Goal: Browse casually: Explore the website without a specific task or goal

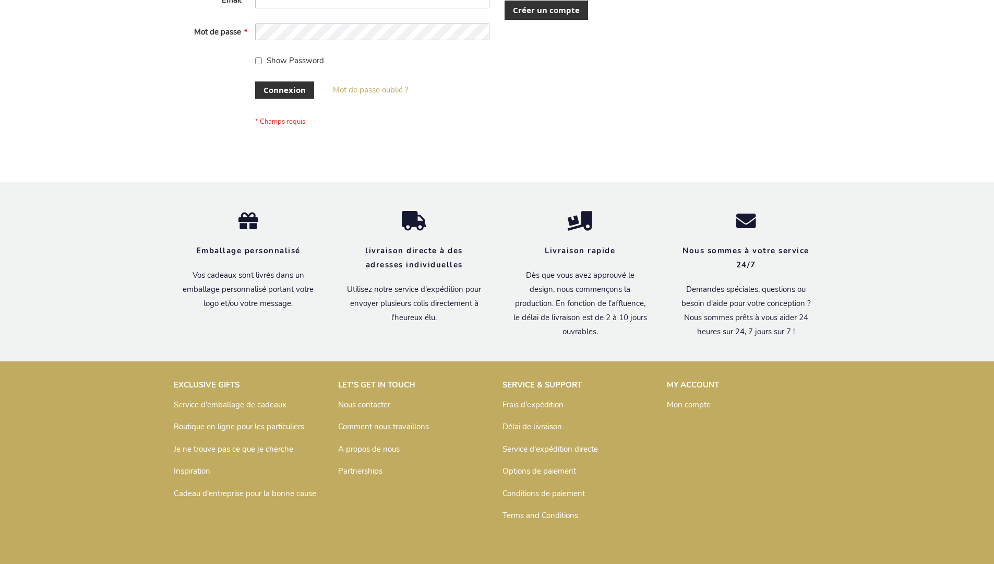
scroll to position [360, 0]
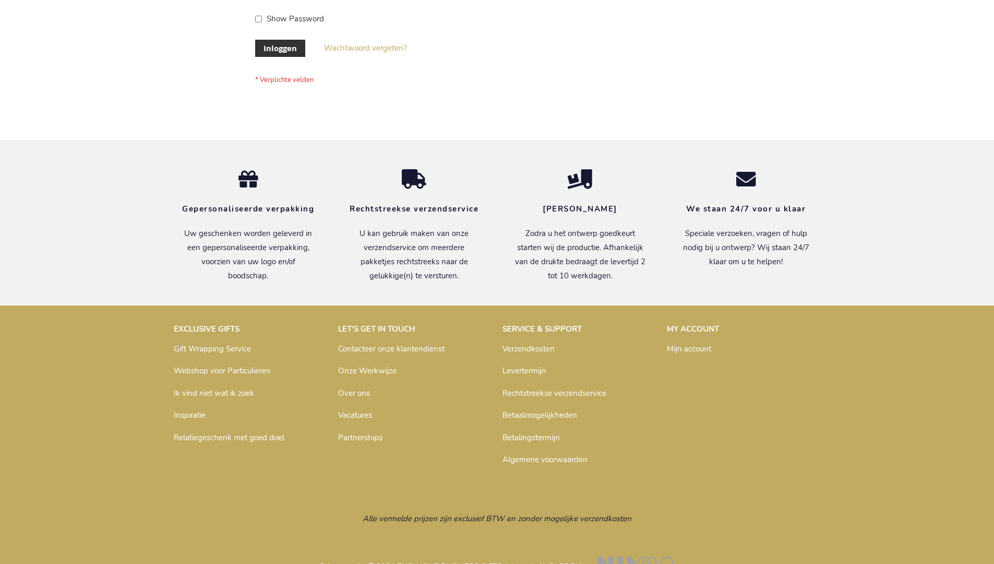
scroll to position [354, 0]
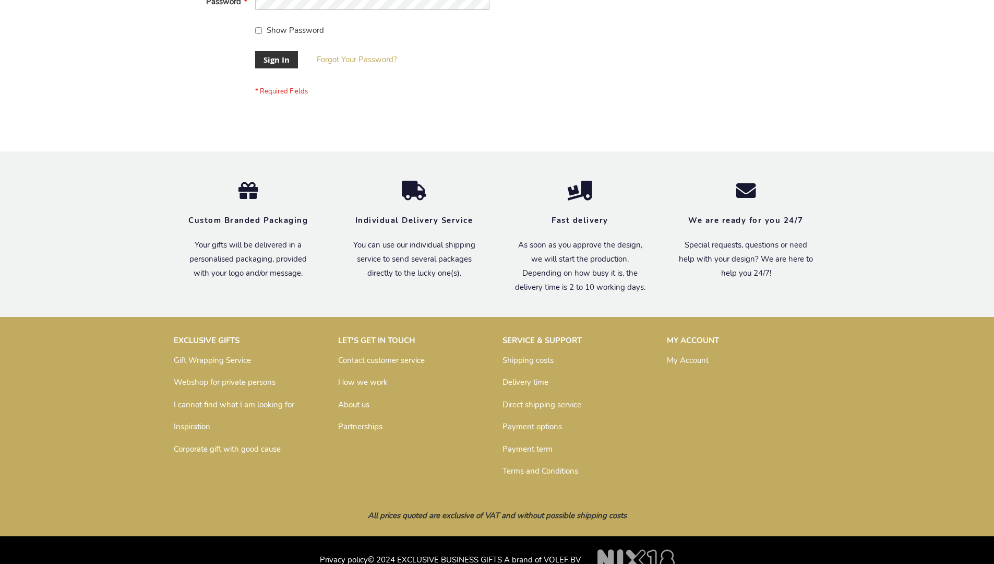
scroll to position [336, 0]
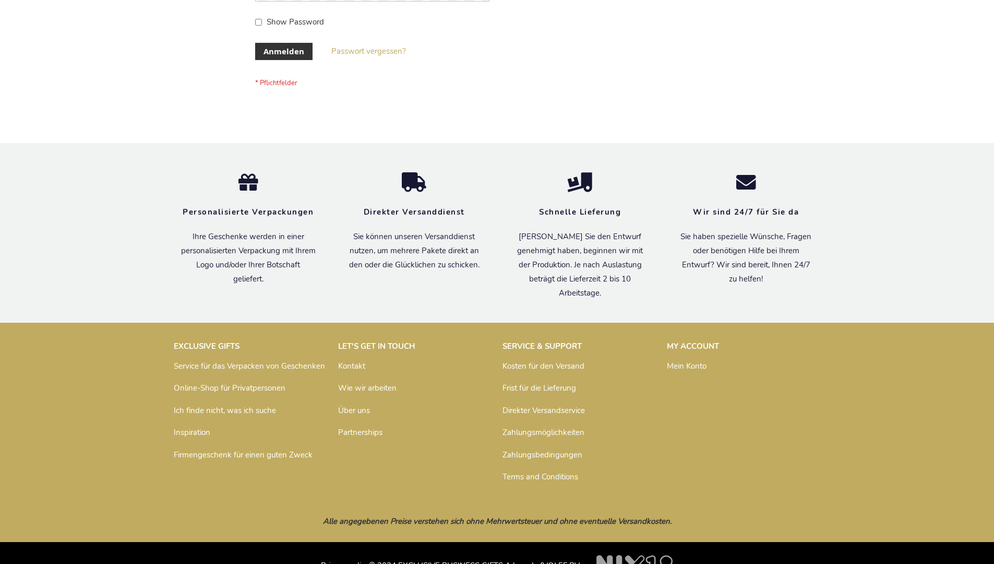
scroll to position [350, 0]
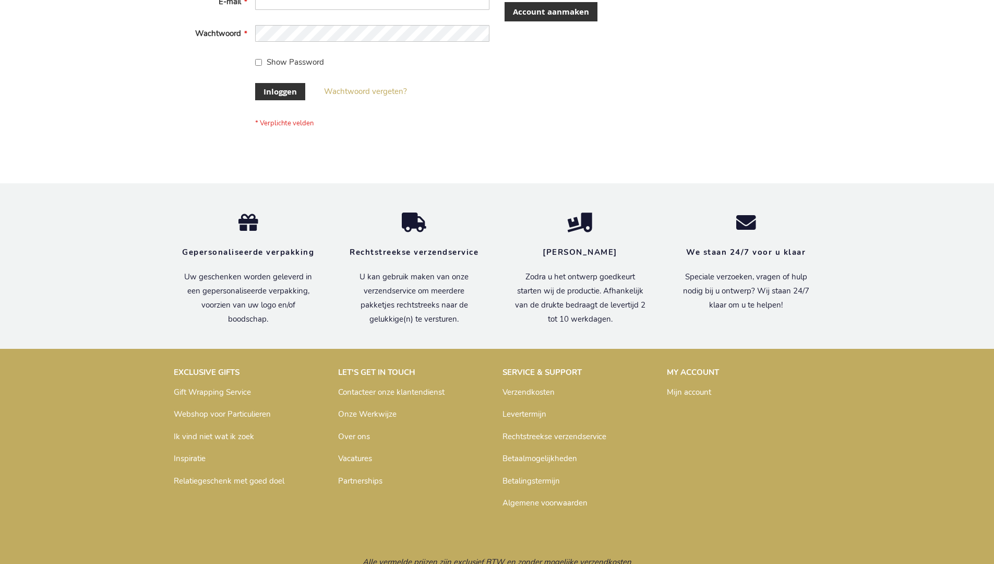
scroll to position [354, 0]
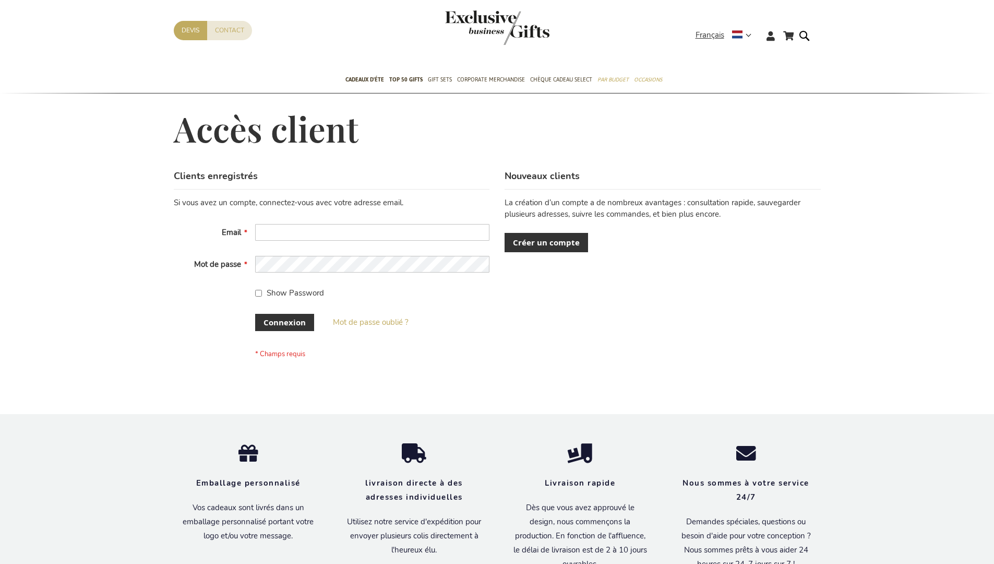
scroll to position [352, 0]
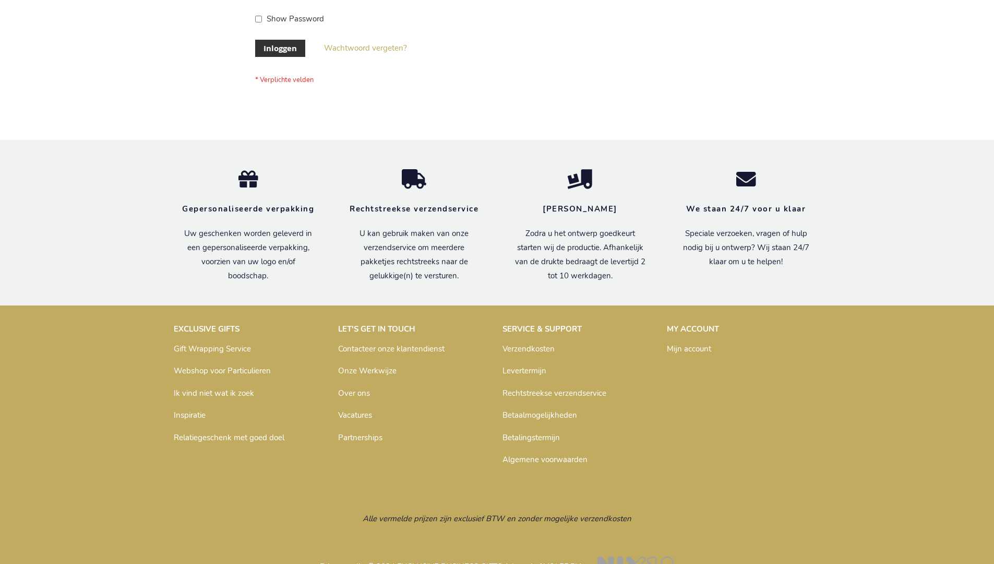
scroll to position [354, 0]
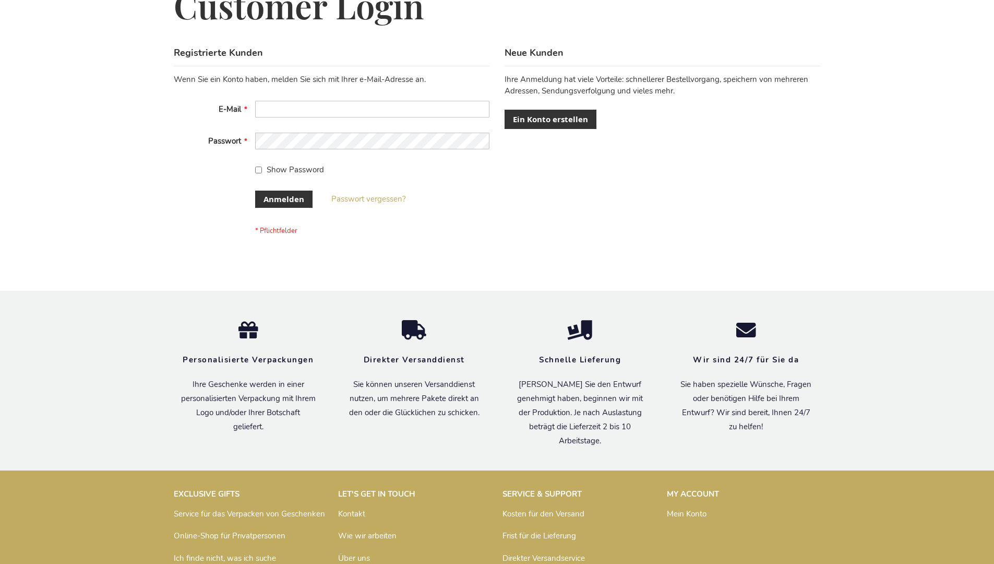
scroll to position [350, 0]
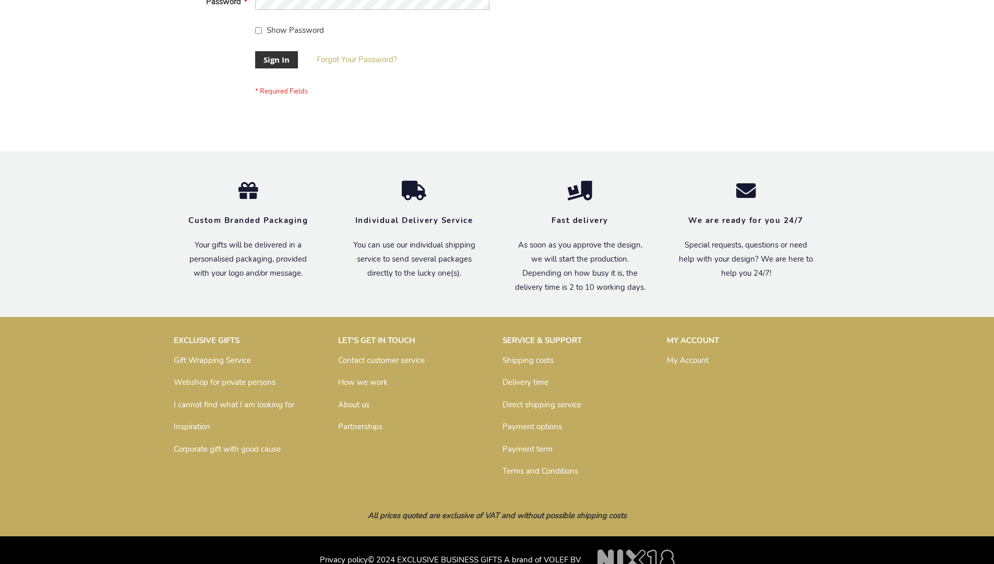
scroll to position [336, 0]
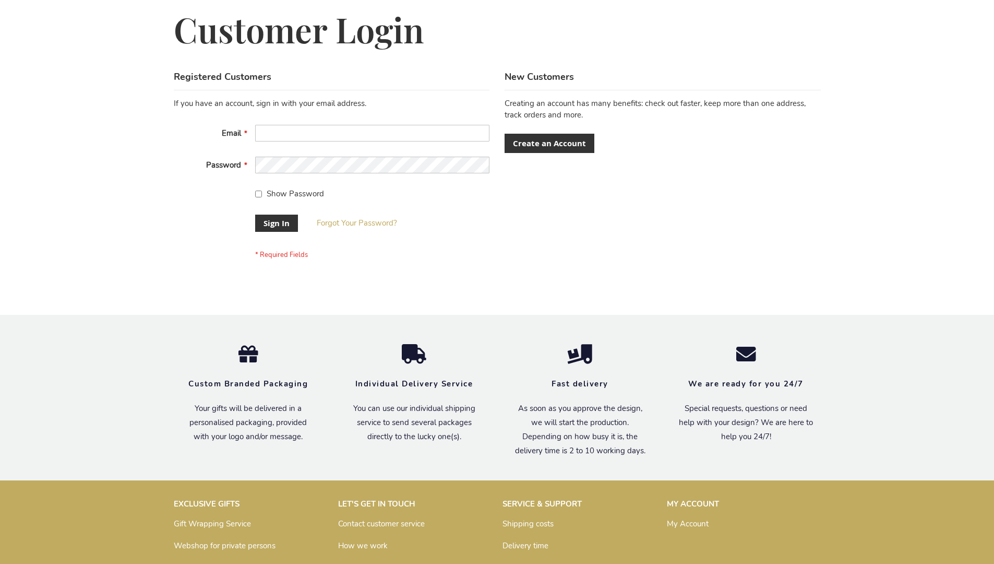
scroll to position [336, 0]
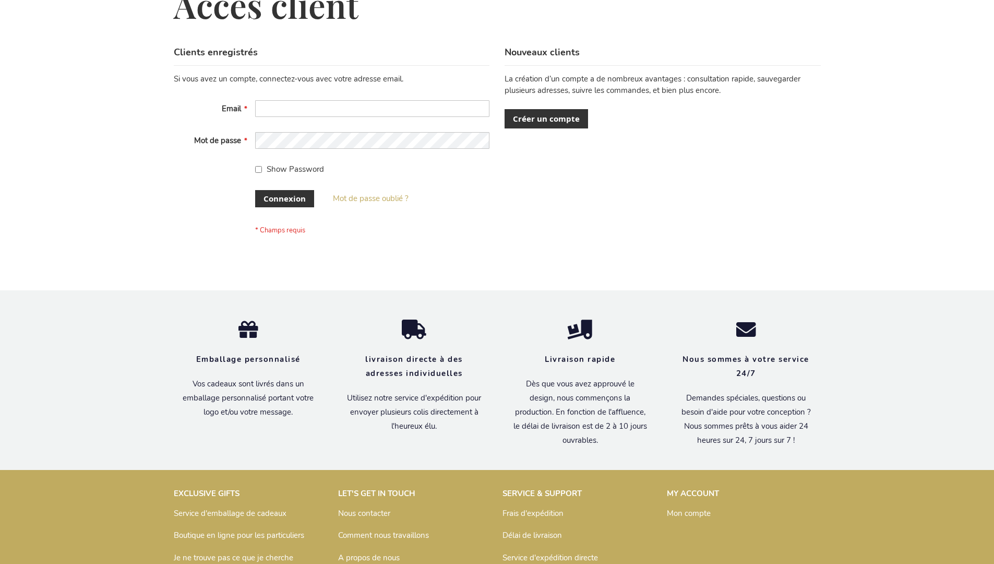
scroll to position [360, 0]
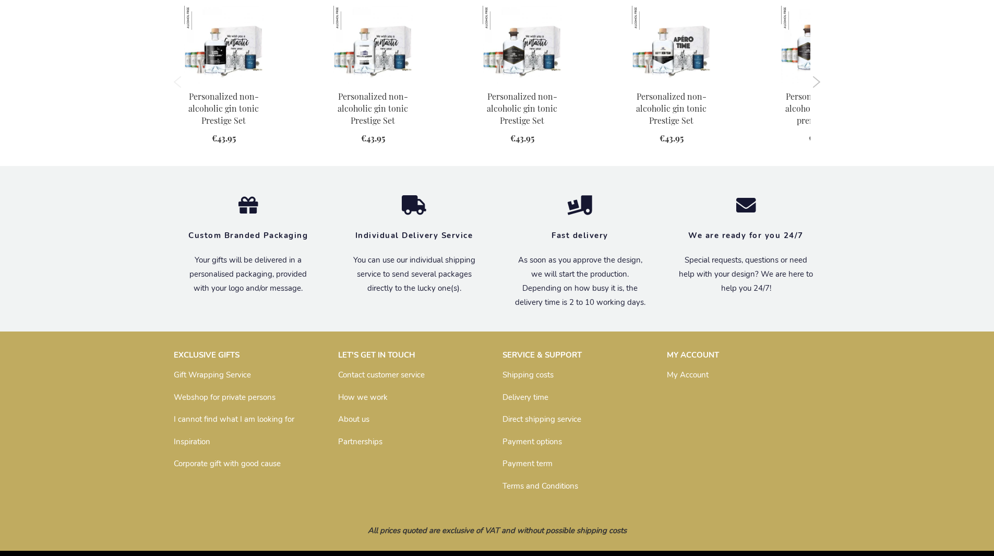
scroll to position [1039, 0]
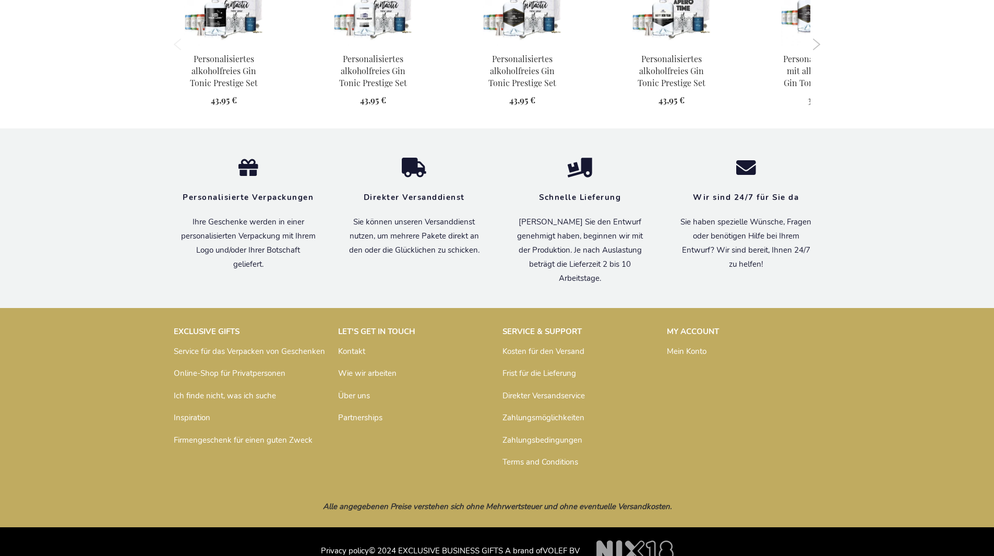
scroll to position [1065, 0]
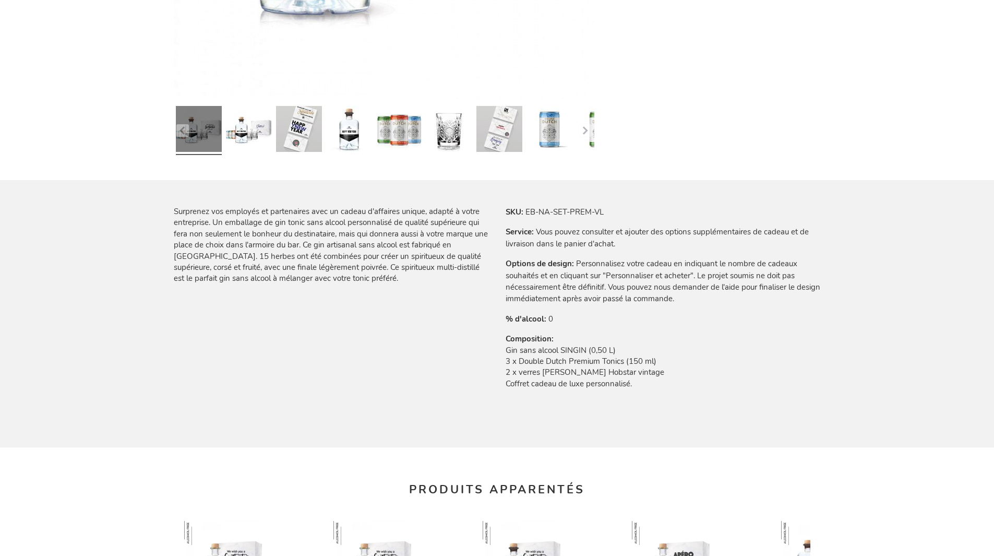
scroll to position [1076, 0]
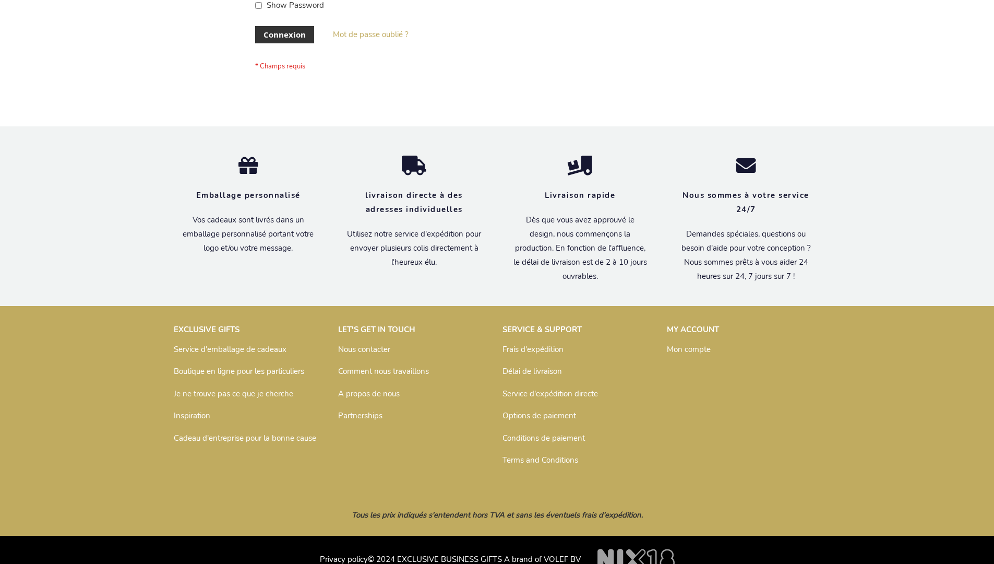
scroll to position [360, 0]
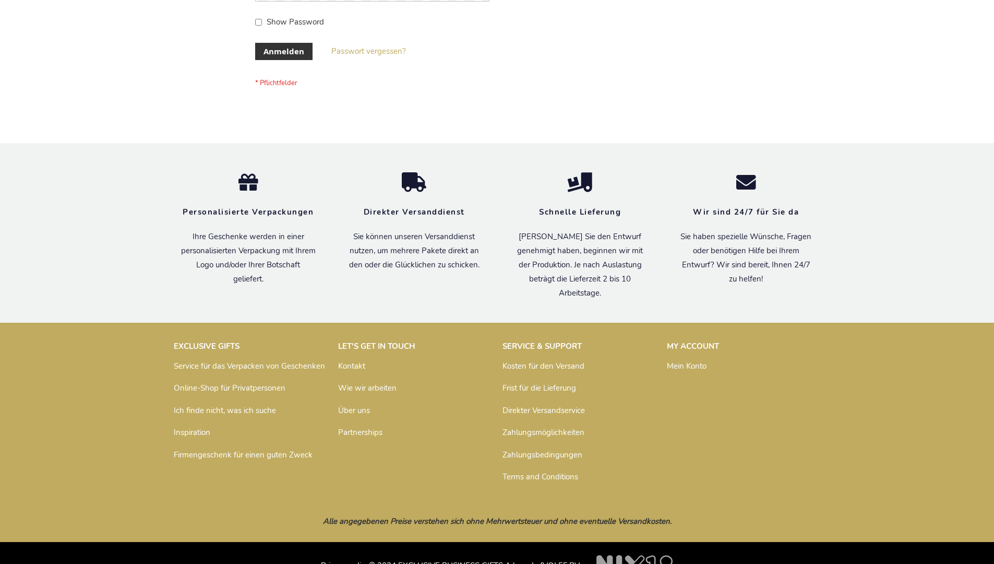
scroll to position [350, 0]
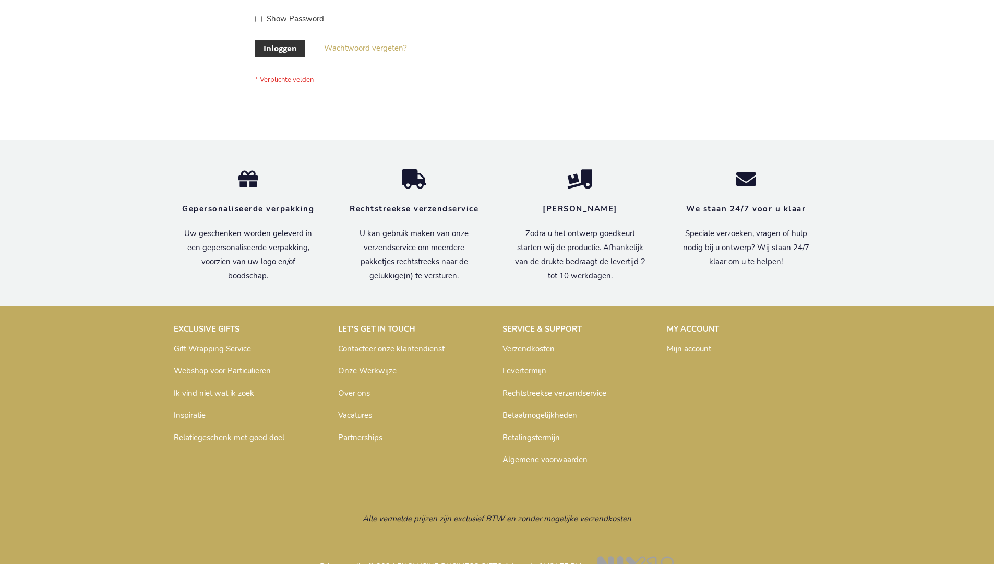
scroll to position [354, 0]
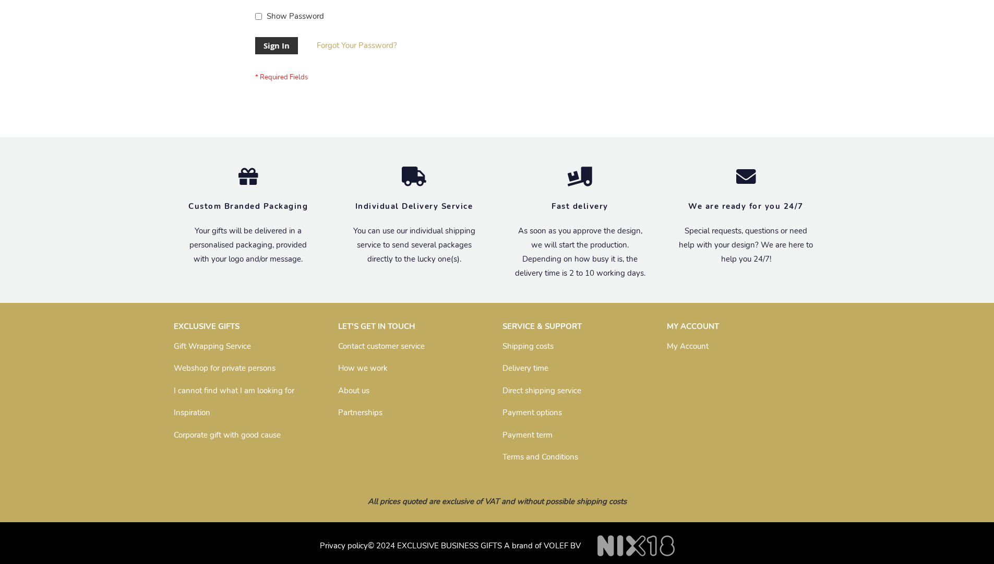
scroll to position [336, 0]
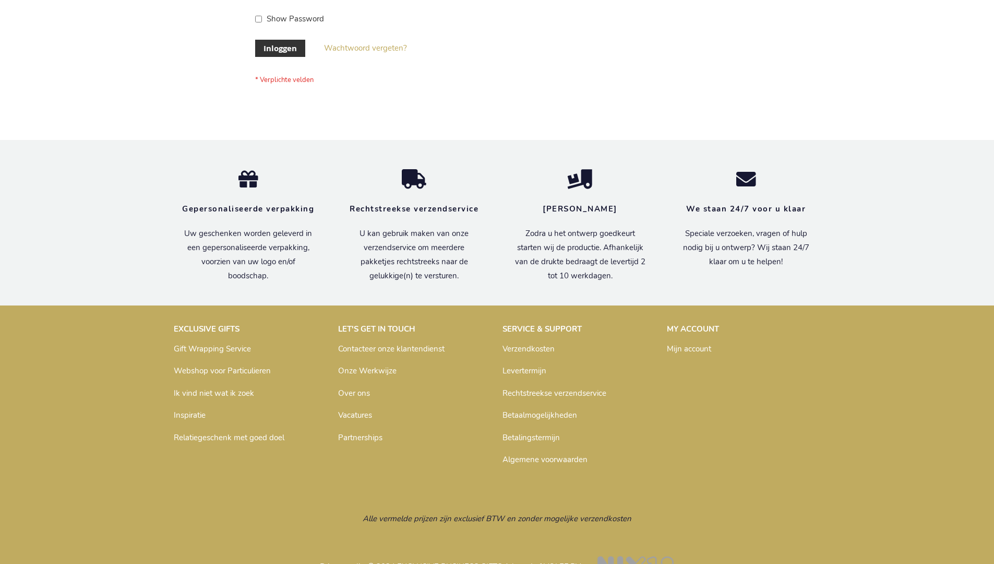
scroll to position [354, 0]
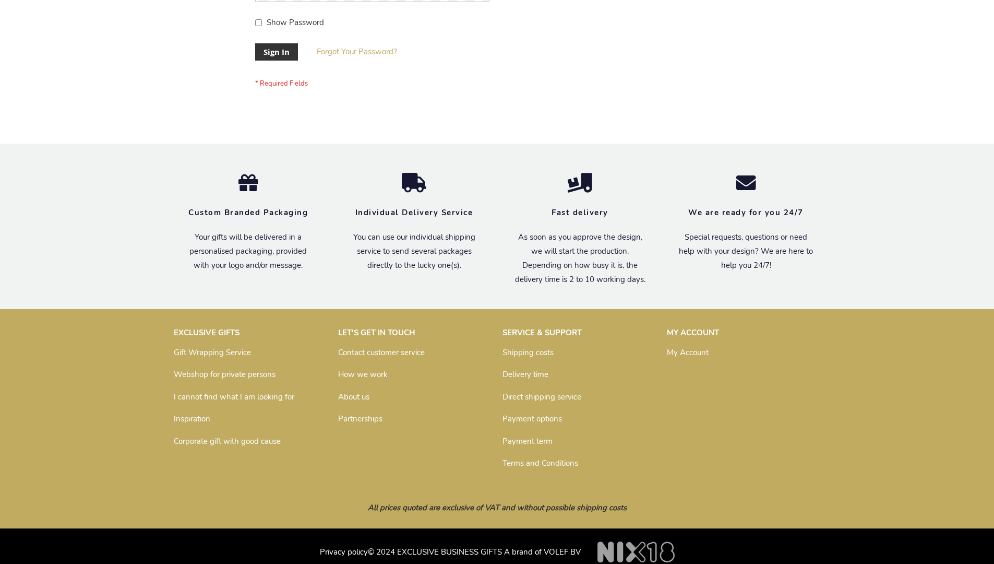
scroll to position [336, 0]
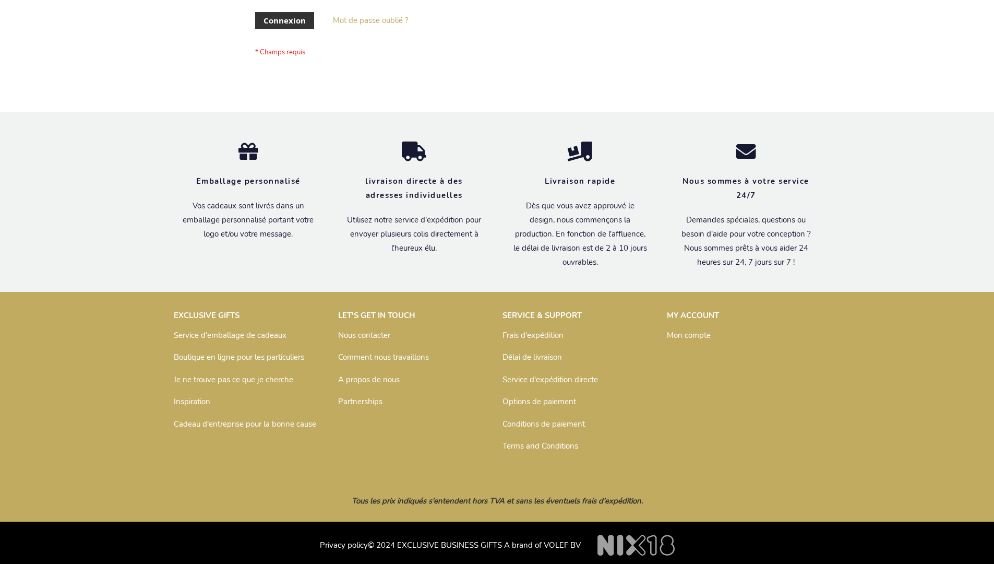
scroll to position [360, 0]
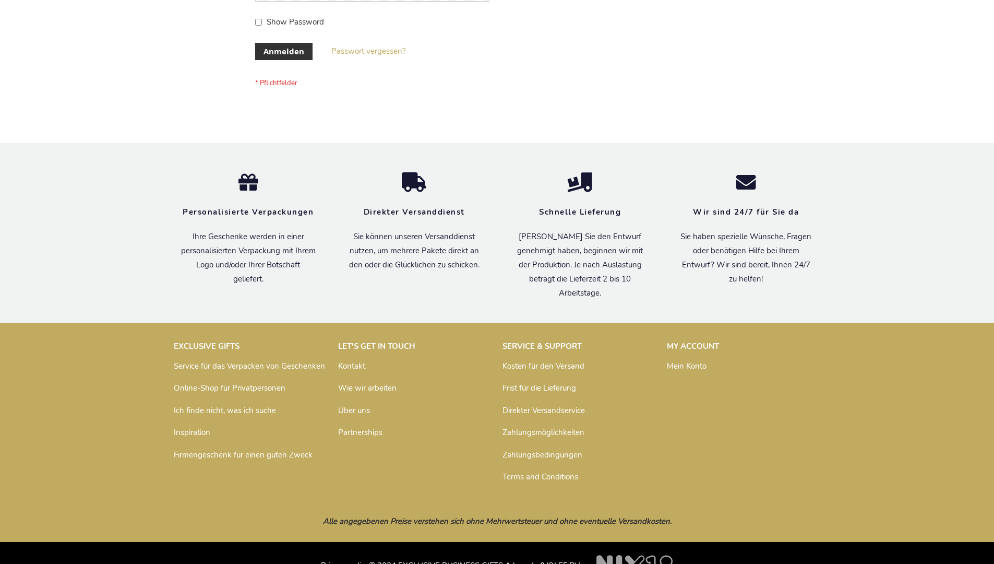
scroll to position [350, 0]
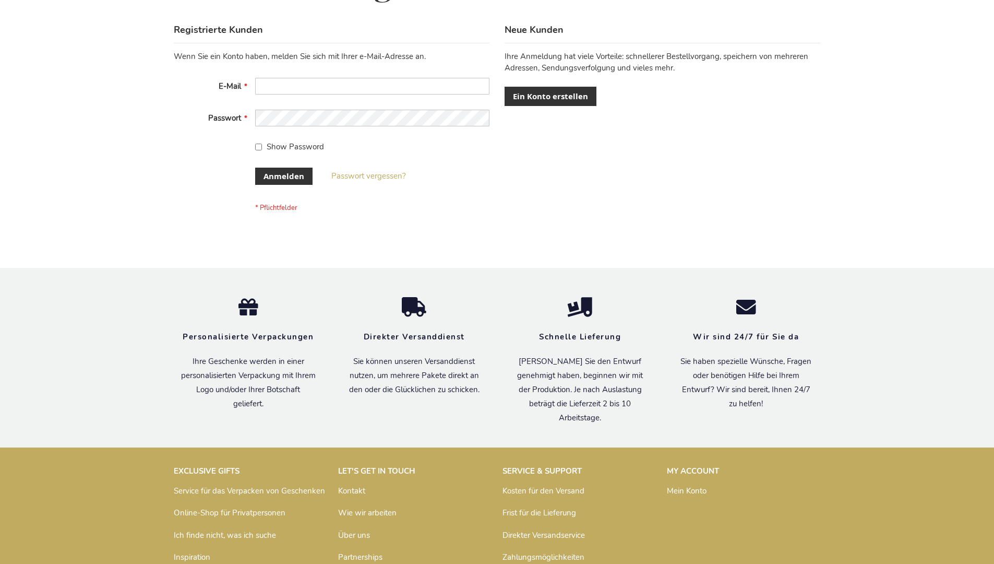
scroll to position [350, 0]
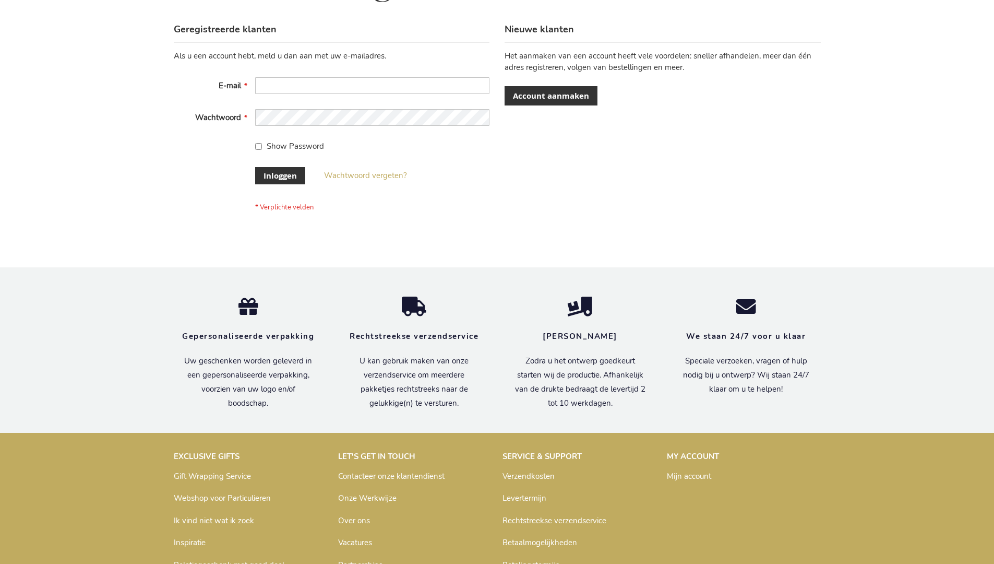
scroll to position [354, 0]
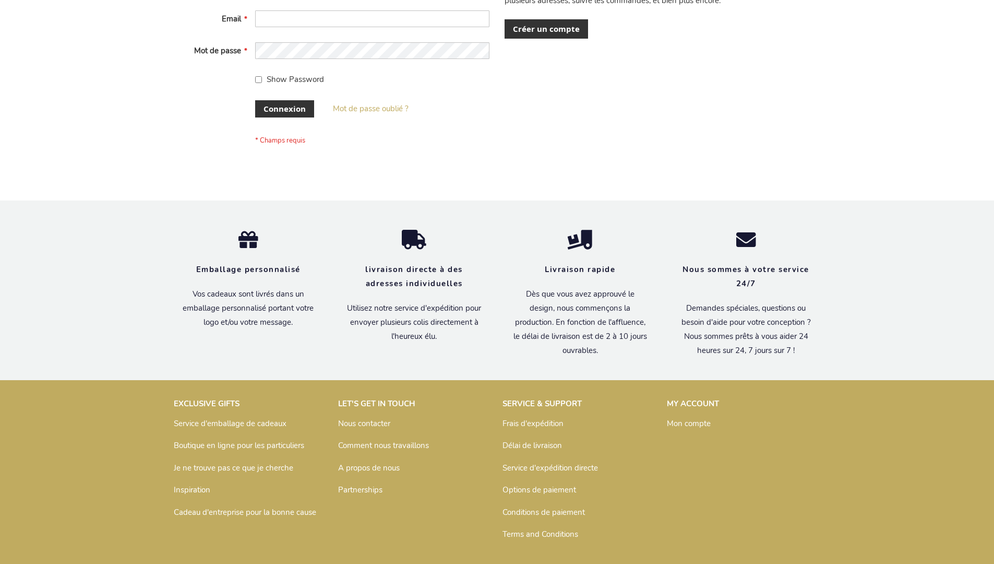
scroll to position [360, 0]
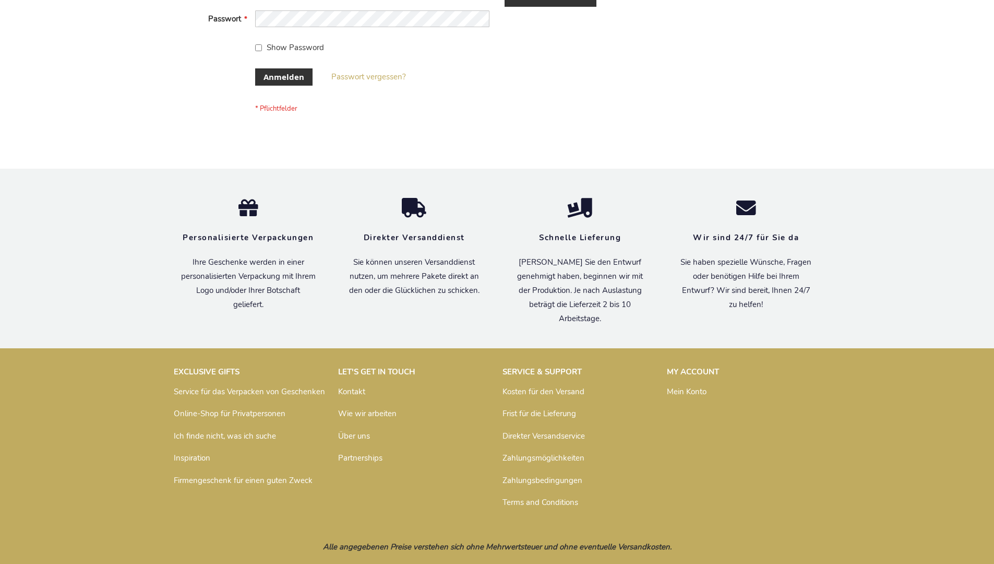
scroll to position [350, 0]
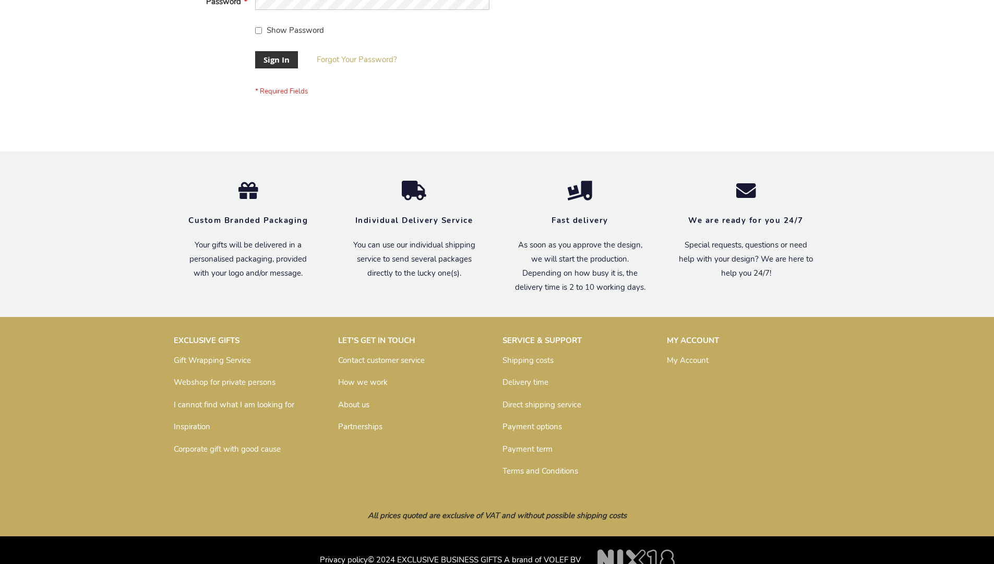
scroll to position [336, 0]
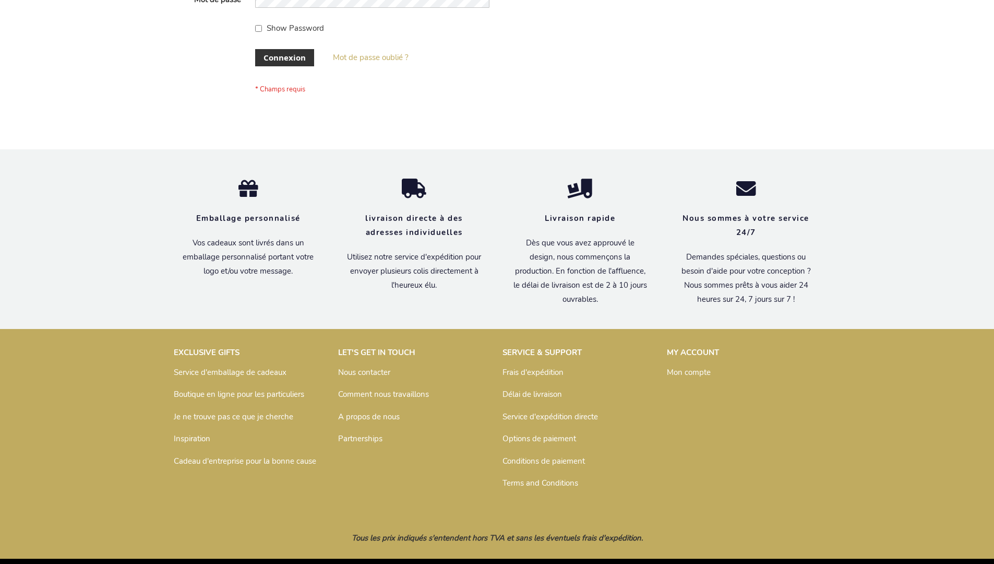
scroll to position [360, 0]
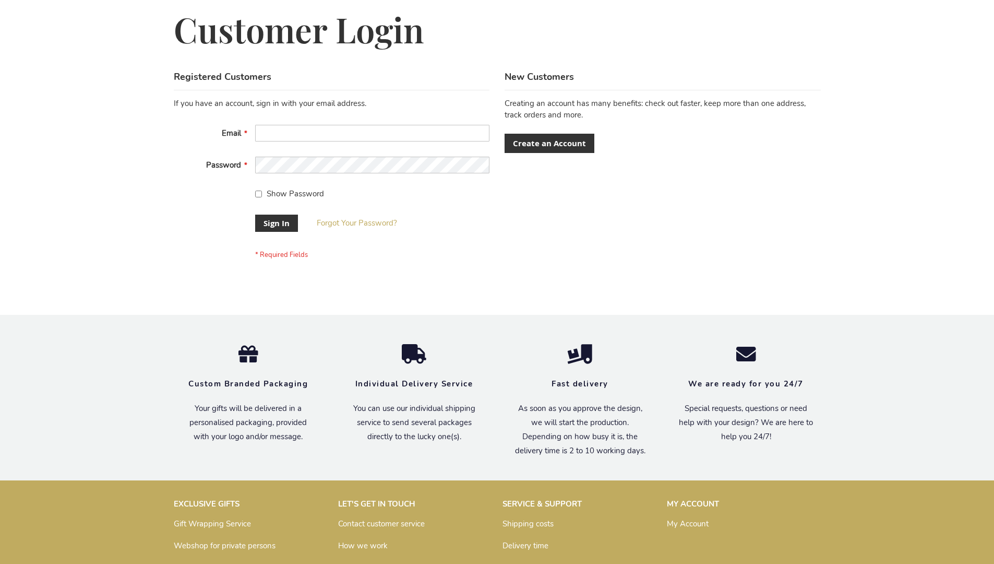
scroll to position [336, 0]
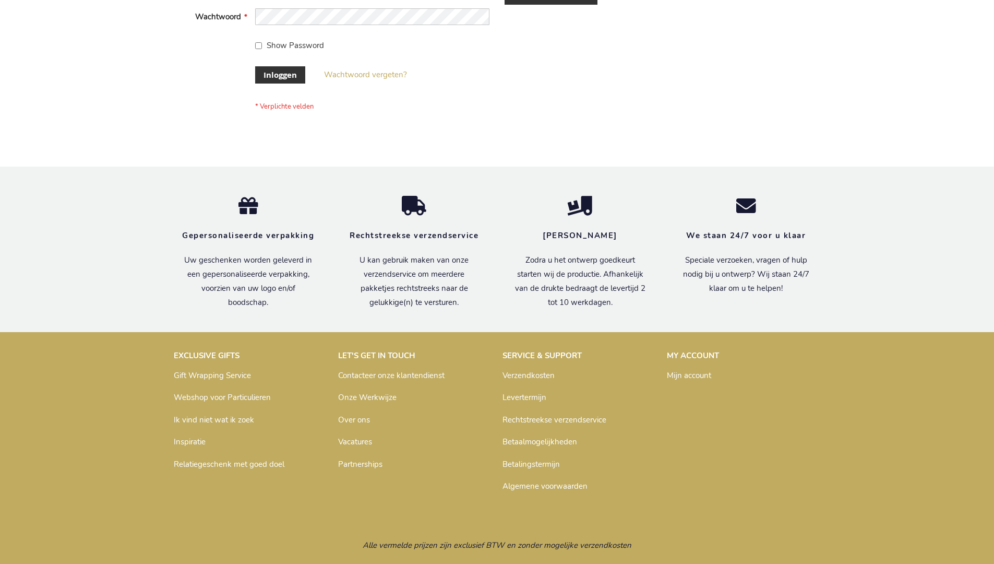
scroll to position [354, 0]
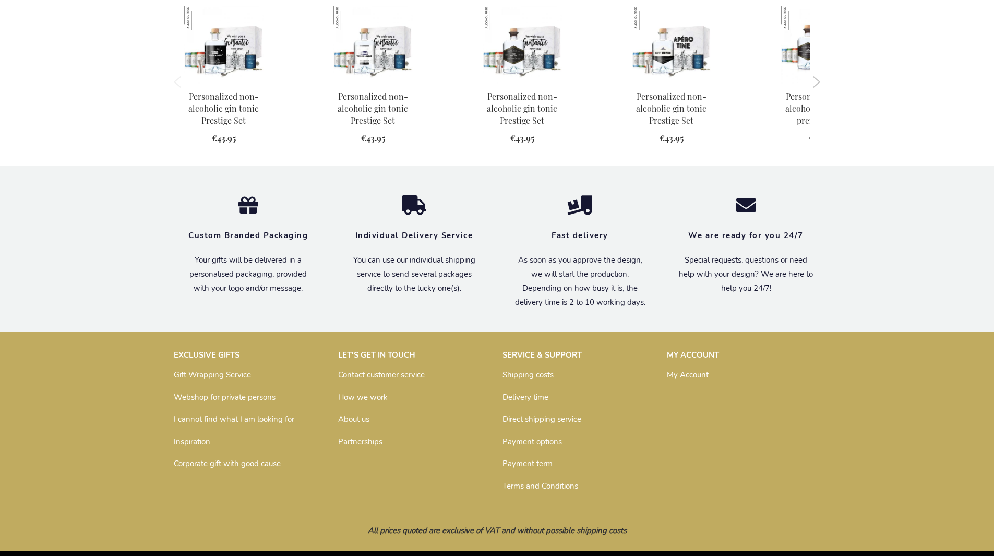
scroll to position [1039, 0]
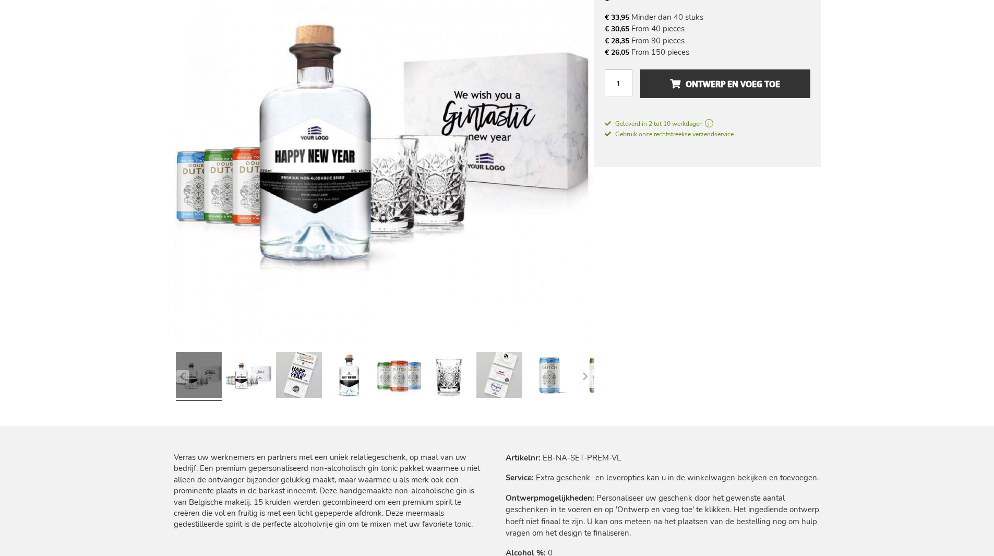
scroll to position [1070, 0]
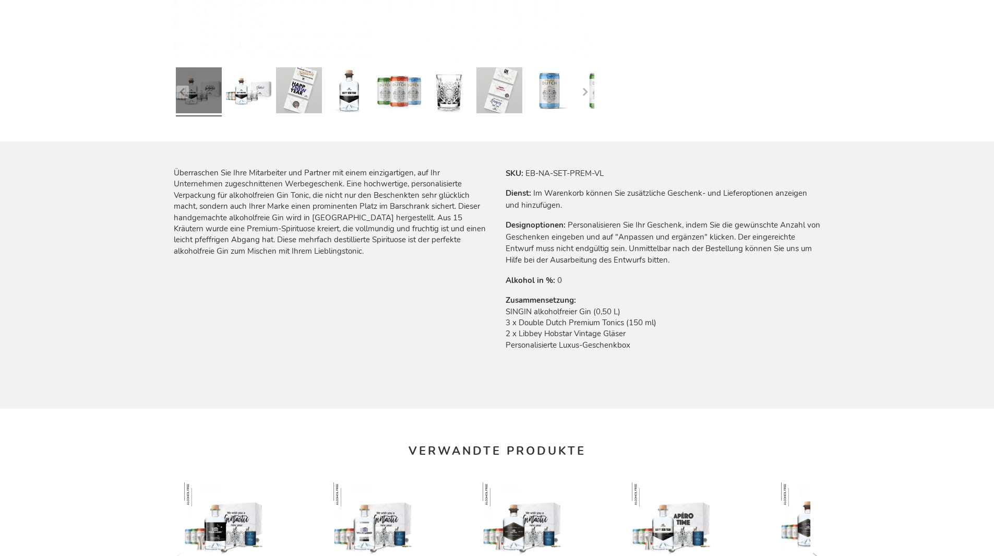
scroll to position [1065, 0]
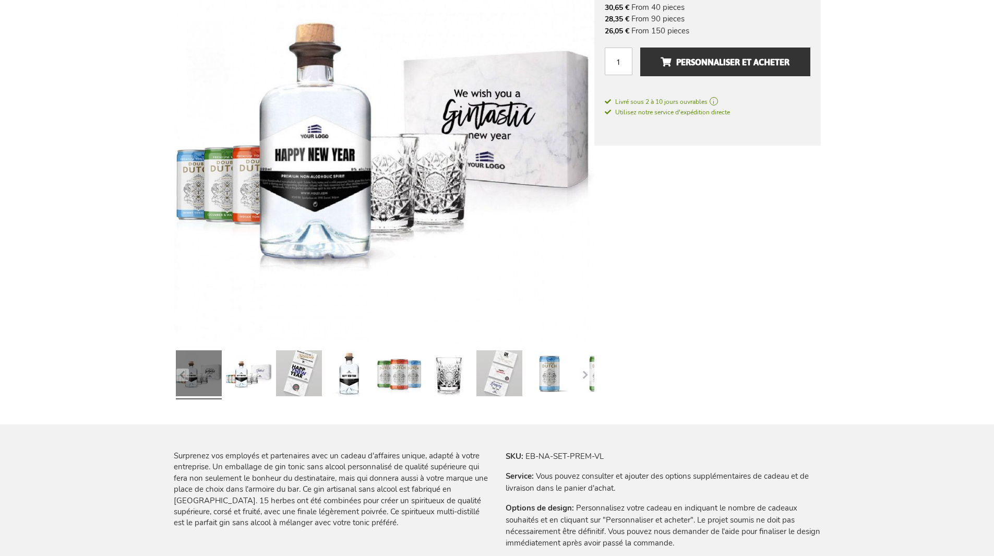
scroll to position [1076, 0]
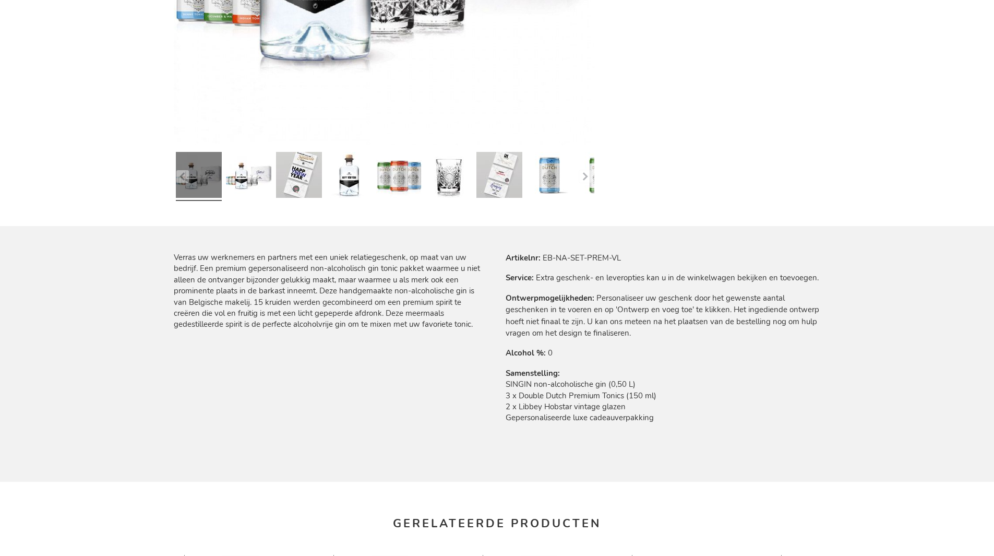
scroll to position [1070, 0]
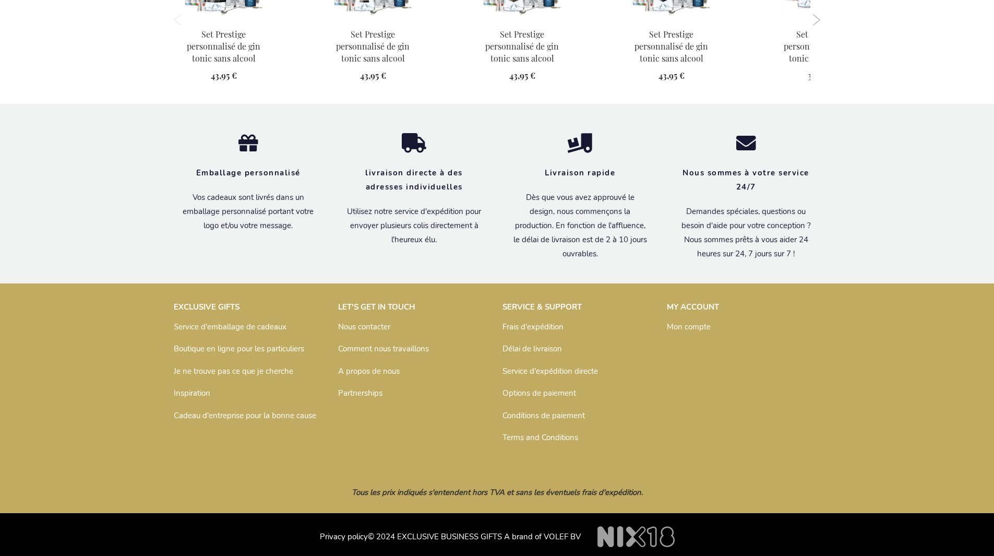
scroll to position [1076, 0]
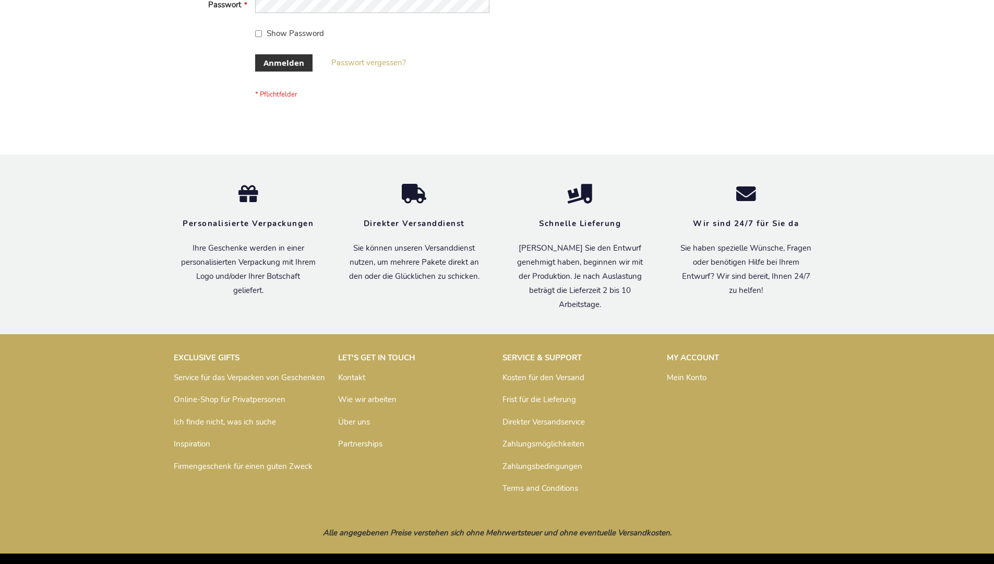
scroll to position [350, 0]
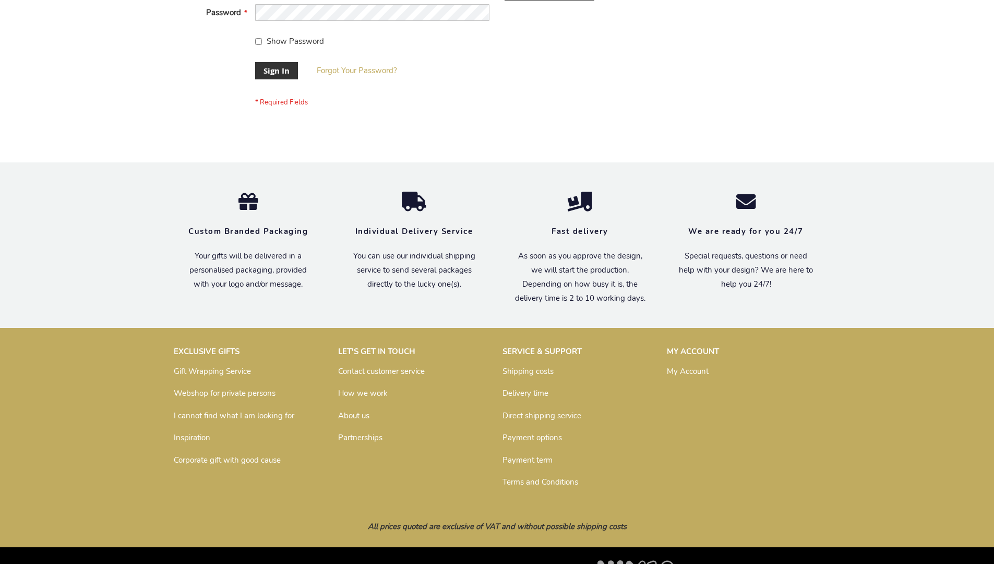
scroll to position [336, 0]
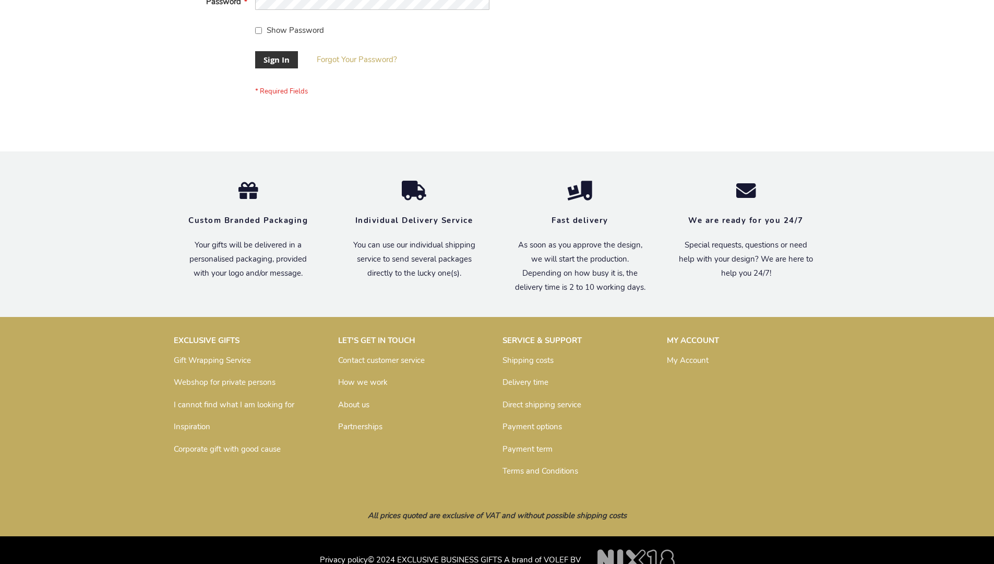
scroll to position [336, 0]
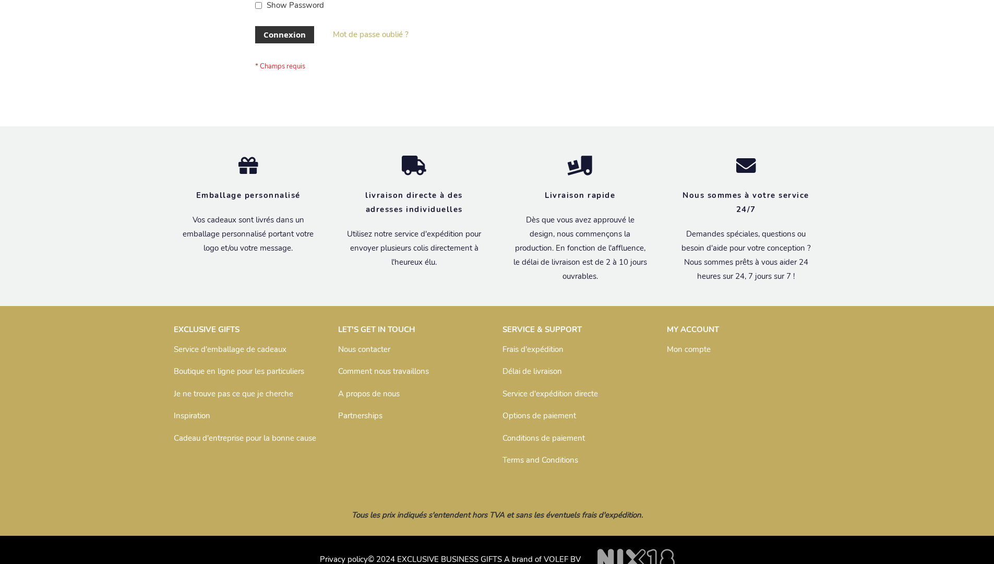
scroll to position [360, 0]
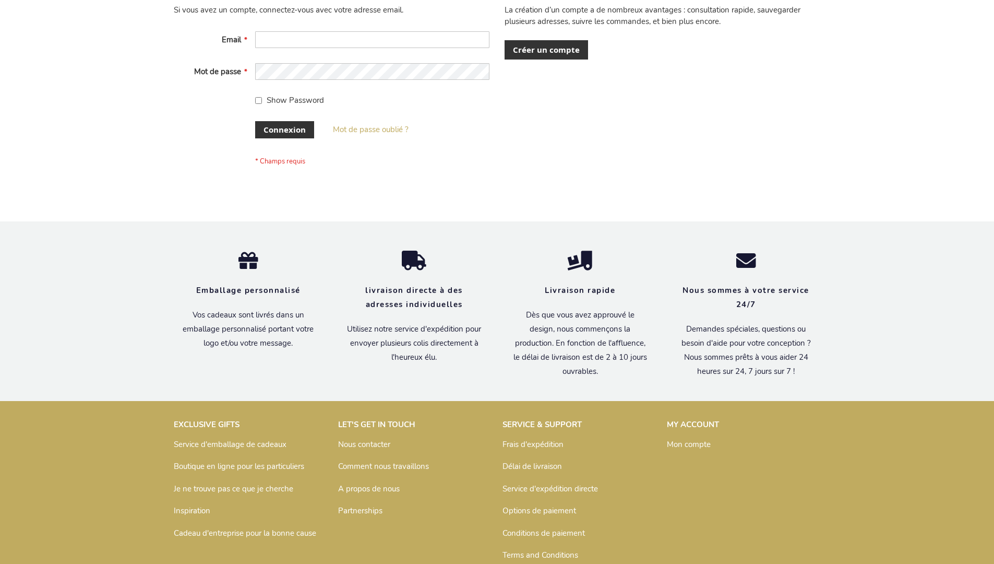
scroll to position [360, 0]
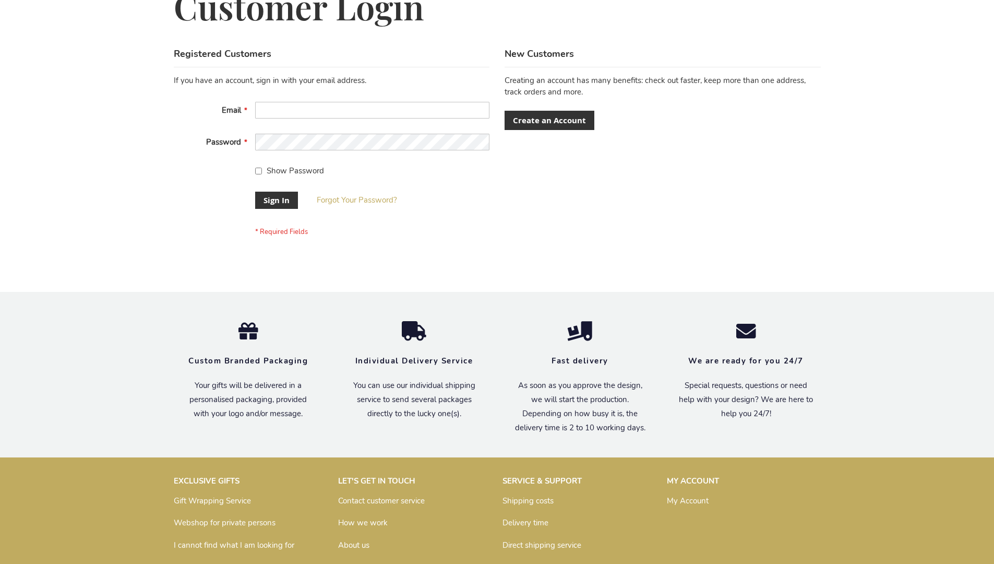
scroll to position [336, 0]
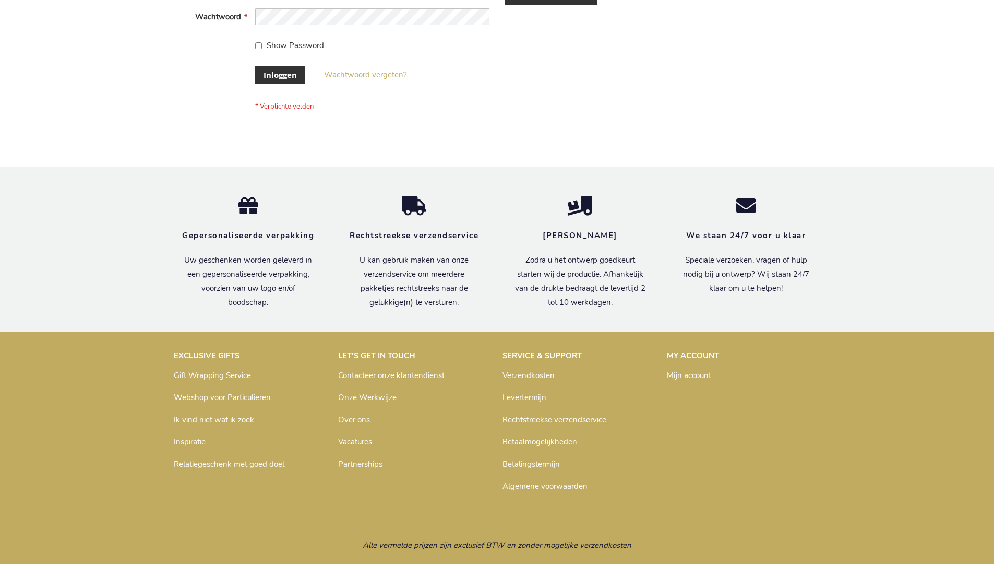
scroll to position [354, 0]
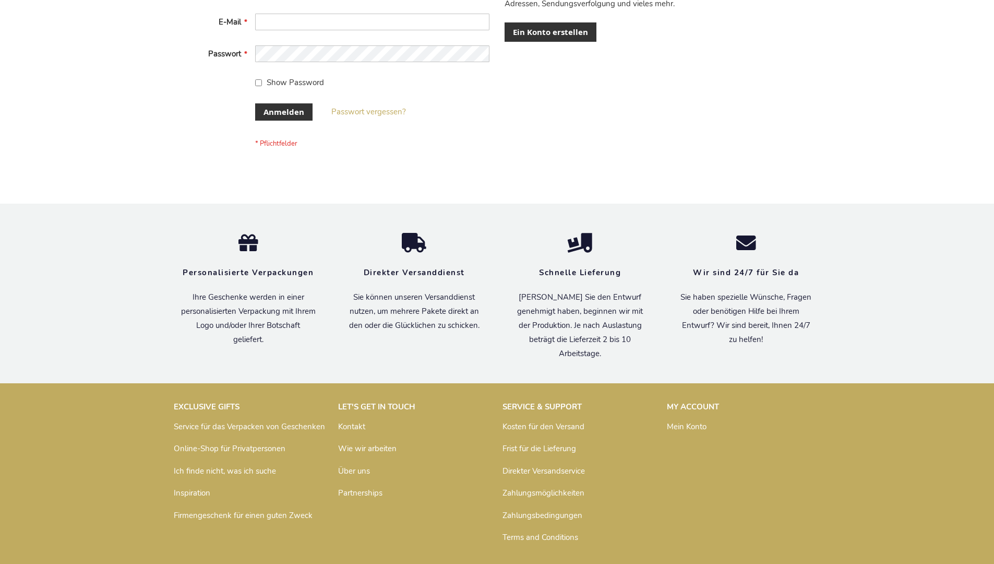
scroll to position [350, 0]
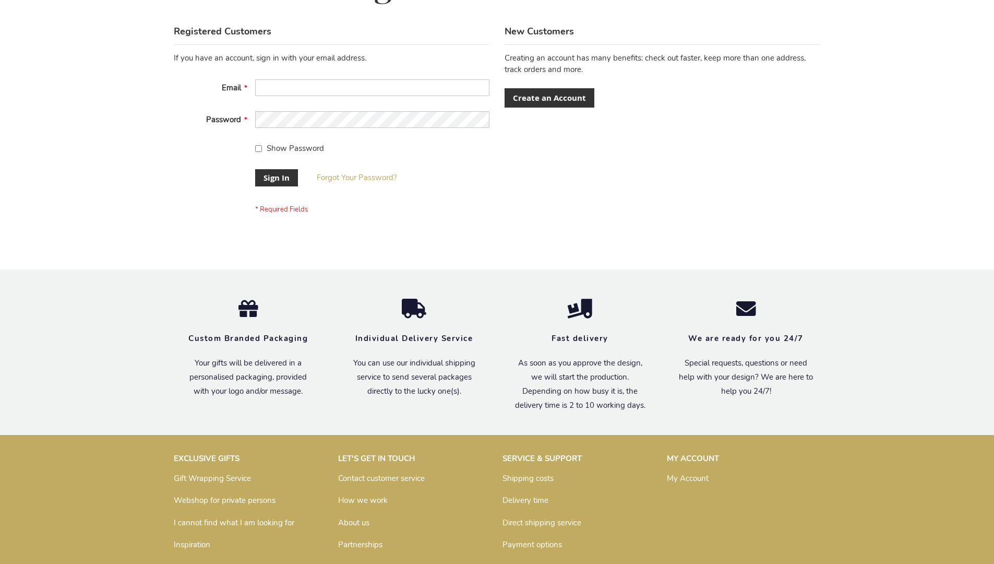
scroll to position [336, 0]
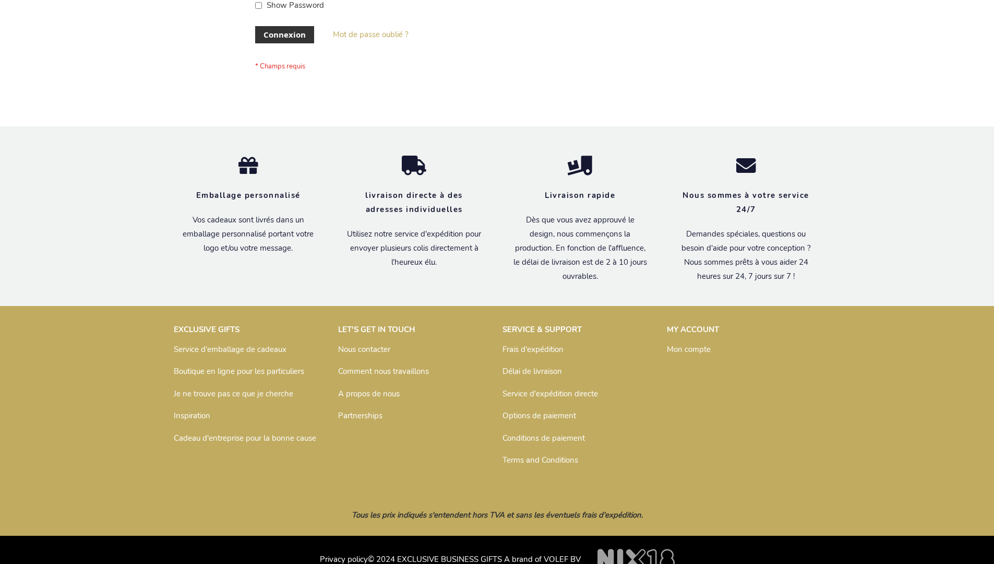
scroll to position [360, 0]
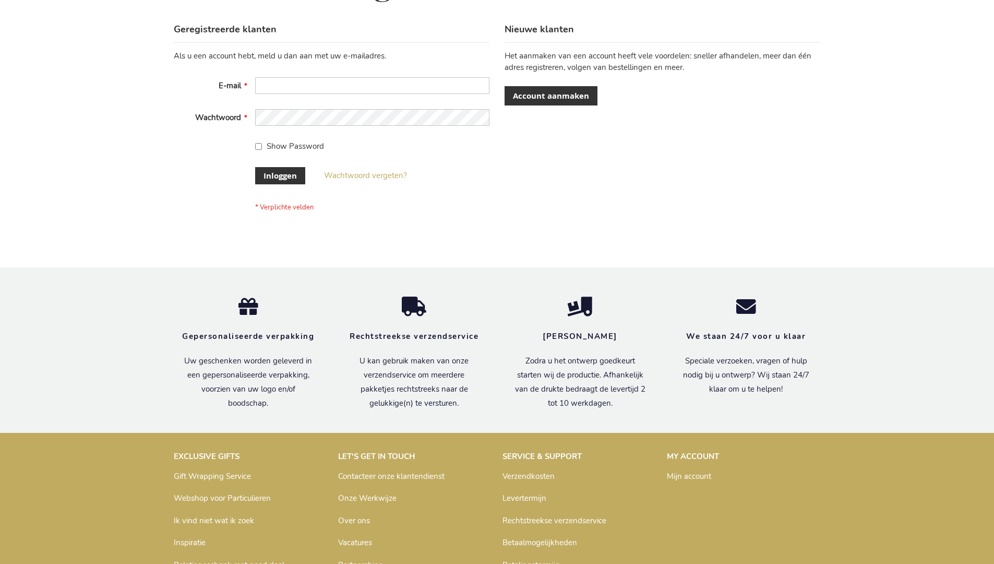
scroll to position [354, 0]
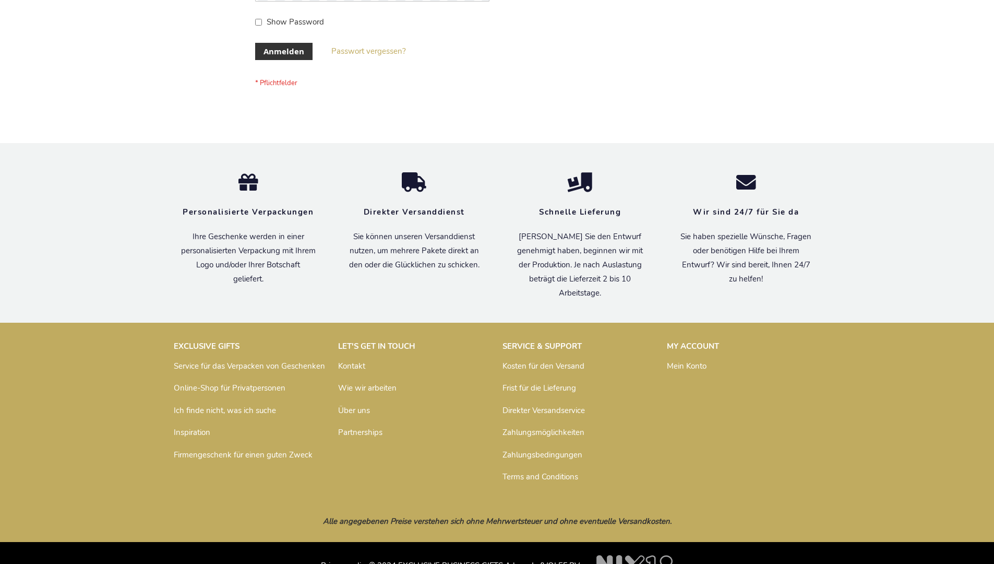
scroll to position [350, 0]
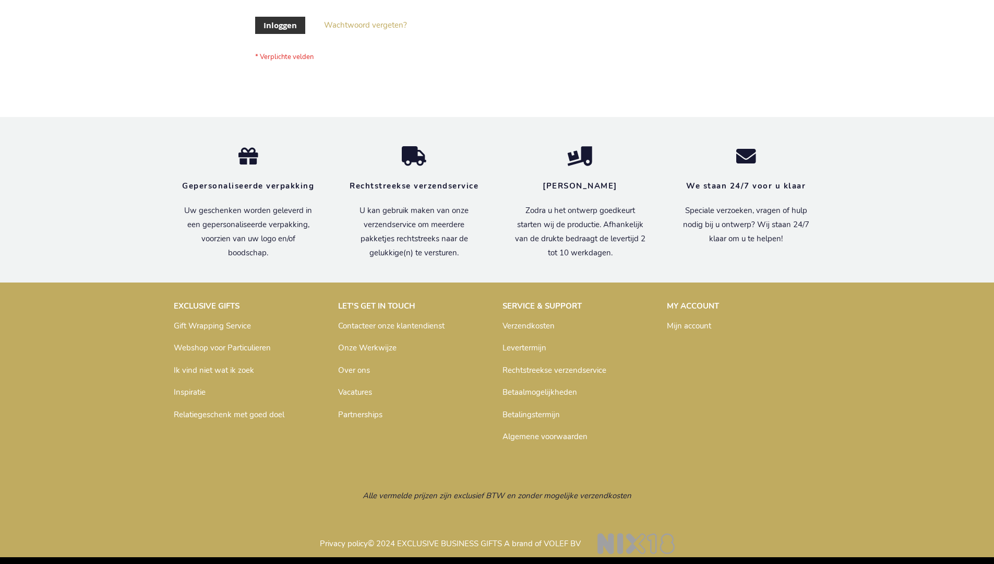
scroll to position [354, 0]
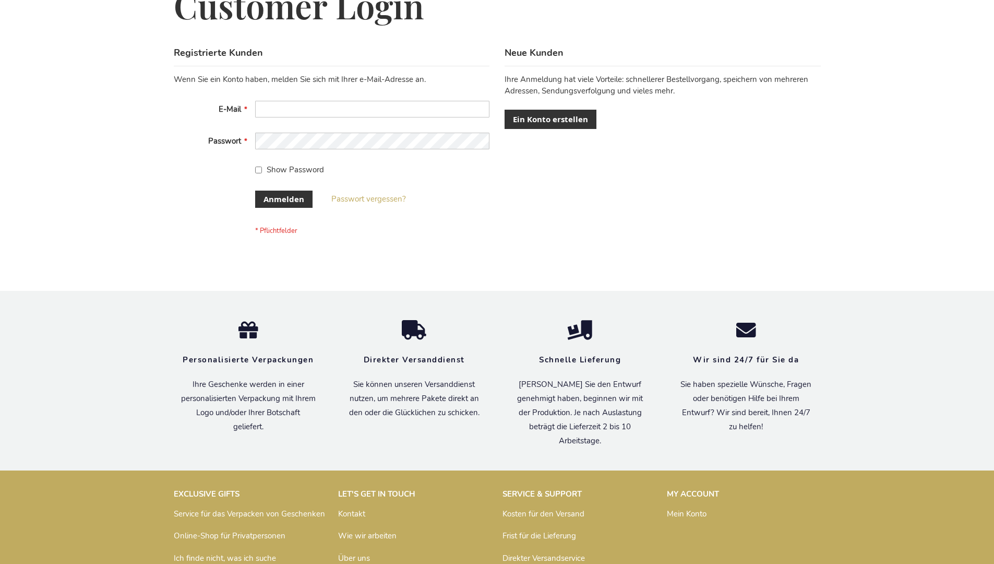
scroll to position [350, 0]
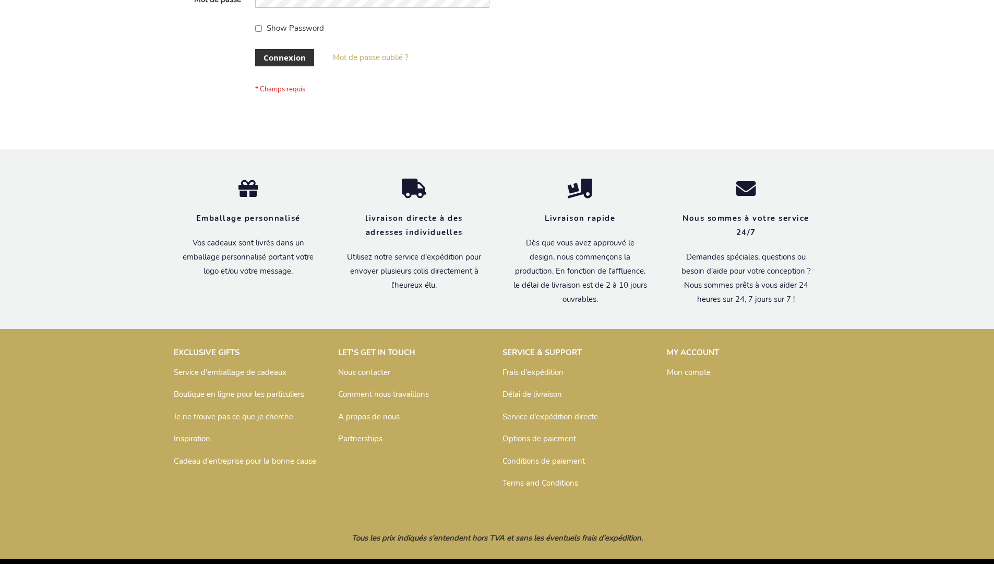
scroll to position [360, 0]
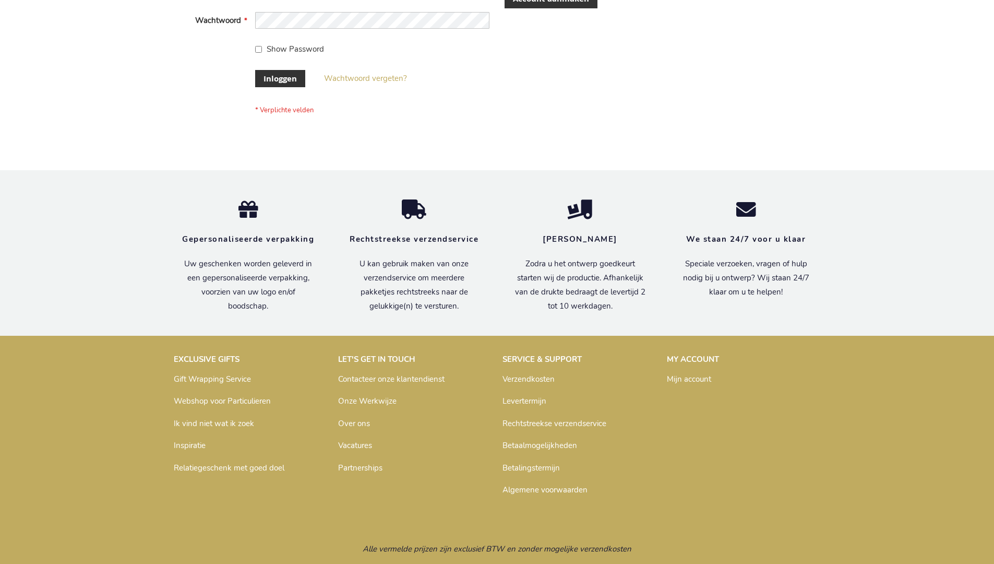
scroll to position [347, 0]
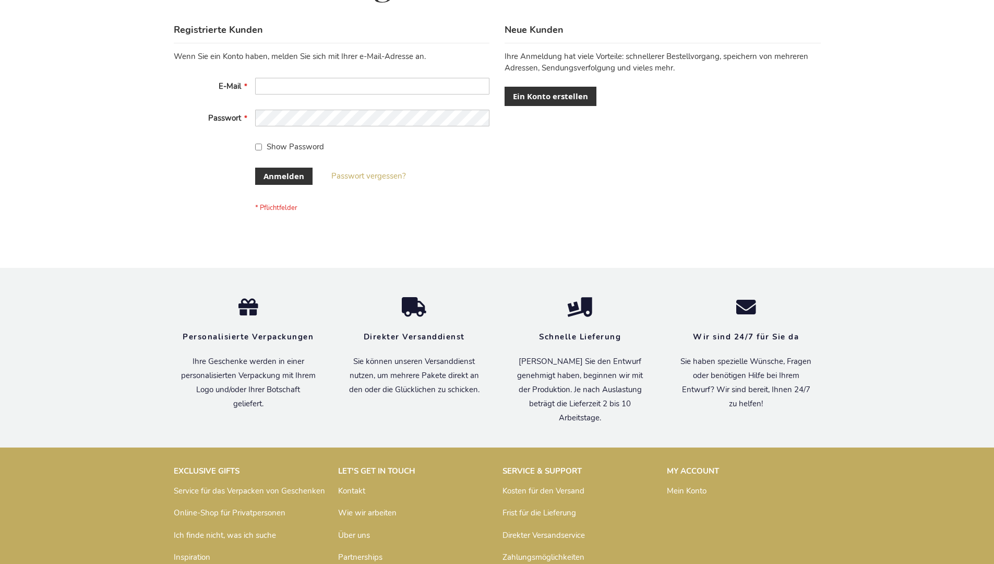
scroll to position [350, 0]
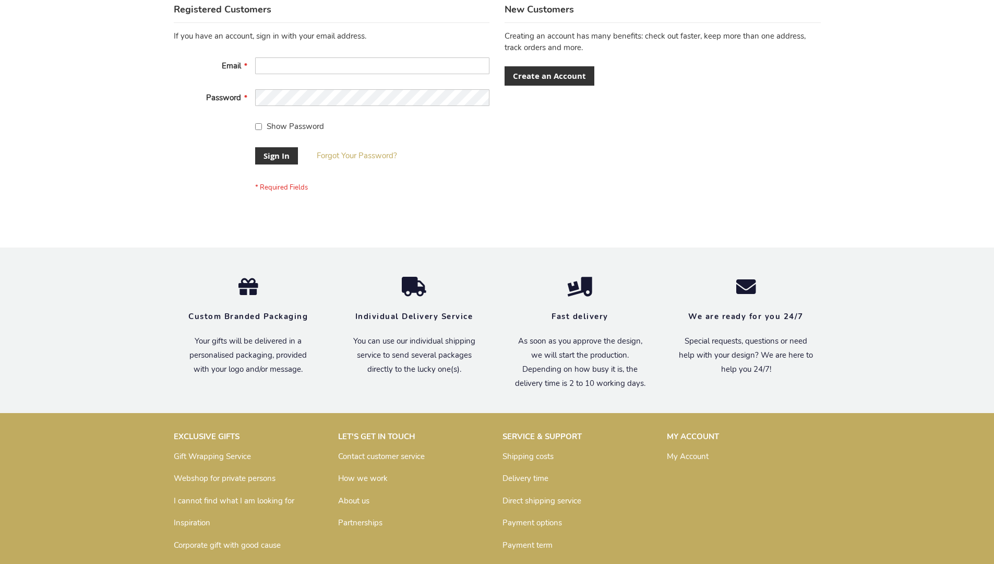
scroll to position [336, 0]
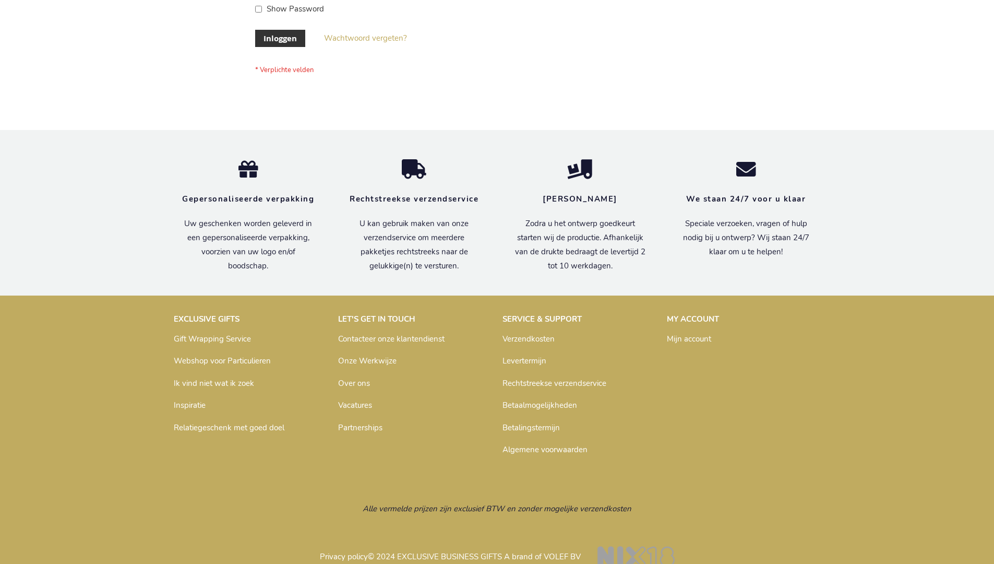
scroll to position [354, 0]
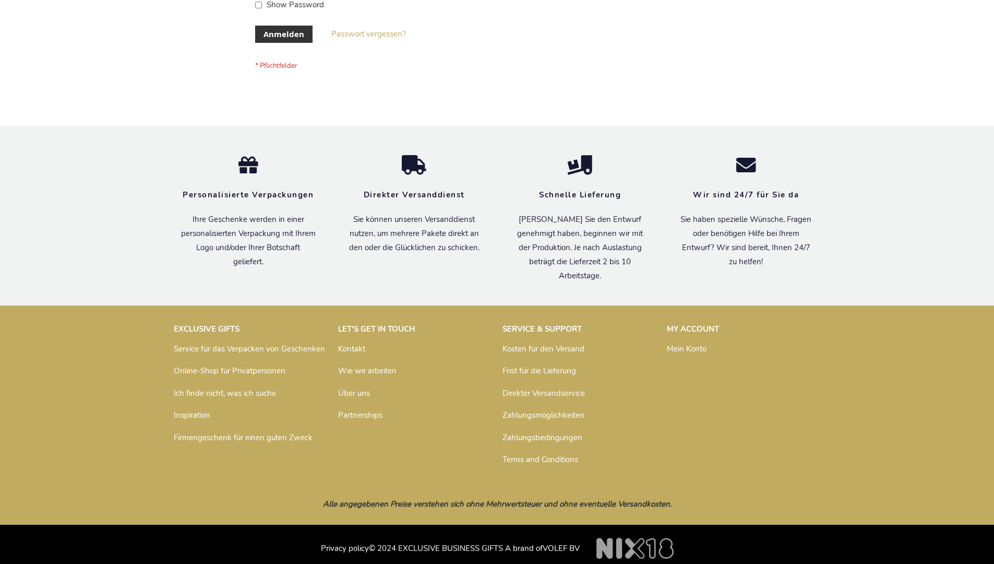
scroll to position [350, 0]
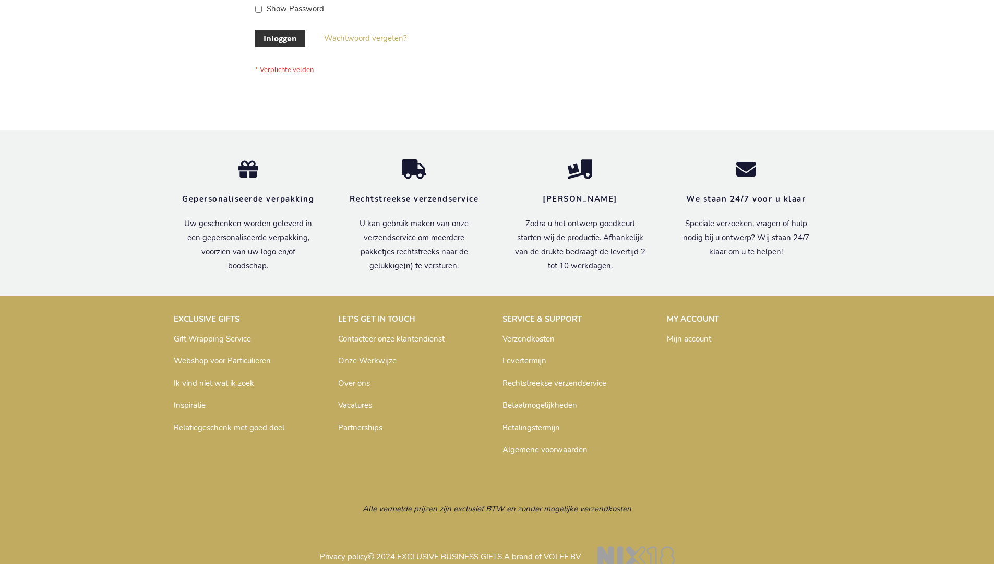
scroll to position [354, 0]
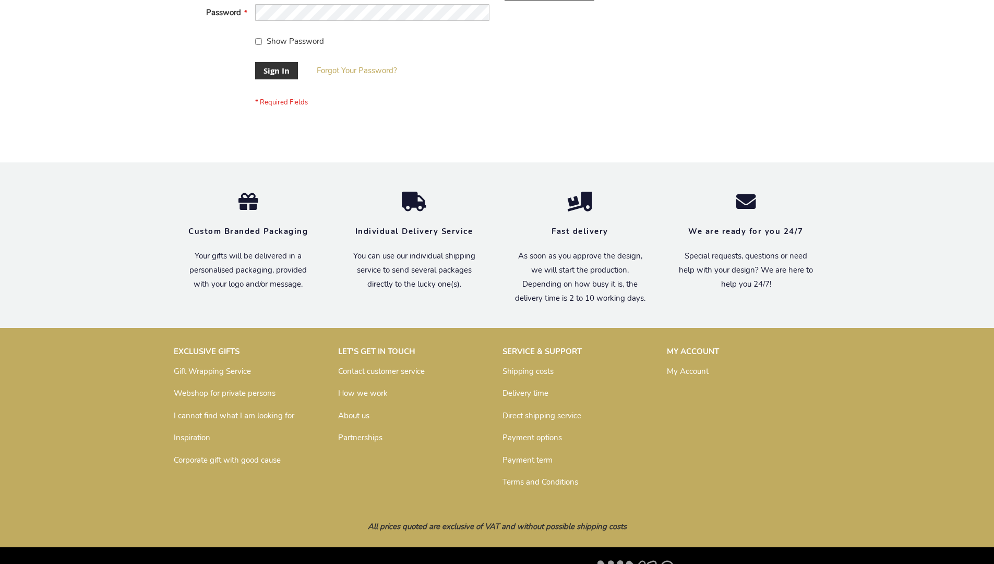
scroll to position [336, 0]
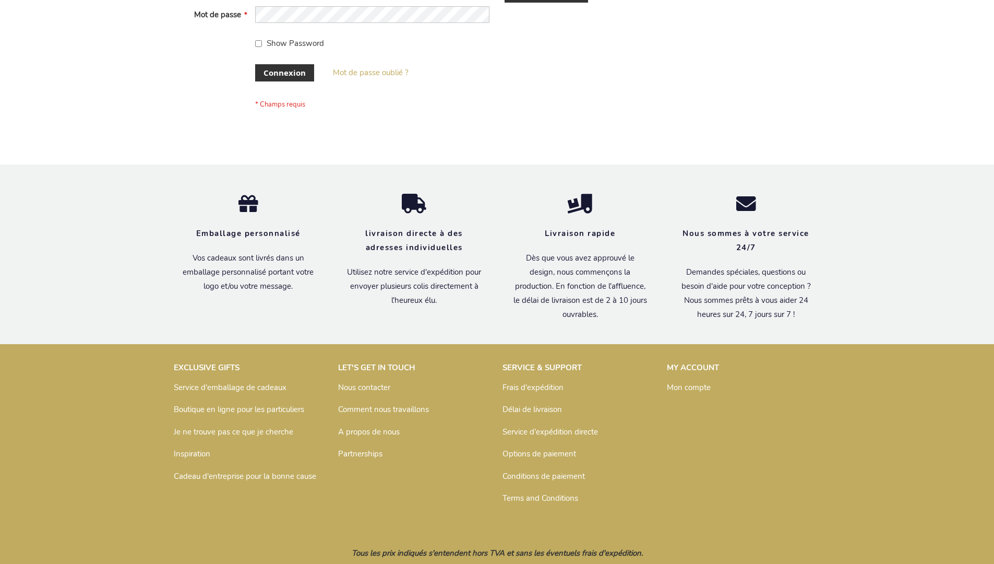
scroll to position [360, 0]
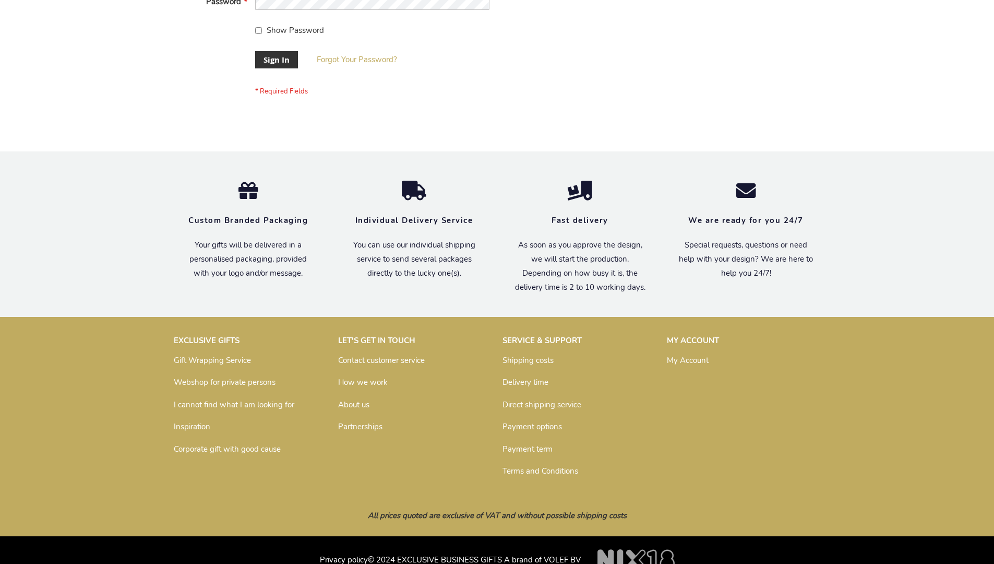
scroll to position [336, 0]
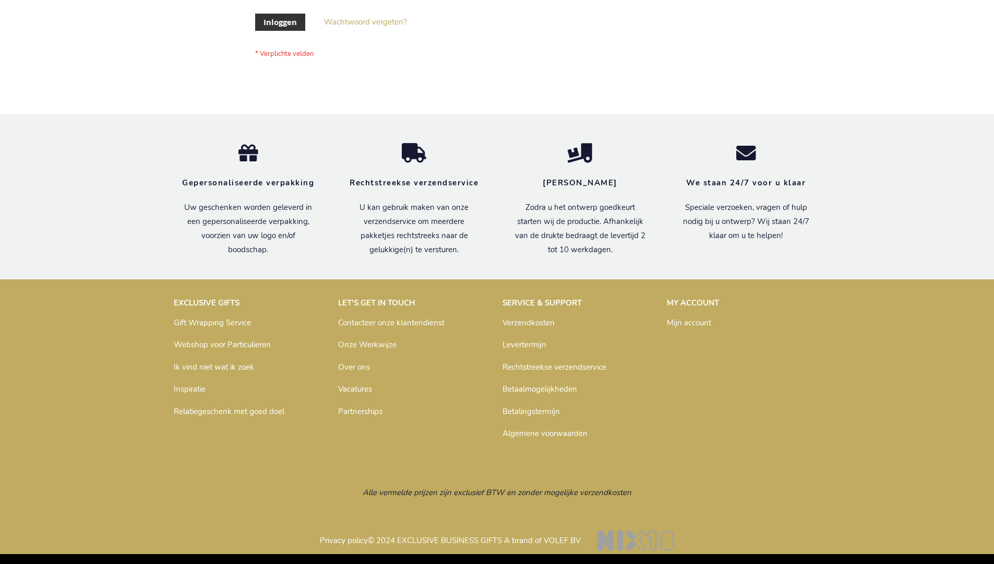
scroll to position [354, 0]
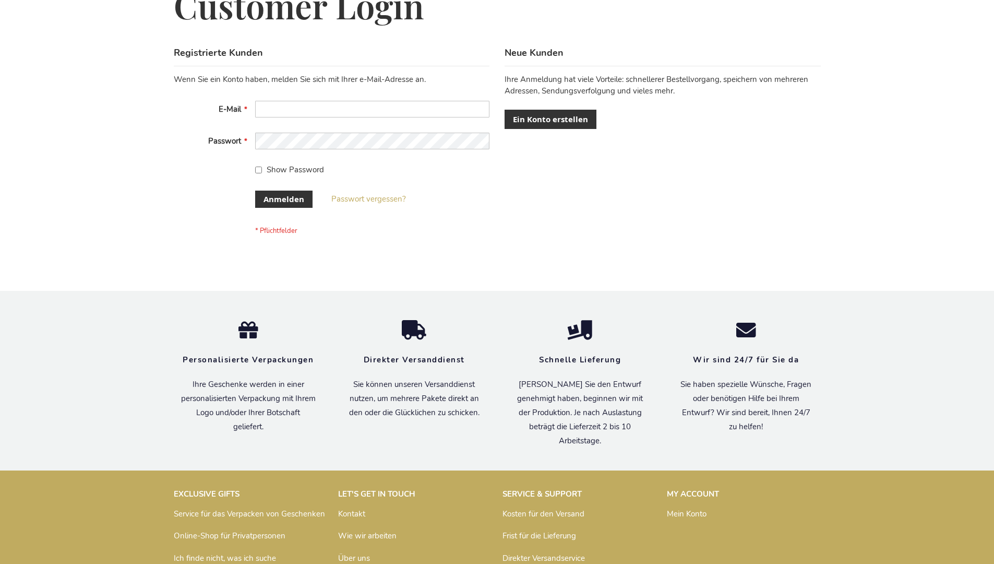
scroll to position [350, 0]
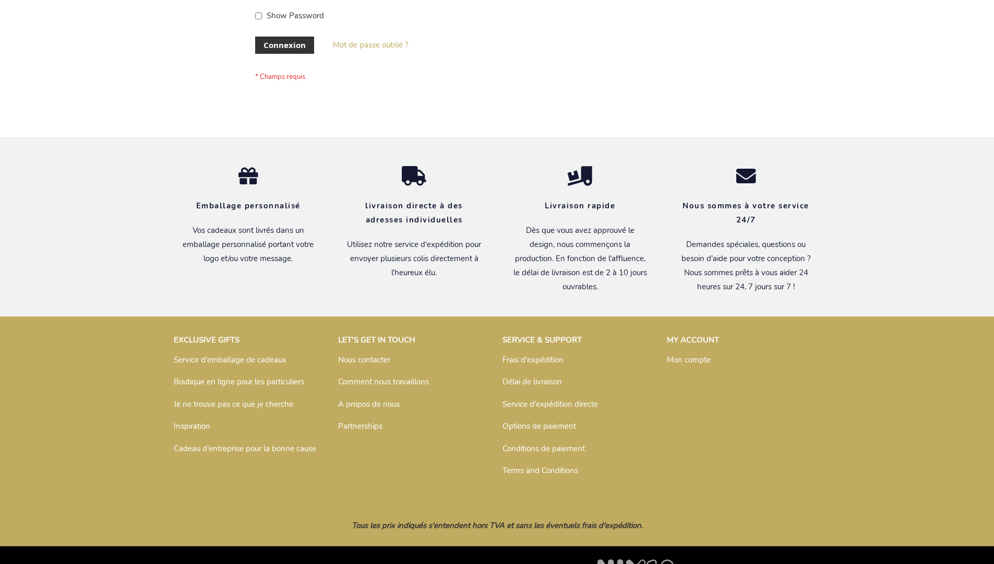
scroll to position [360, 0]
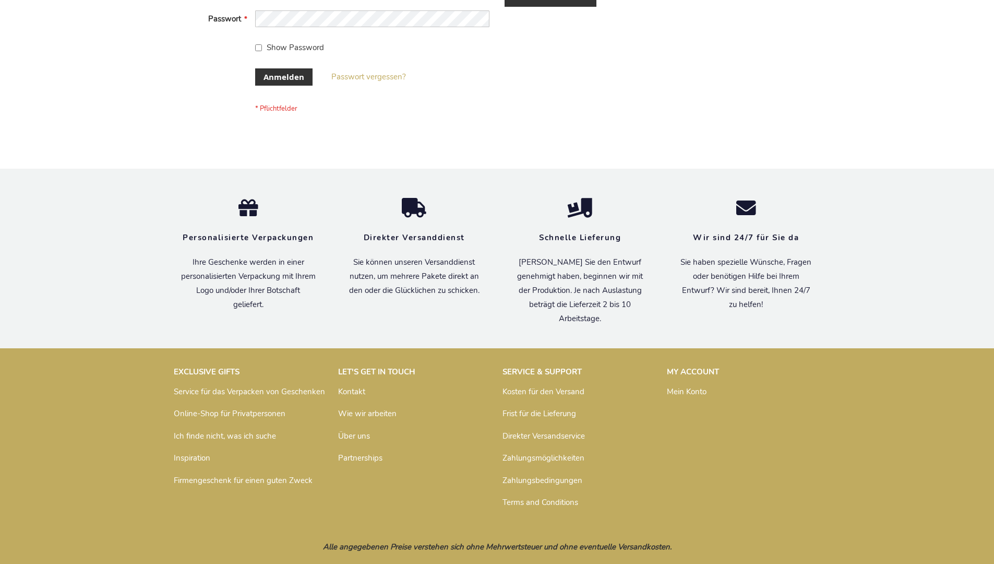
scroll to position [350, 0]
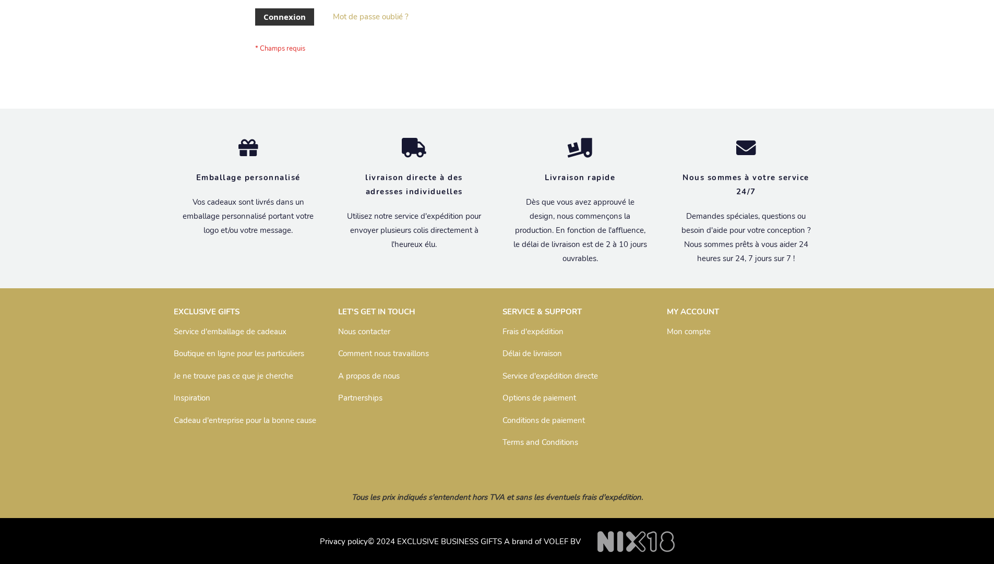
scroll to position [360, 0]
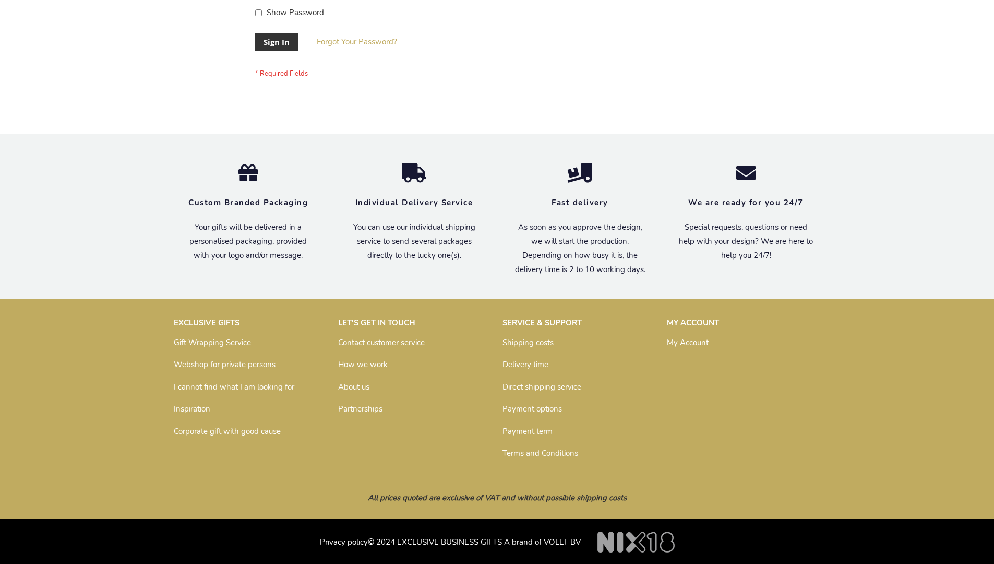
scroll to position [336, 0]
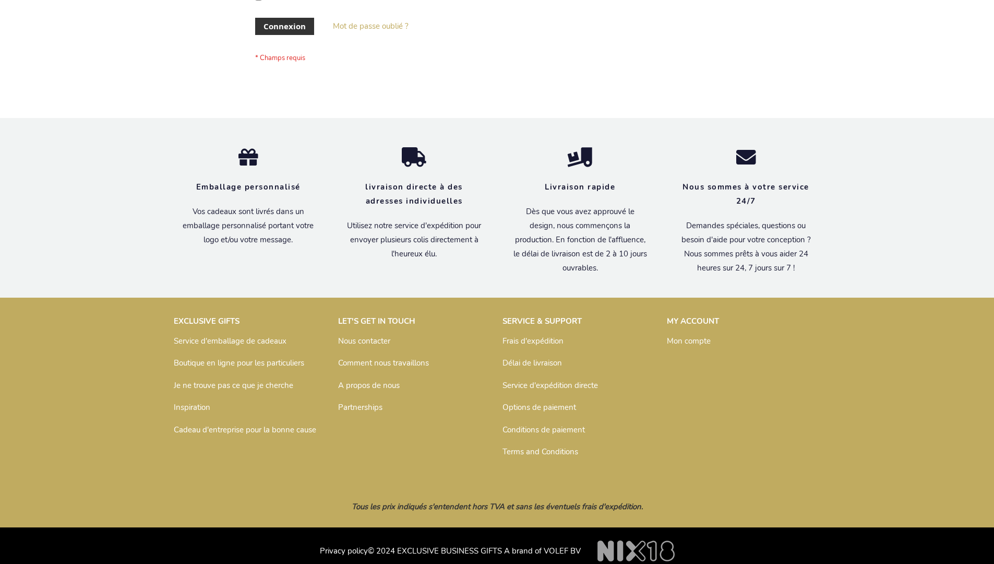
scroll to position [360, 0]
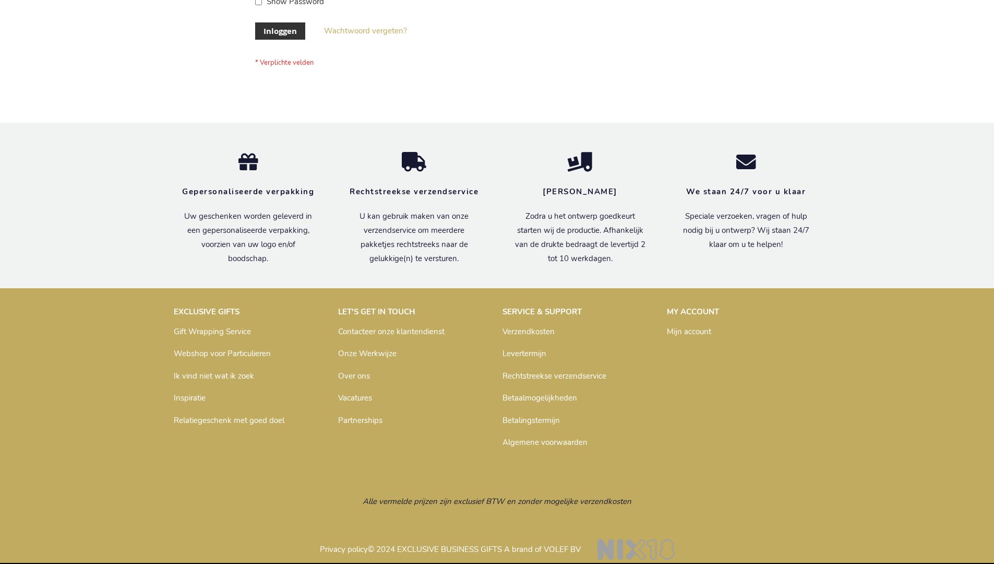
scroll to position [354, 0]
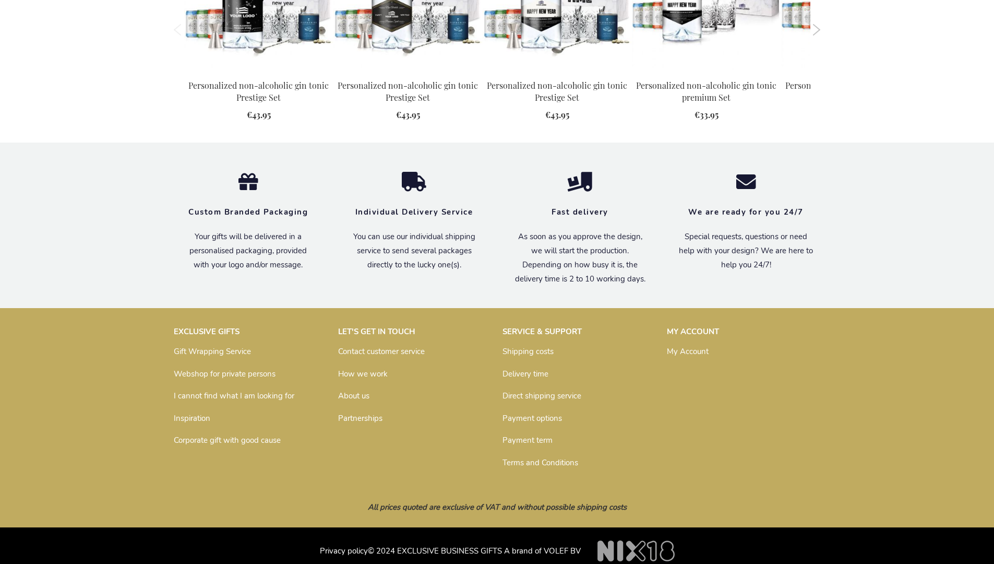
scroll to position [1123, 0]
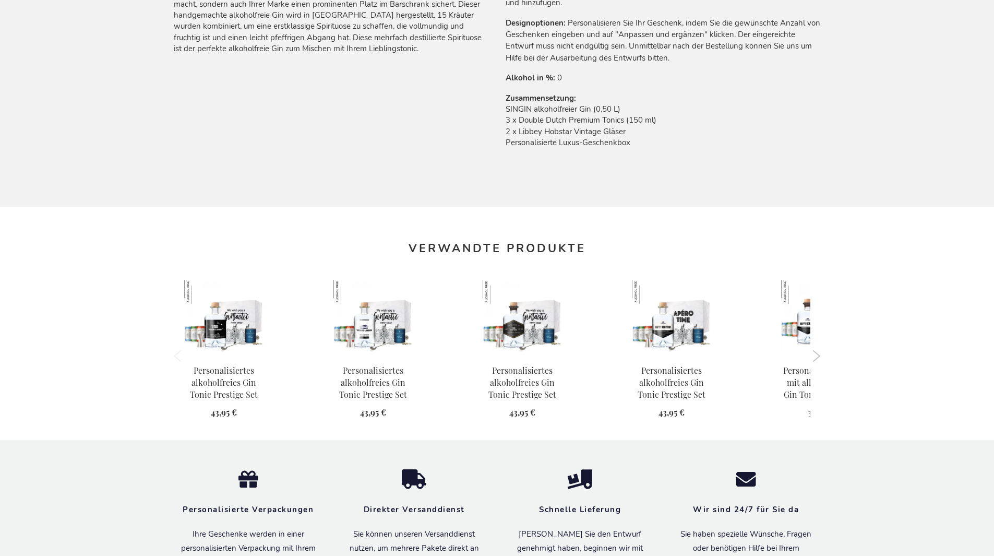
scroll to position [1065, 0]
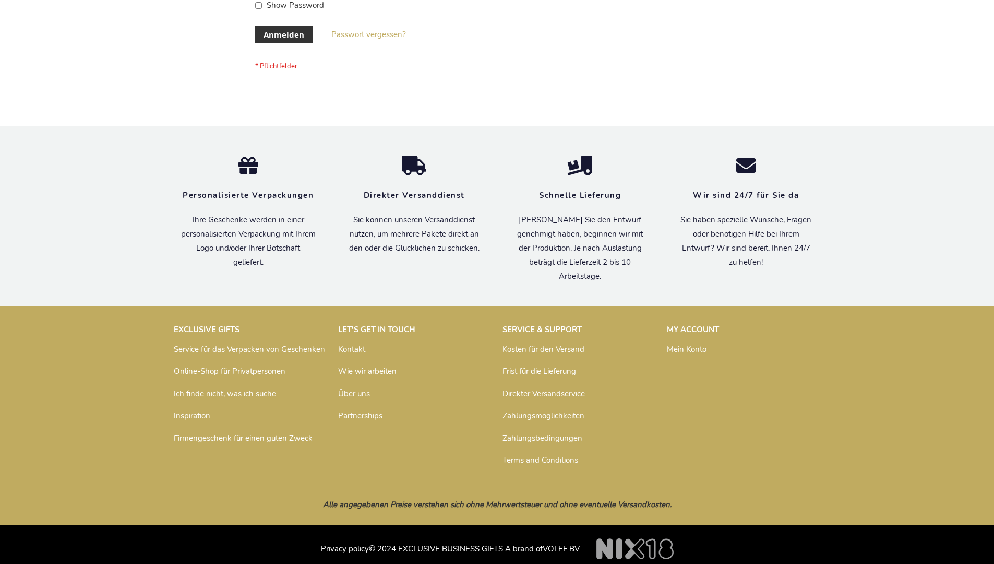
scroll to position [341, 0]
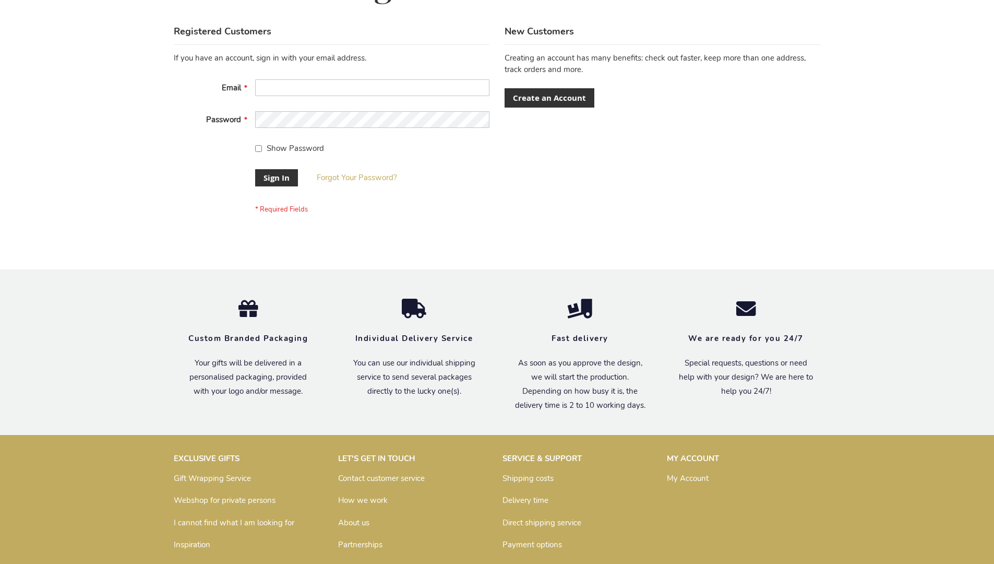
scroll to position [336, 0]
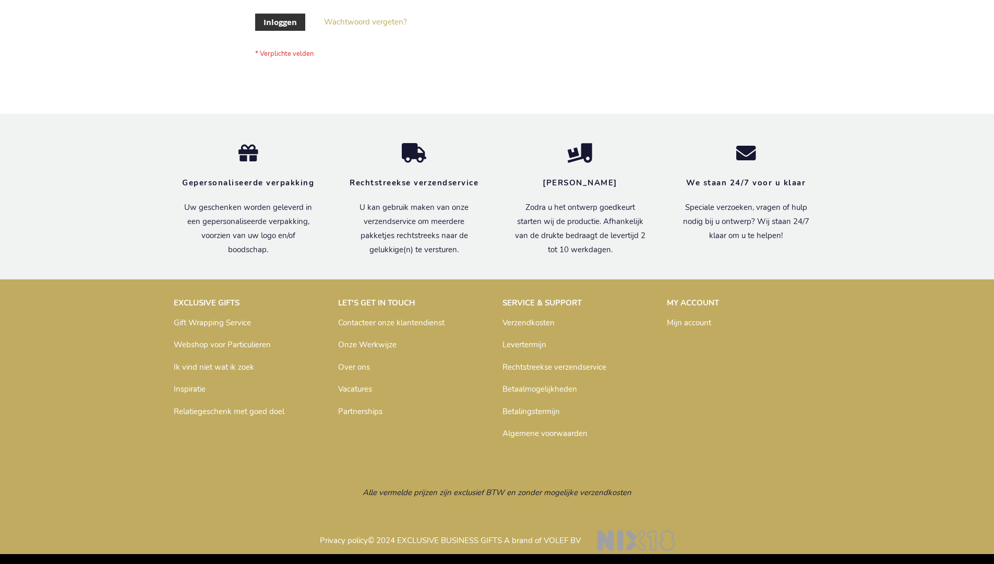
scroll to position [354, 0]
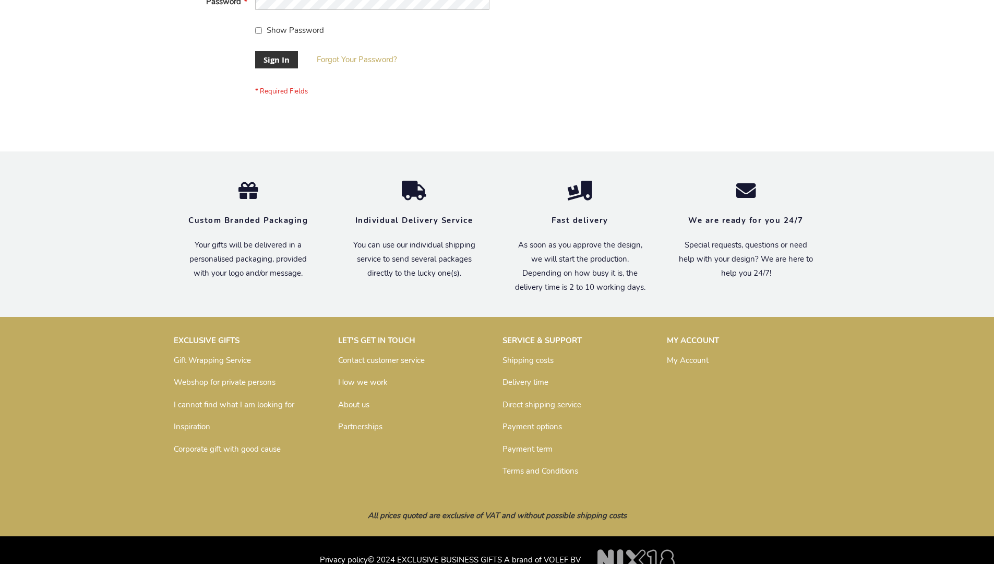
scroll to position [336, 0]
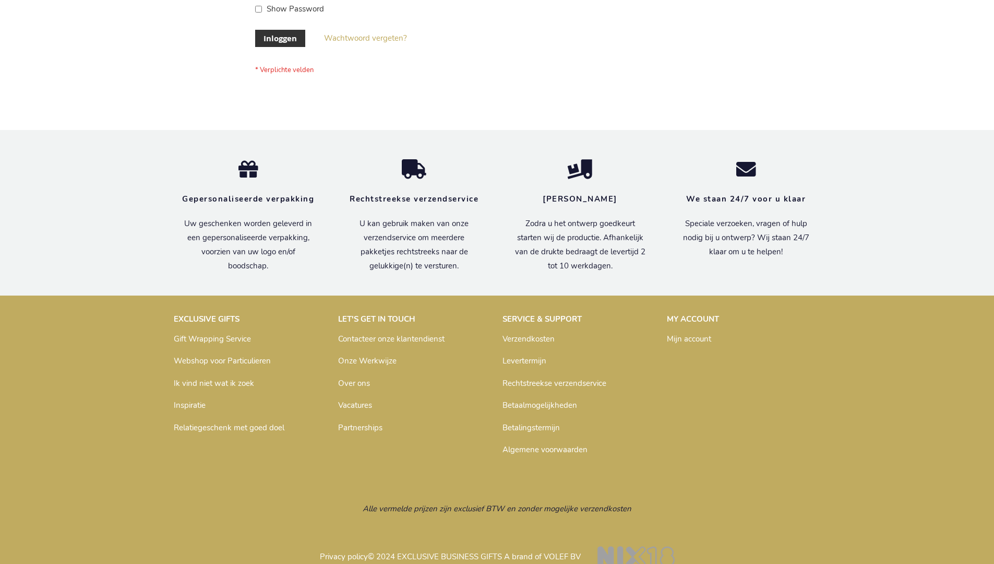
scroll to position [354, 0]
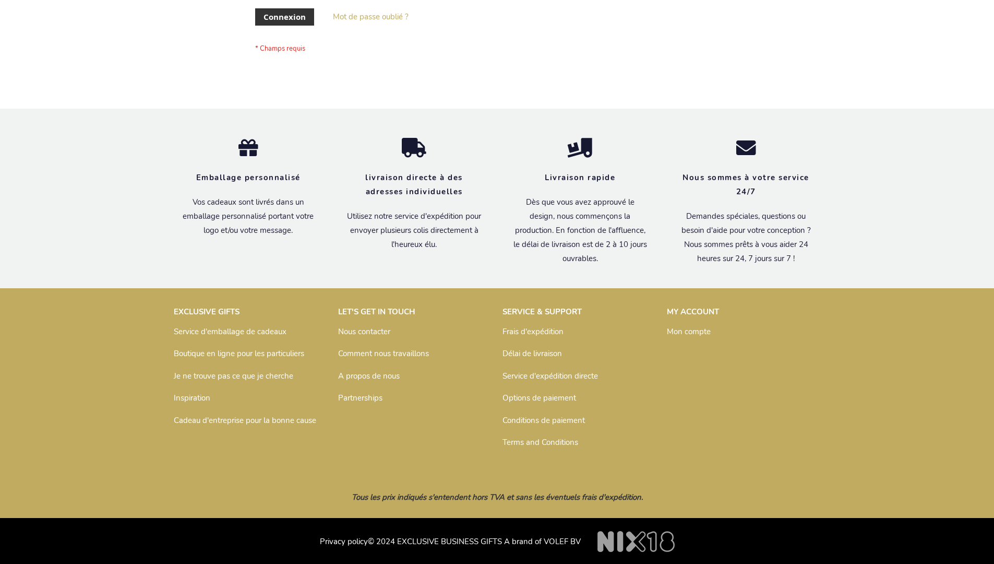
scroll to position [360, 0]
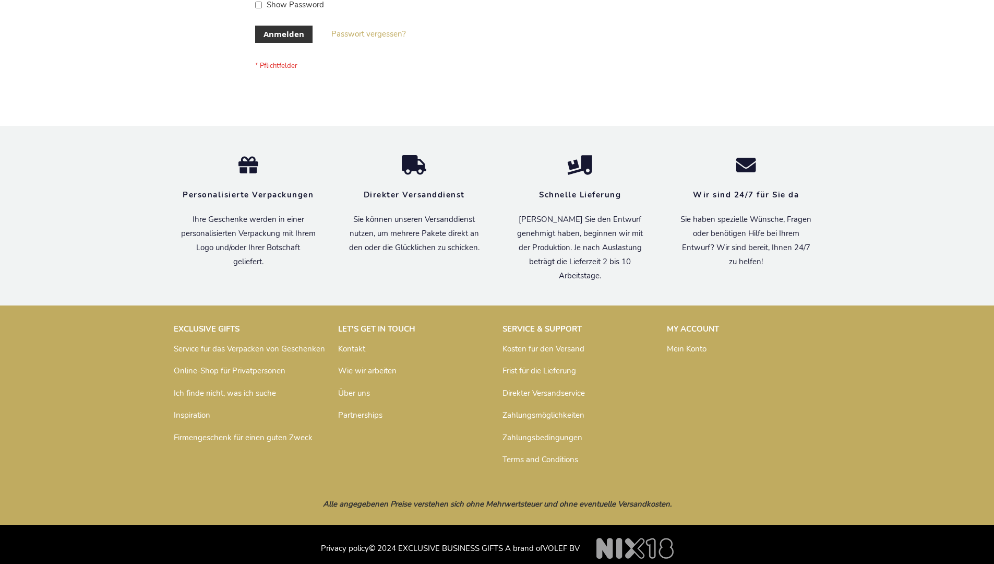
scroll to position [350, 0]
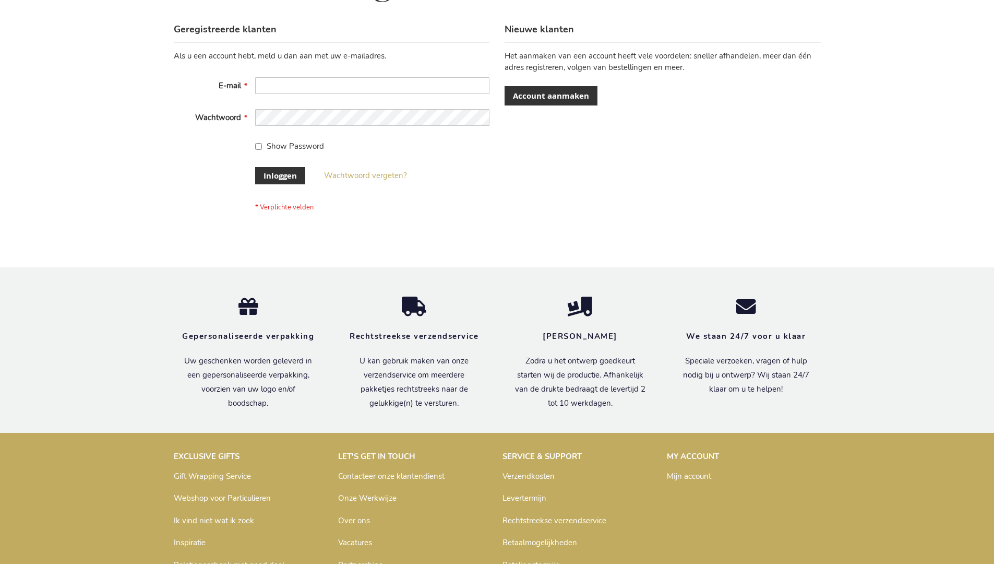
scroll to position [354, 0]
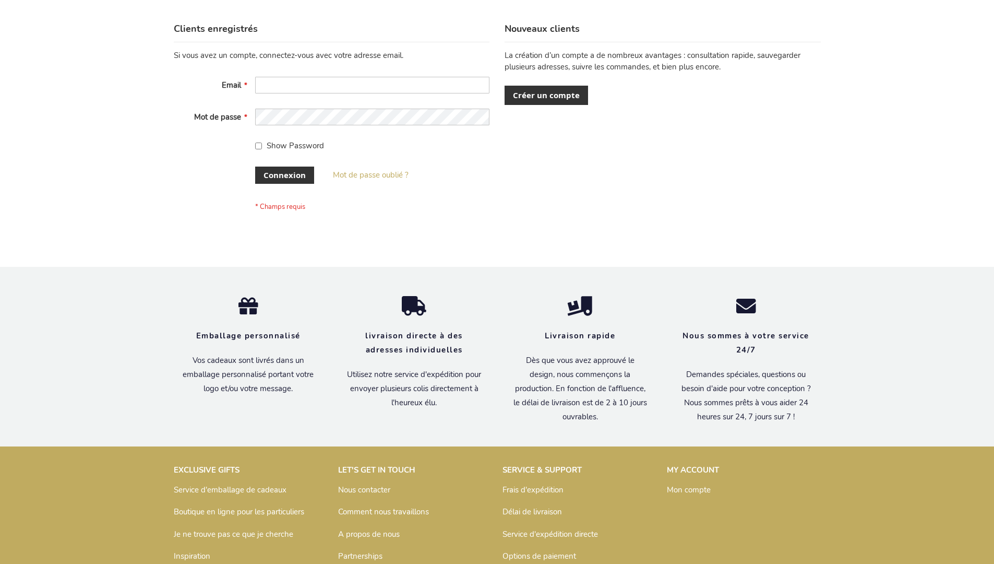
scroll to position [360, 0]
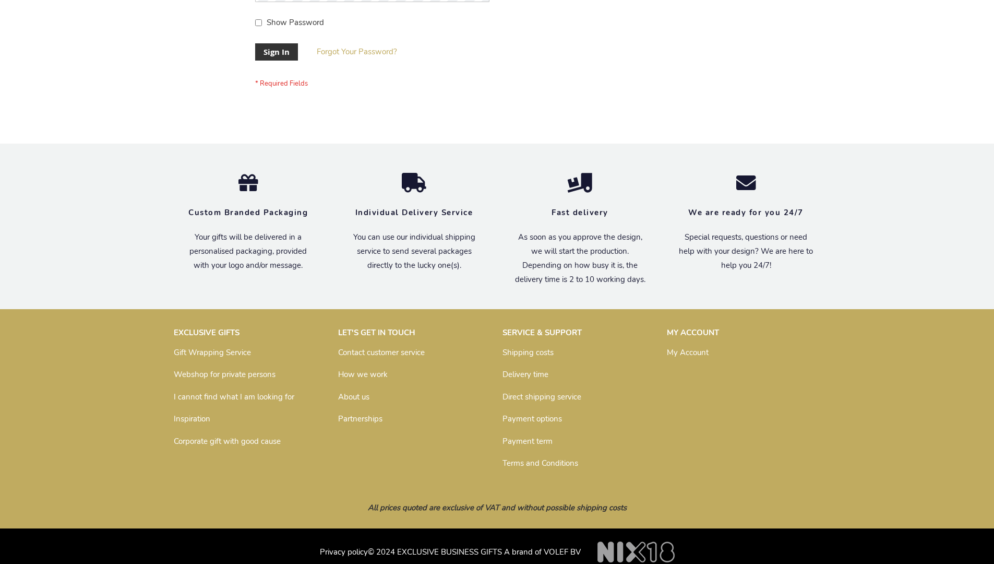
scroll to position [336, 0]
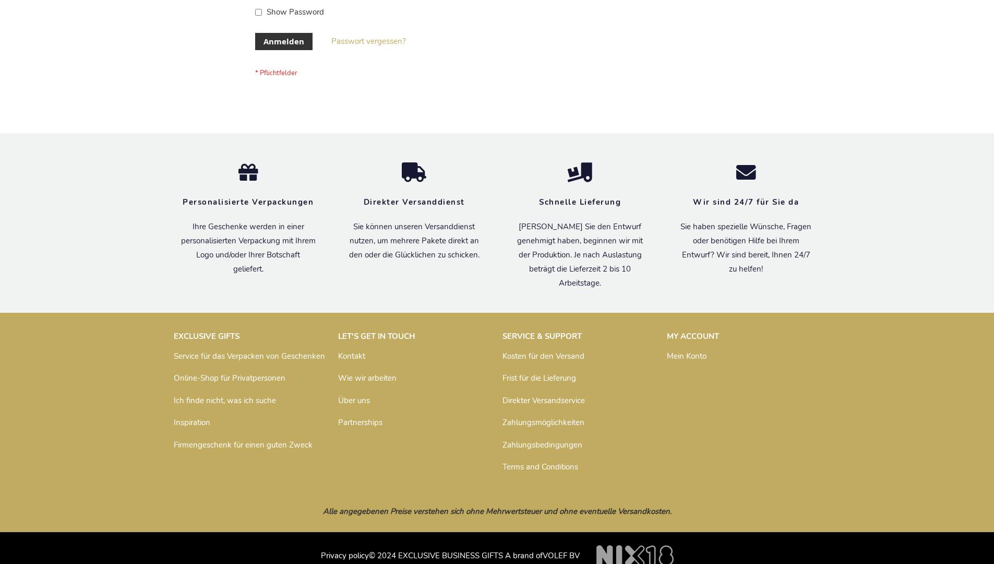
scroll to position [350, 0]
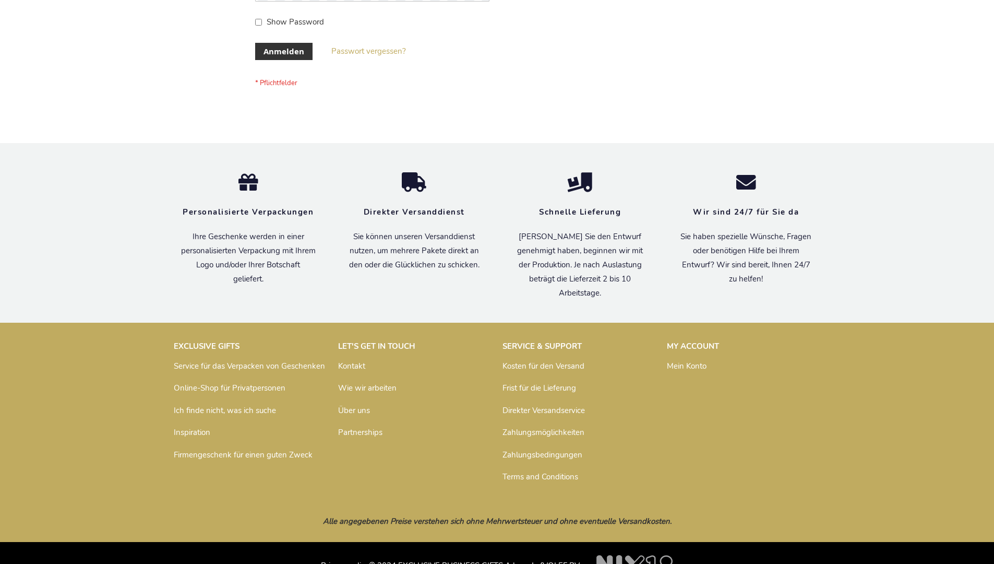
scroll to position [350, 0]
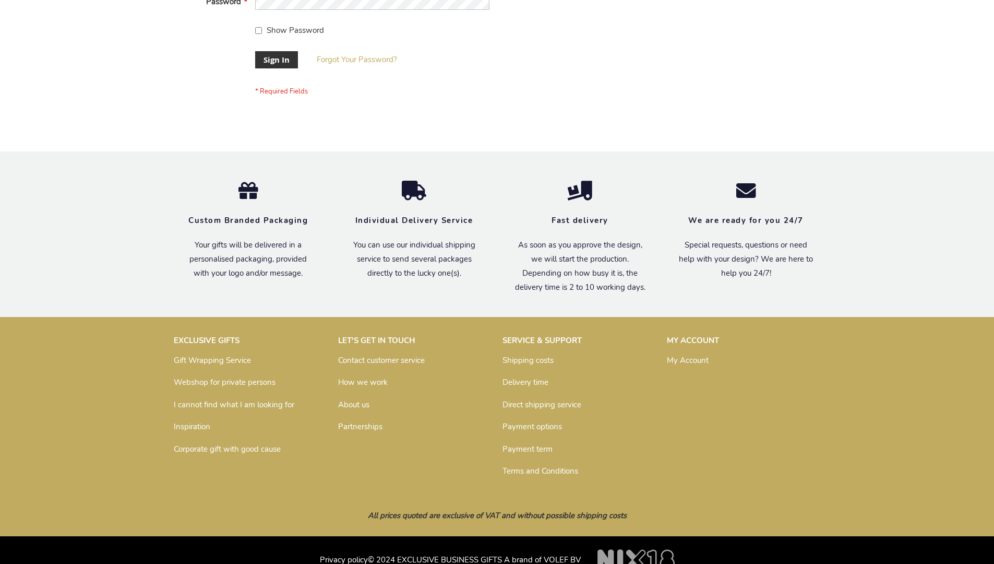
scroll to position [336, 0]
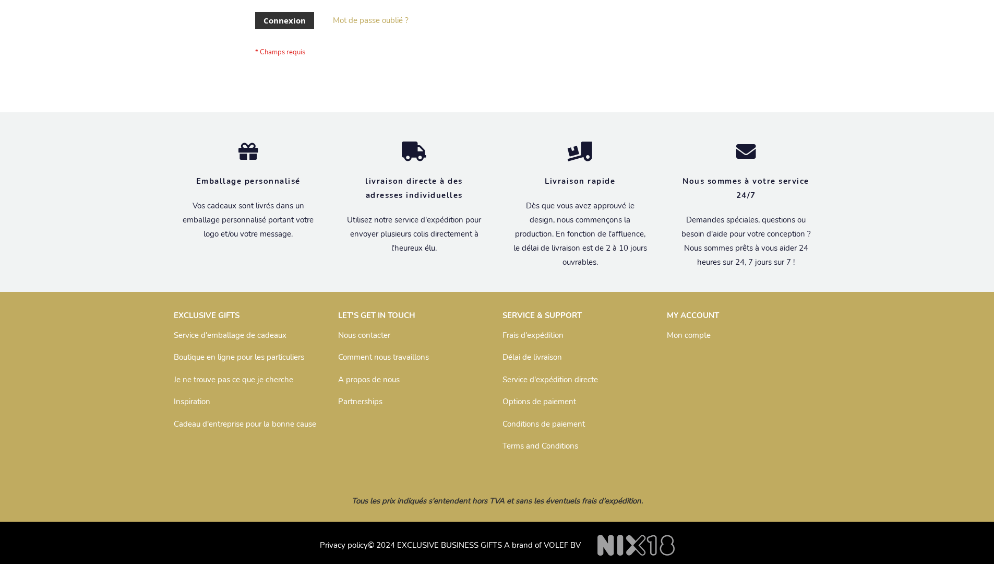
scroll to position [360, 0]
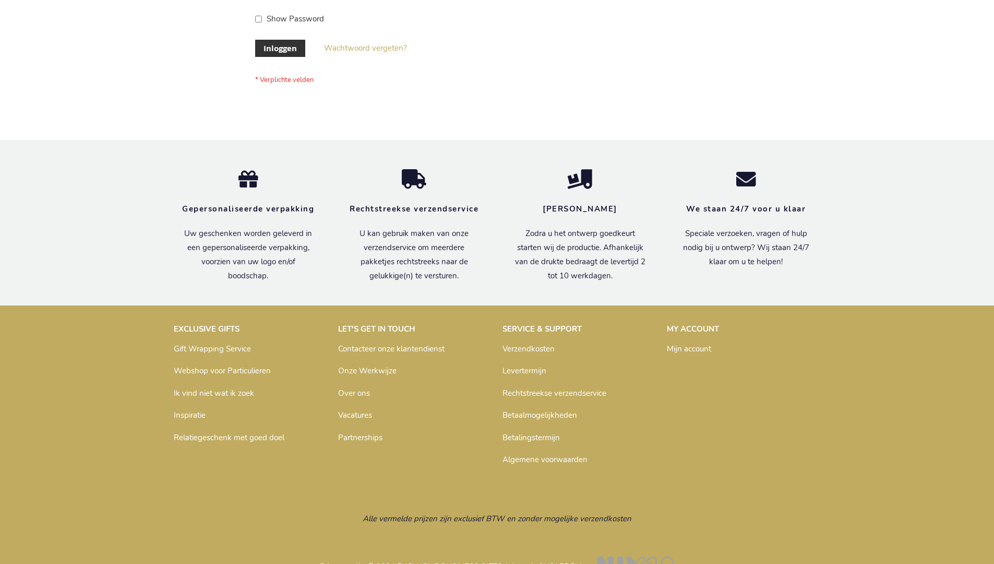
scroll to position [354, 0]
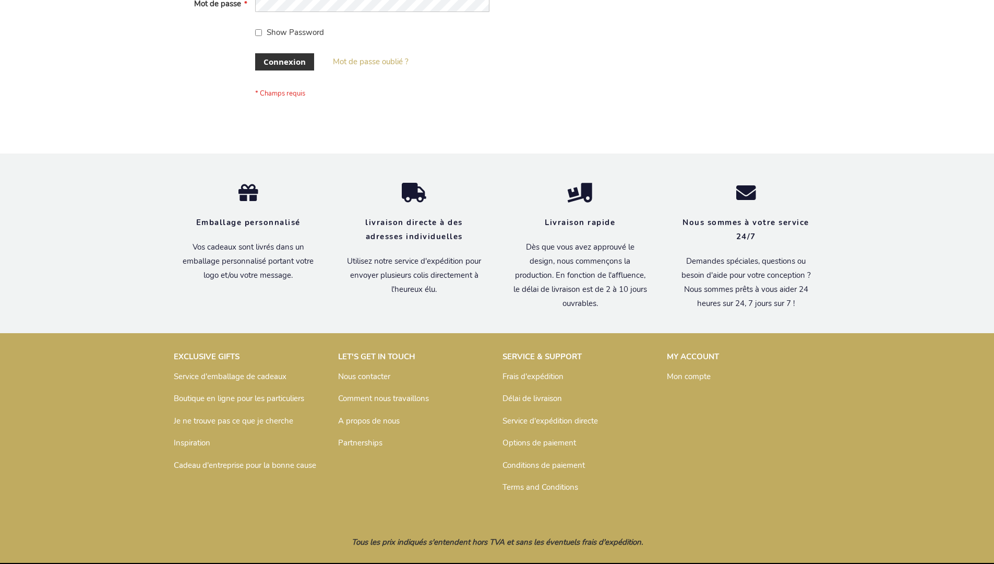
scroll to position [352, 0]
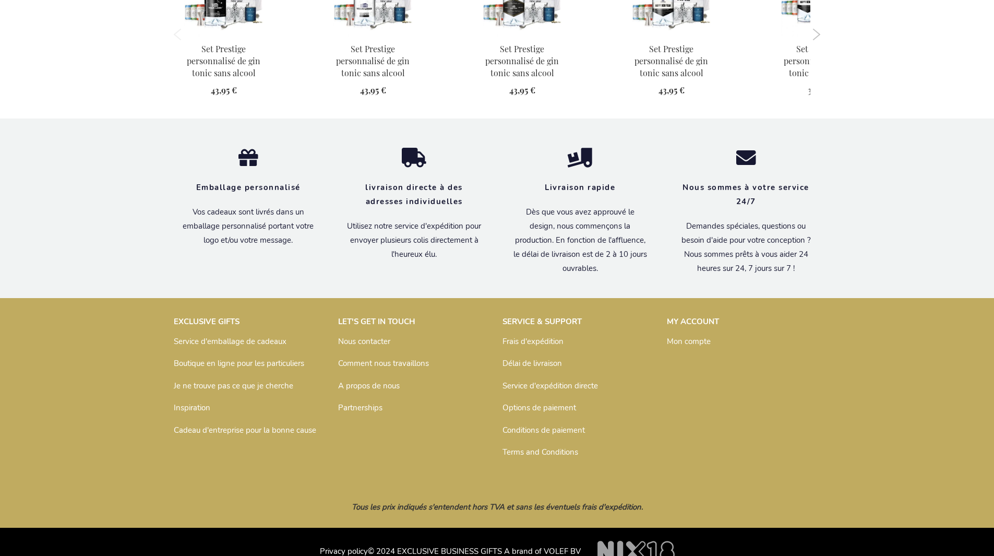
scroll to position [1076, 0]
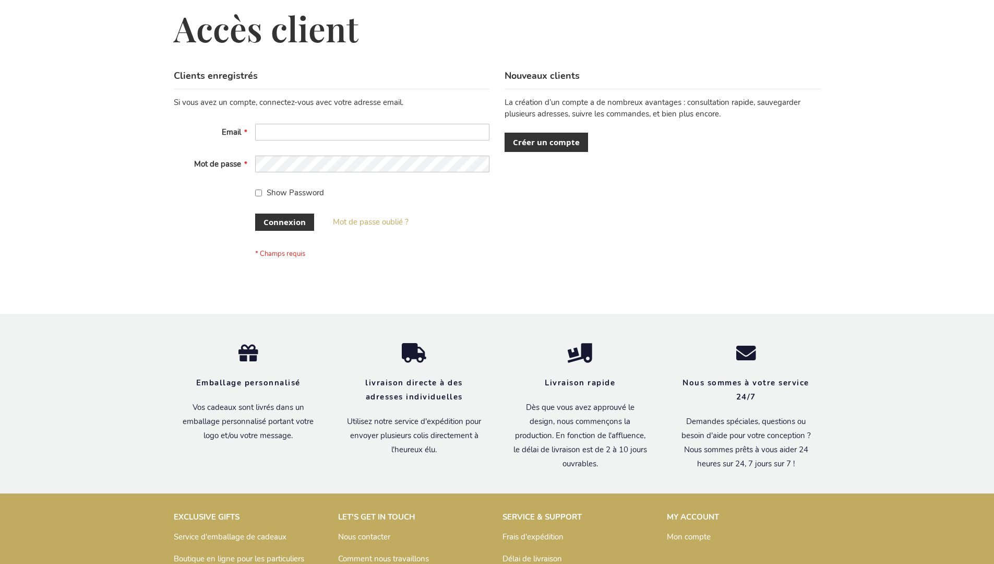
scroll to position [360, 0]
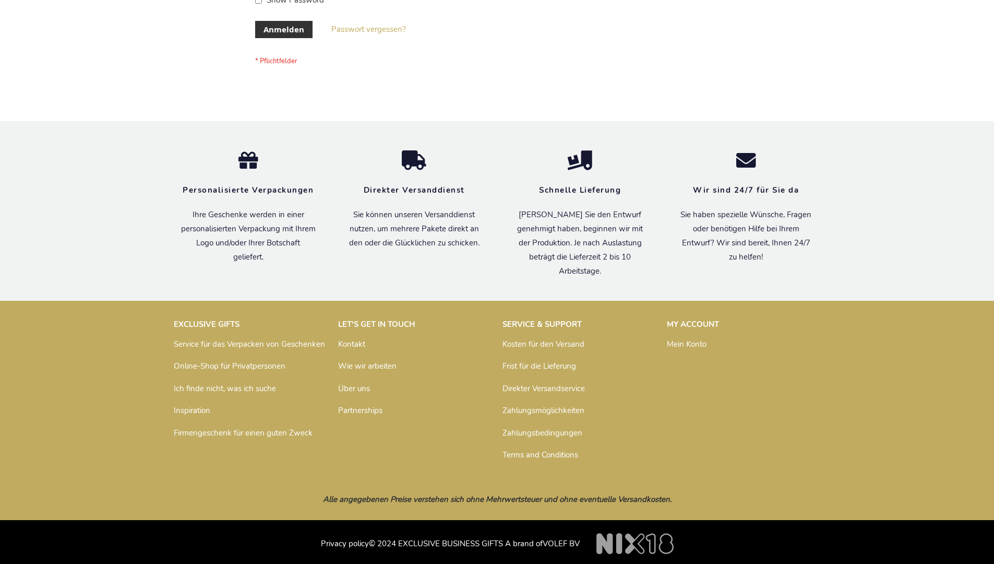
scroll to position [350, 0]
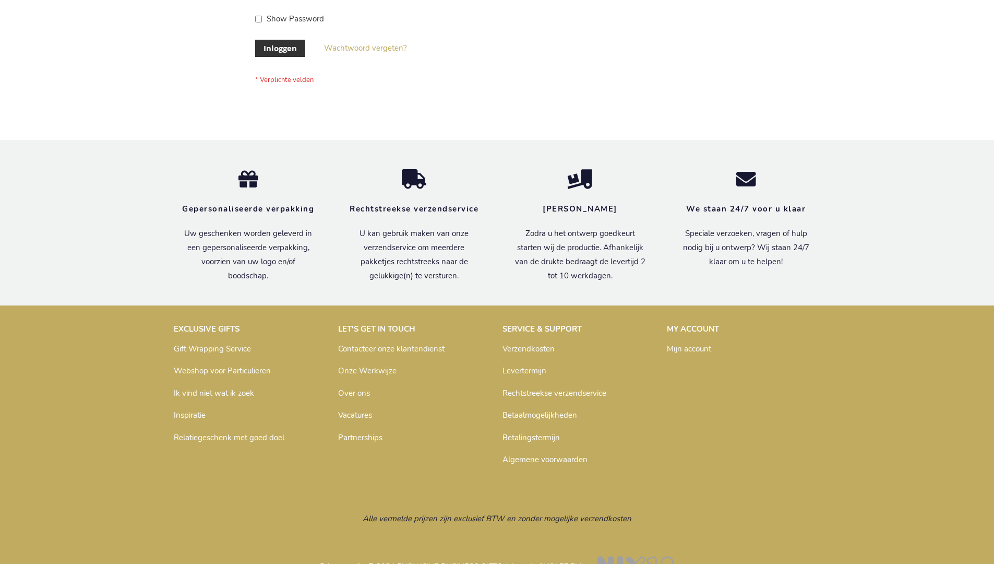
scroll to position [354, 0]
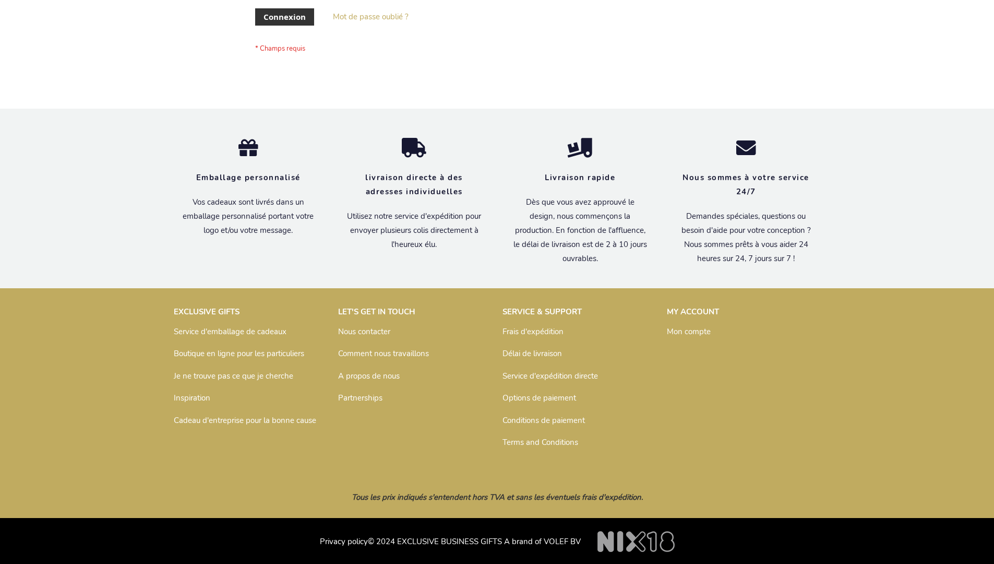
scroll to position [360, 0]
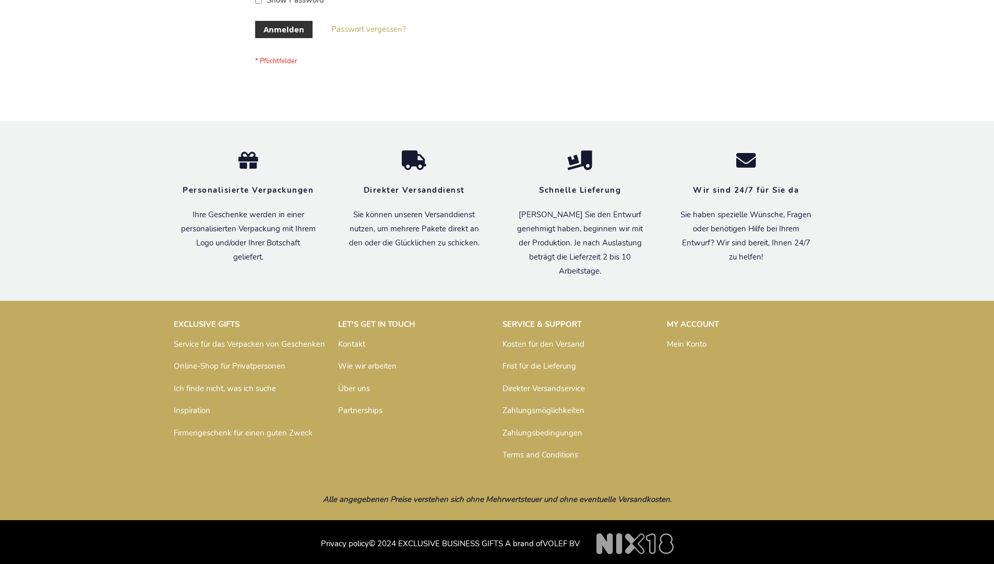
scroll to position [350, 0]
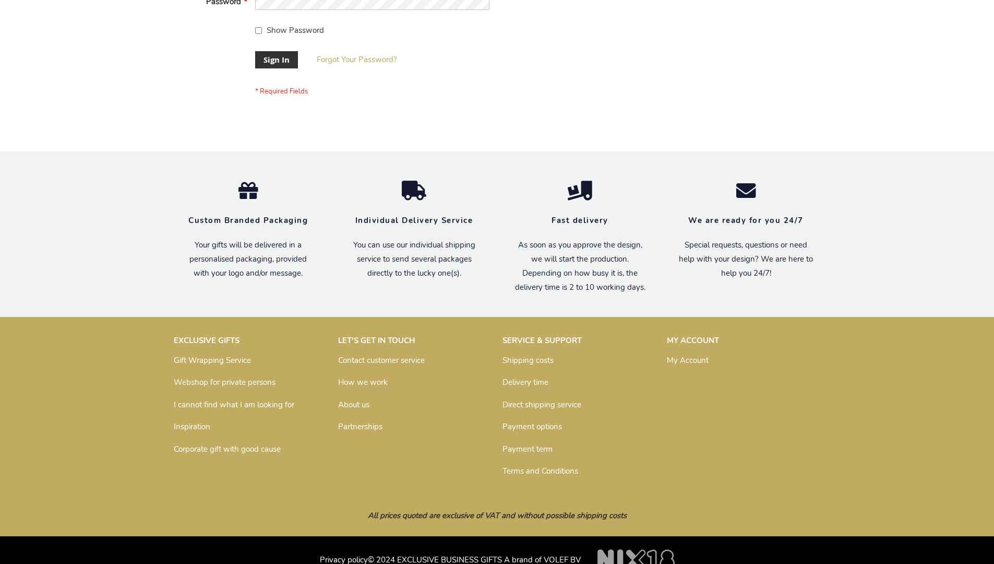
scroll to position [336, 0]
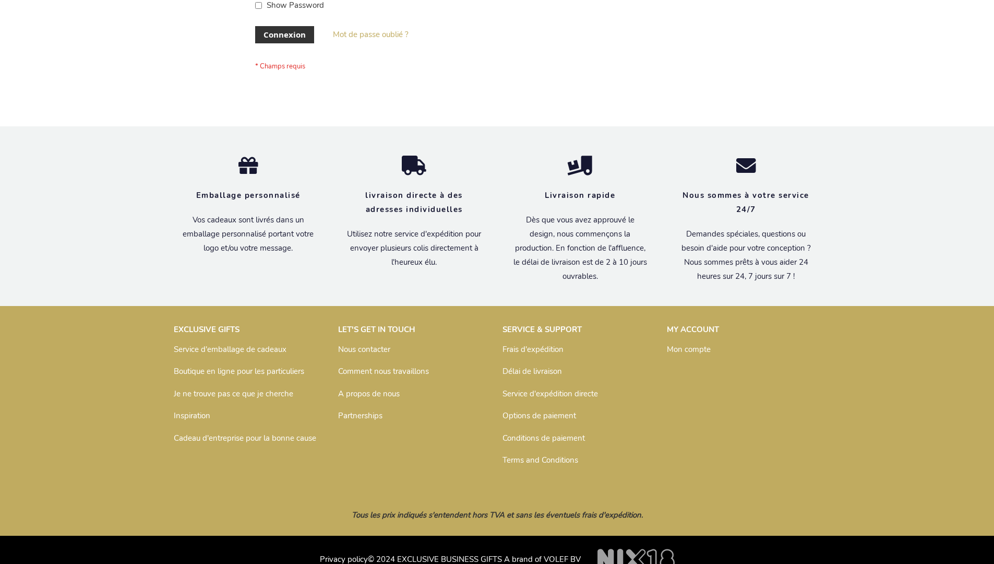
scroll to position [360, 0]
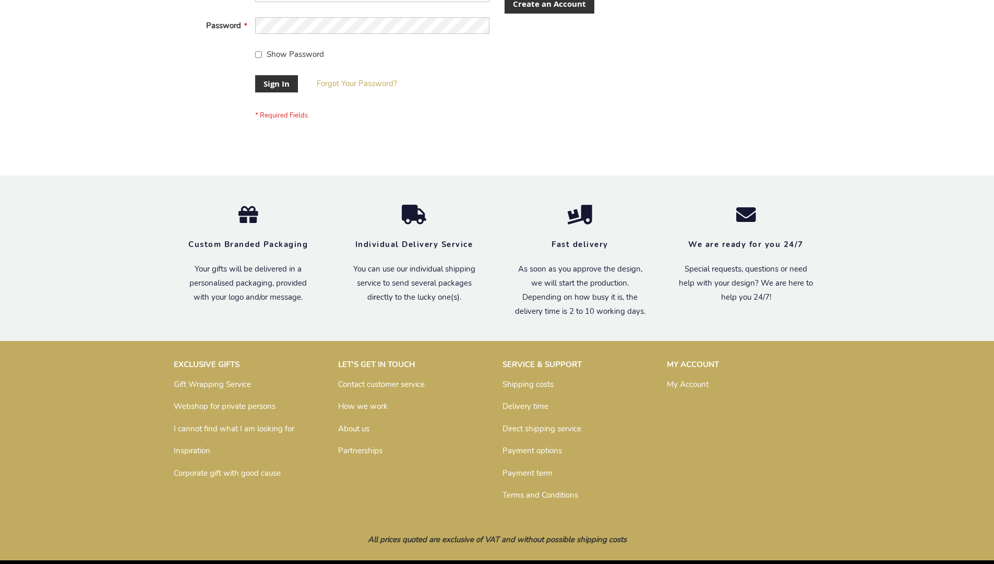
scroll to position [336, 0]
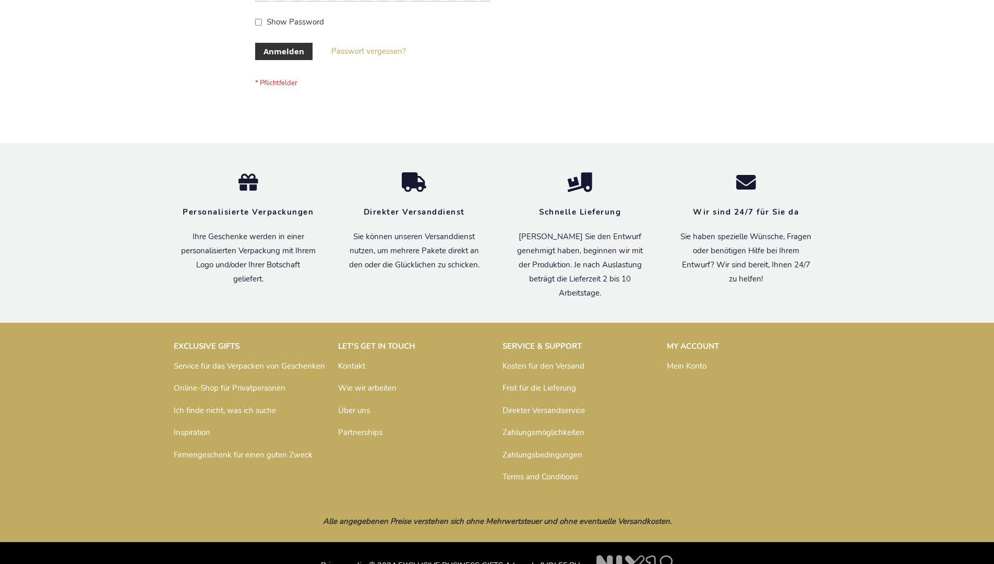
scroll to position [350, 0]
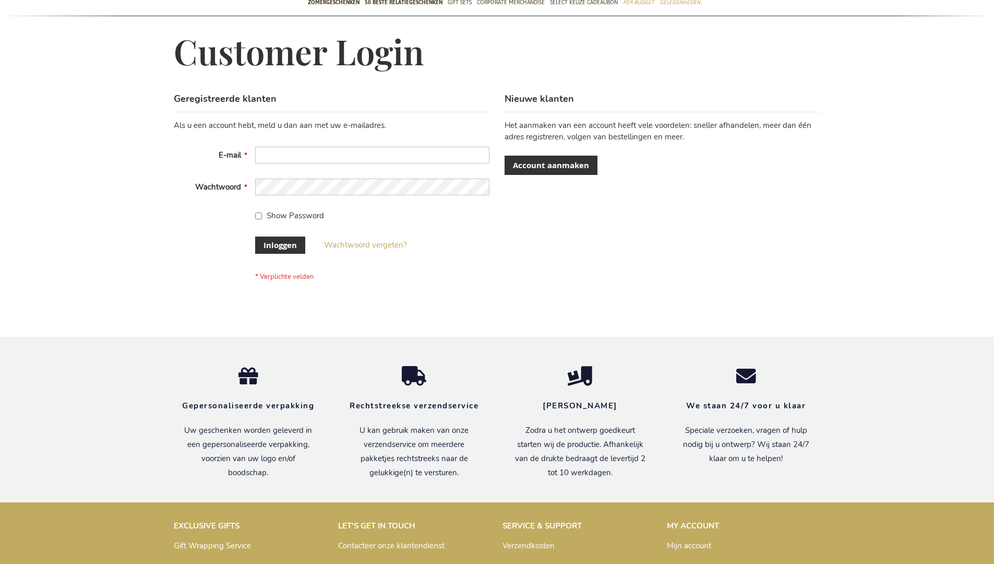
scroll to position [354, 0]
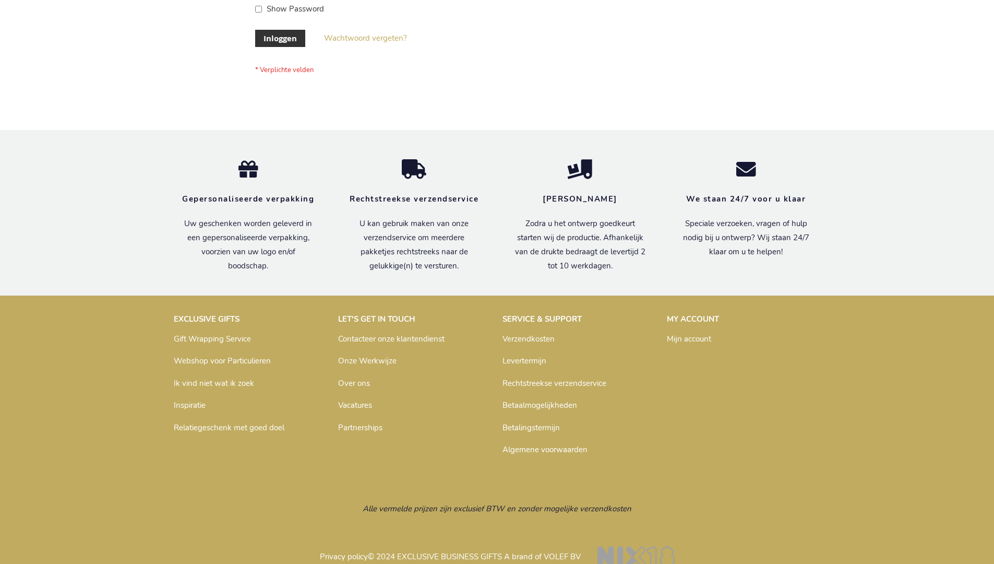
scroll to position [354, 0]
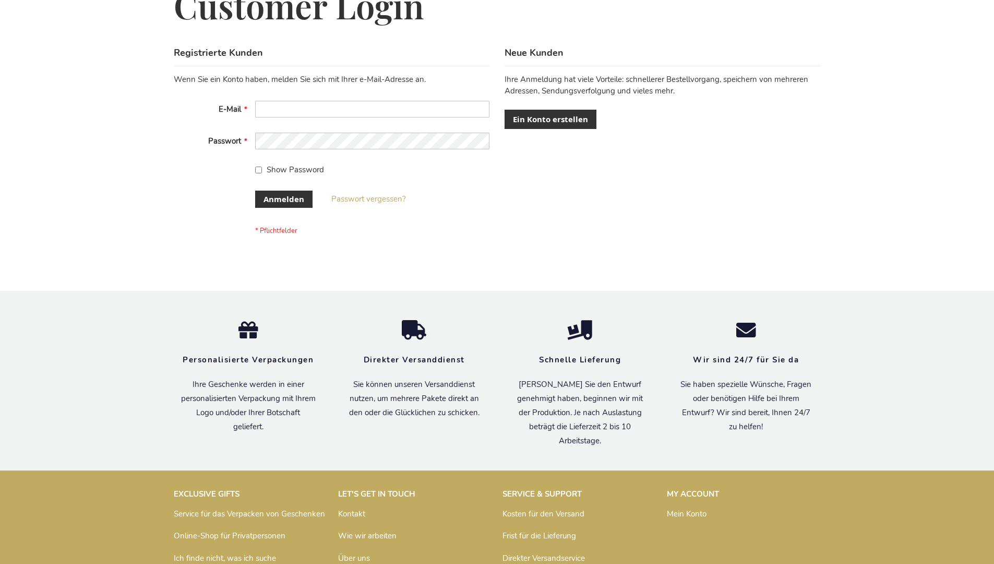
scroll to position [350, 0]
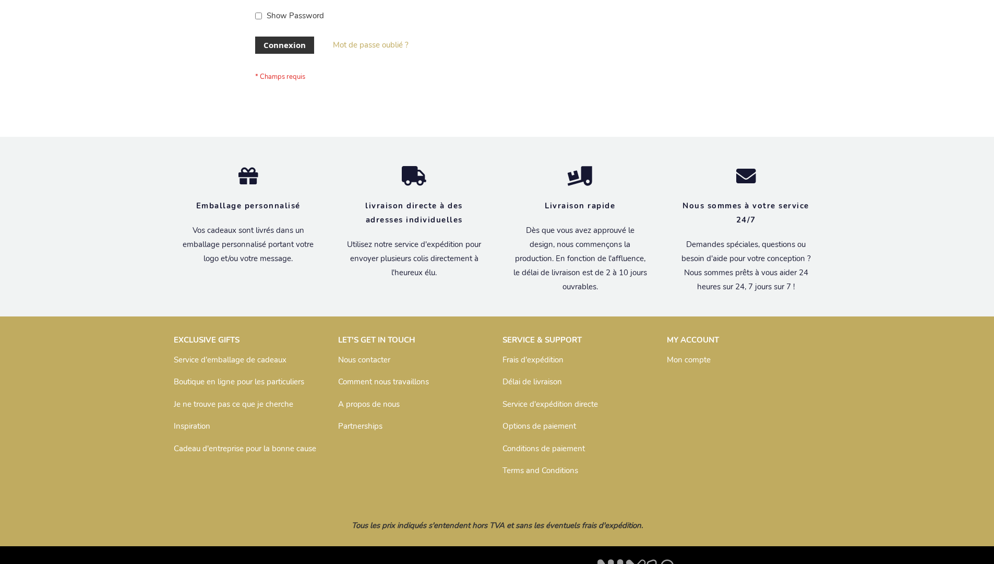
scroll to position [360, 0]
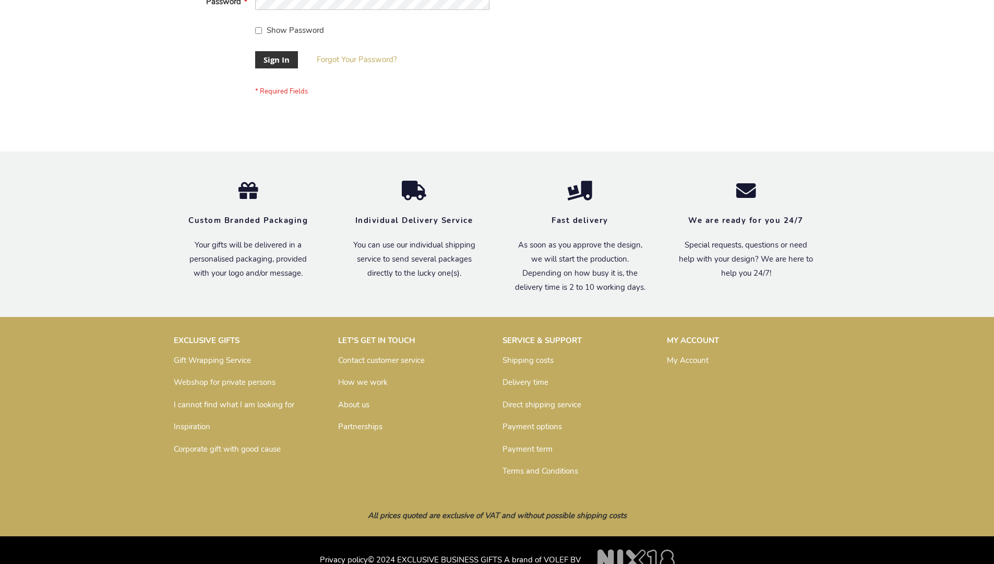
scroll to position [336, 0]
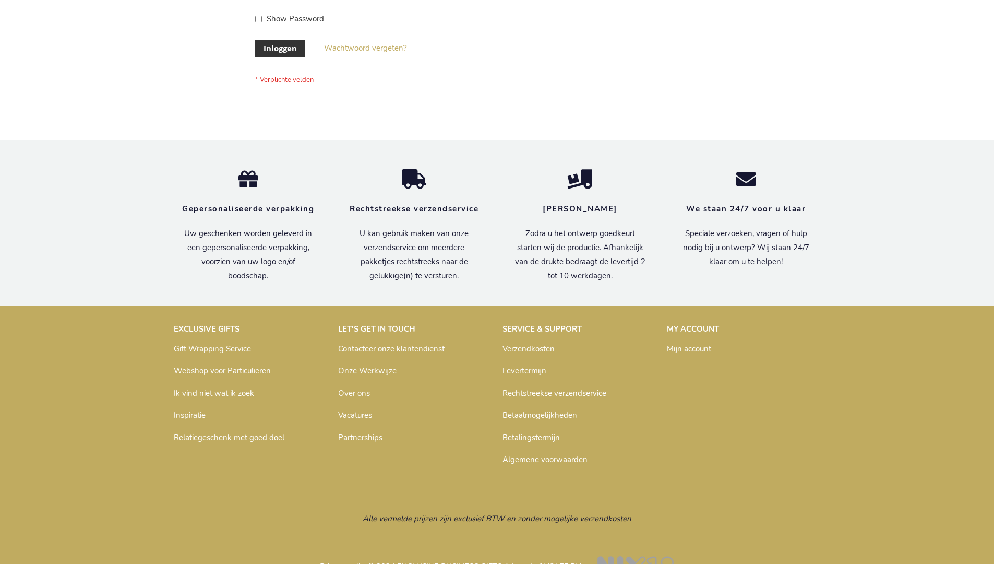
scroll to position [354, 0]
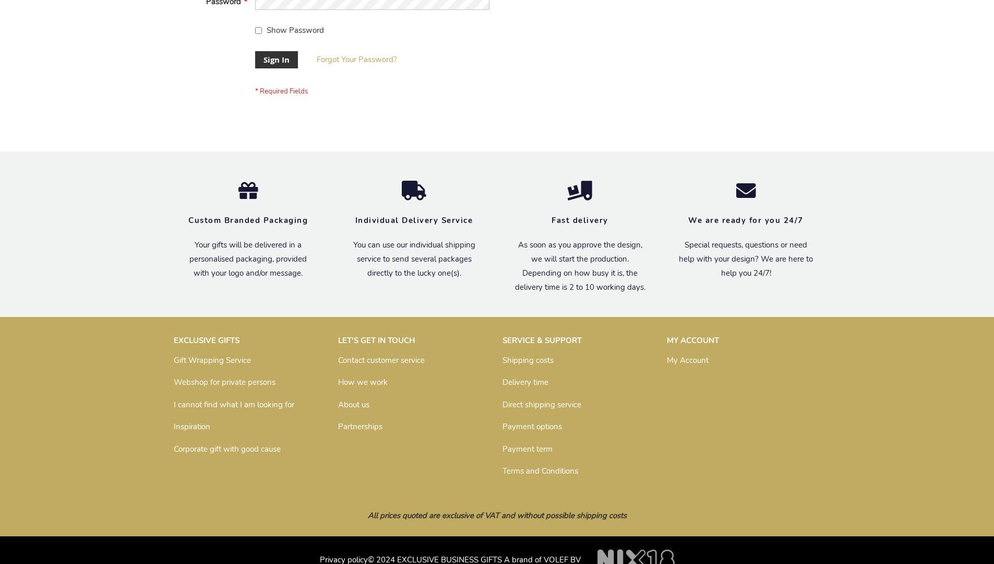
scroll to position [336, 0]
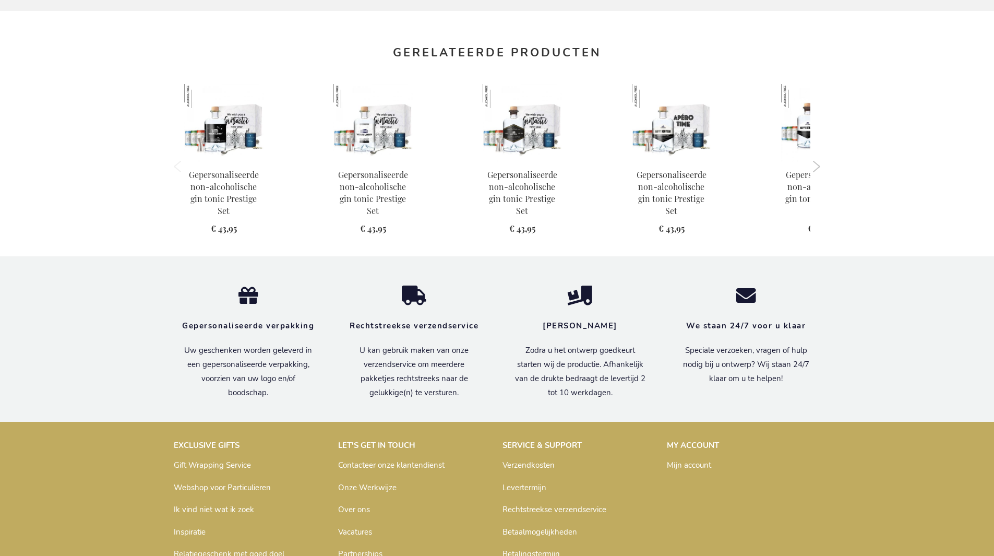
scroll to position [1070, 0]
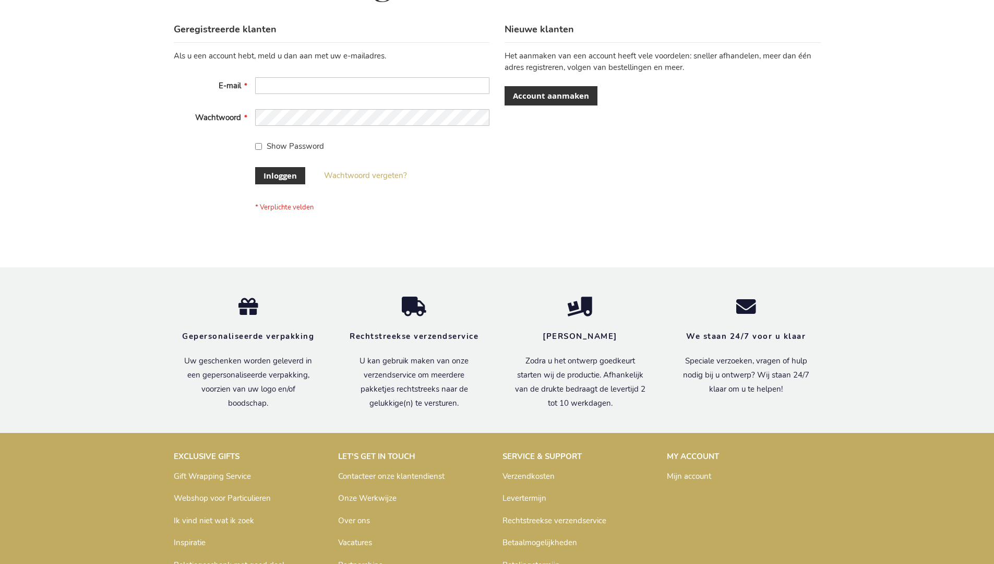
scroll to position [354, 0]
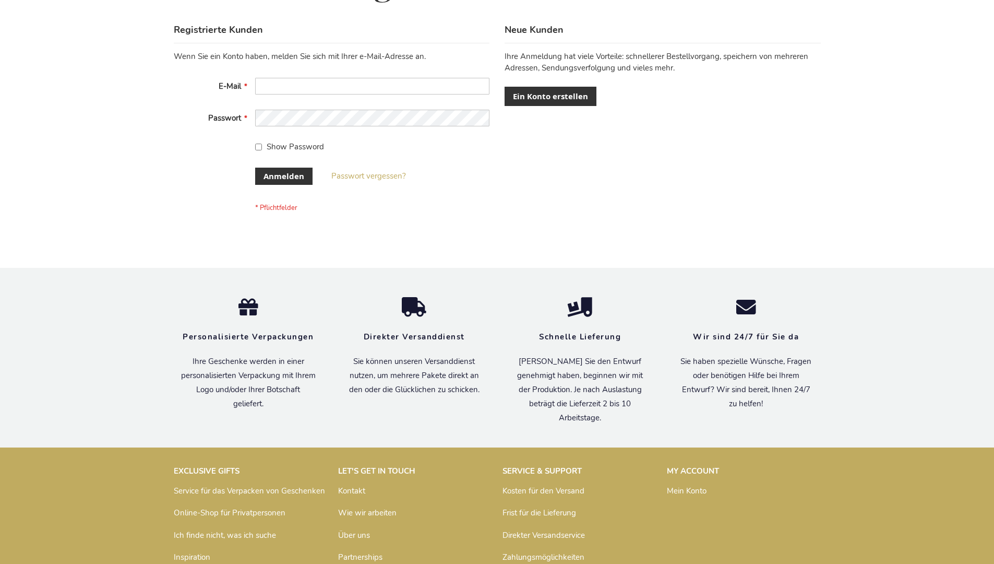
scroll to position [350, 0]
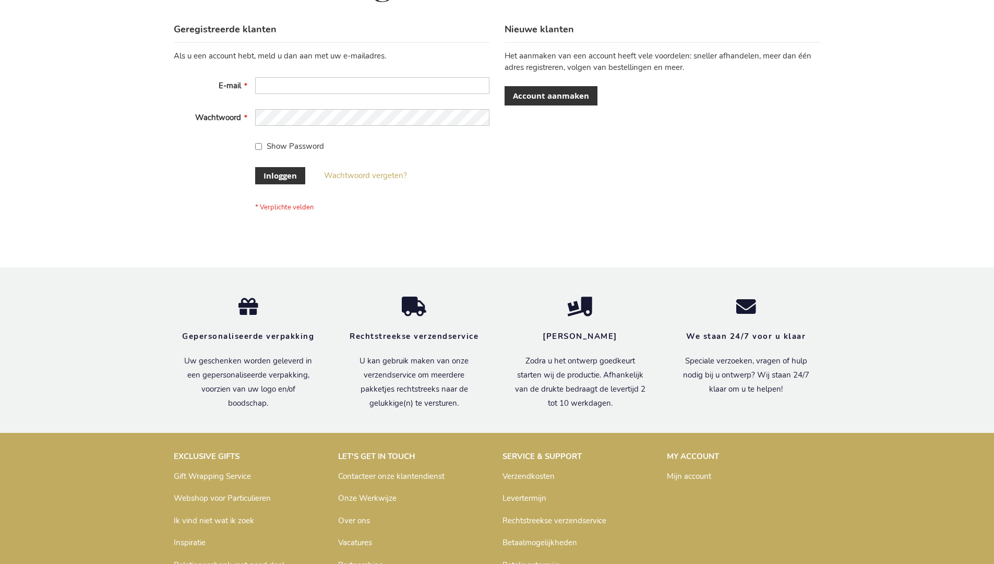
scroll to position [354, 0]
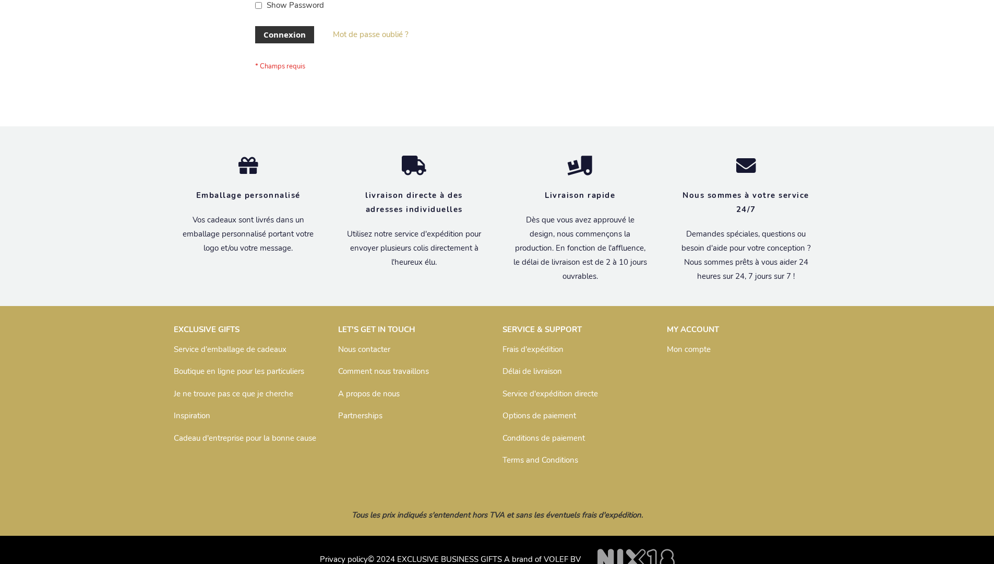
scroll to position [360, 0]
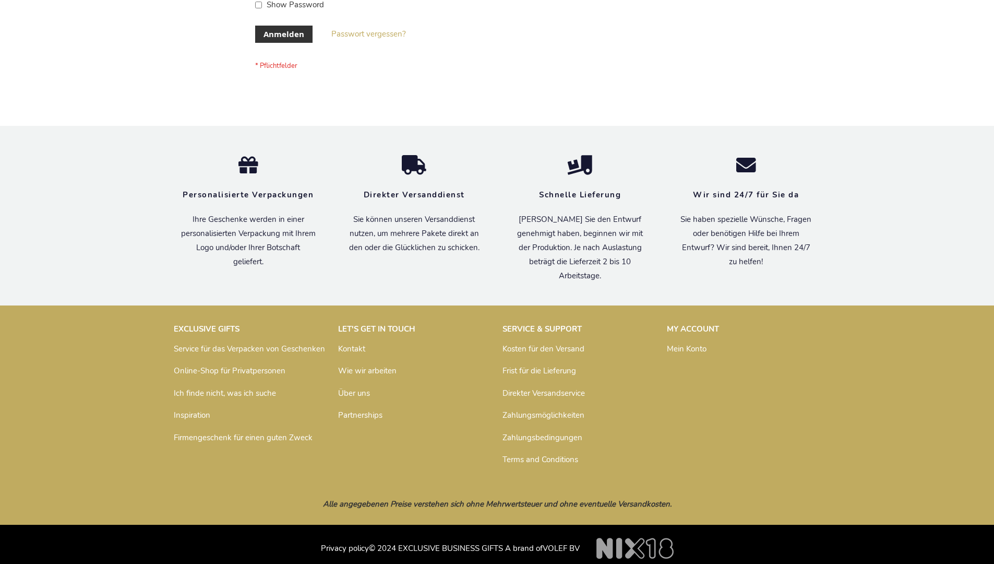
scroll to position [350, 0]
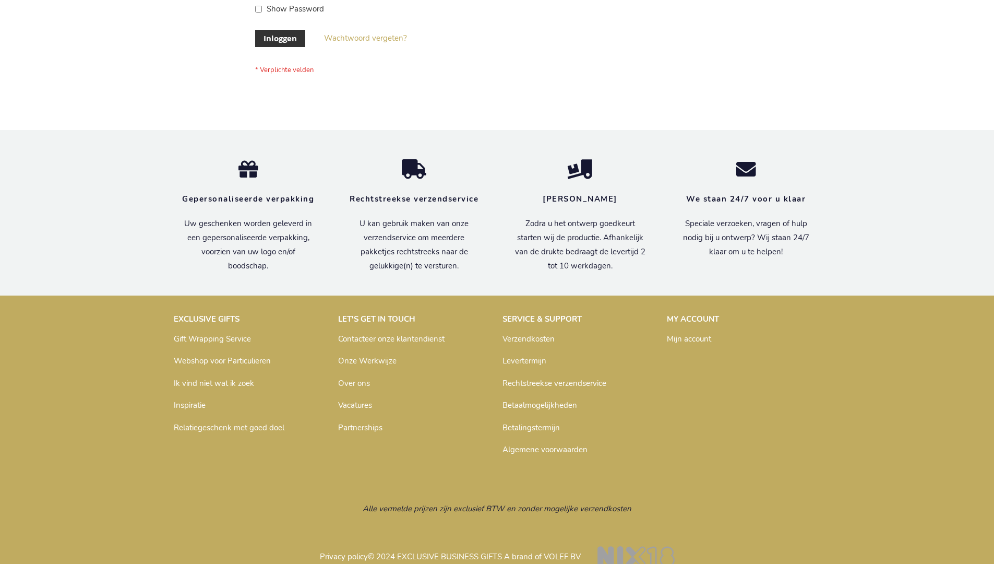
scroll to position [354, 0]
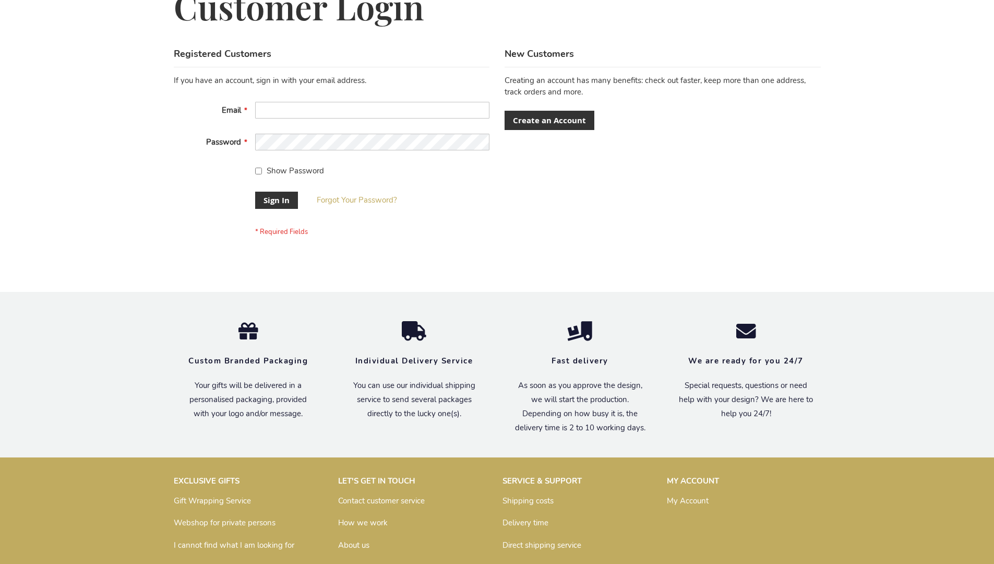
scroll to position [336, 0]
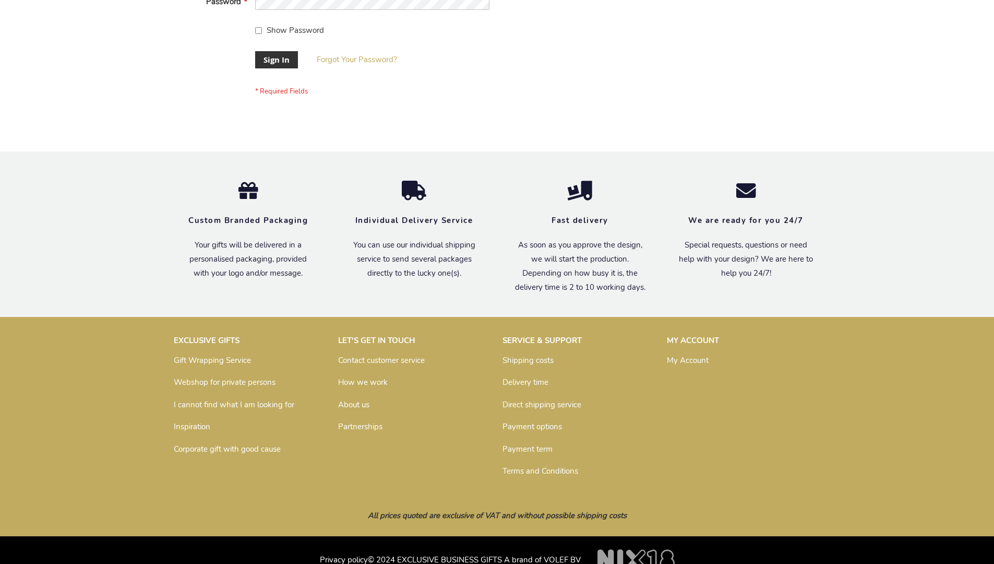
scroll to position [336, 0]
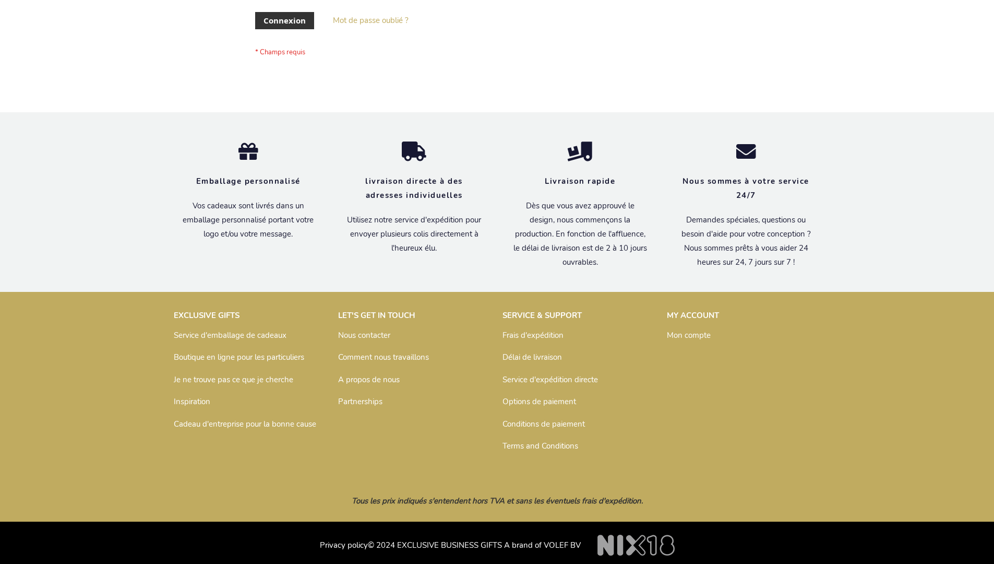
scroll to position [360, 0]
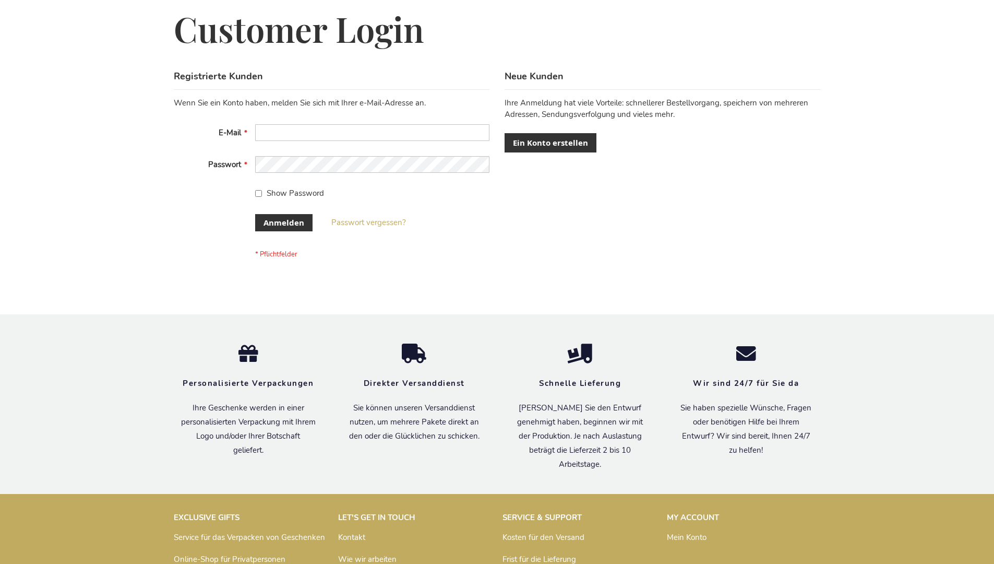
scroll to position [350, 0]
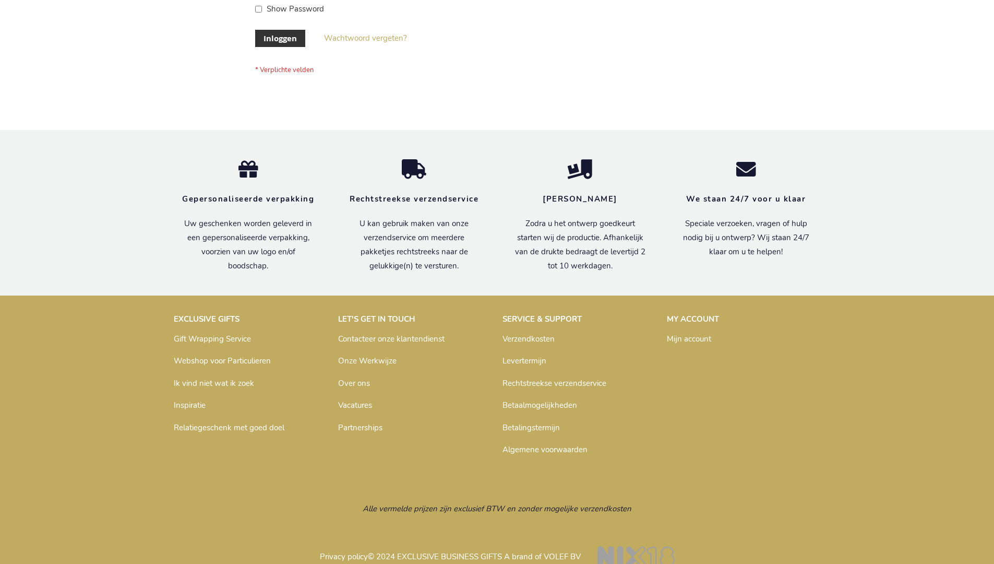
scroll to position [354, 0]
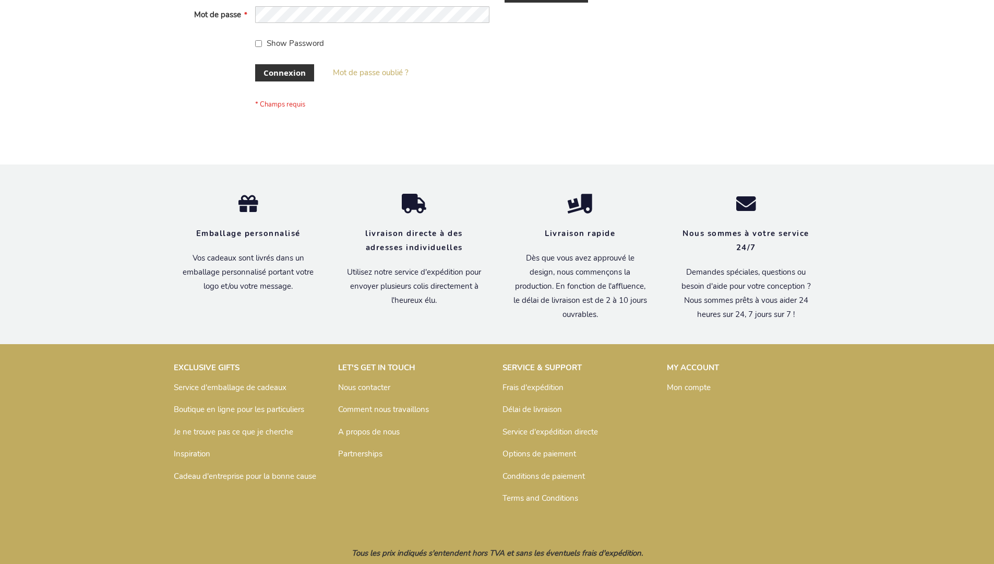
scroll to position [360, 0]
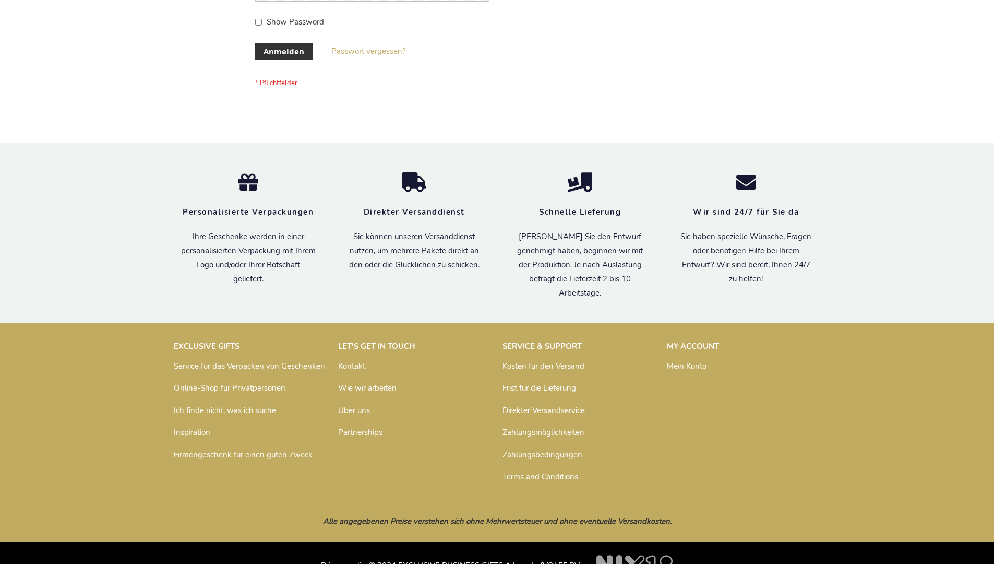
scroll to position [350, 0]
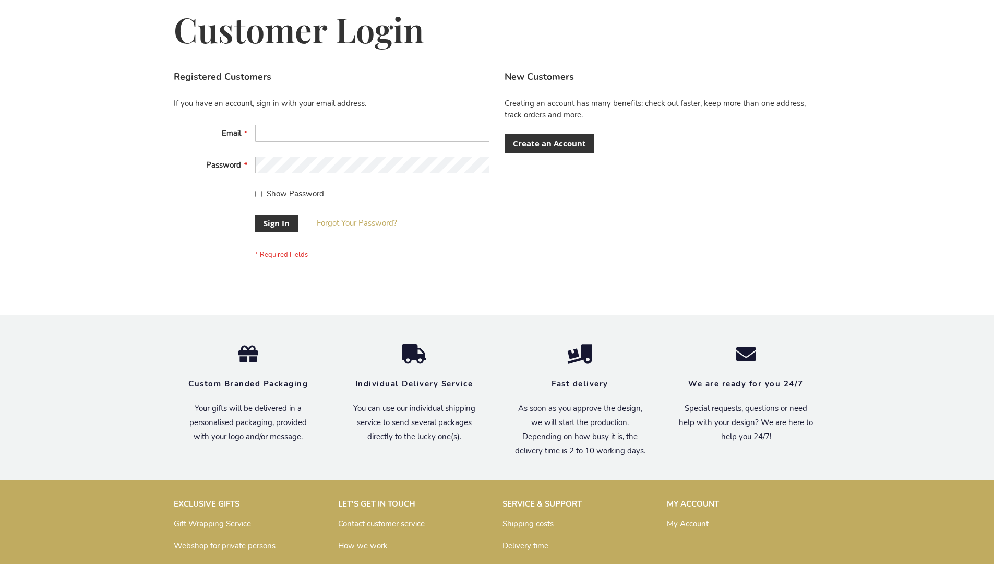
scroll to position [336, 0]
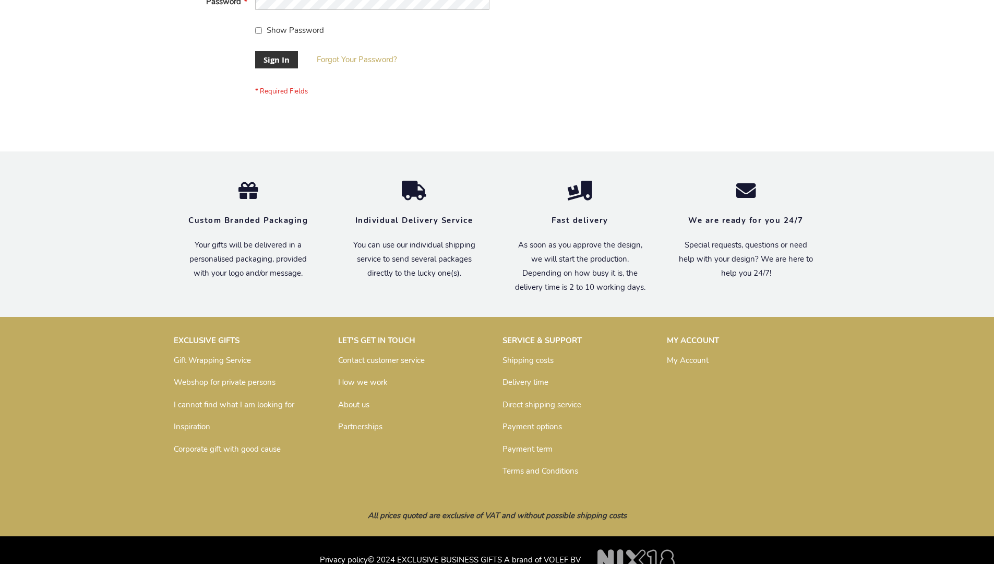
scroll to position [336, 0]
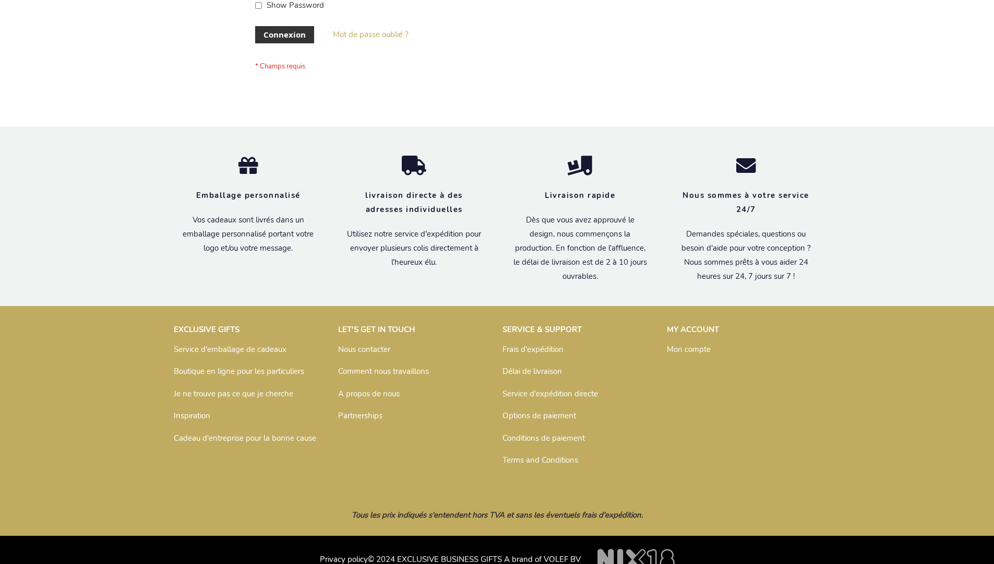
scroll to position [360, 0]
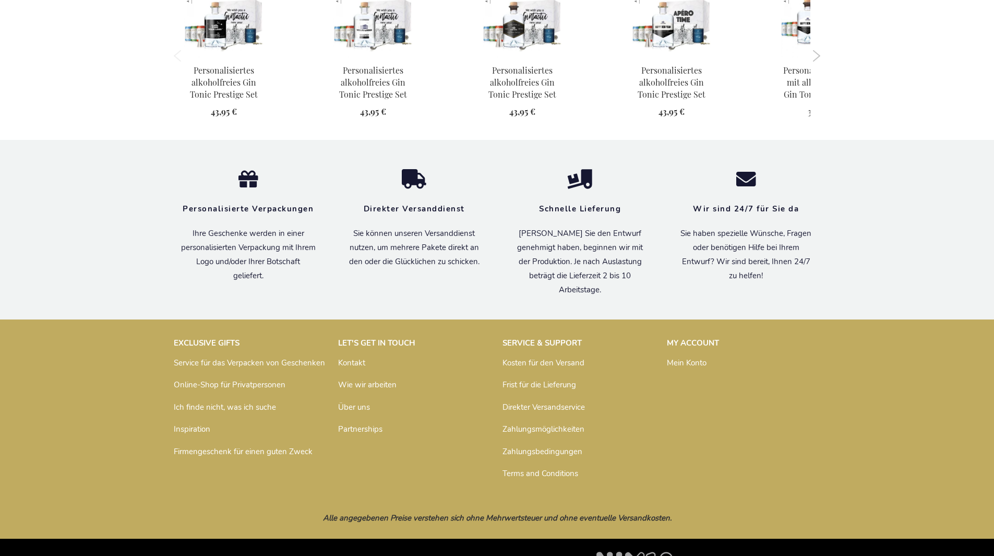
scroll to position [1065, 0]
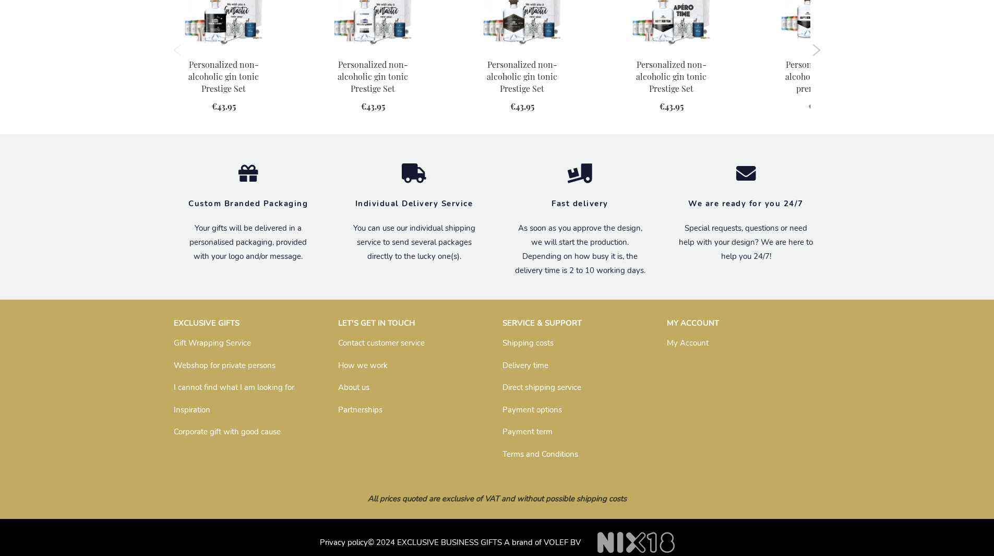
scroll to position [1039, 0]
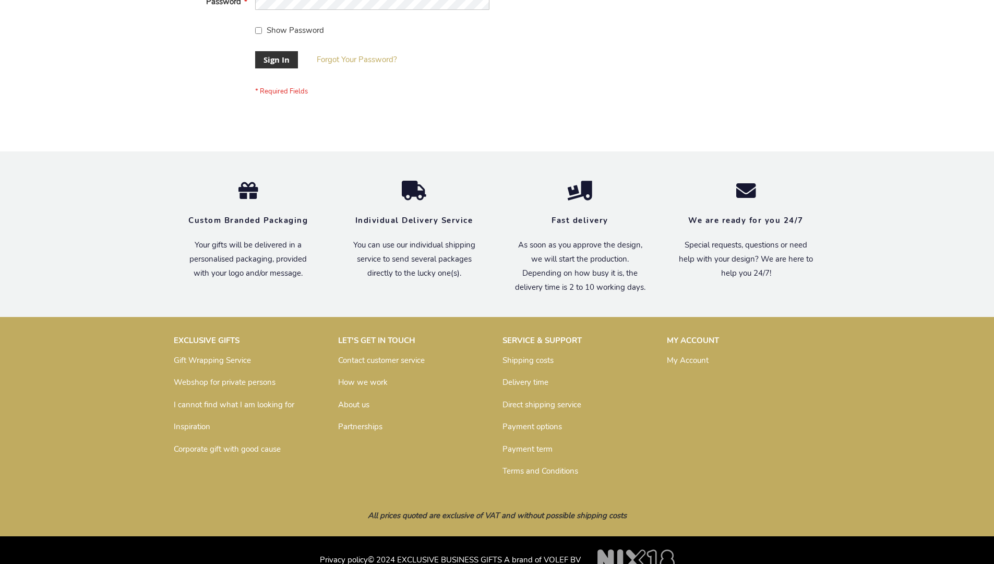
scroll to position [336, 0]
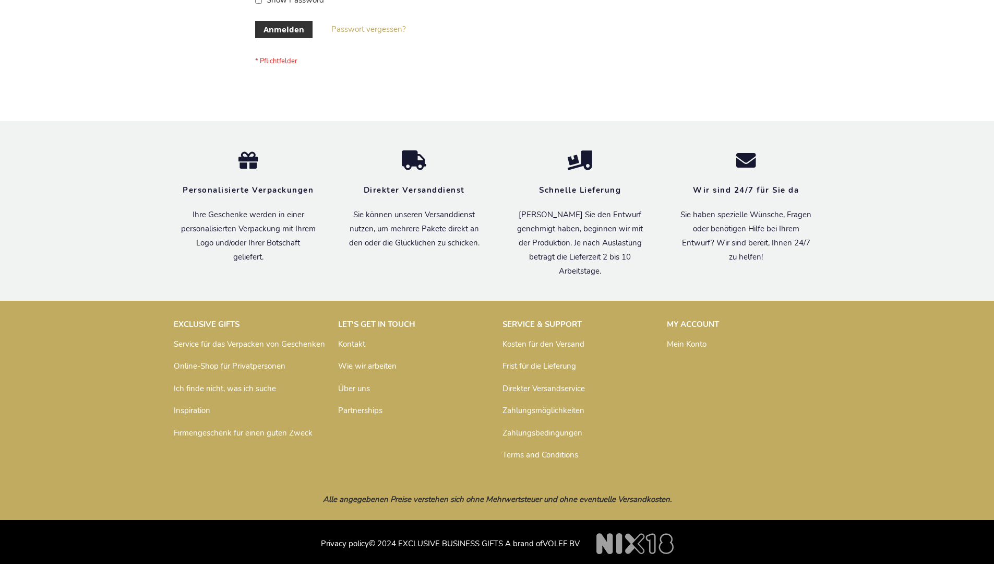
scroll to position [350, 0]
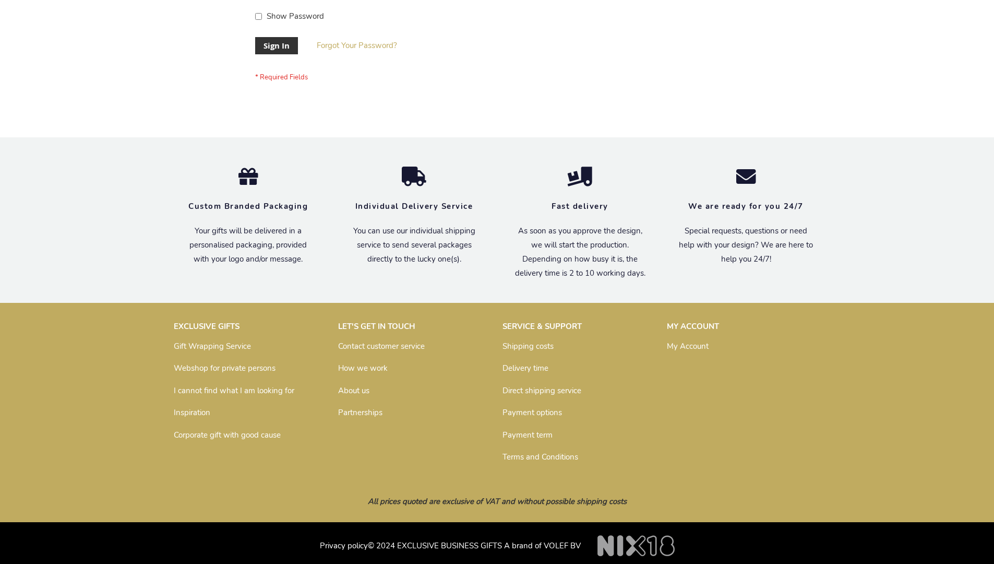
scroll to position [336, 0]
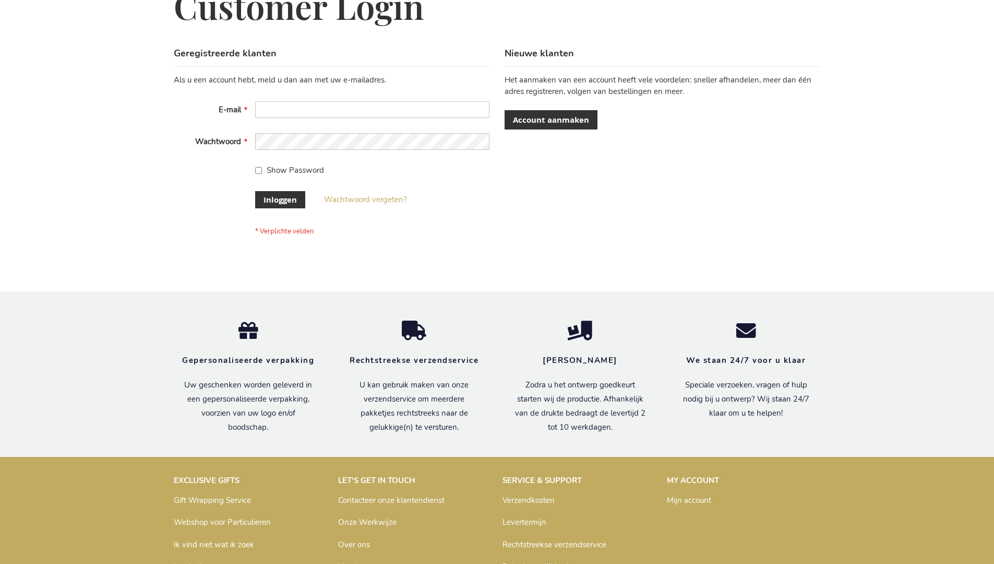
scroll to position [347, 0]
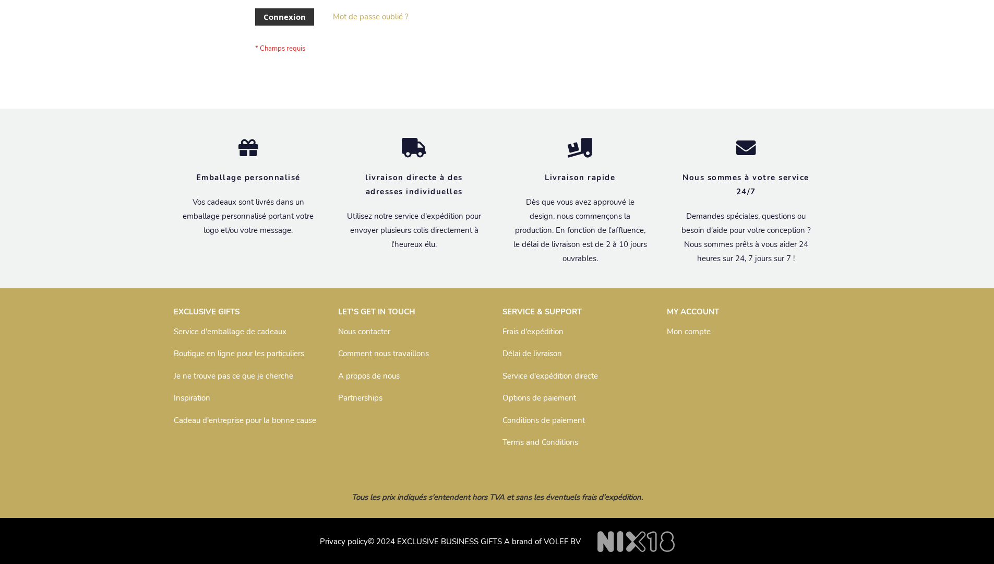
scroll to position [360, 0]
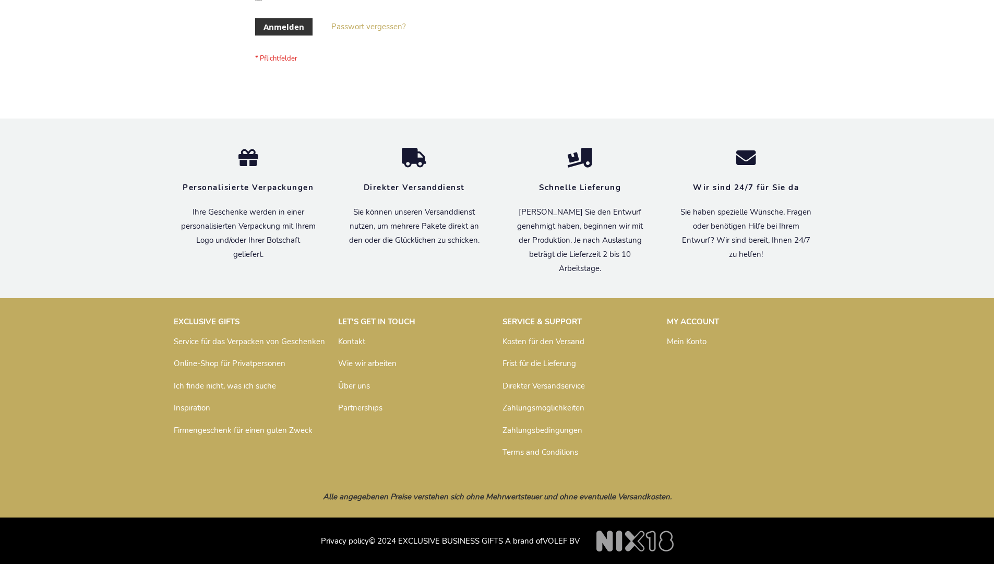
scroll to position [350, 0]
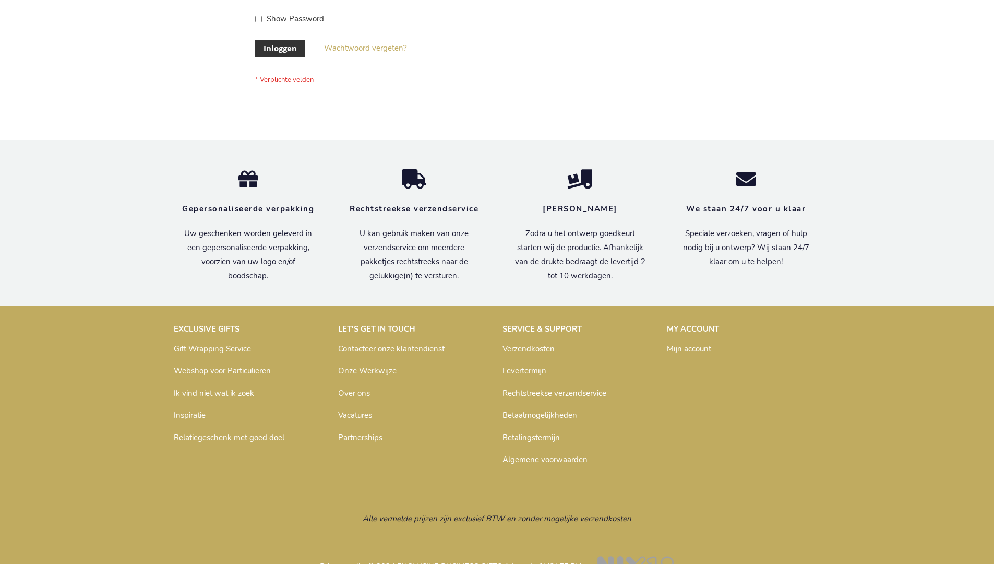
scroll to position [354, 0]
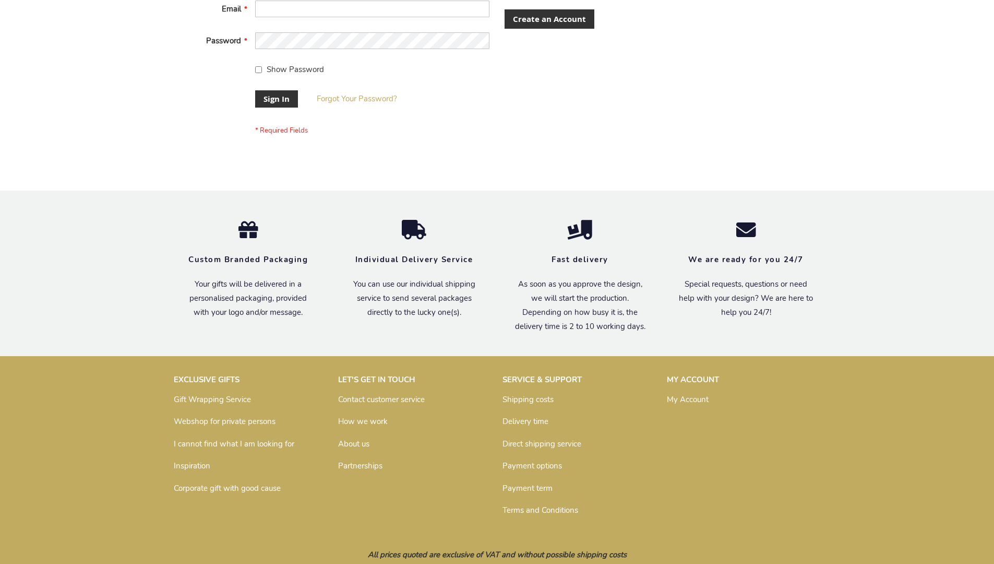
scroll to position [336, 0]
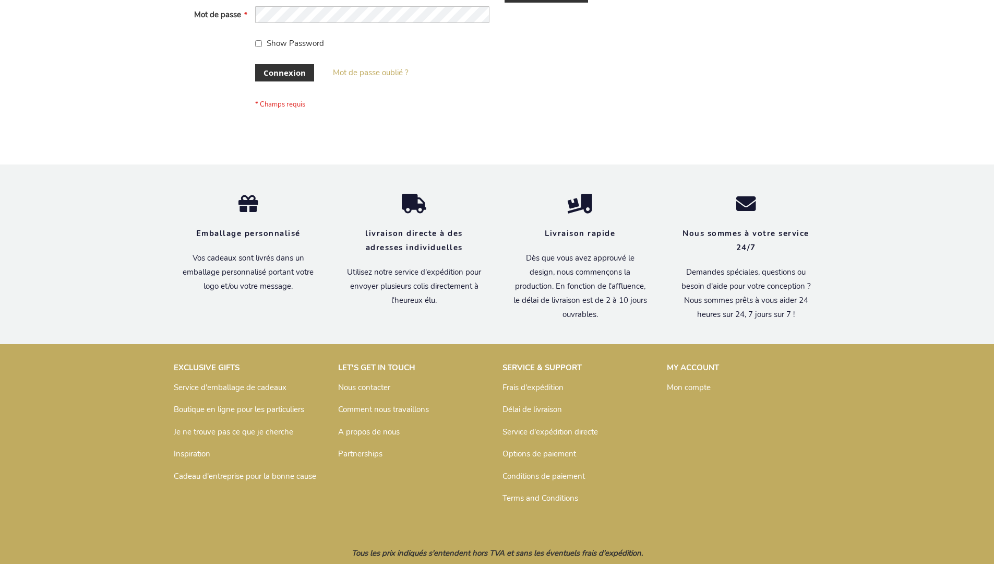
scroll to position [360, 0]
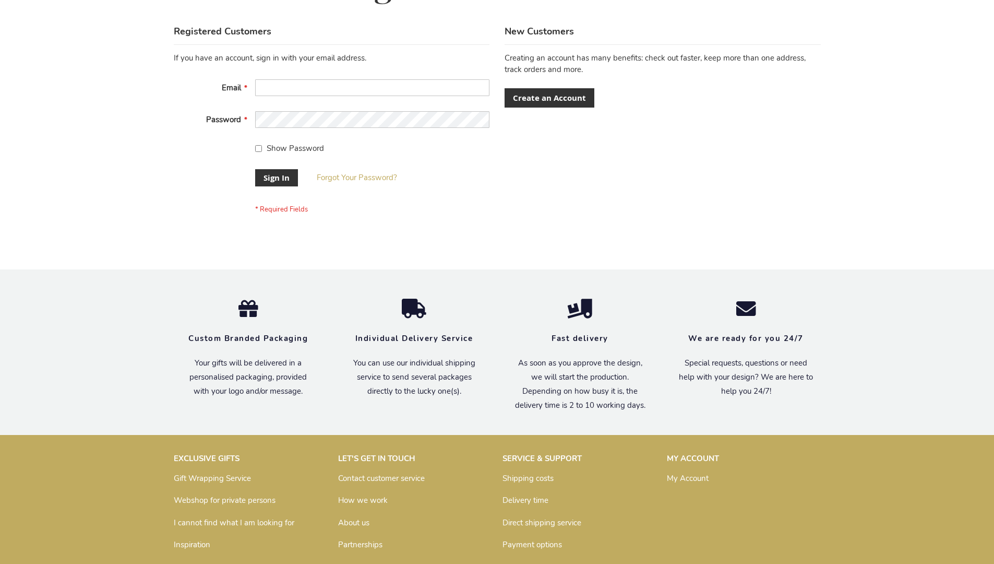
scroll to position [336, 0]
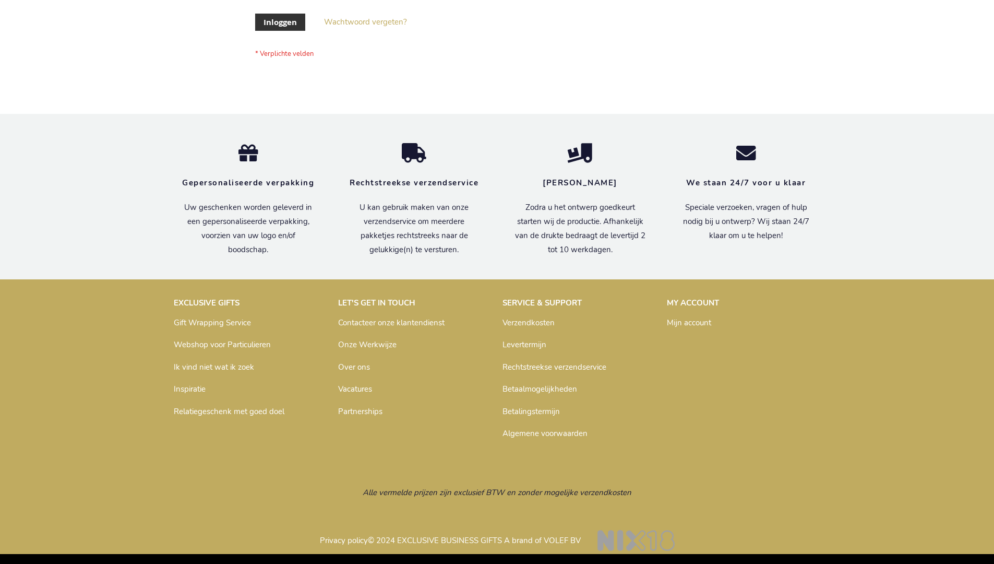
scroll to position [354, 0]
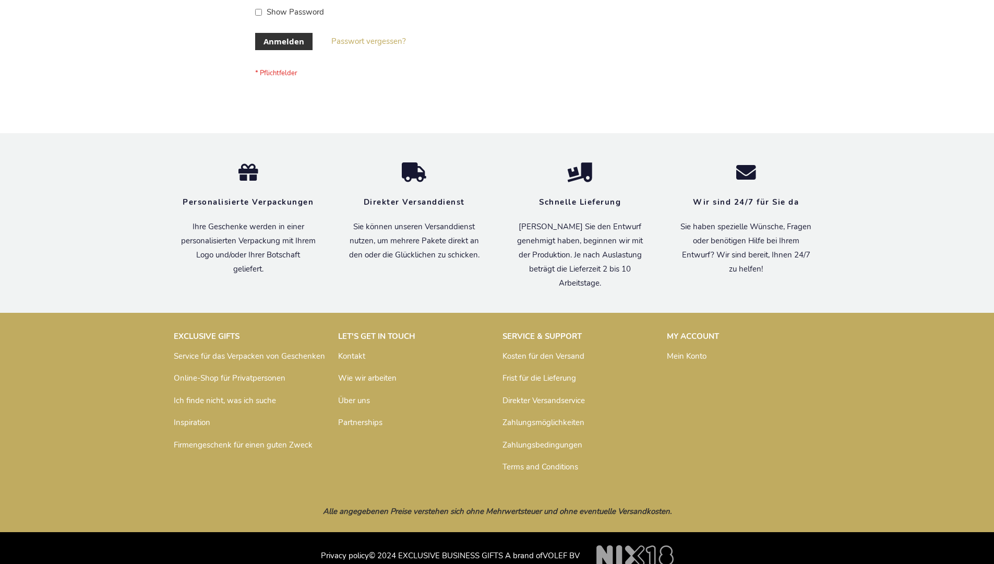
scroll to position [350, 0]
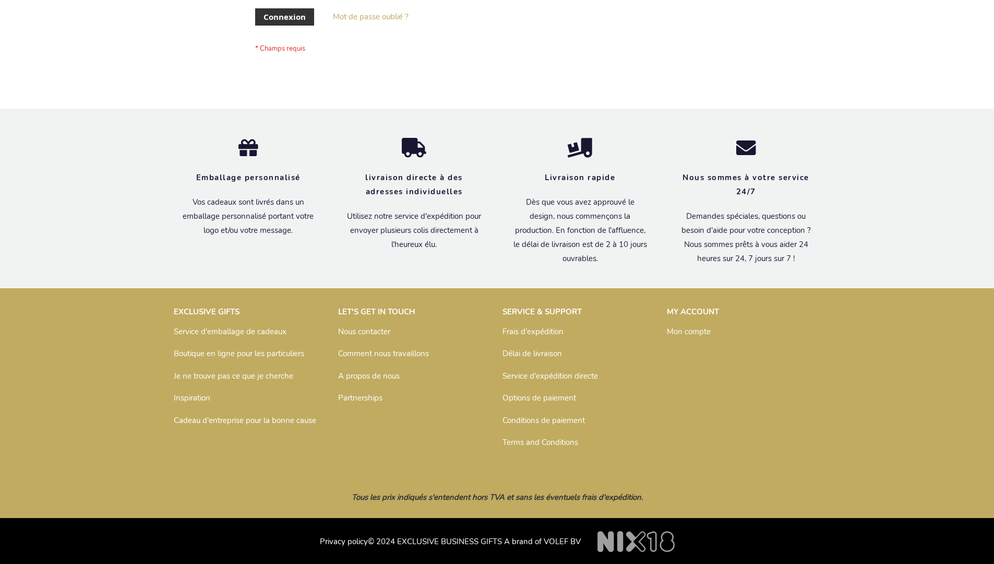
scroll to position [360, 0]
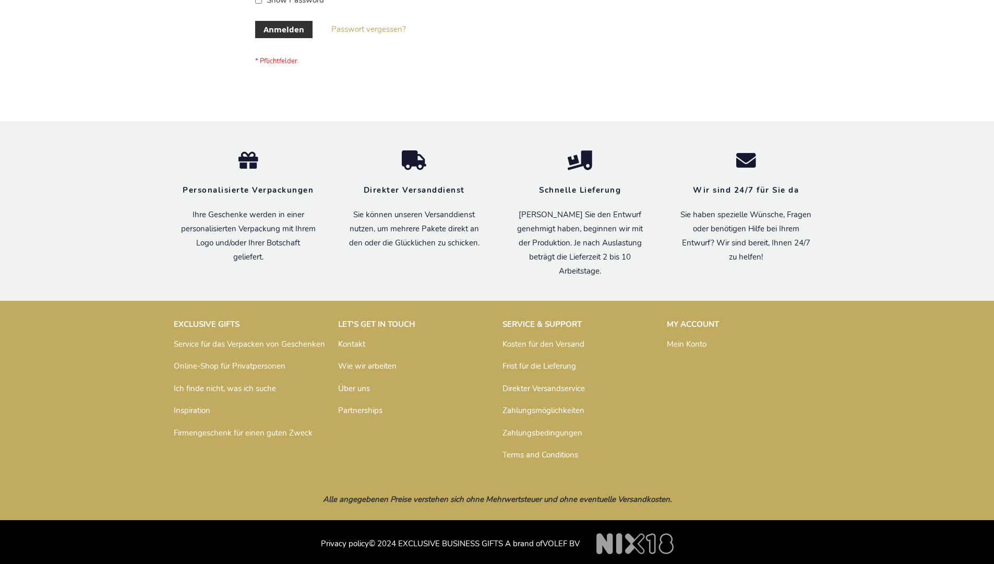
scroll to position [350, 0]
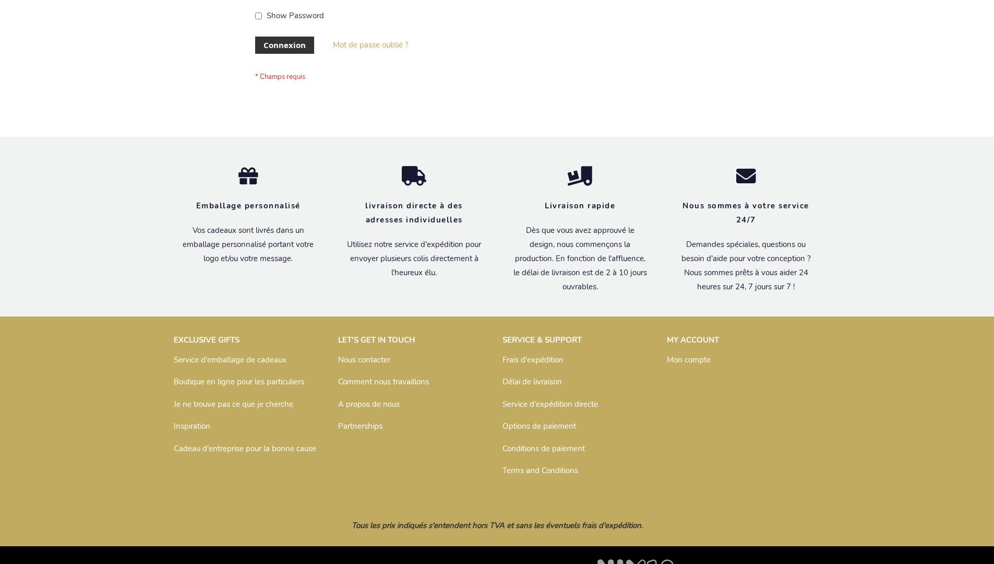
scroll to position [360, 0]
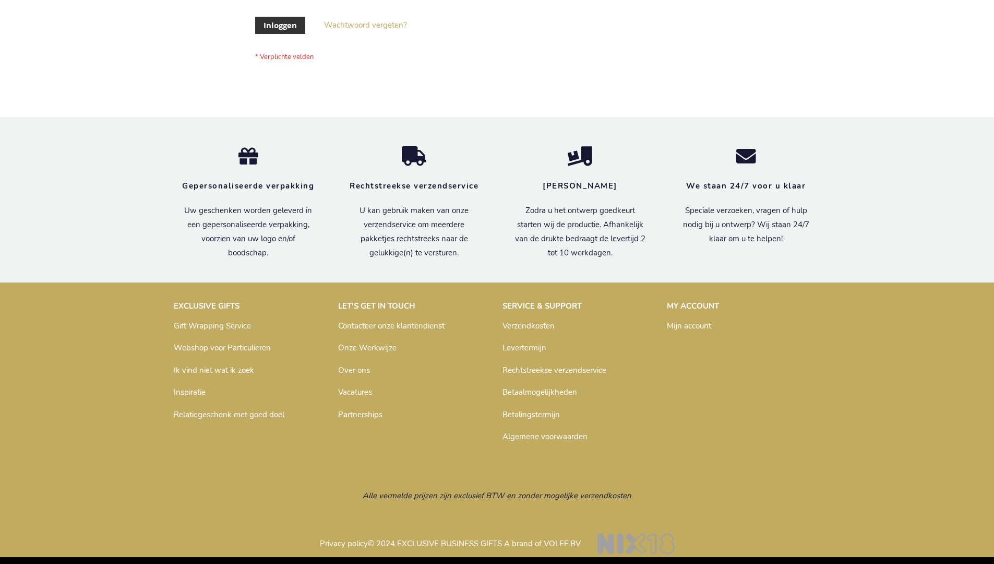
scroll to position [354, 0]
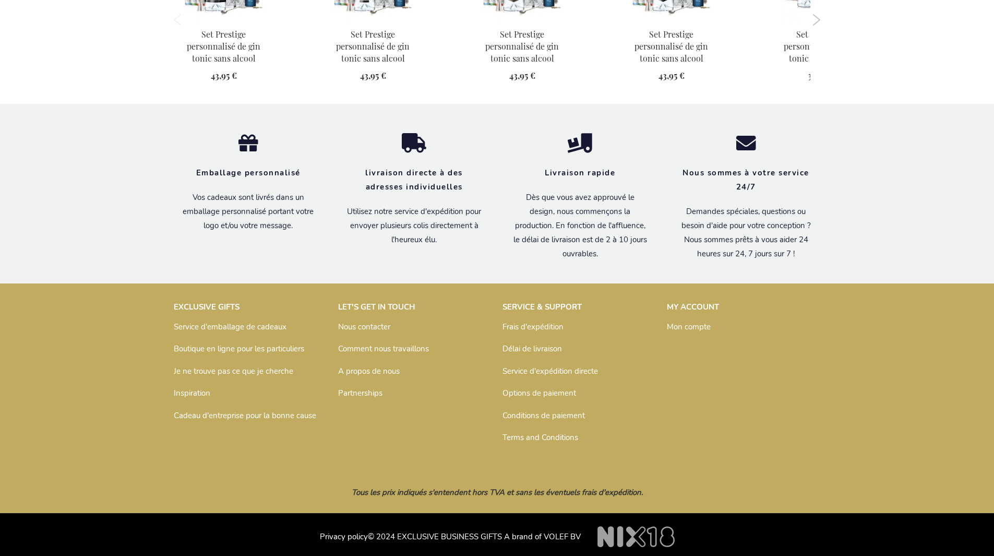
scroll to position [1076, 0]
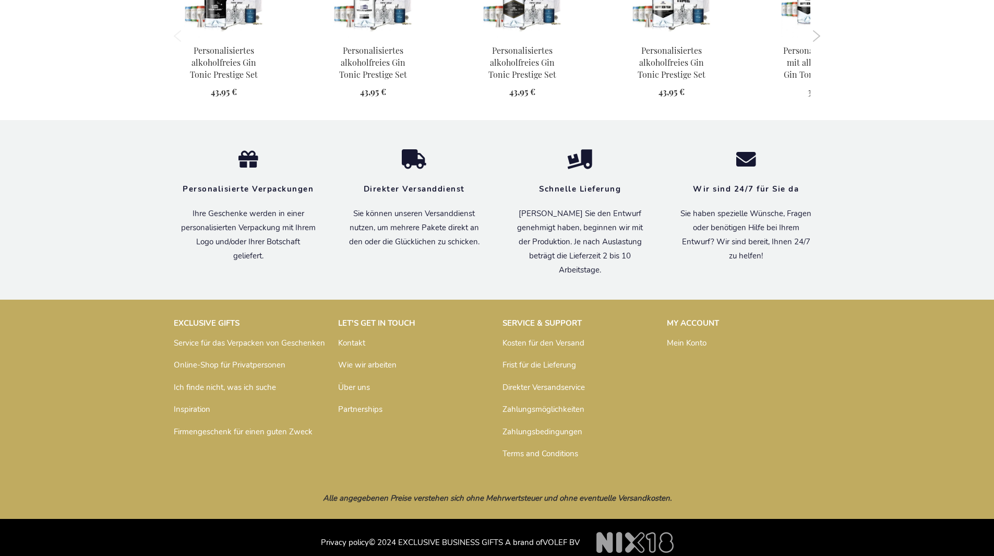
scroll to position [1065, 0]
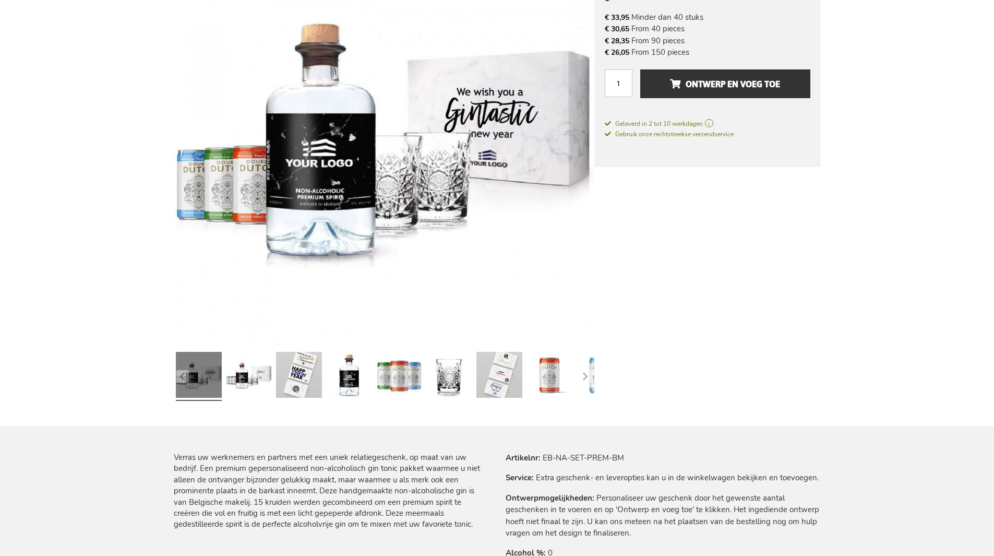
scroll to position [1070, 0]
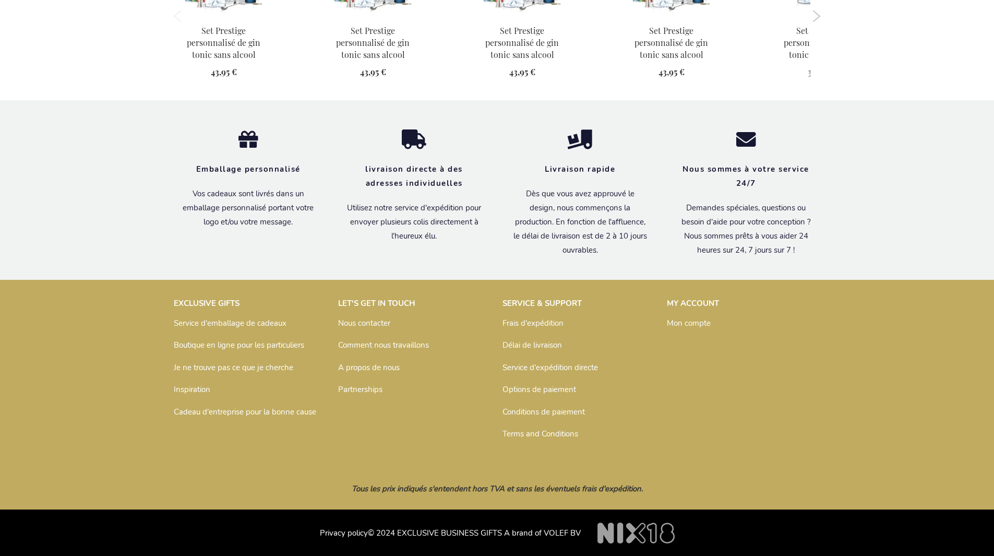
scroll to position [1076, 0]
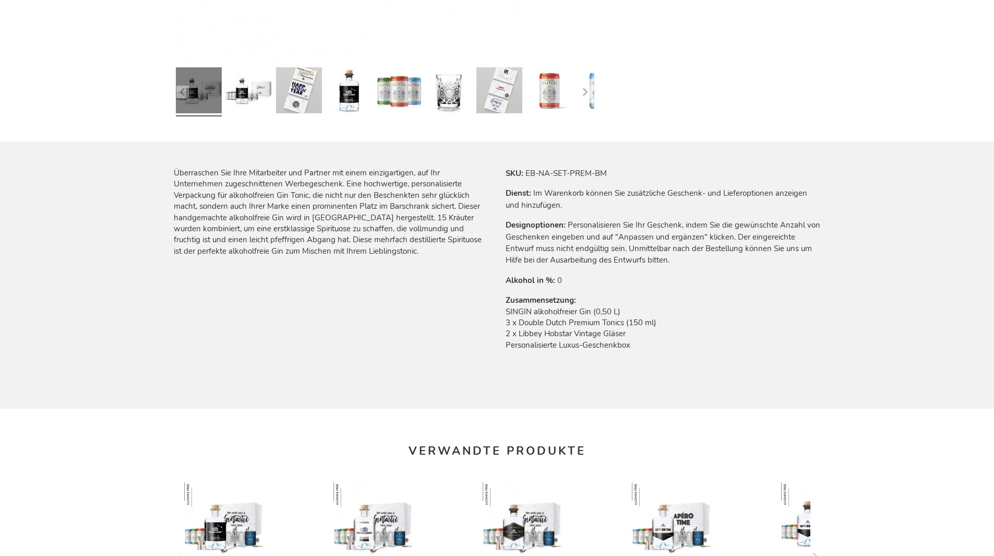
scroll to position [1065, 0]
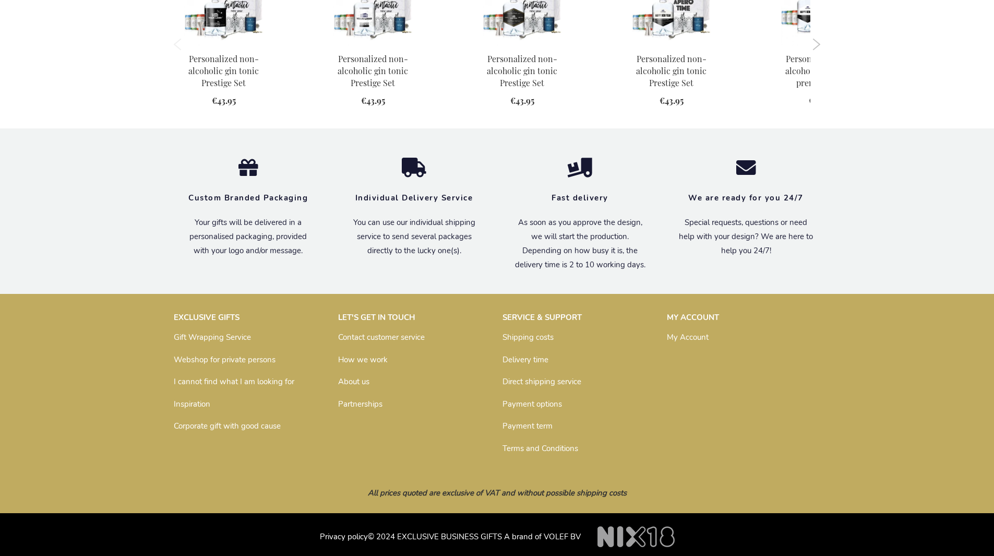
scroll to position [1039, 0]
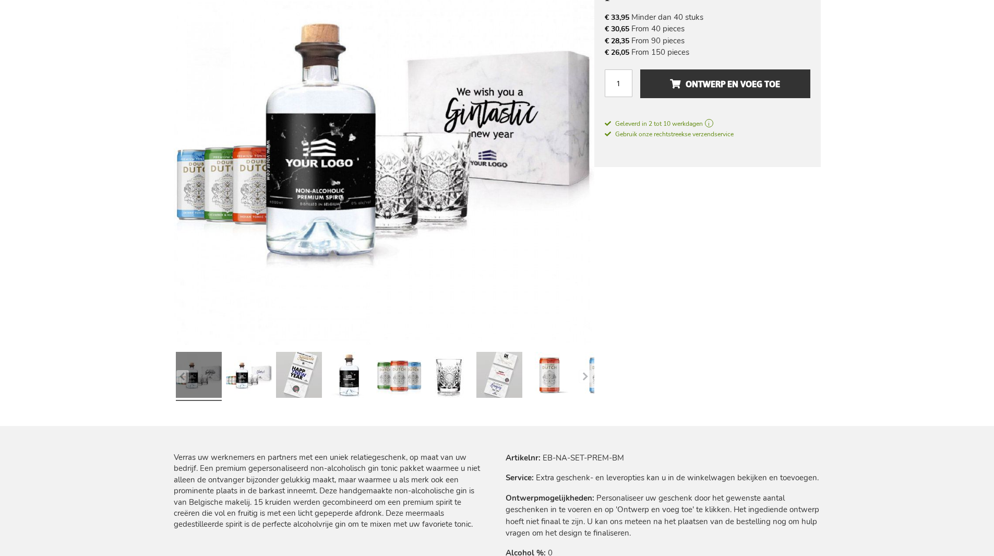
scroll to position [1070, 0]
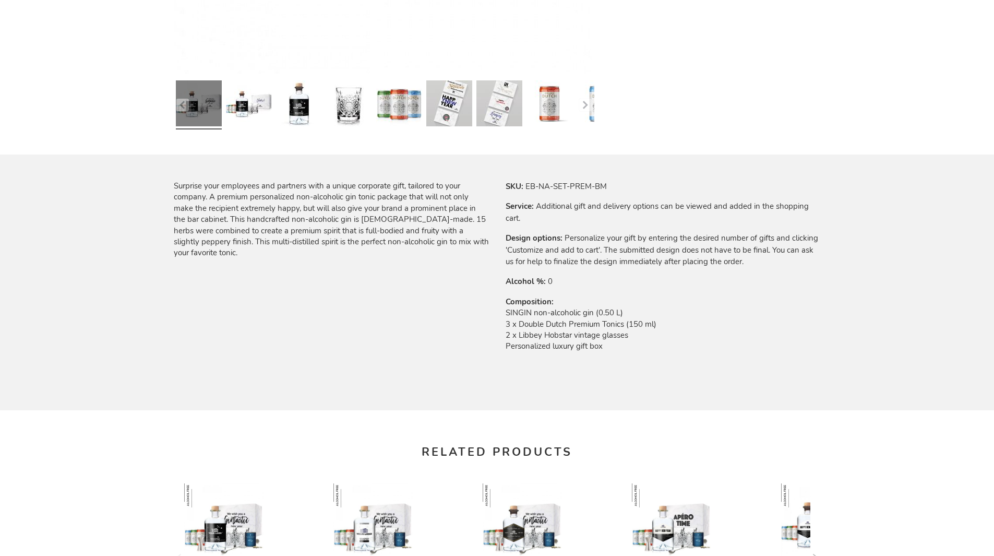
scroll to position [1039, 0]
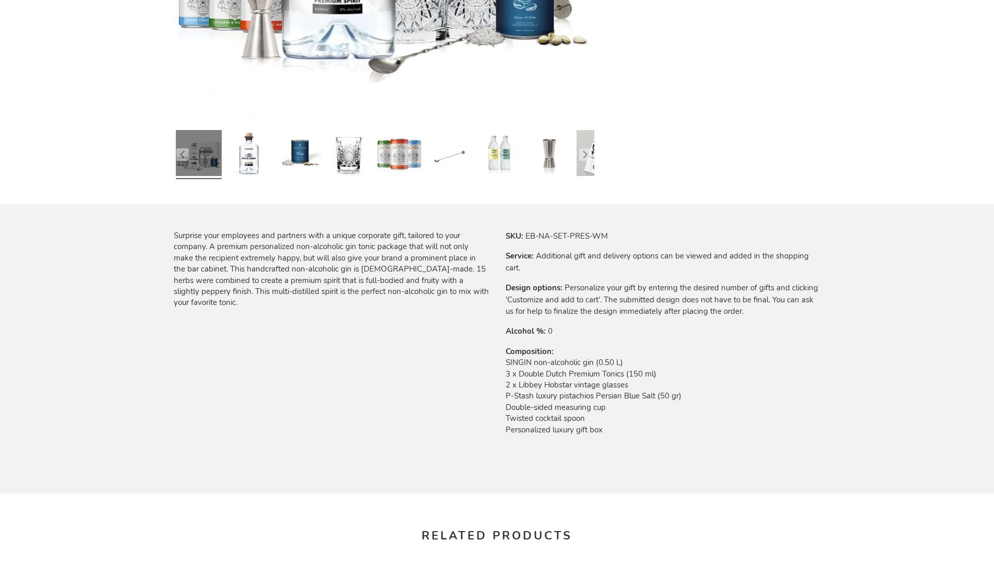
scroll to position [1123, 0]
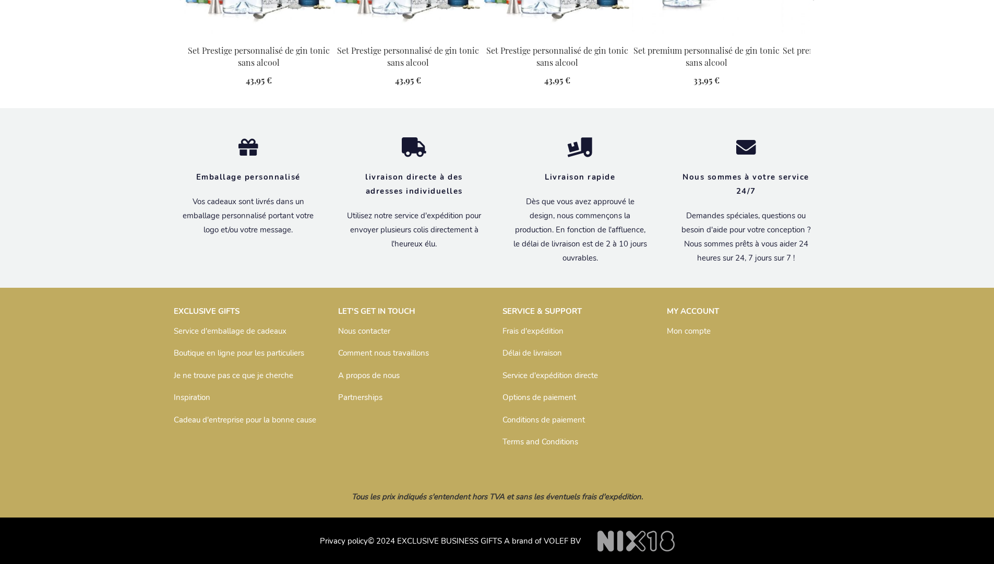
scroll to position [1159, 0]
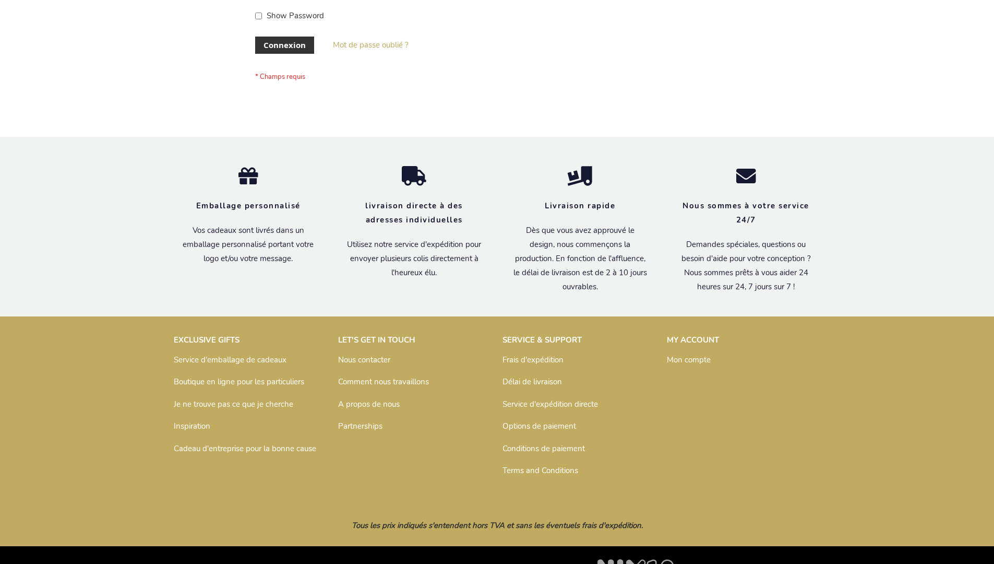
scroll to position [360, 0]
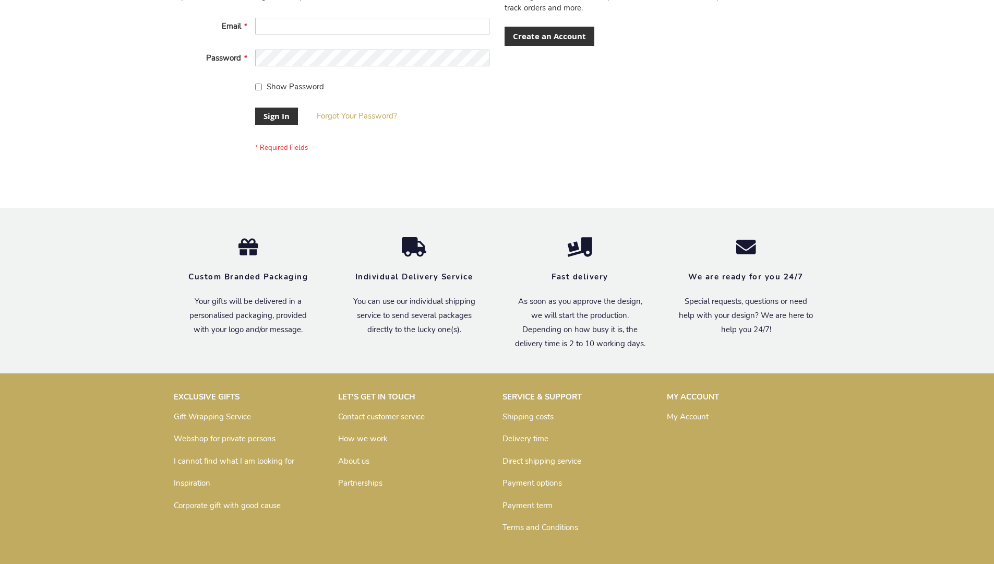
scroll to position [336, 0]
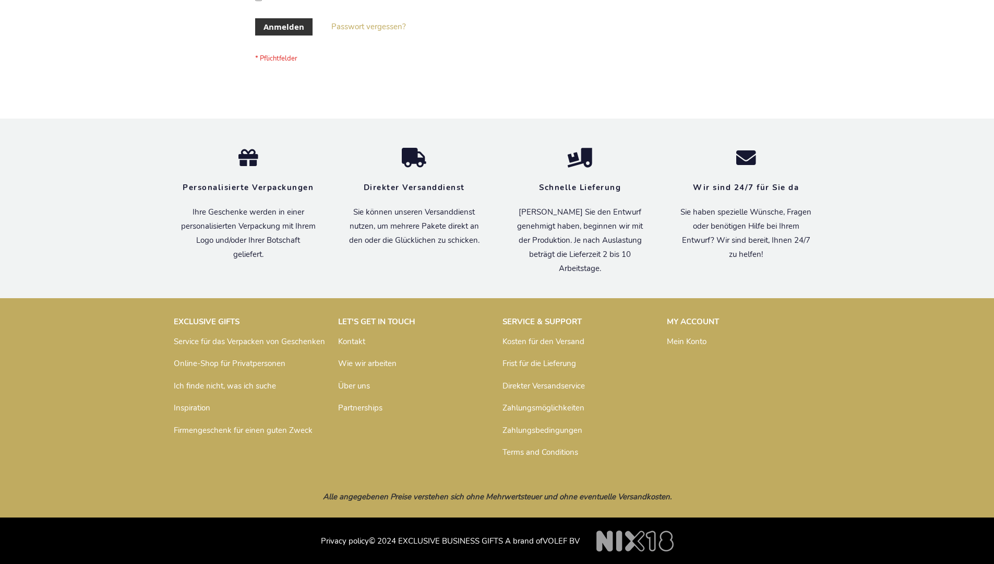
scroll to position [350, 0]
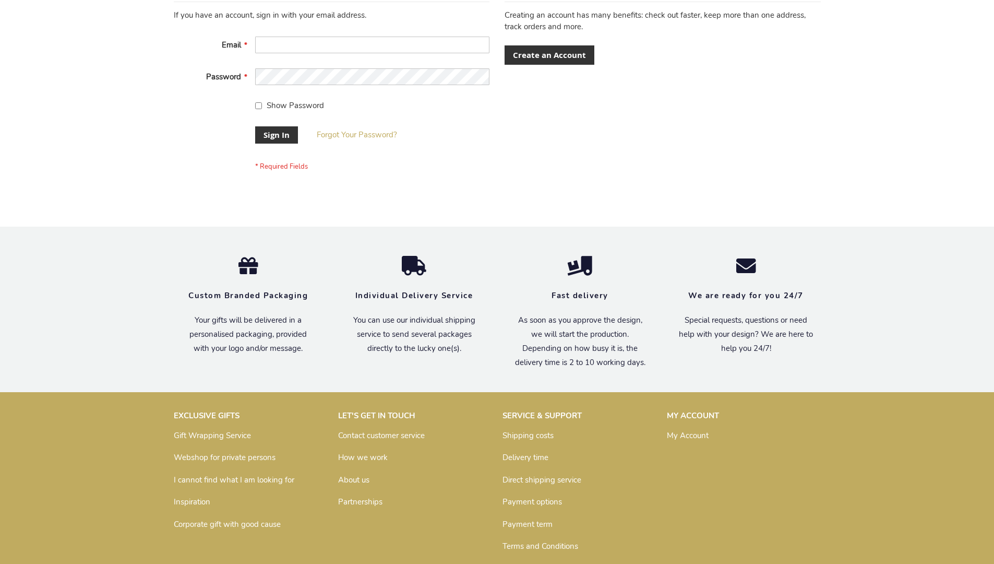
scroll to position [336, 0]
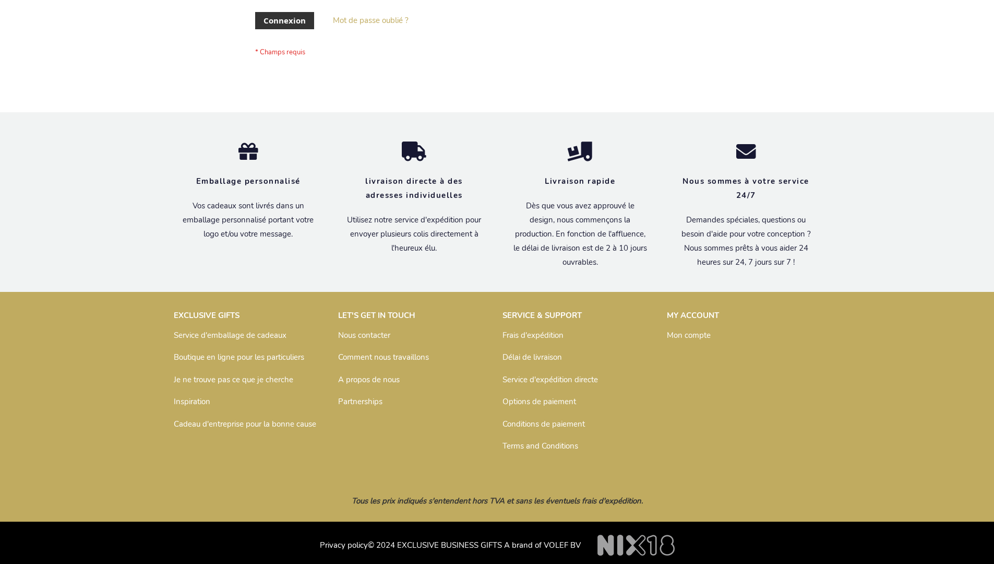
scroll to position [360, 0]
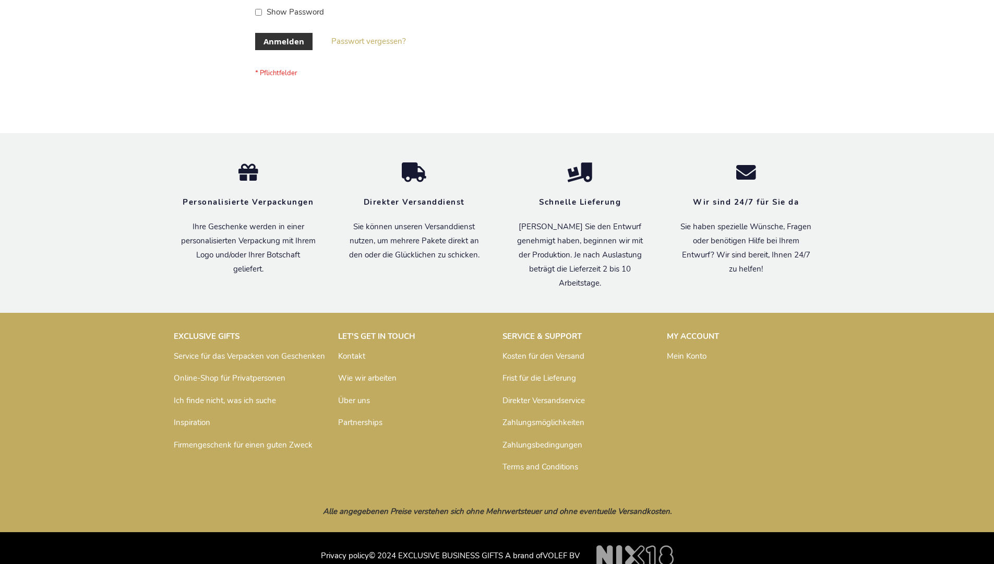
scroll to position [350, 0]
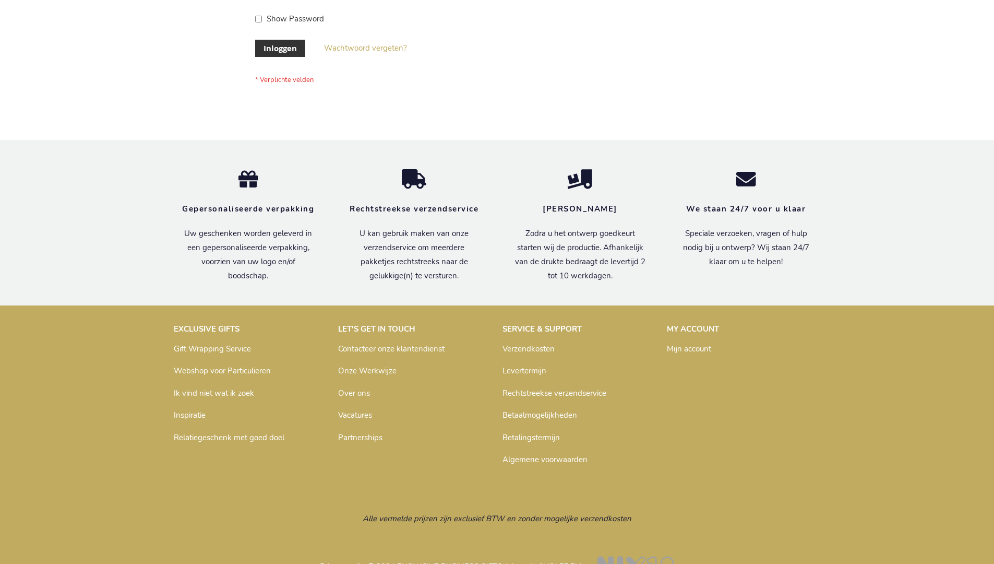
scroll to position [354, 0]
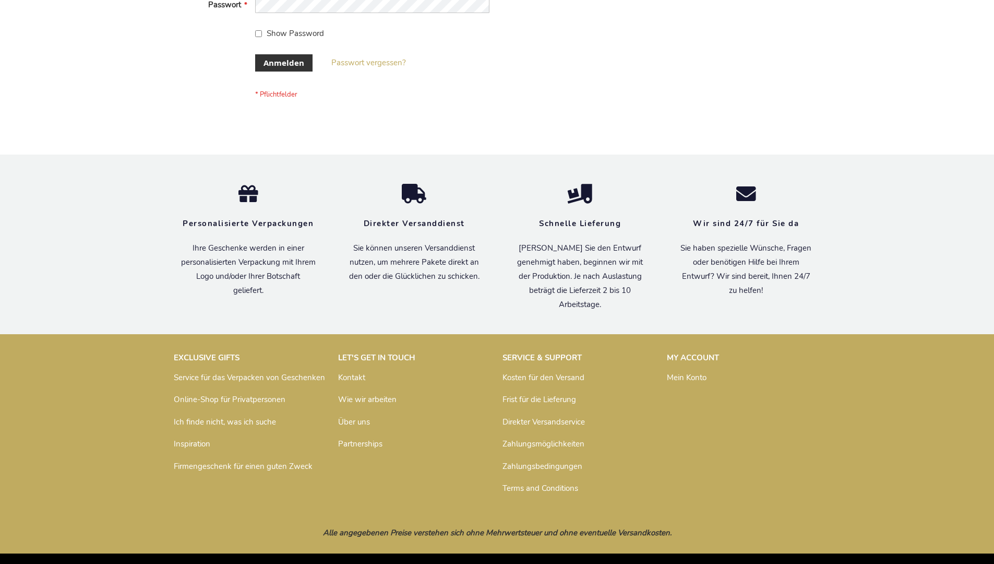
scroll to position [350, 0]
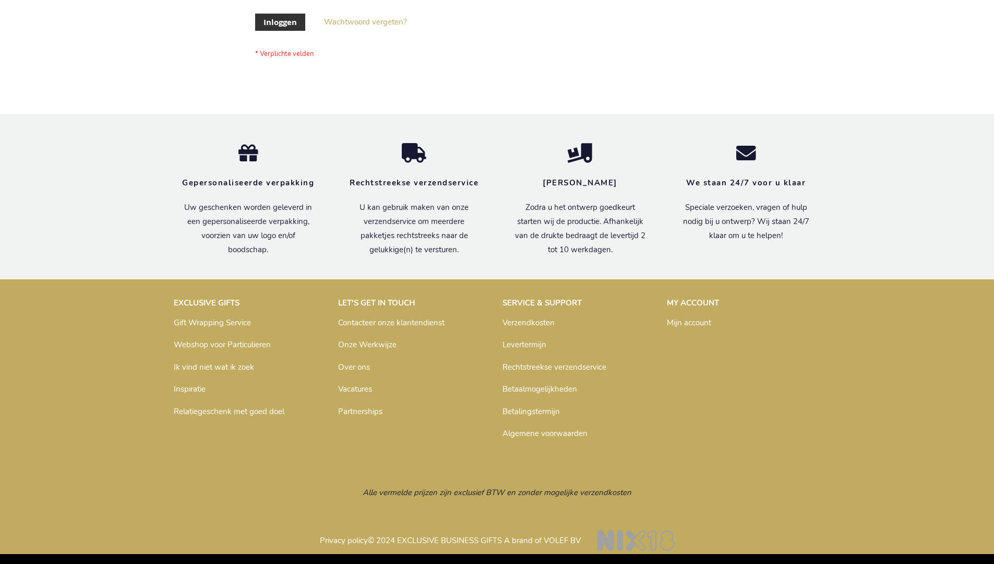
scroll to position [354, 0]
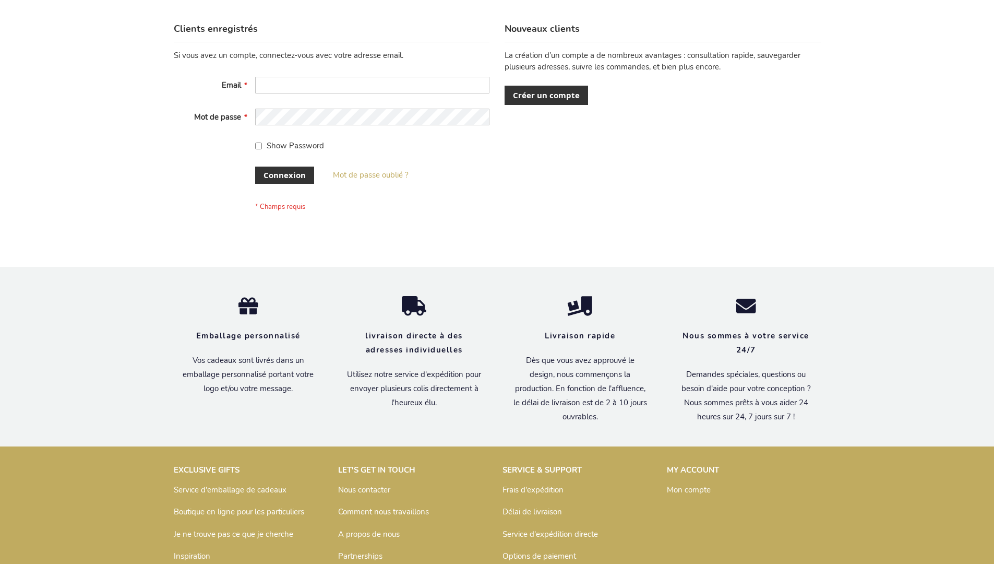
scroll to position [360, 0]
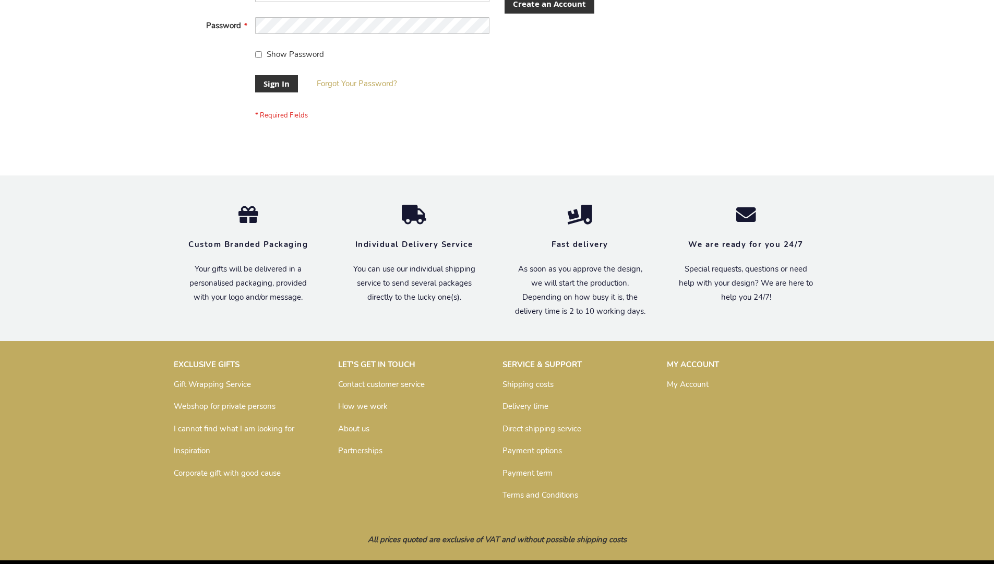
scroll to position [336, 0]
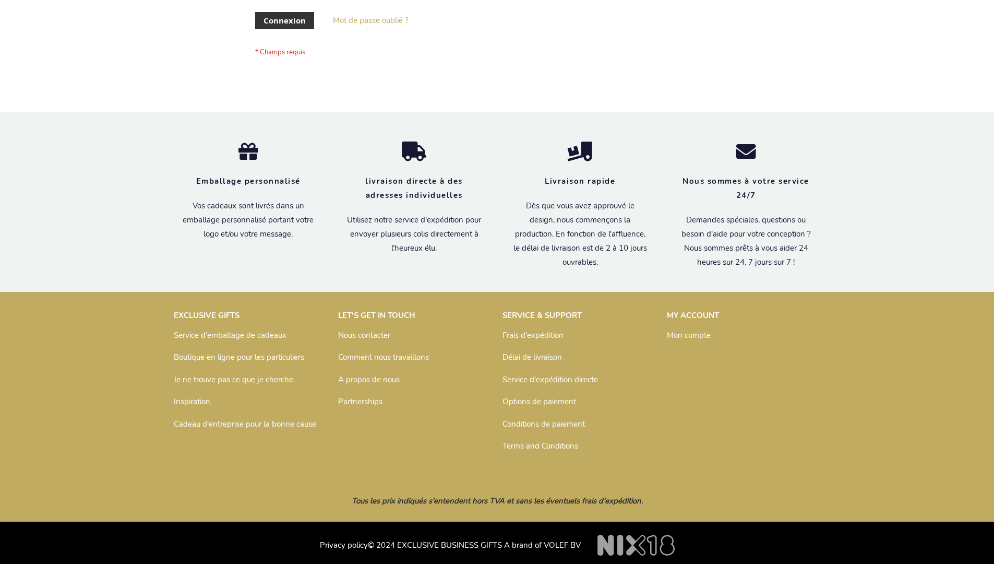
scroll to position [360, 0]
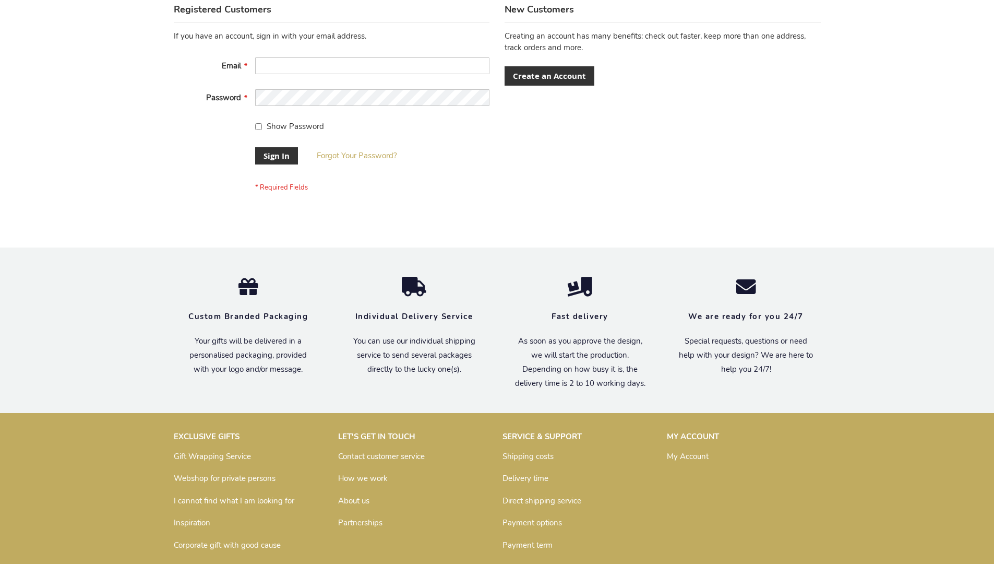
scroll to position [336, 0]
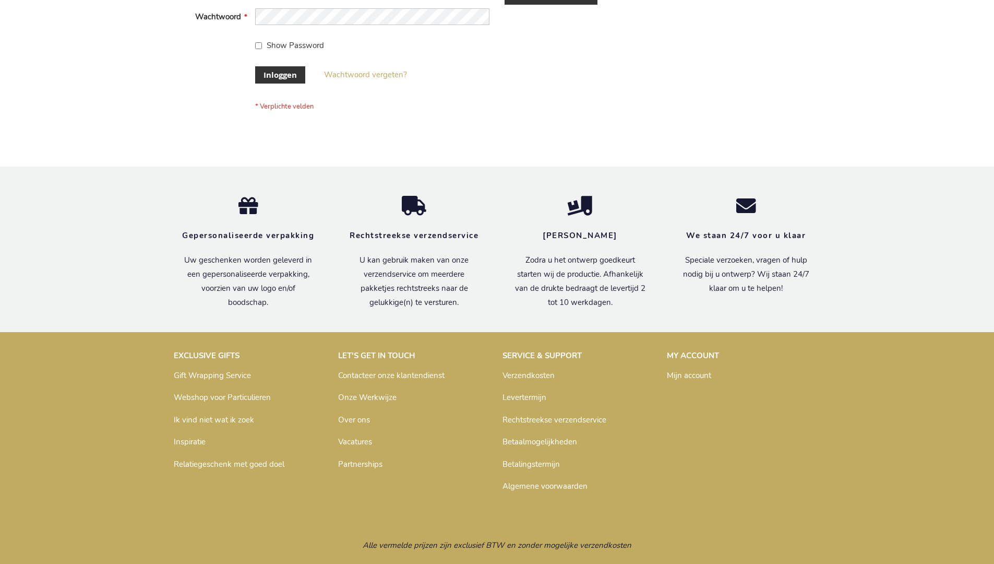
scroll to position [354, 0]
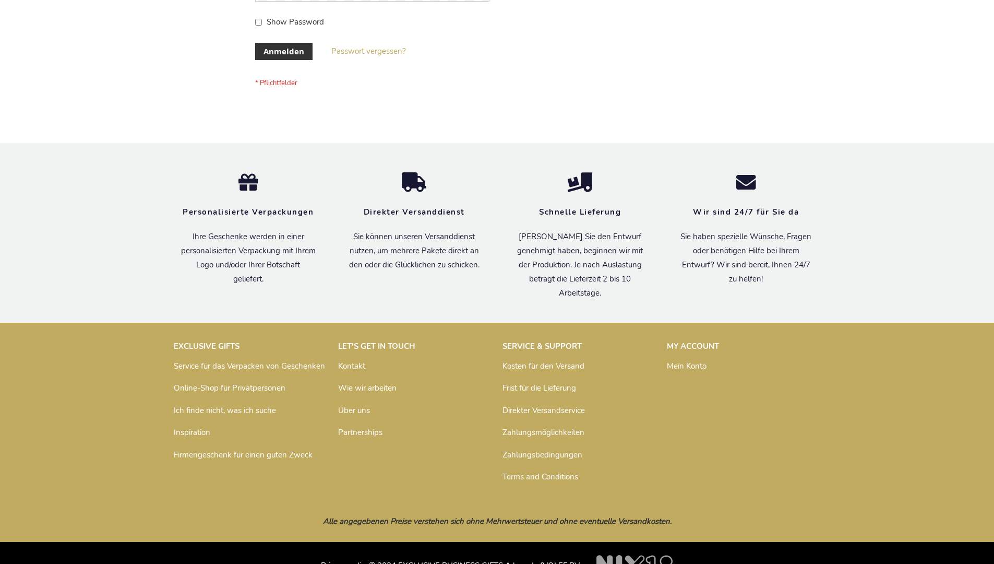
scroll to position [350, 0]
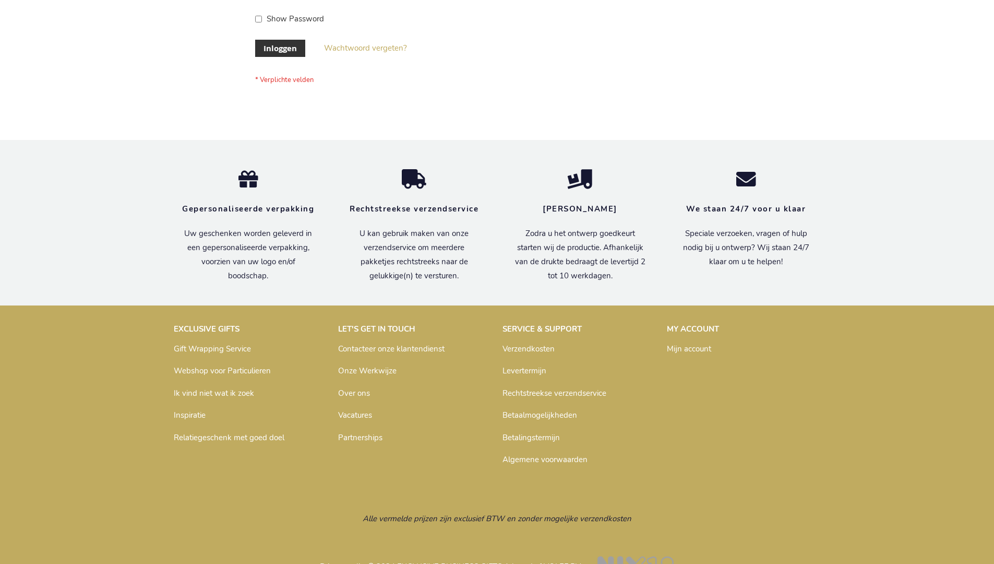
scroll to position [354, 0]
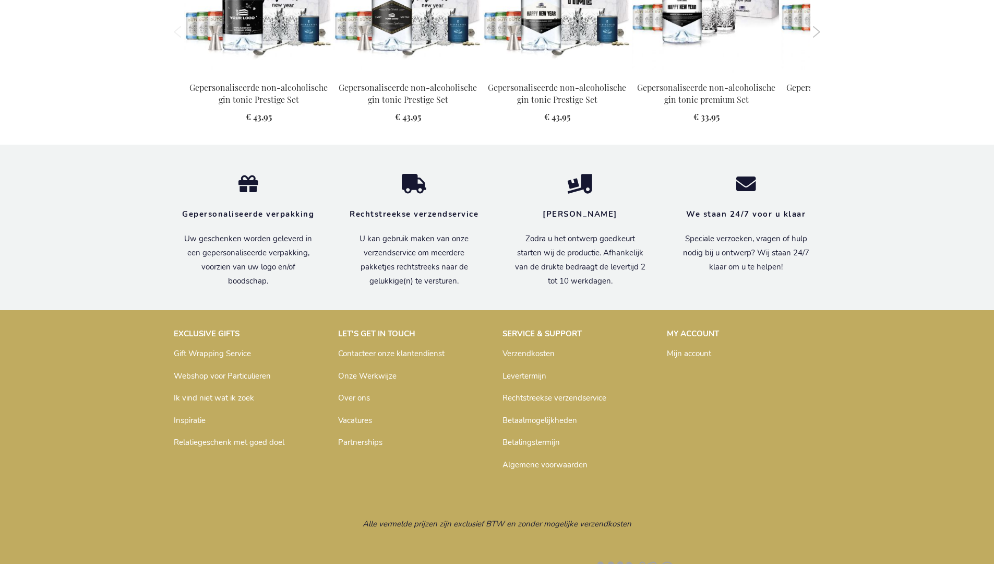
scroll to position [1142, 0]
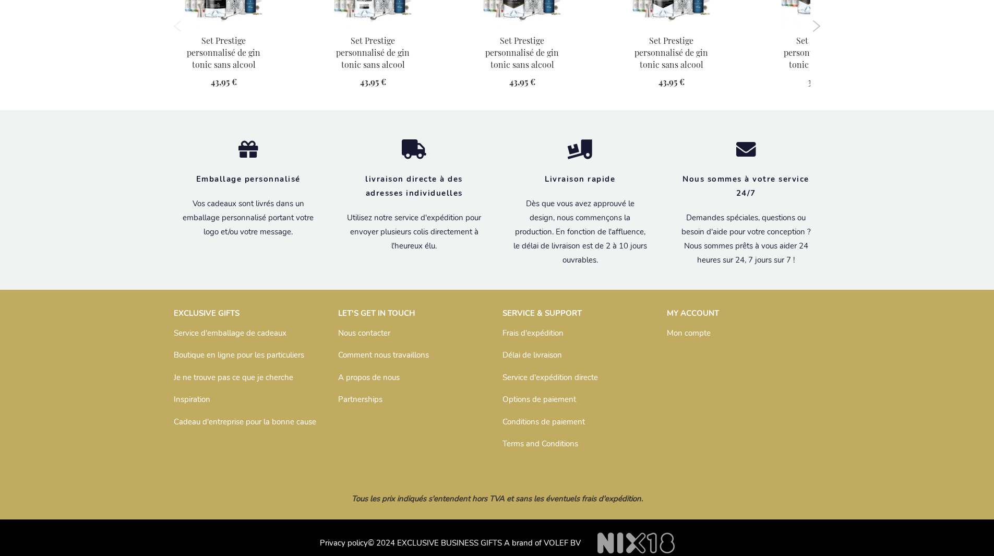
scroll to position [1076, 0]
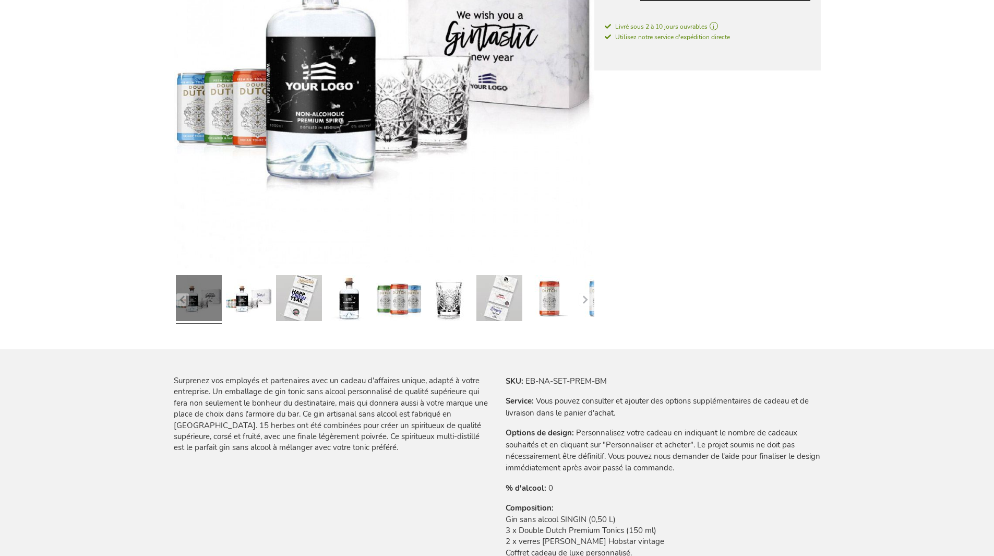
scroll to position [1076, 0]
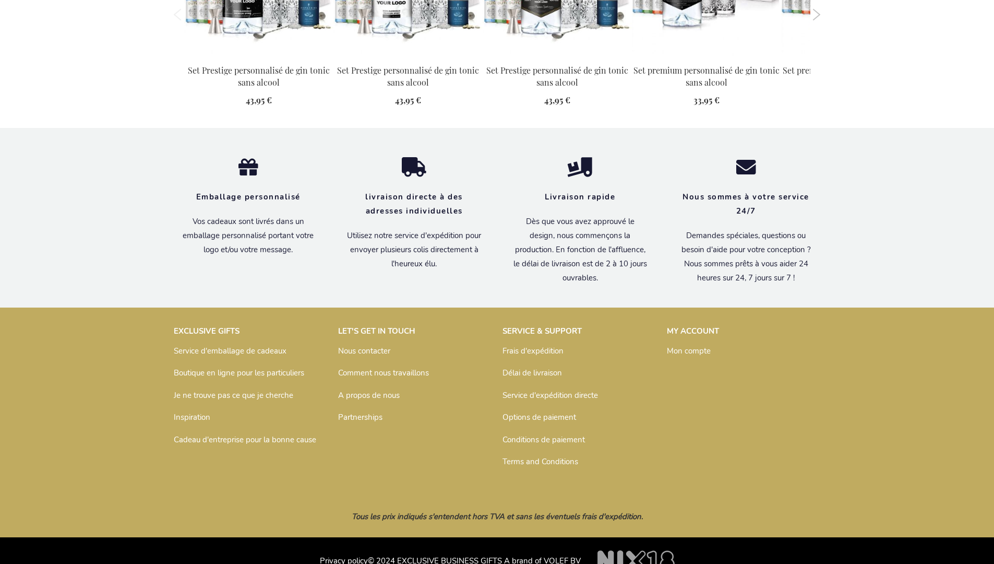
scroll to position [1159, 0]
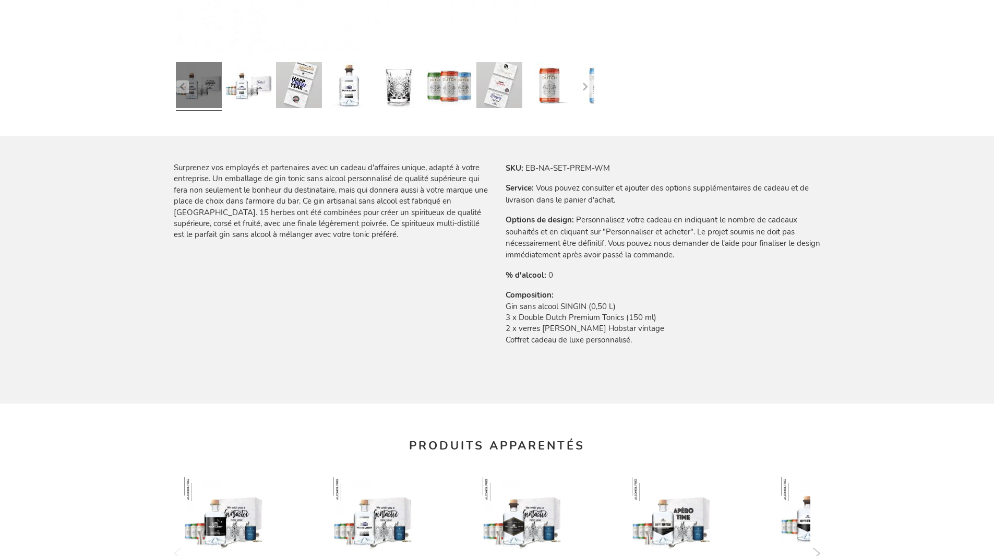
scroll to position [1076, 0]
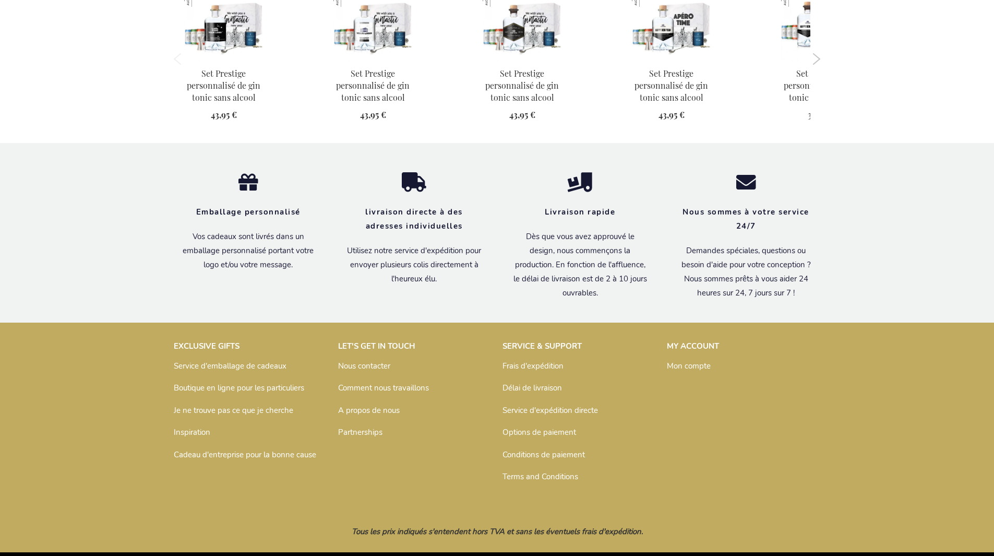
scroll to position [1076, 0]
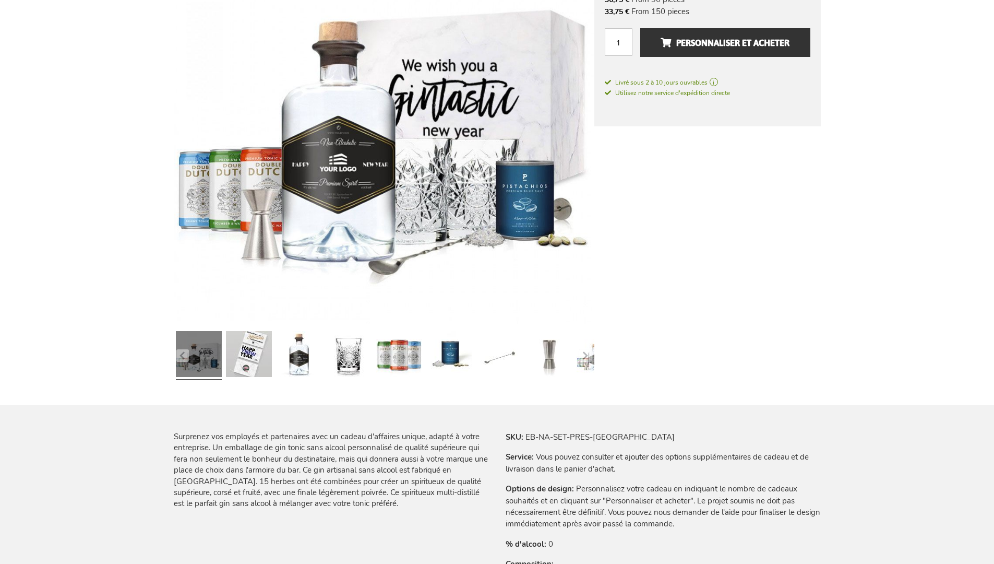
scroll to position [1159, 0]
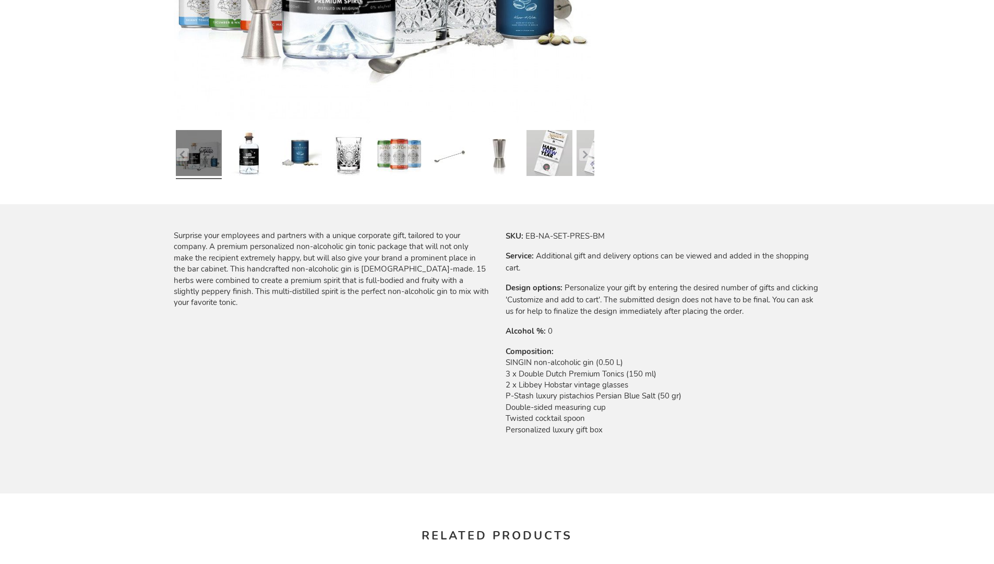
scroll to position [1123, 0]
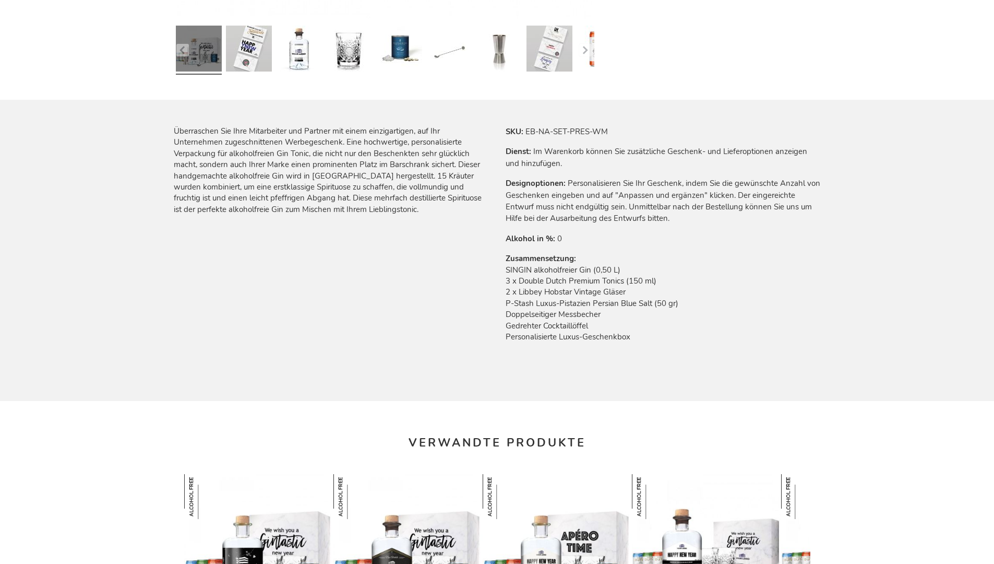
scroll to position [1149, 0]
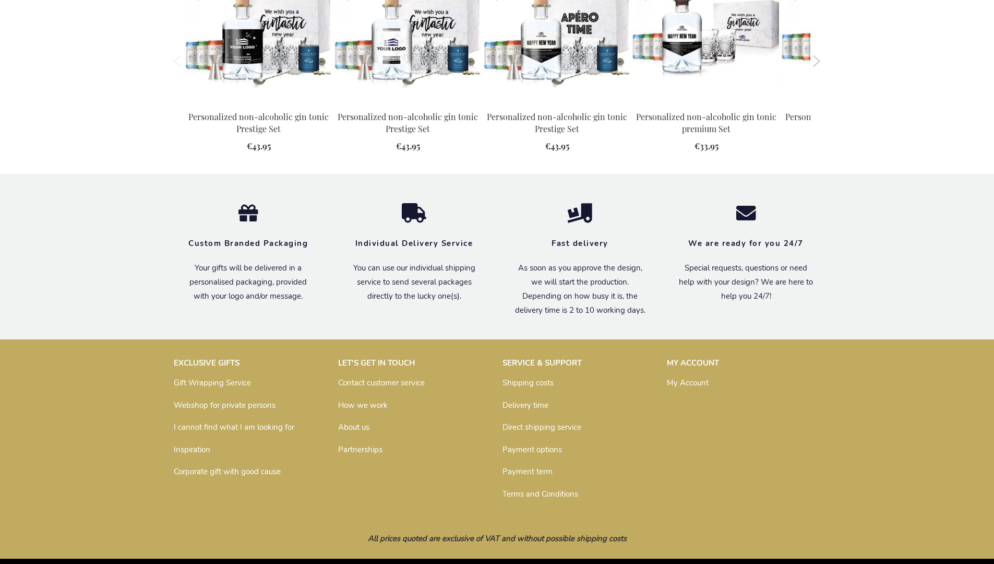
scroll to position [1123, 0]
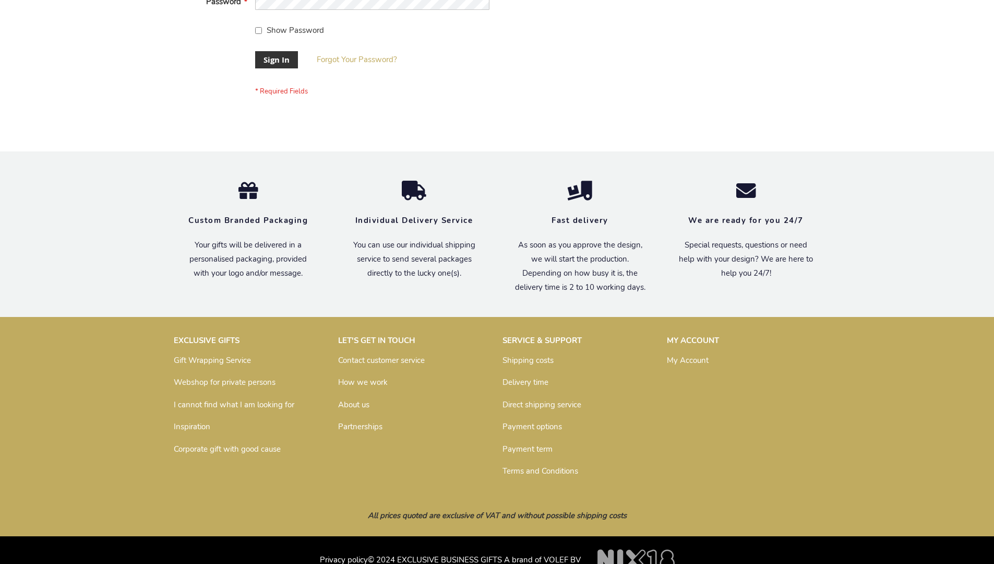
scroll to position [336, 0]
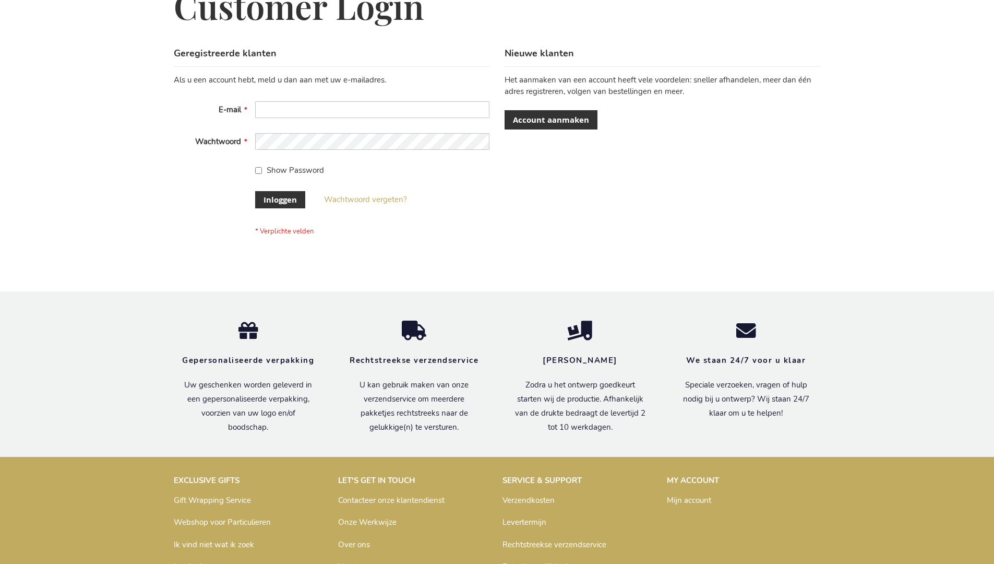
scroll to position [347, 0]
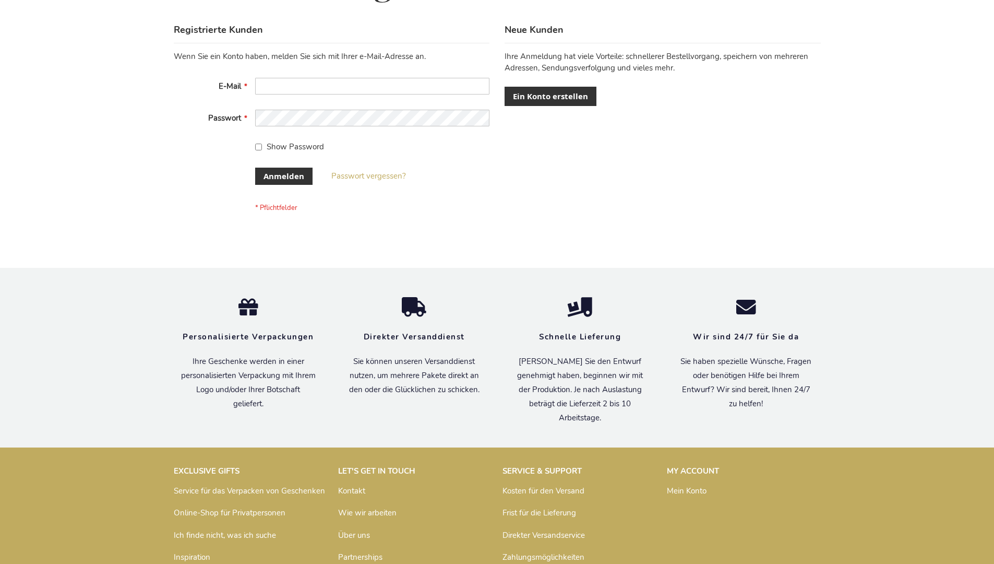
scroll to position [350, 0]
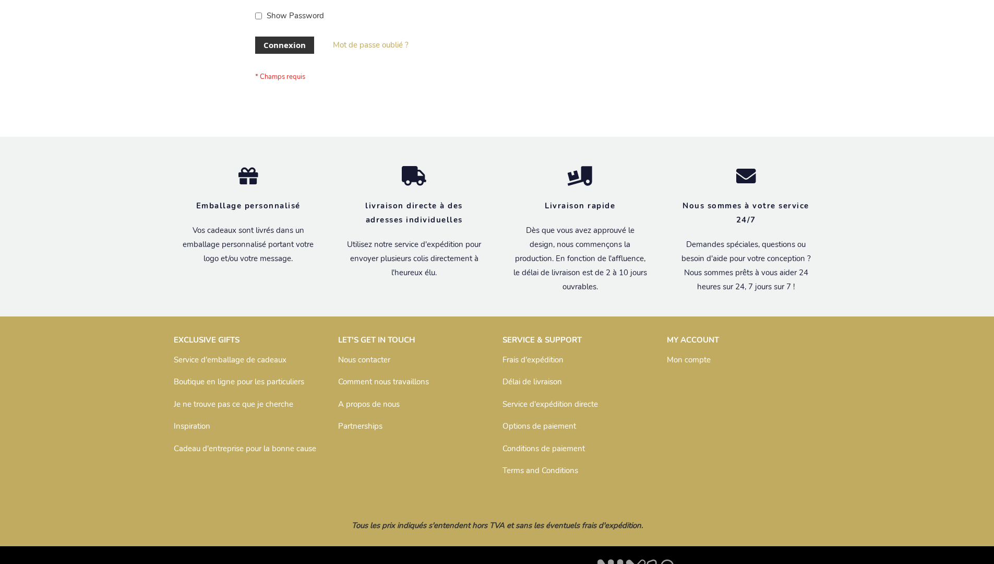
scroll to position [360, 0]
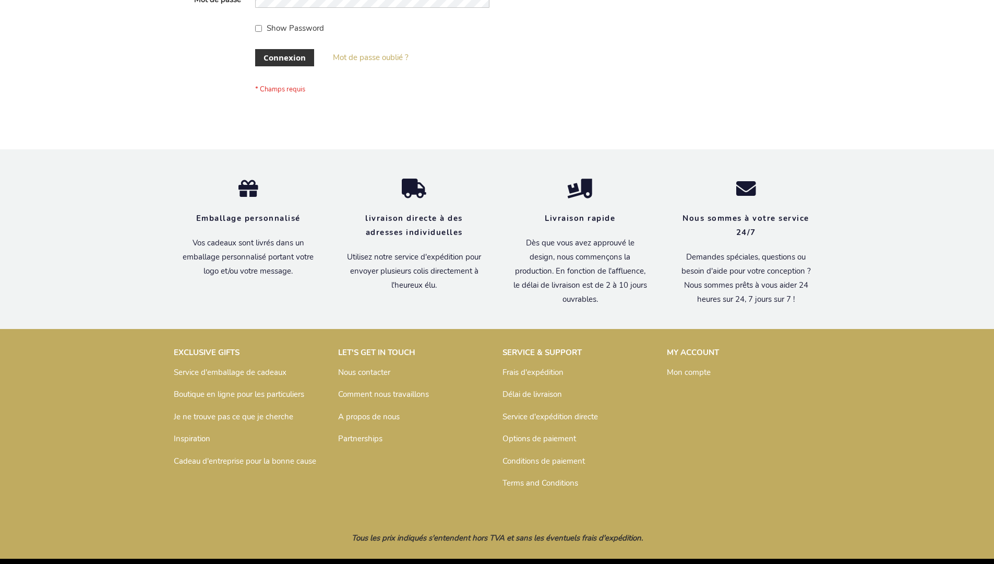
scroll to position [360, 0]
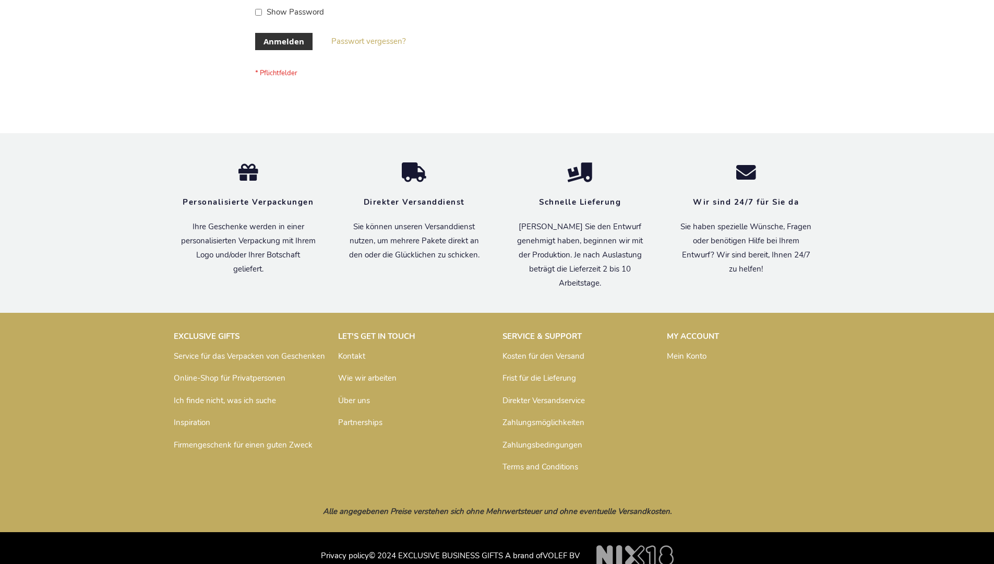
scroll to position [350, 0]
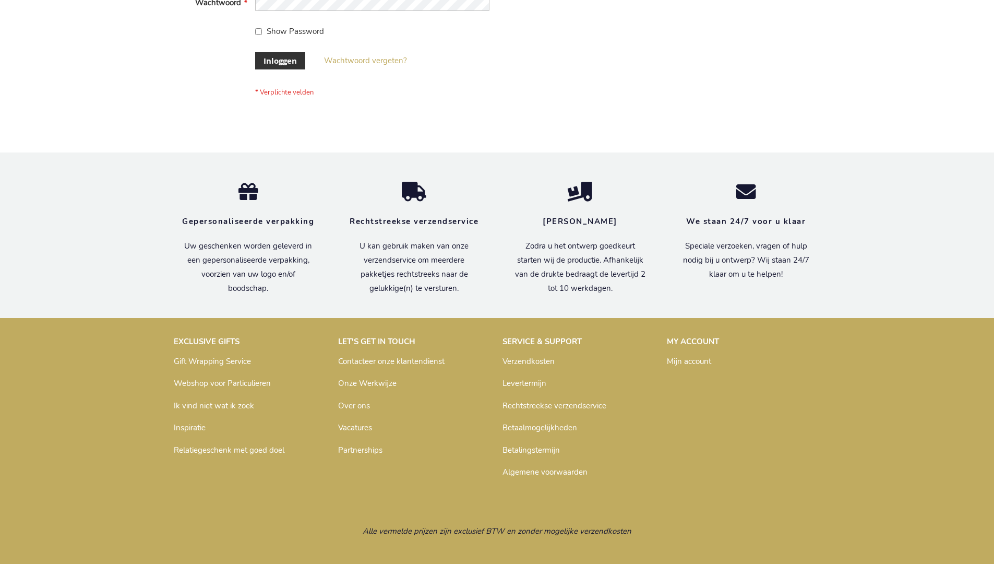
scroll to position [354, 0]
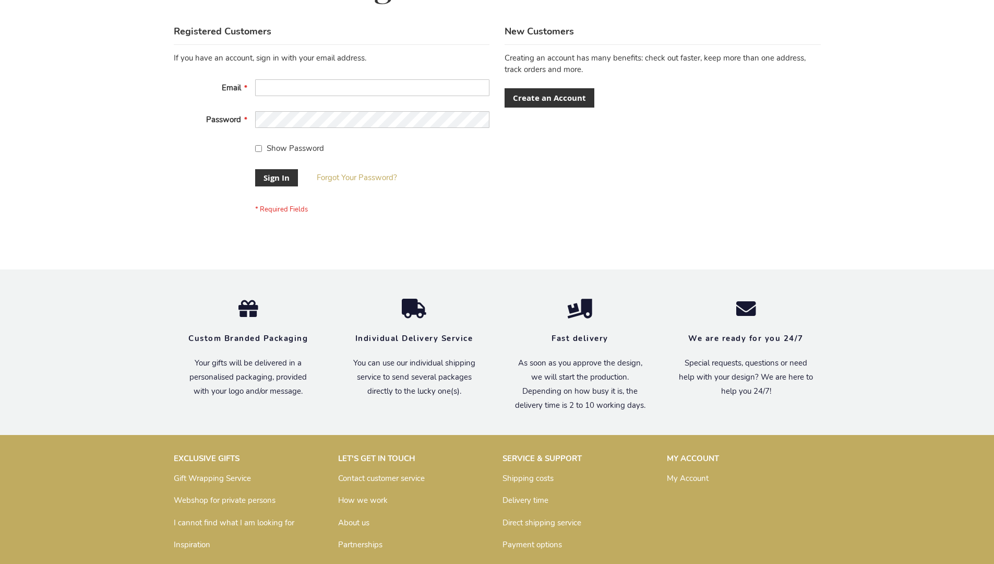
scroll to position [336, 0]
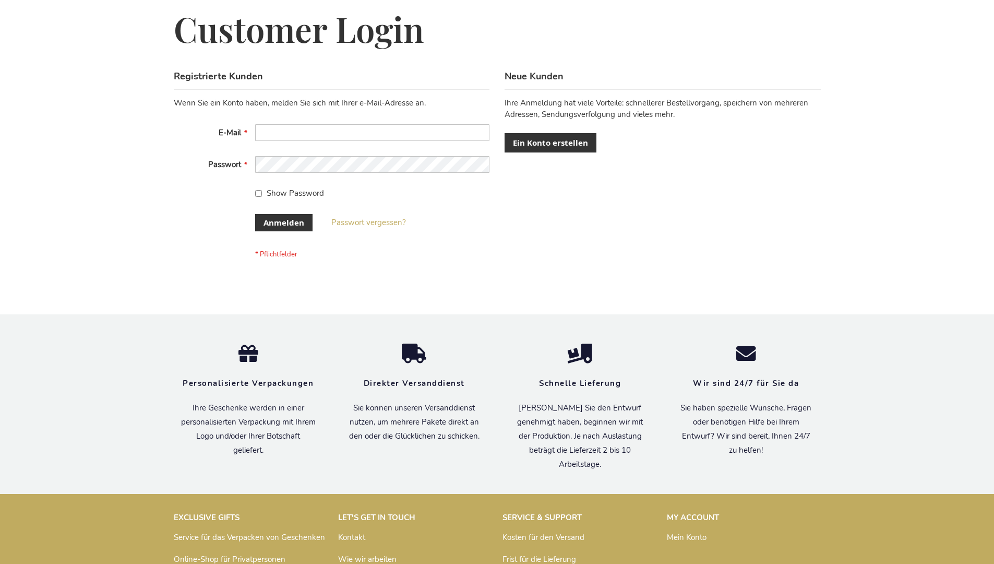
scroll to position [350, 0]
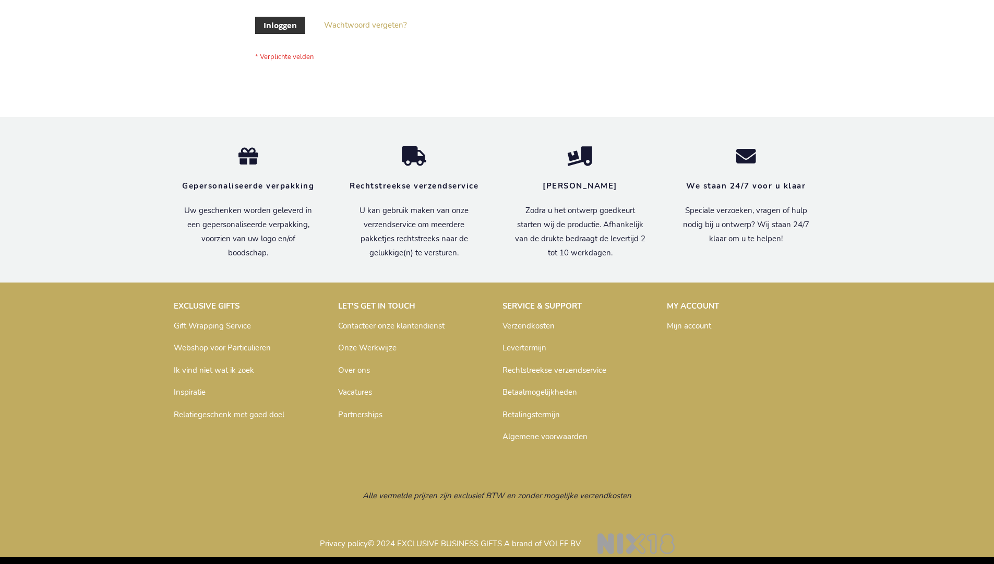
scroll to position [354, 0]
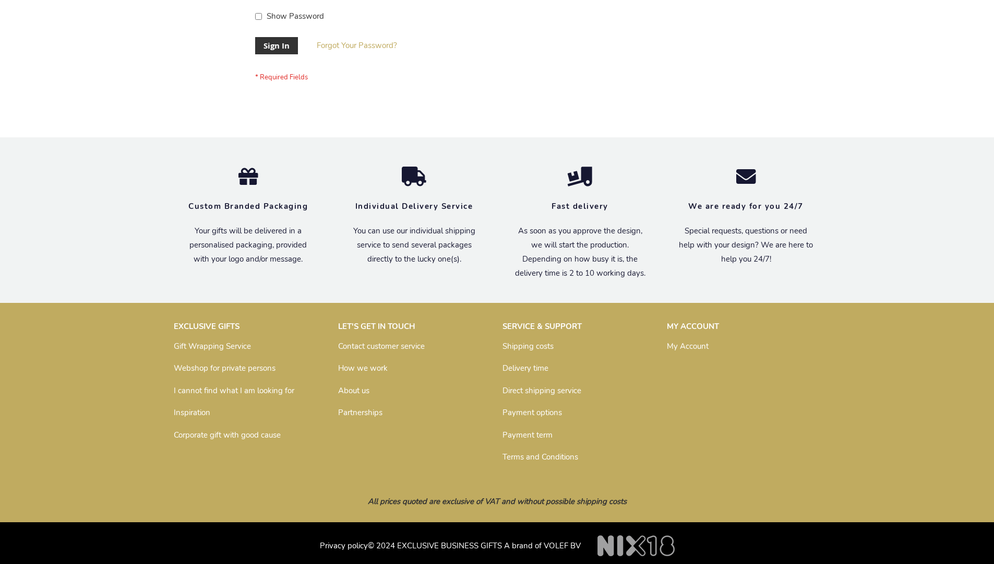
scroll to position [336, 0]
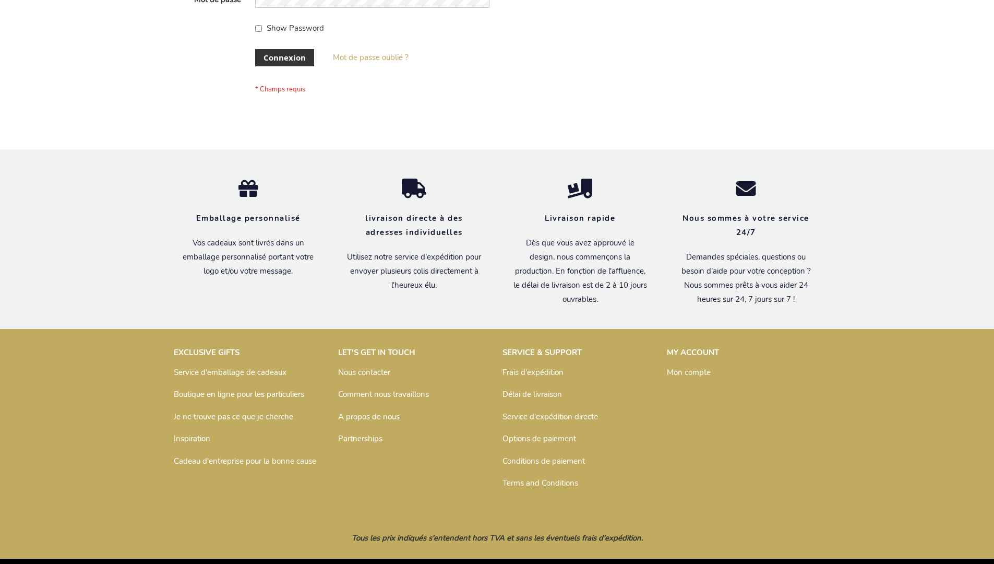
scroll to position [360, 0]
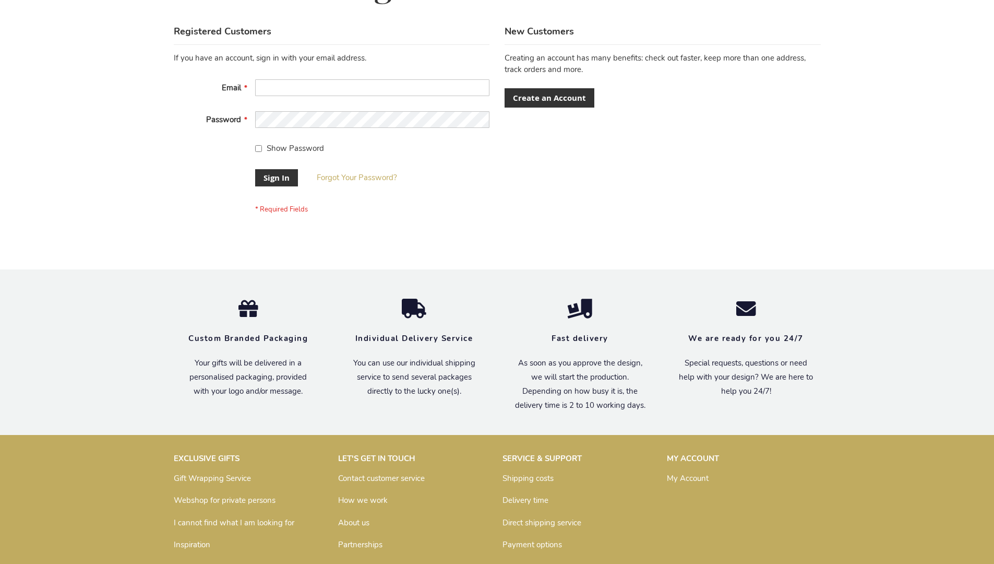
scroll to position [336, 0]
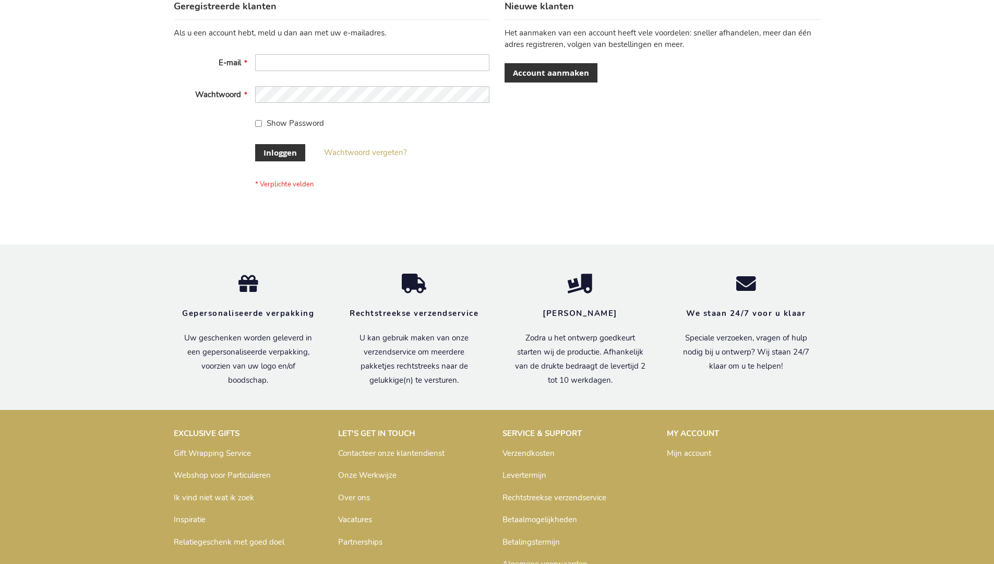
scroll to position [354, 0]
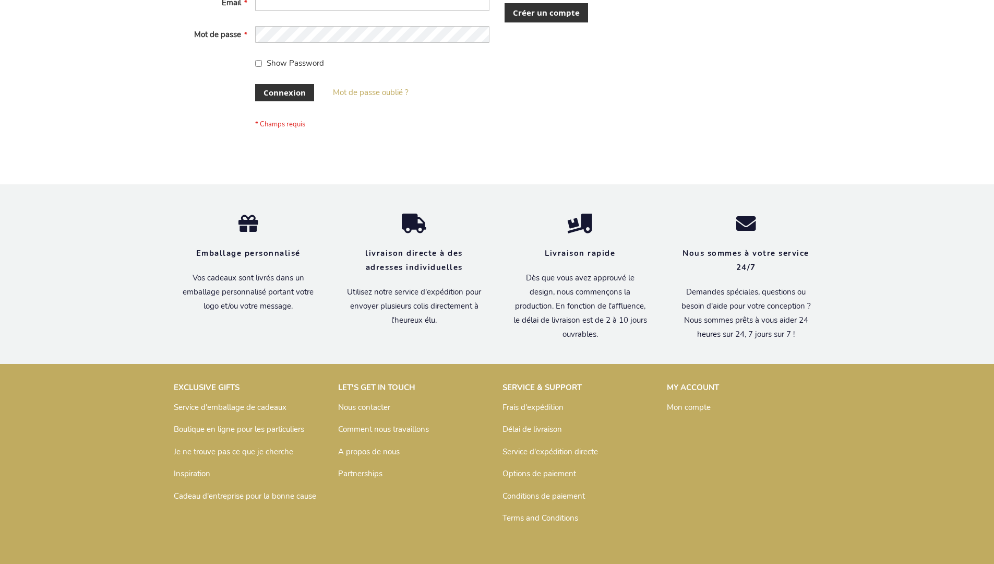
scroll to position [352, 0]
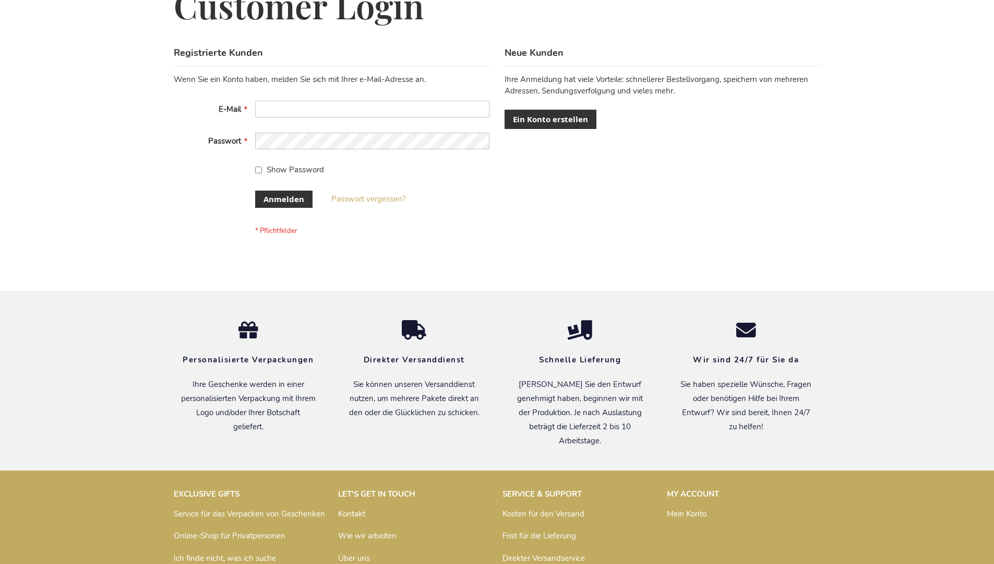
scroll to position [350, 0]
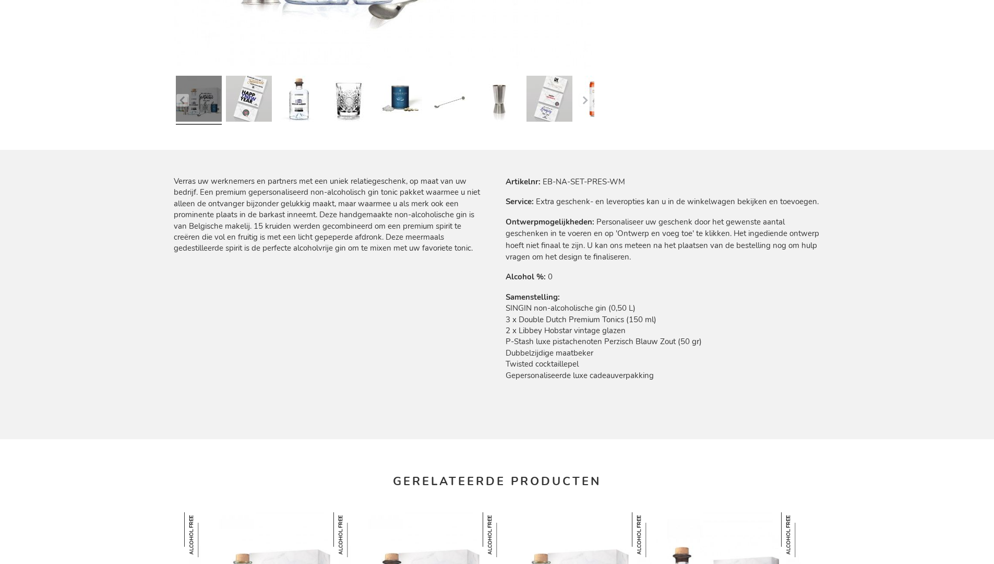
scroll to position [1142, 0]
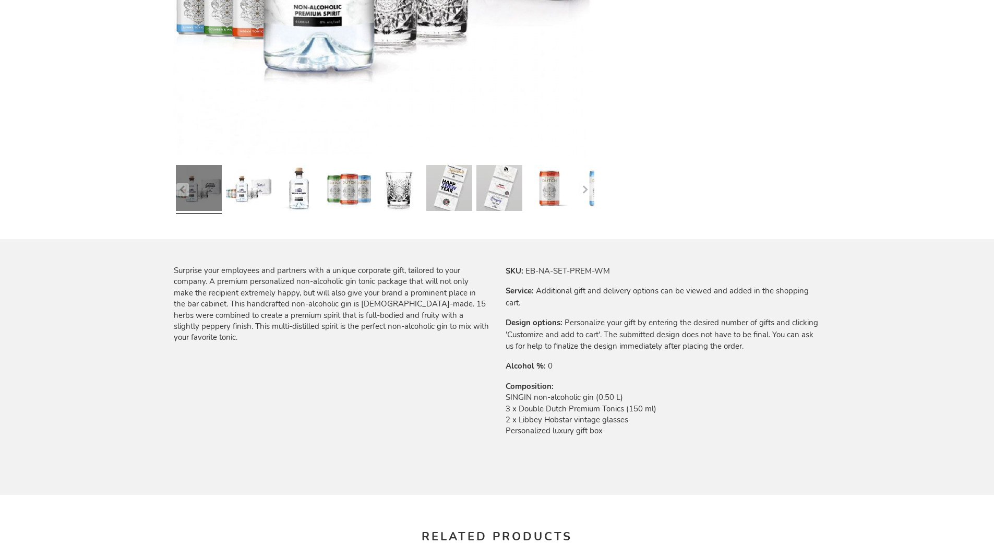
scroll to position [1039, 0]
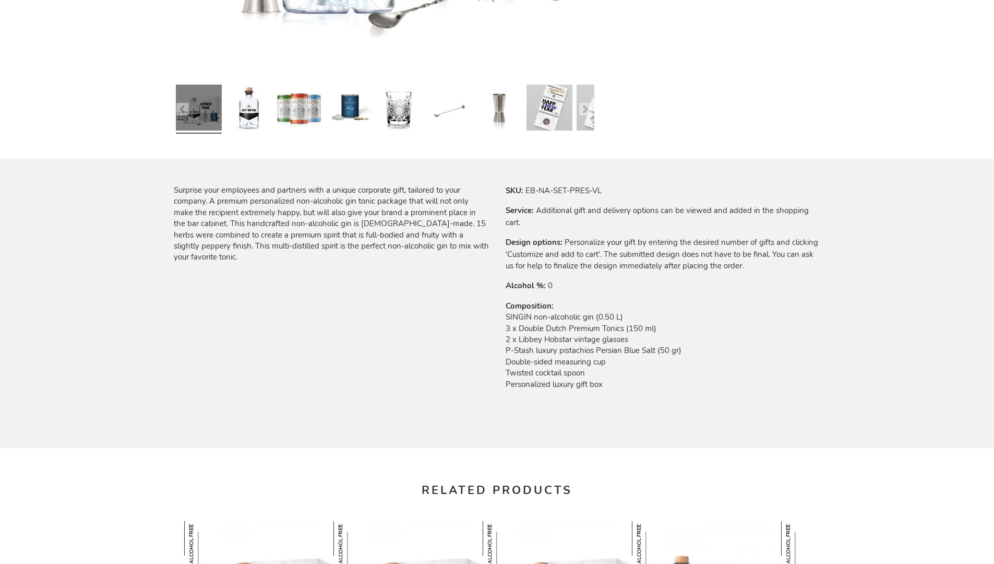
scroll to position [1123, 0]
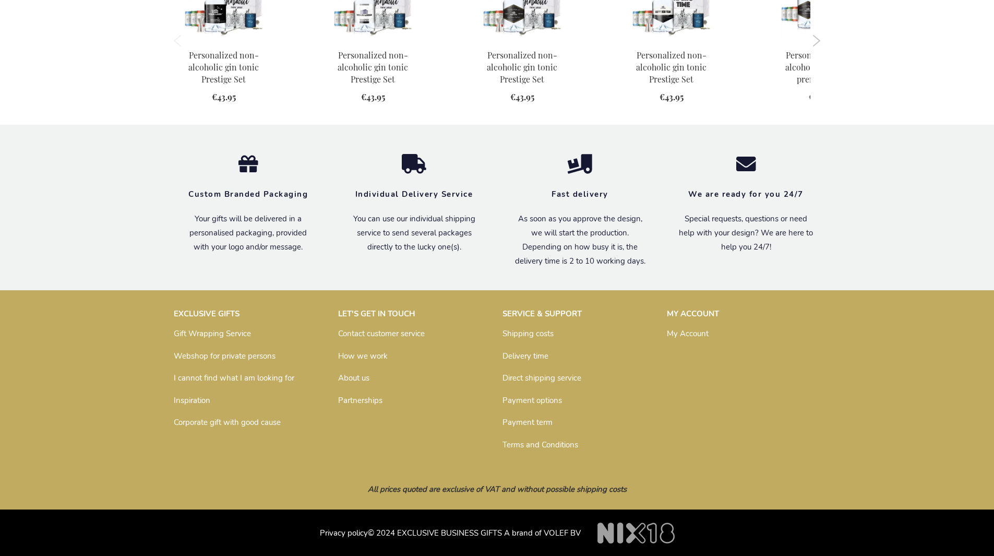
scroll to position [1039, 0]
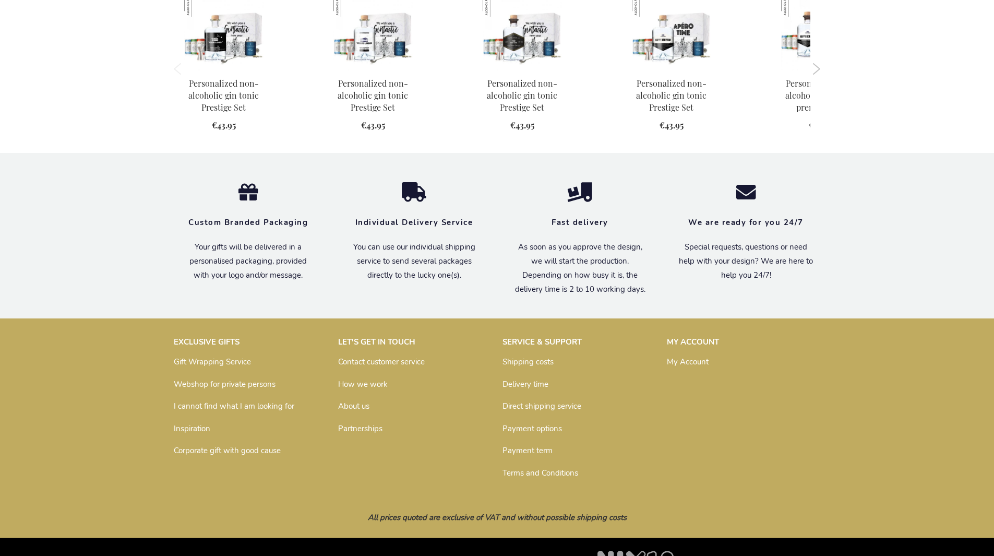
scroll to position [1039, 0]
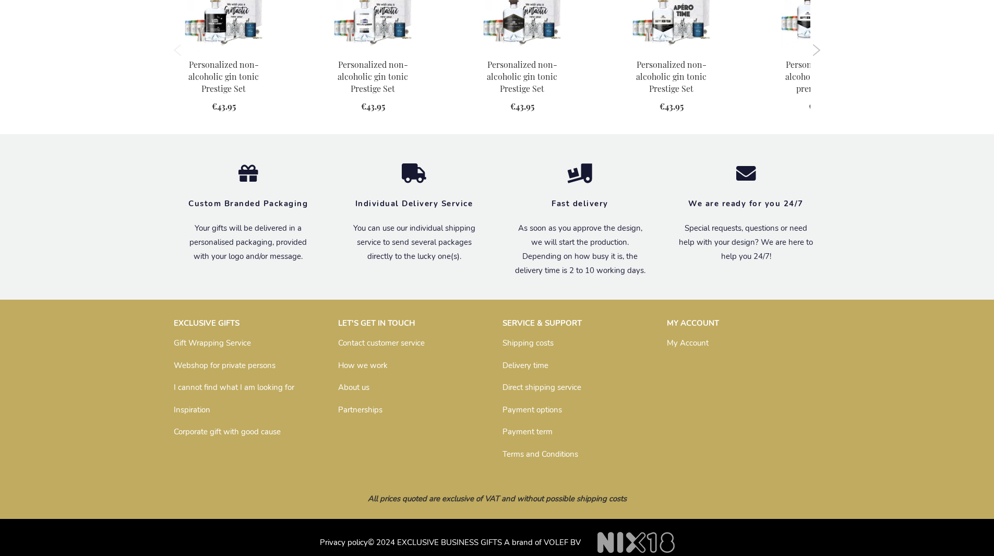
scroll to position [1039, 0]
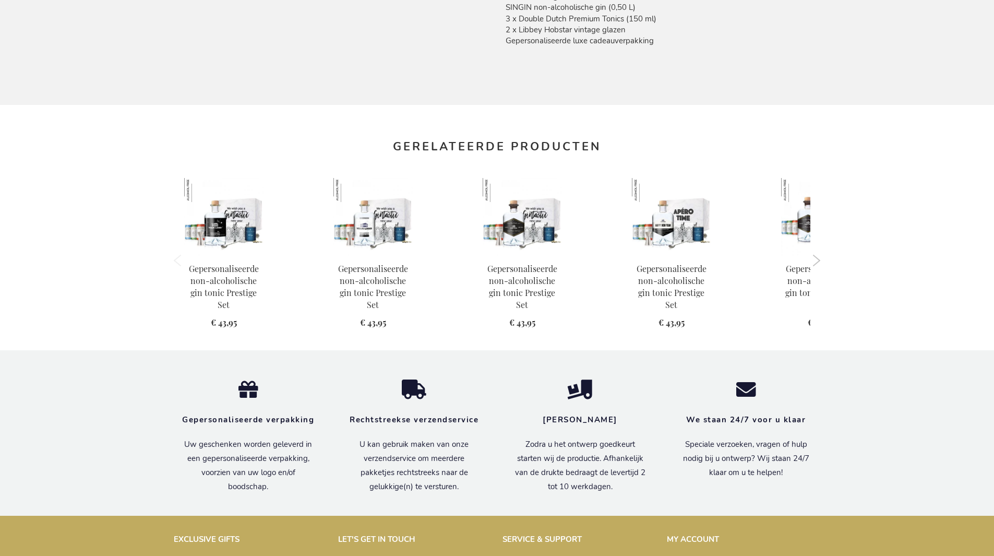
scroll to position [1070, 0]
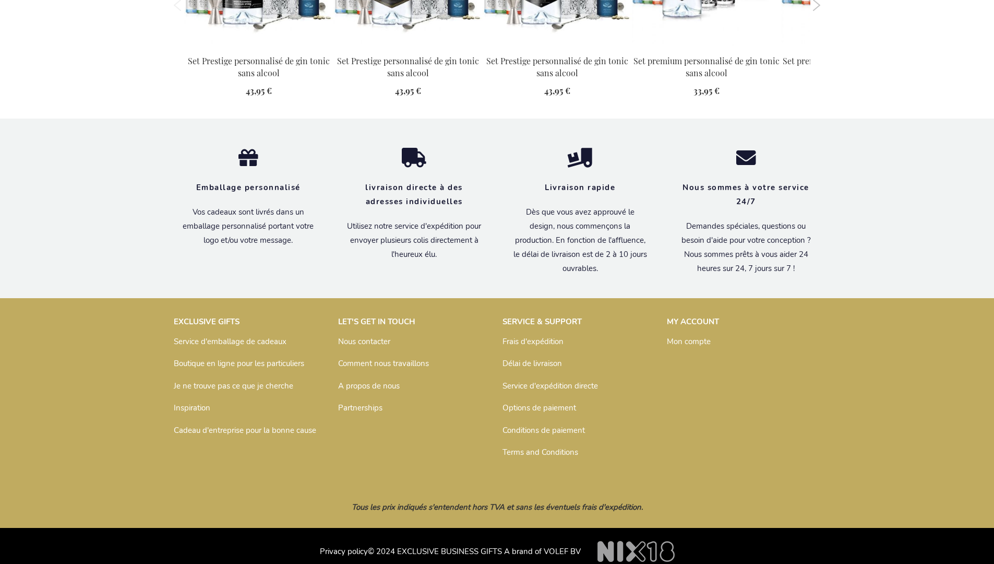
scroll to position [1159, 0]
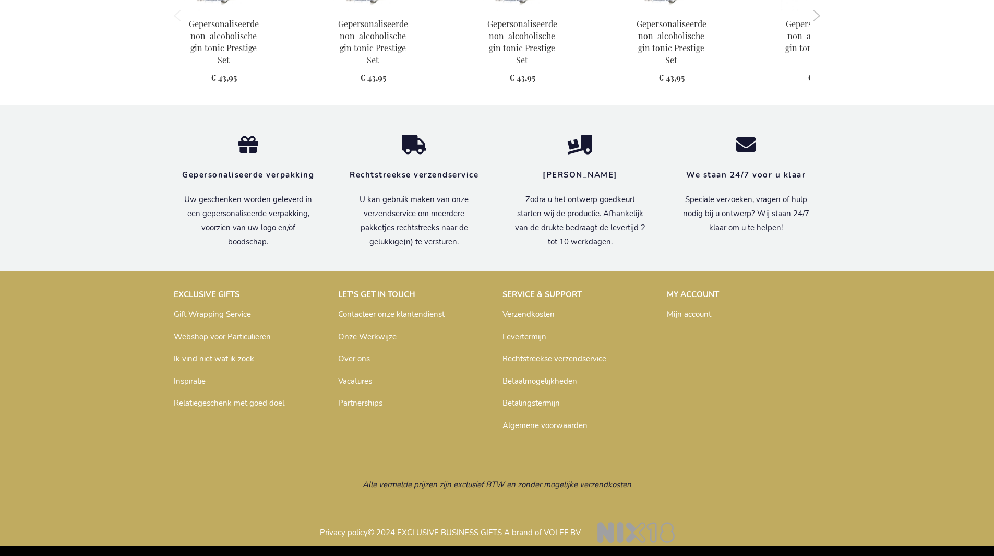
scroll to position [1070, 0]
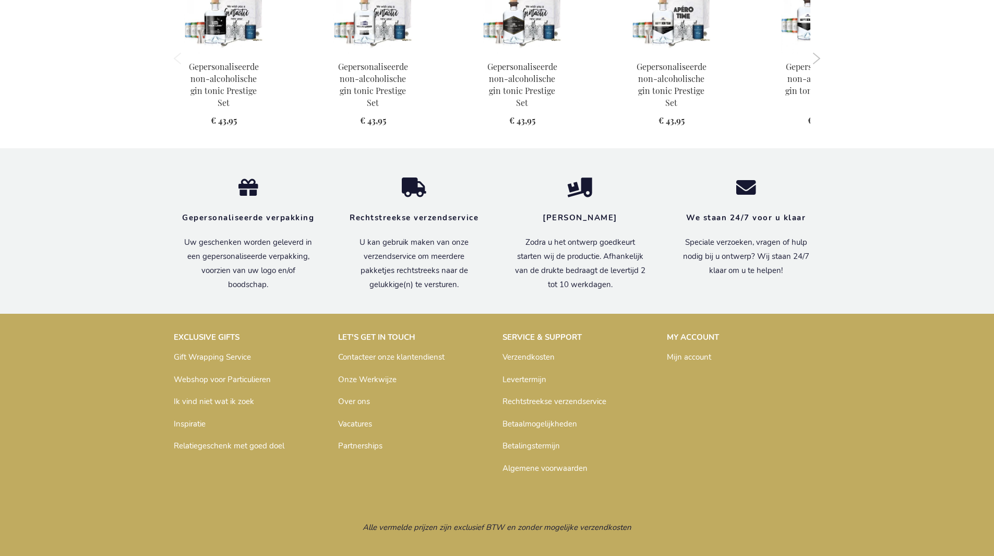
scroll to position [1070, 0]
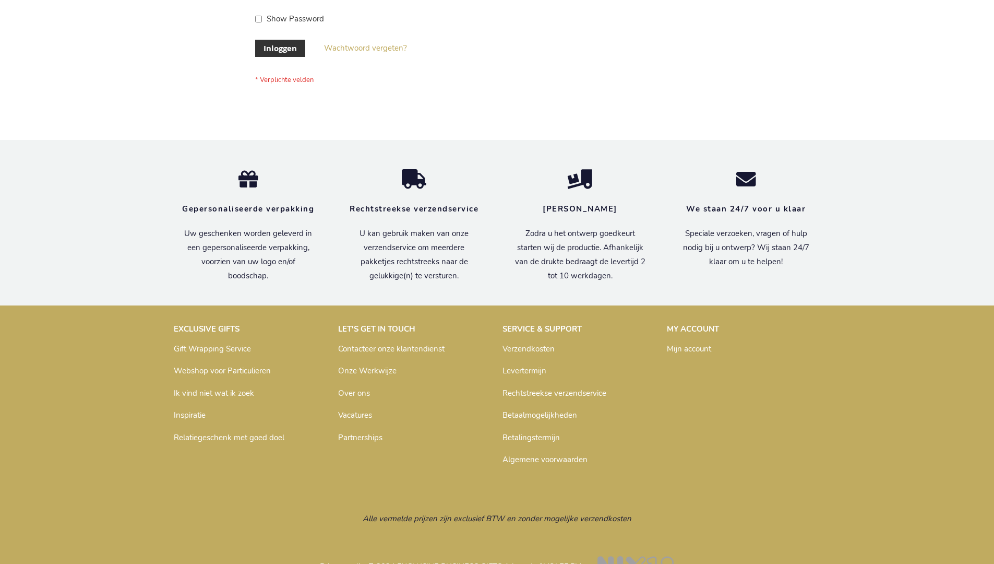
scroll to position [354, 0]
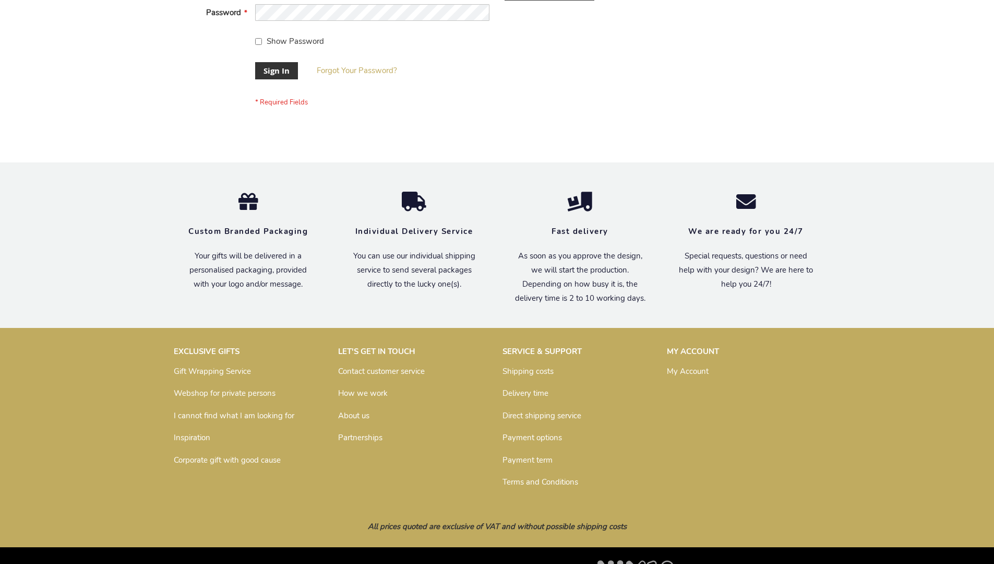
scroll to position [336, 0]
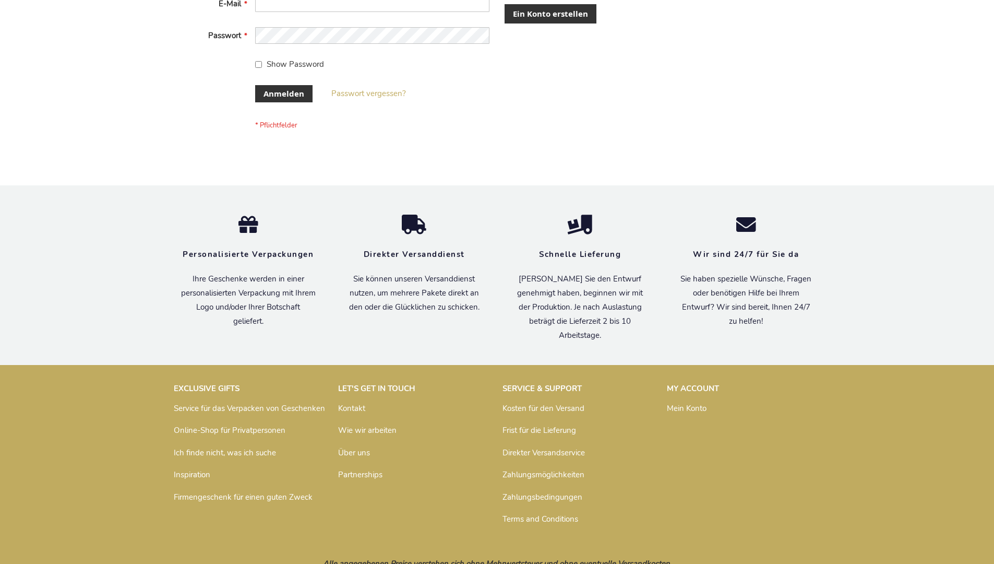
scroll to position [350, 0]
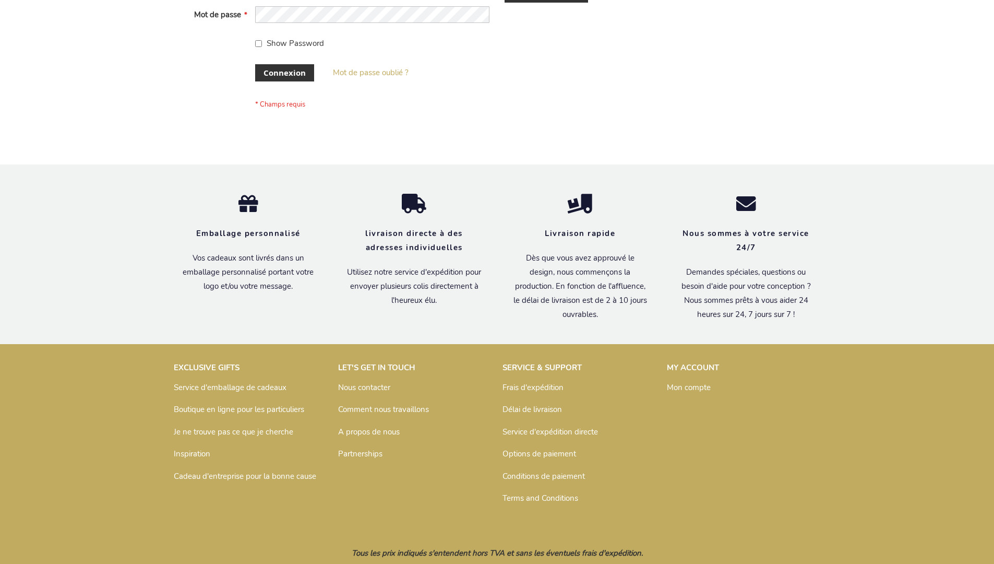
scroll to position [360, 0]
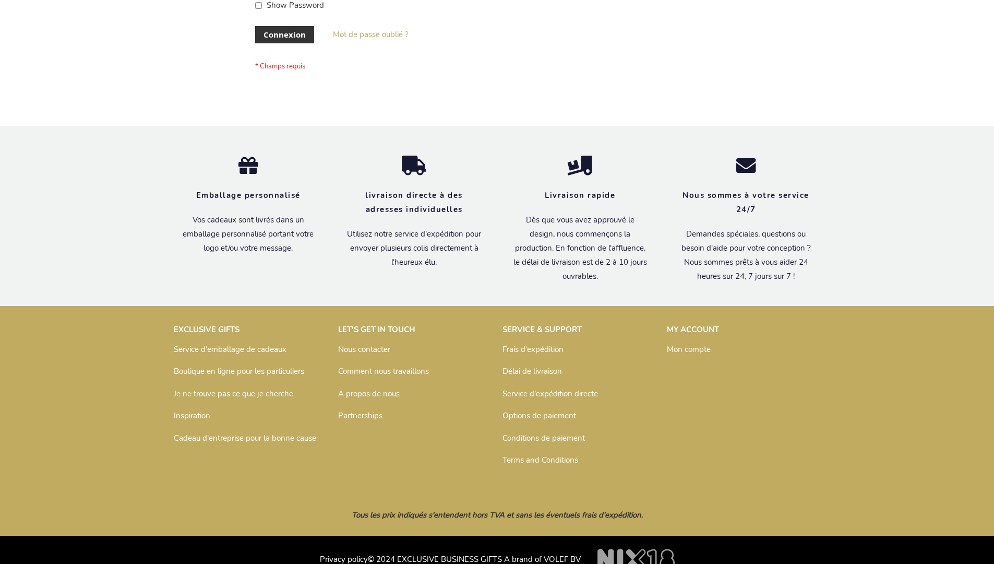
scroll to position [360, 0]
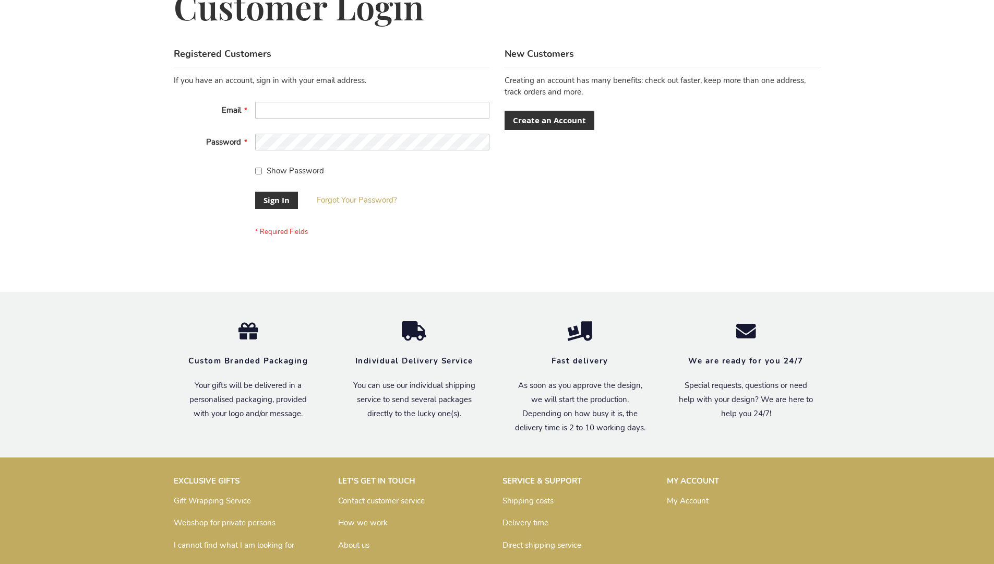
scroll to position [336, 0]
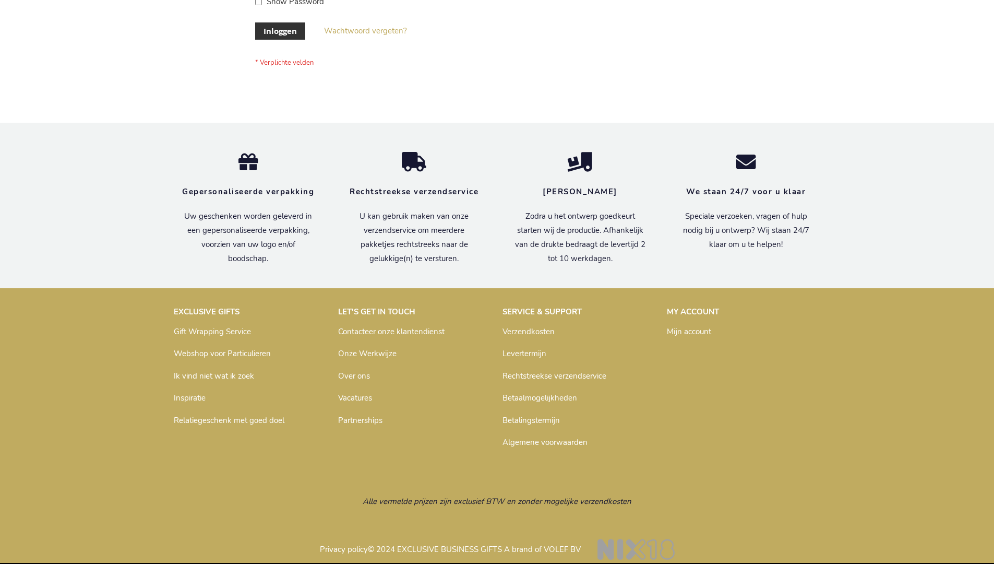
scroll to position [354, 0]
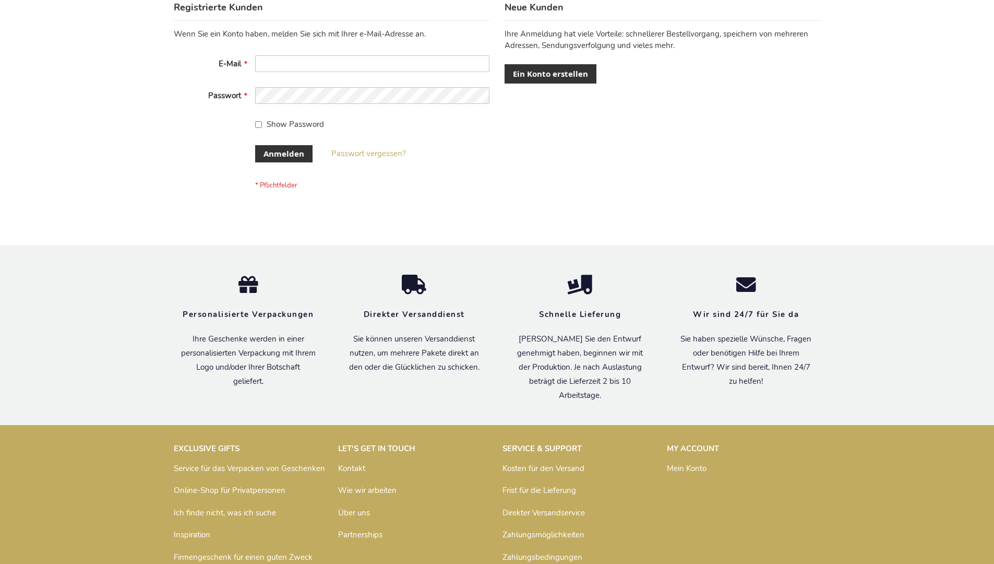
scroll to position [350, 0]
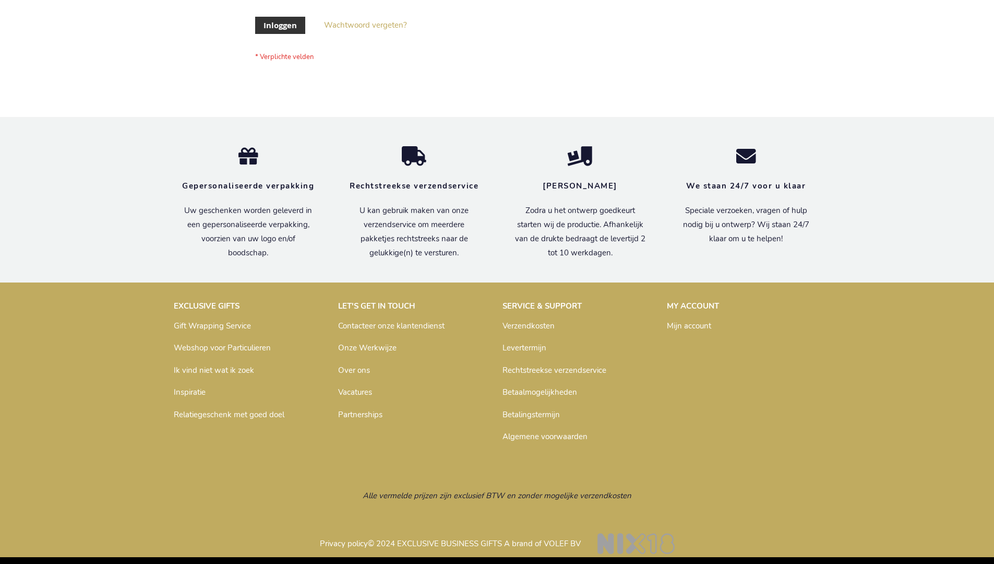
scroll to position [354, 0]
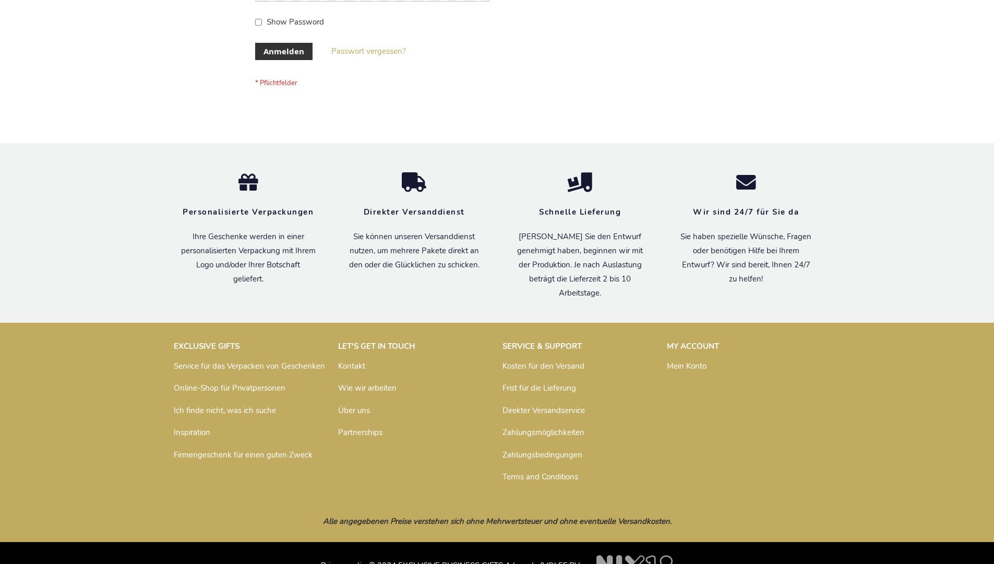
scroll to position [350, 0]
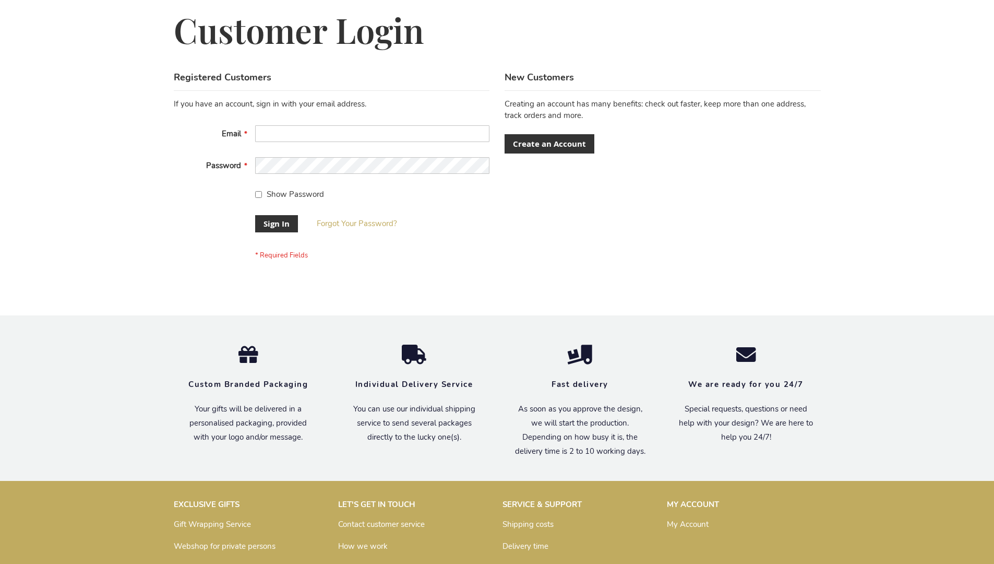
scroll to position [327, 0]
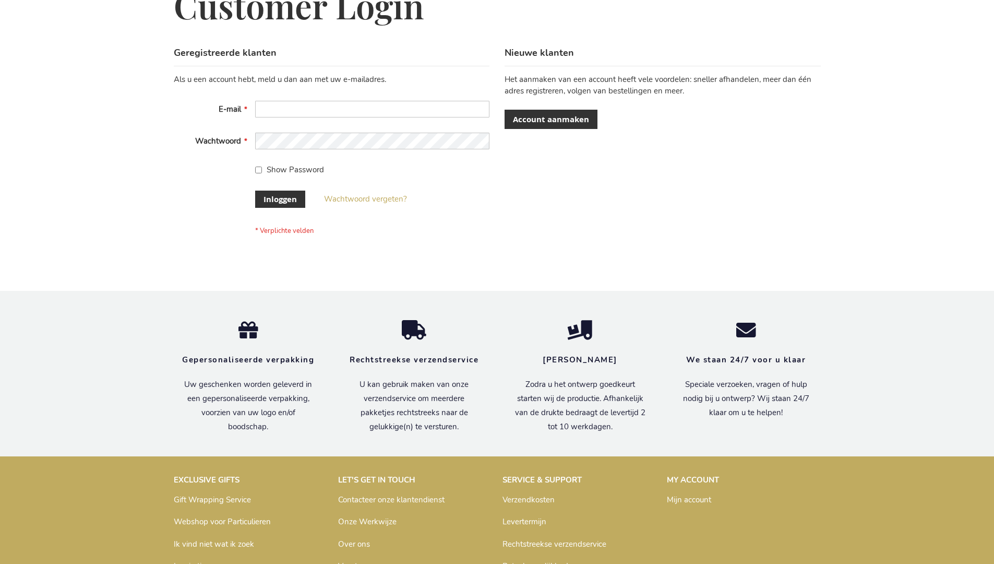
scroll to position [354, 0]
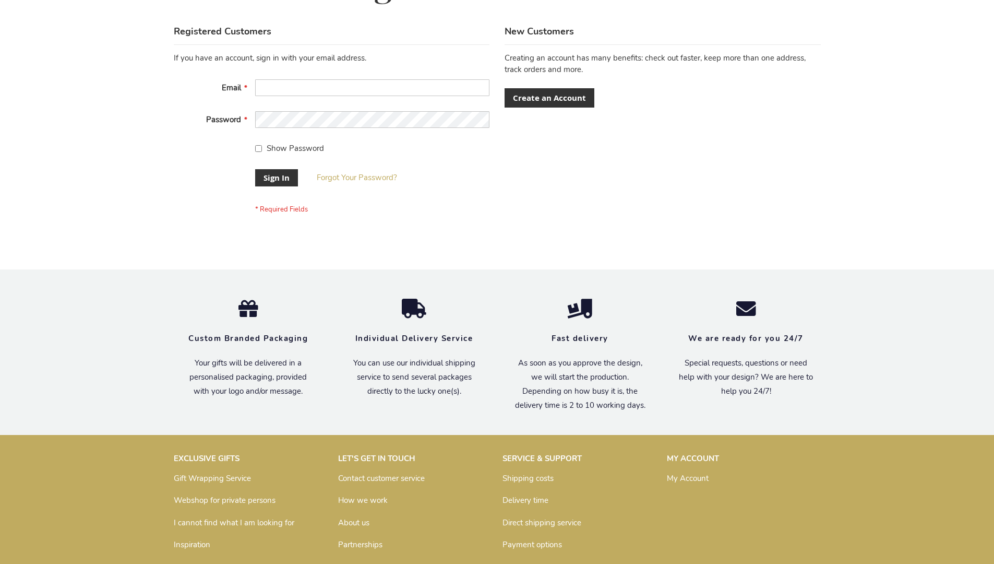
scroll to position [336, 0]
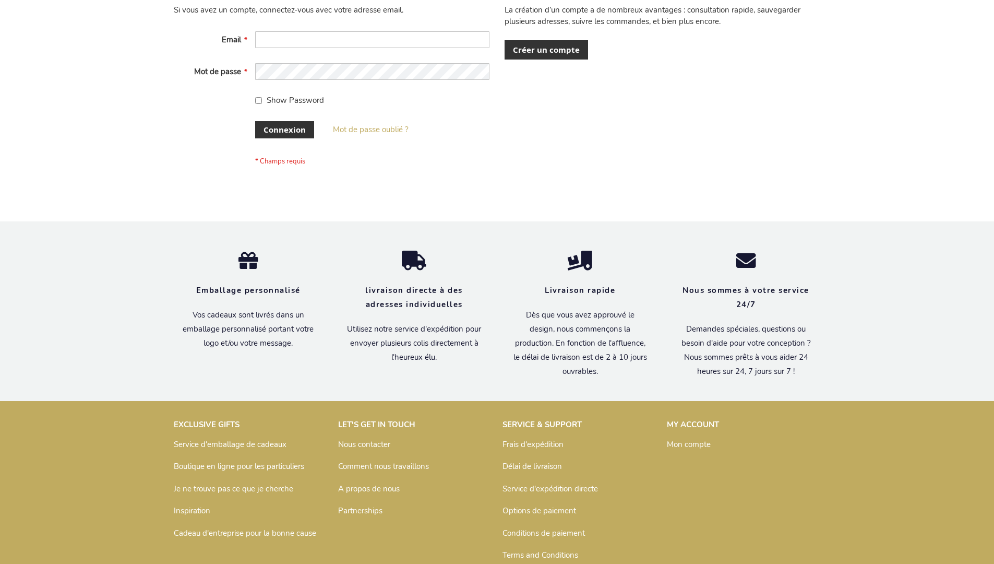
scroll to position [360, 0]
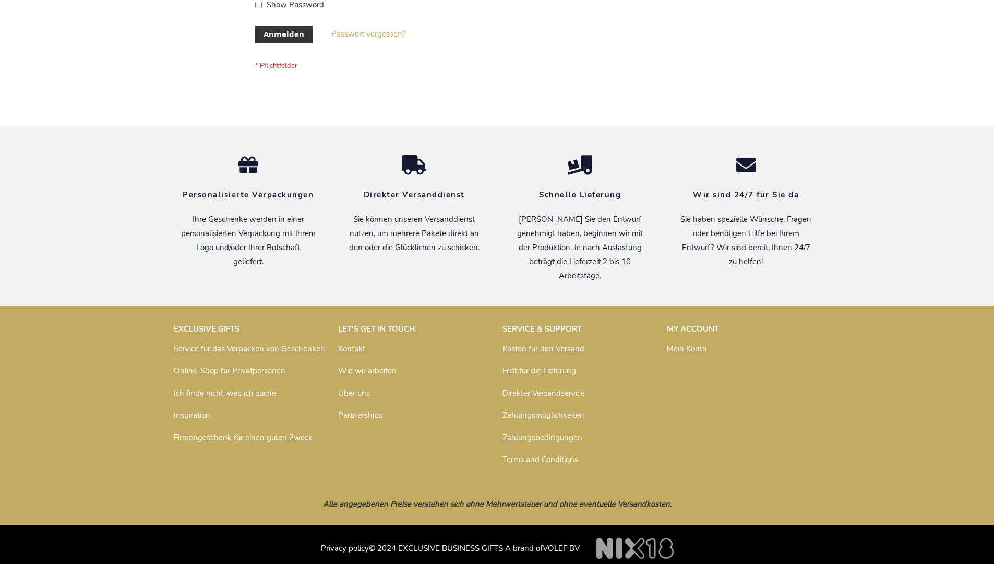
scroll to position [350, 0]
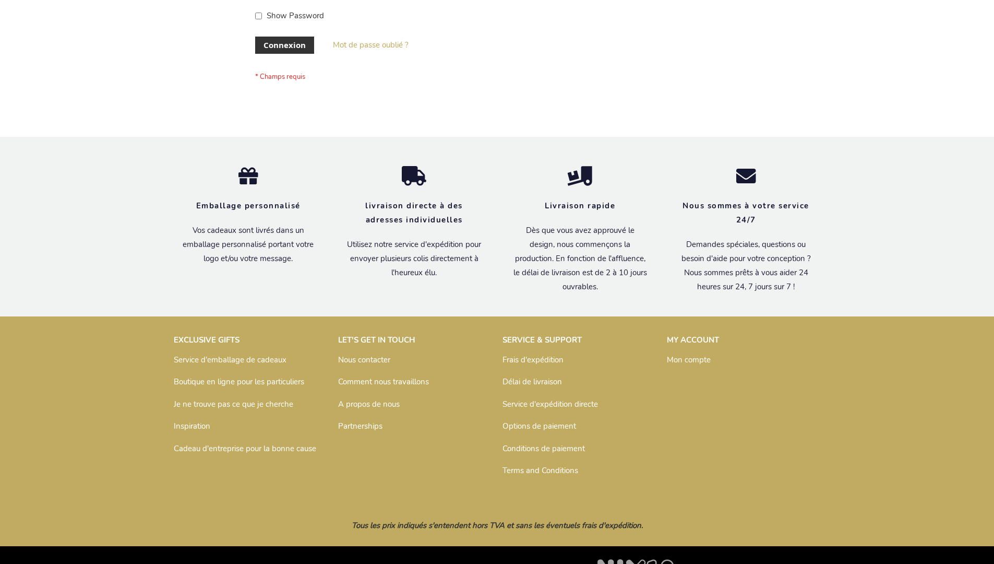
scroll to position [360, 0]
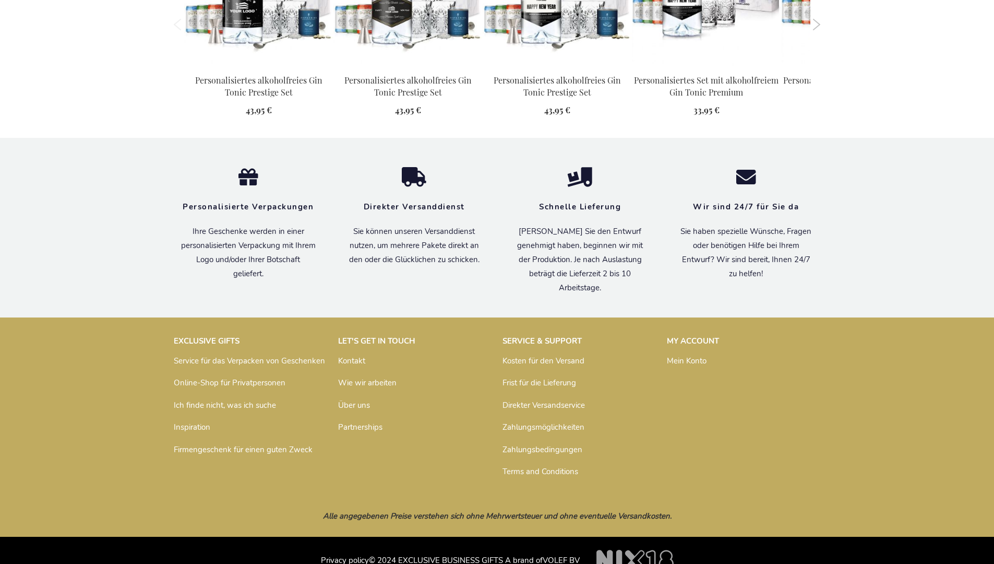
scroll to position [1149, 0]
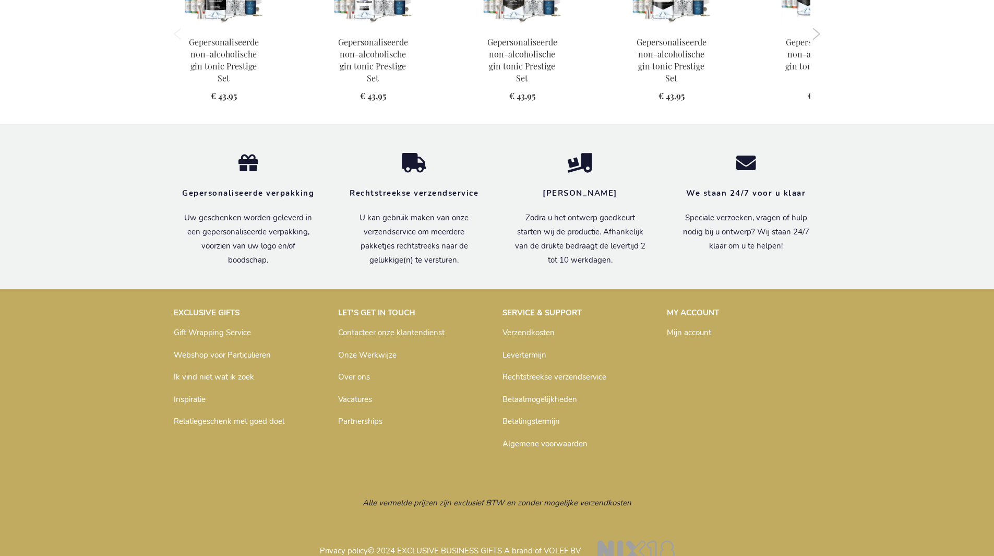
scroll to position [1070, 0]
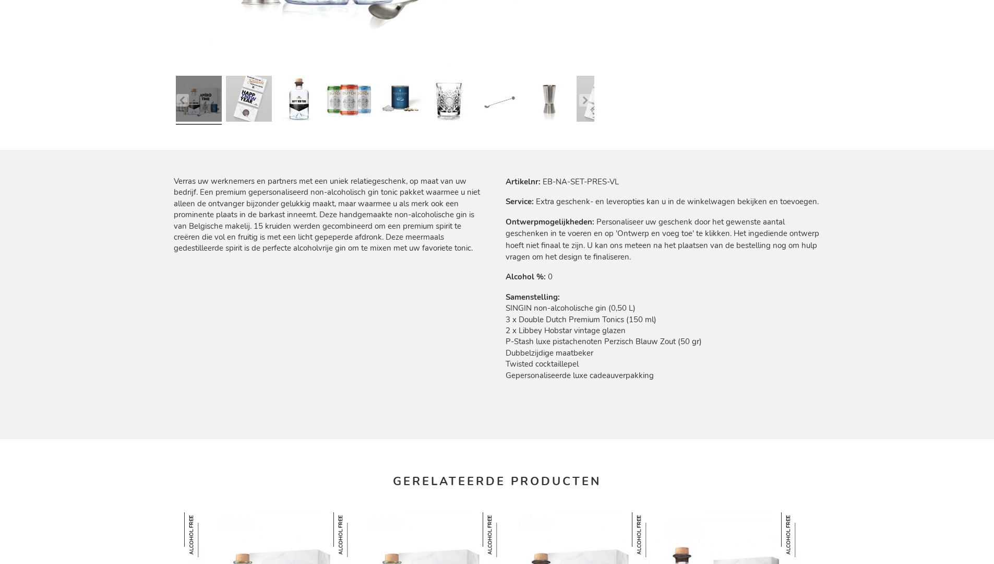
scroll to position [1142, 0]
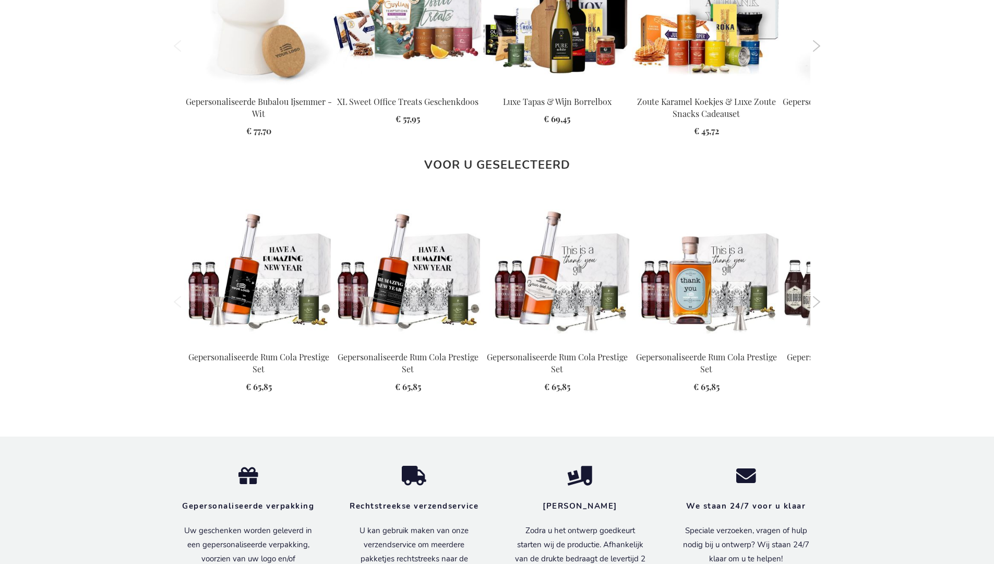
scroll to position [1399, 0]
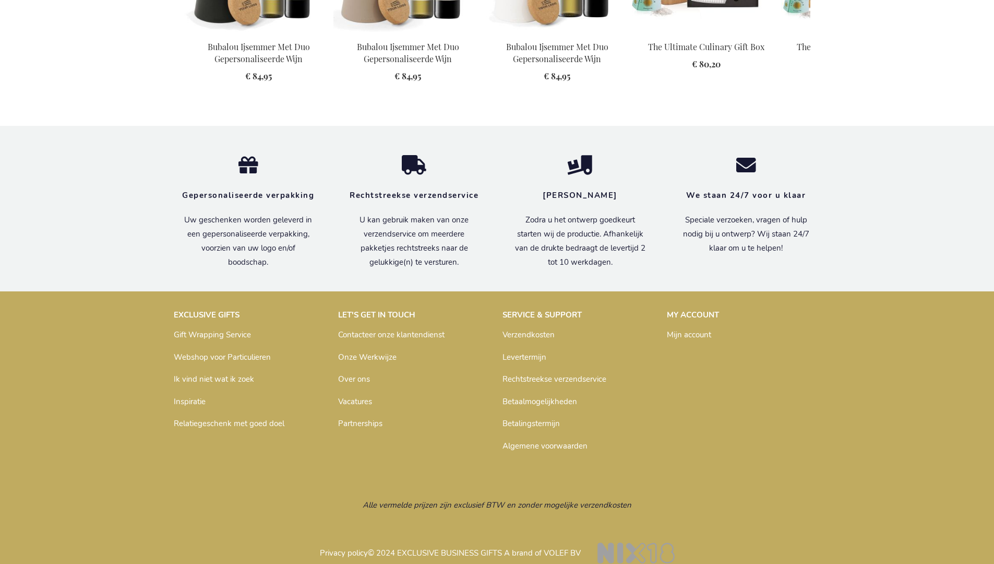
scroll to position [1443, 0]
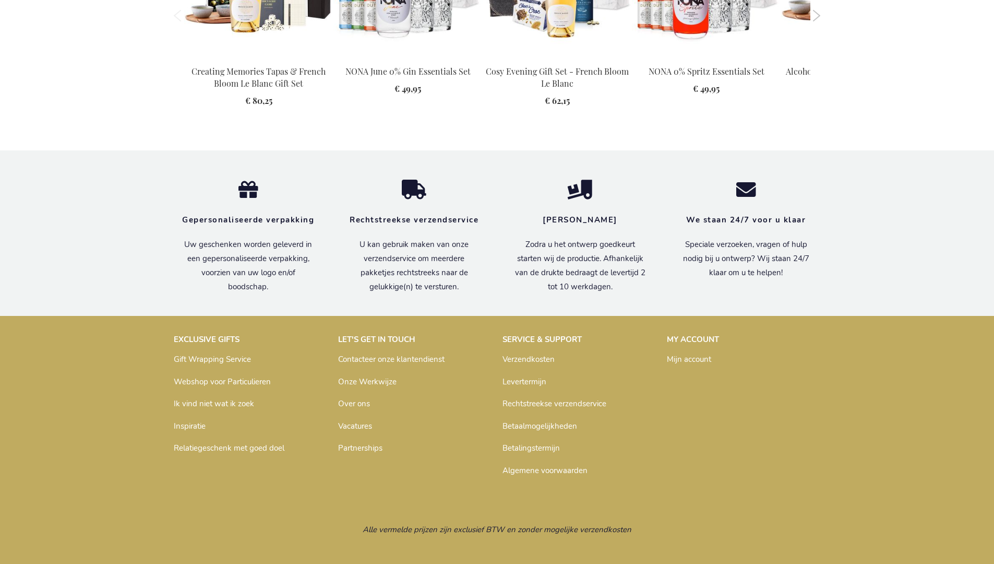
scroll to position [1355, 0]
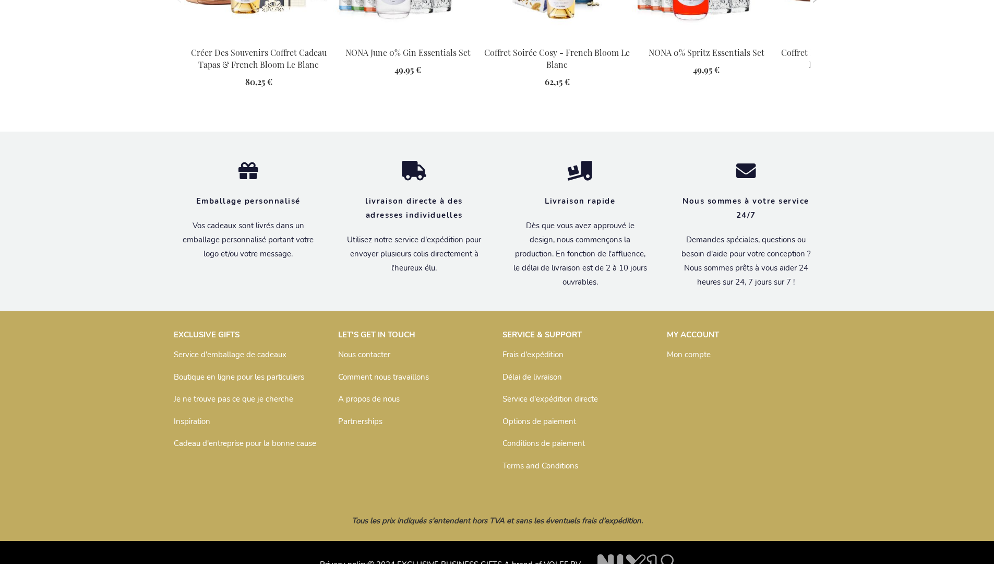
scroll to position [1360, 0]
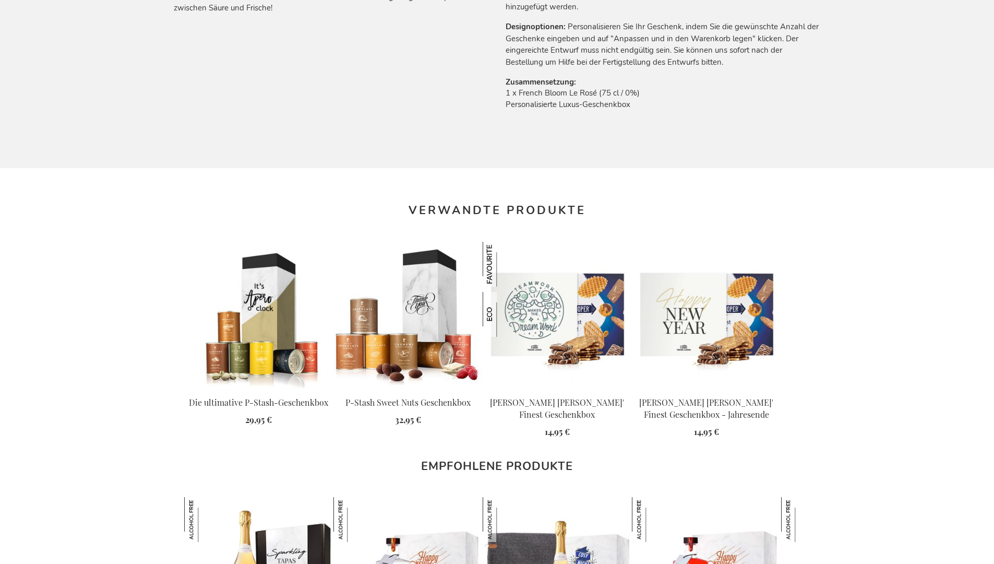
scroll to position [1350, 0]
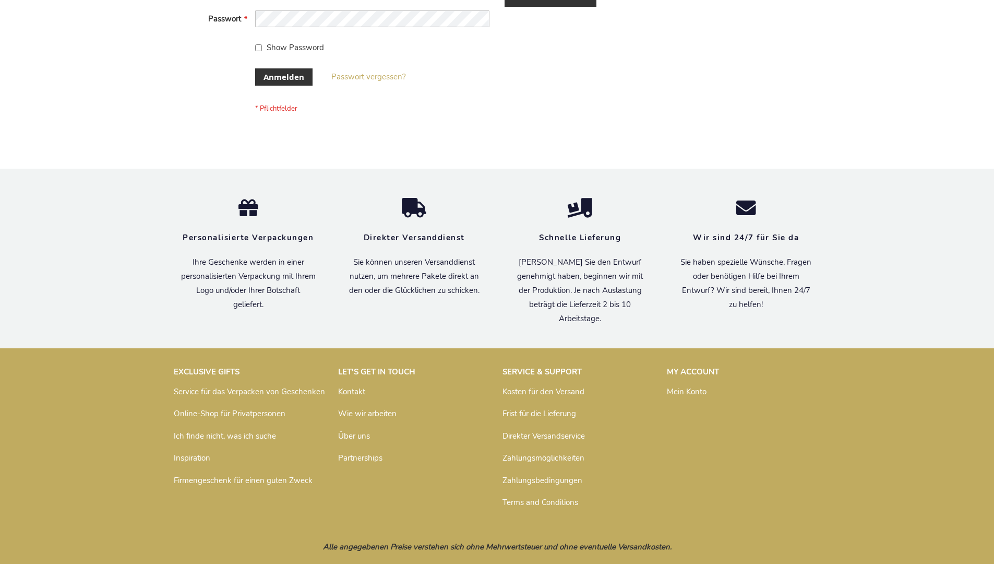
scroll to position [350, 0]
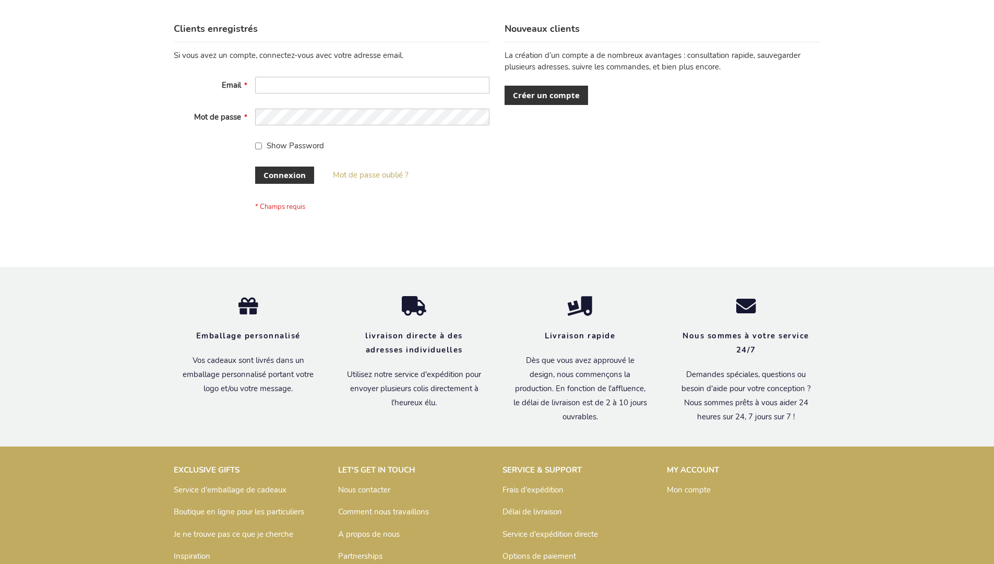
scroll to position [360, 0]
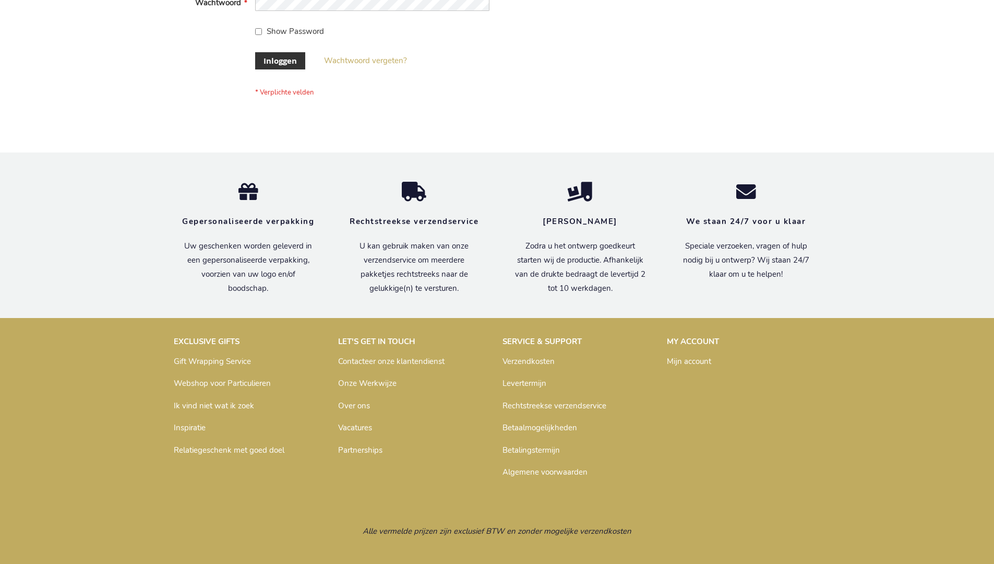
scroll to position [354, 0]
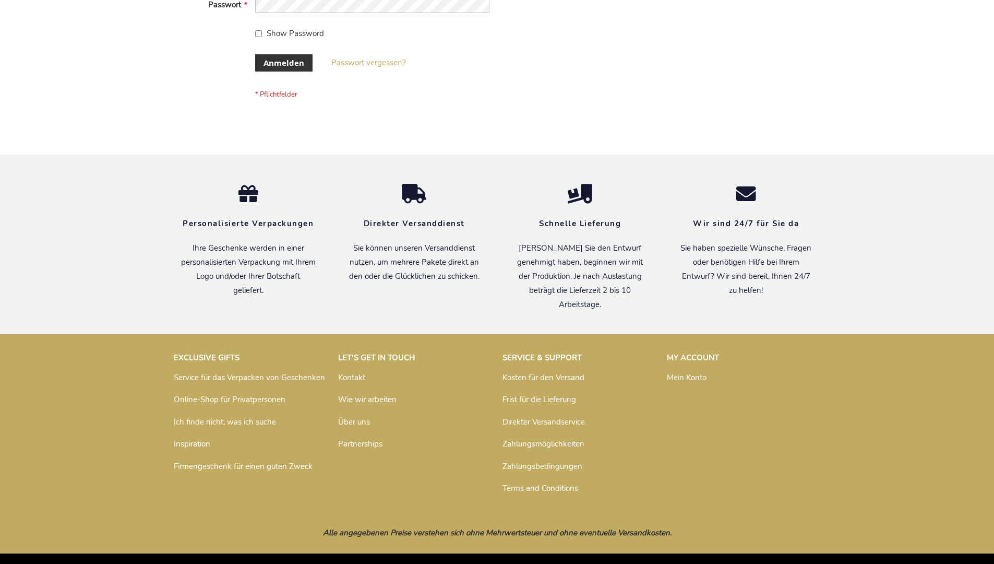
scroll to position [350, 0]
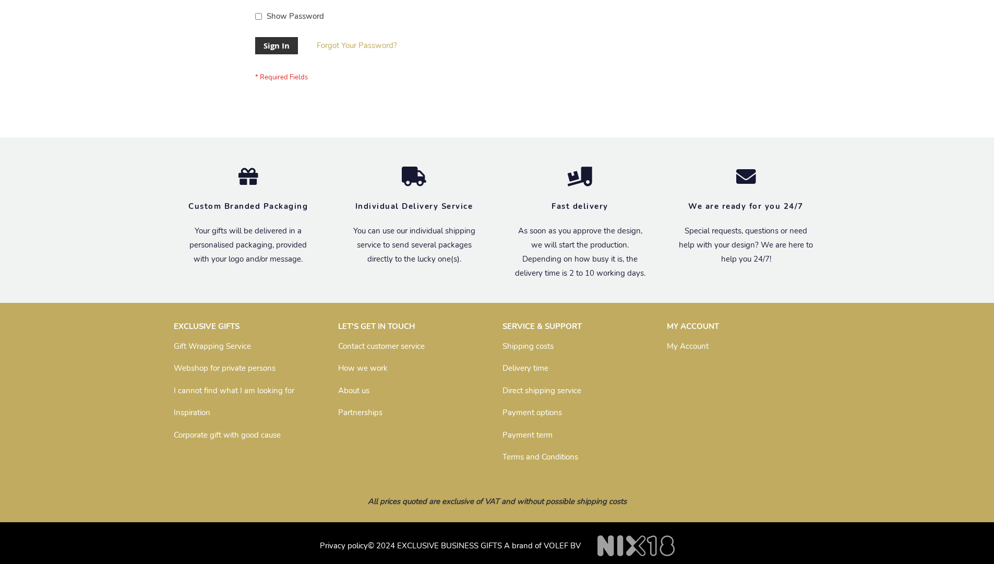
scroll to position [336, 0]
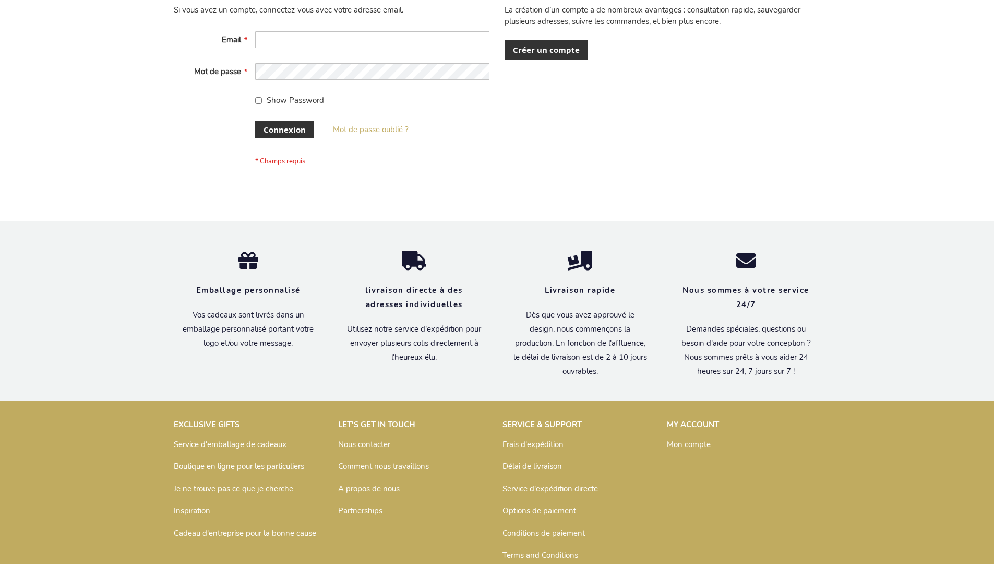
scroll to position [360, 0]
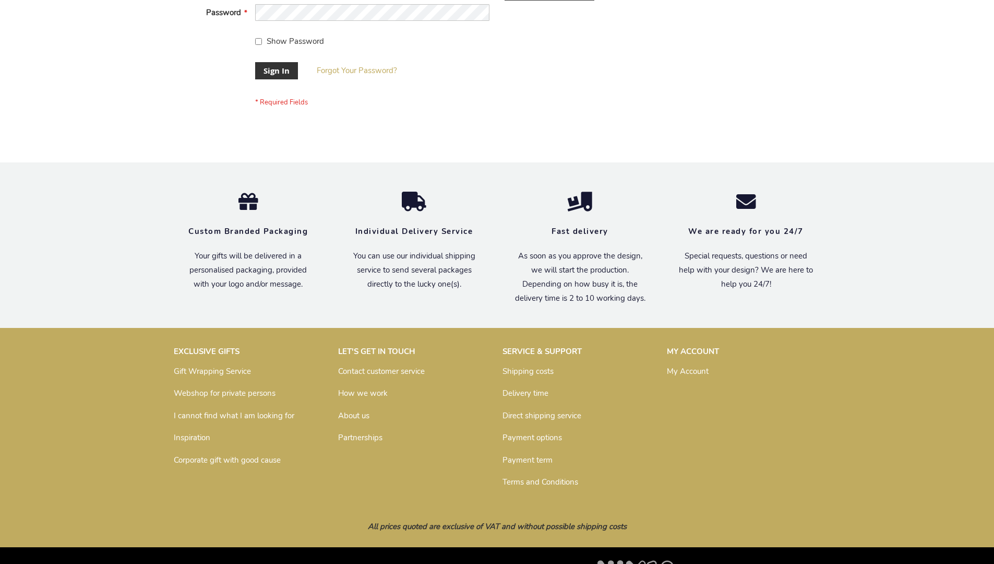
scroll to position [336, 0]
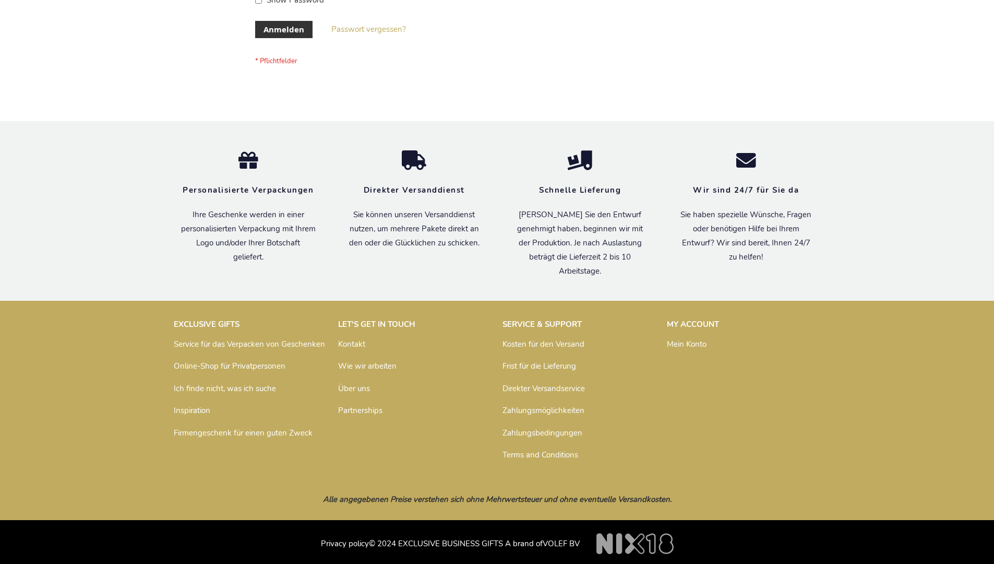
scroll to position [350, 0]
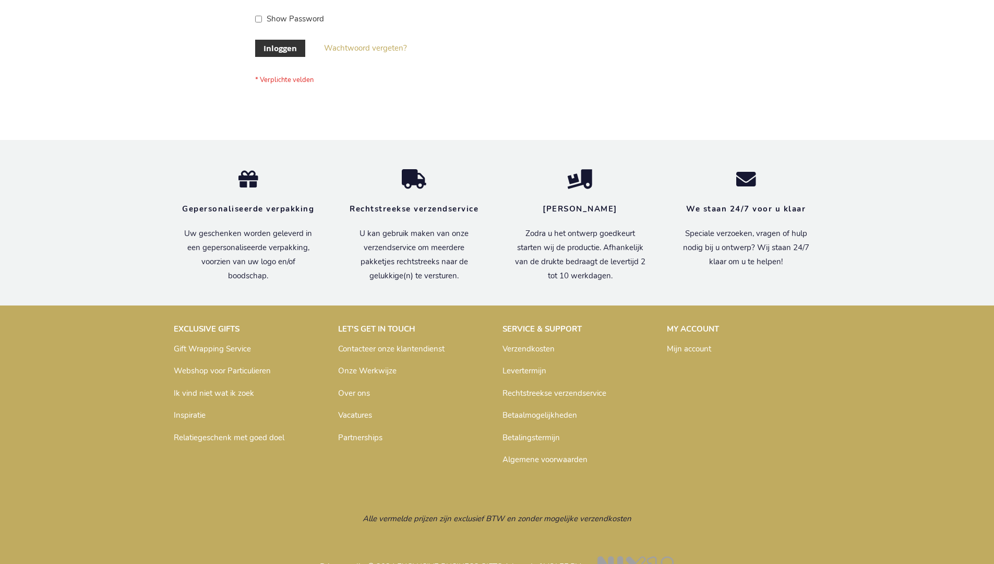
scroll to position [354, 0]
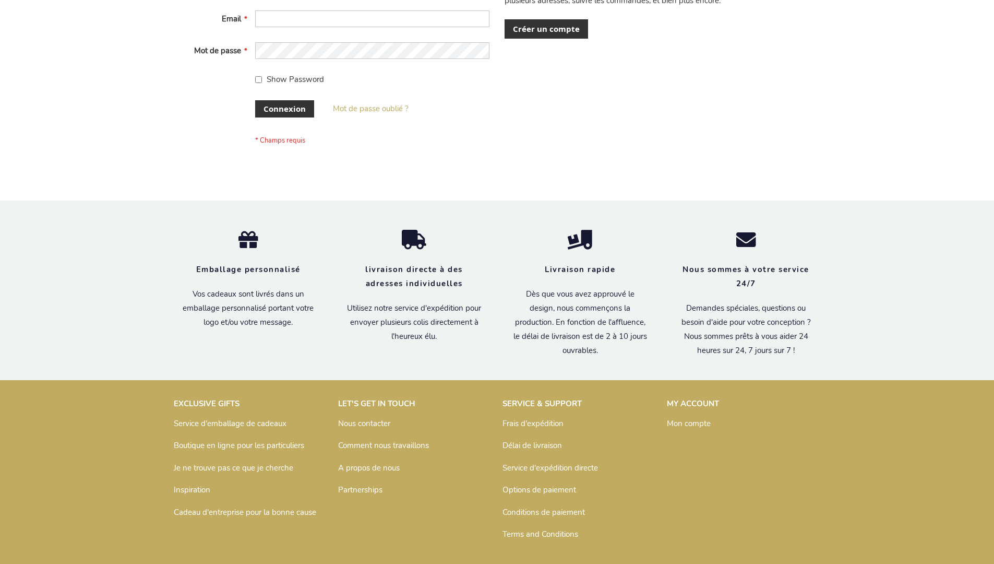
scroll to position [360, 0]
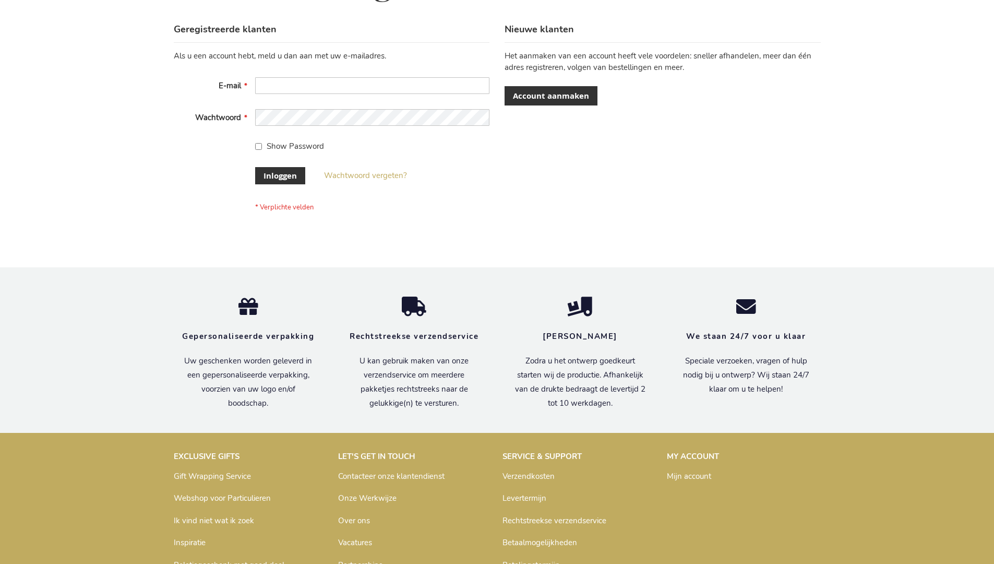
scroll to position [354, 0]
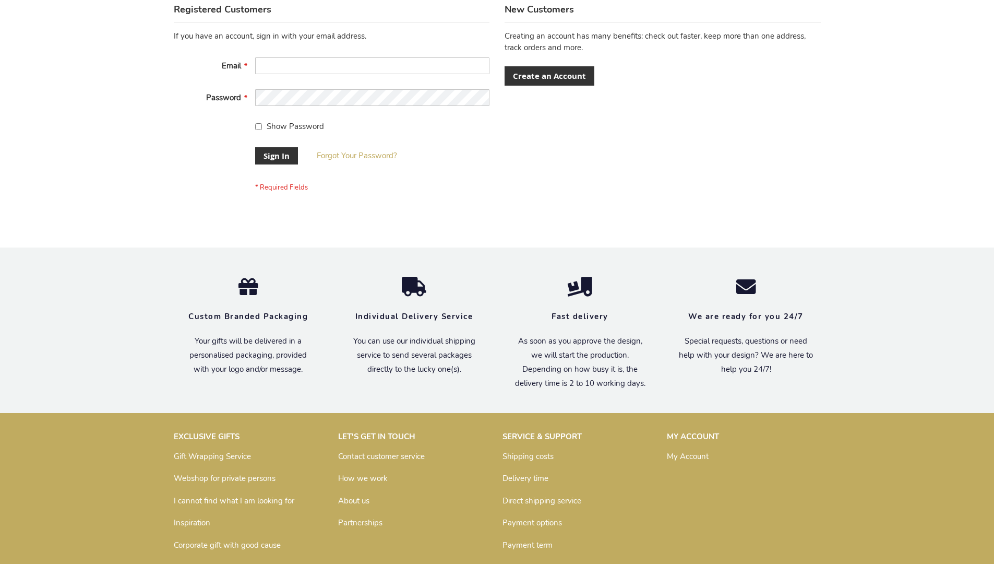
scroll to position [336, 0]
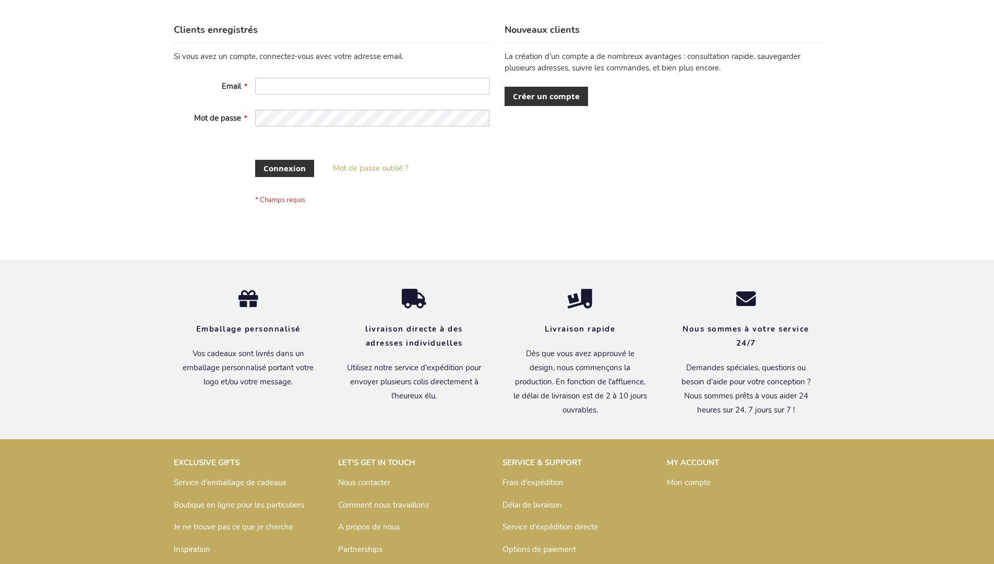
scroll to position [352, 0]
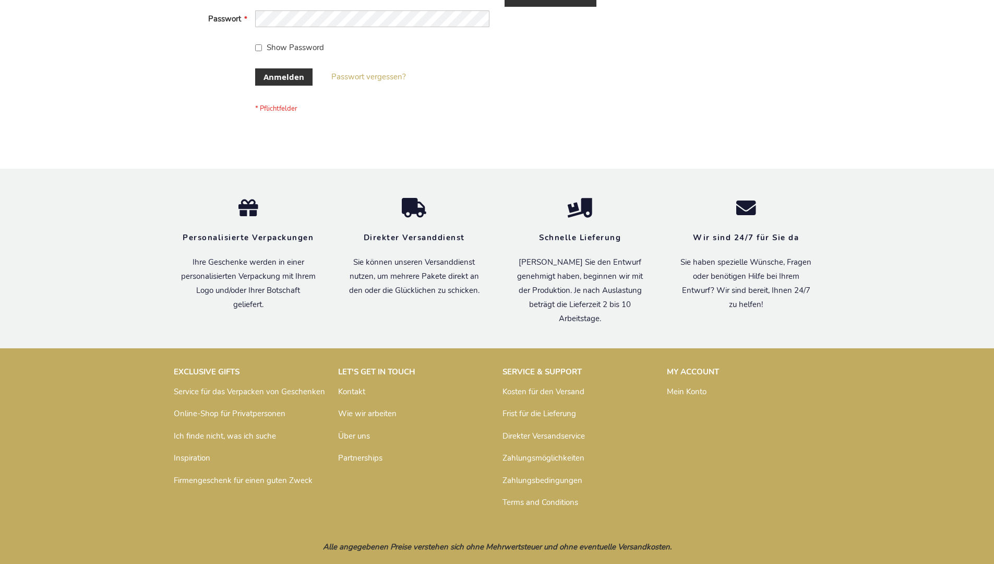
scroll to position [350, 0]
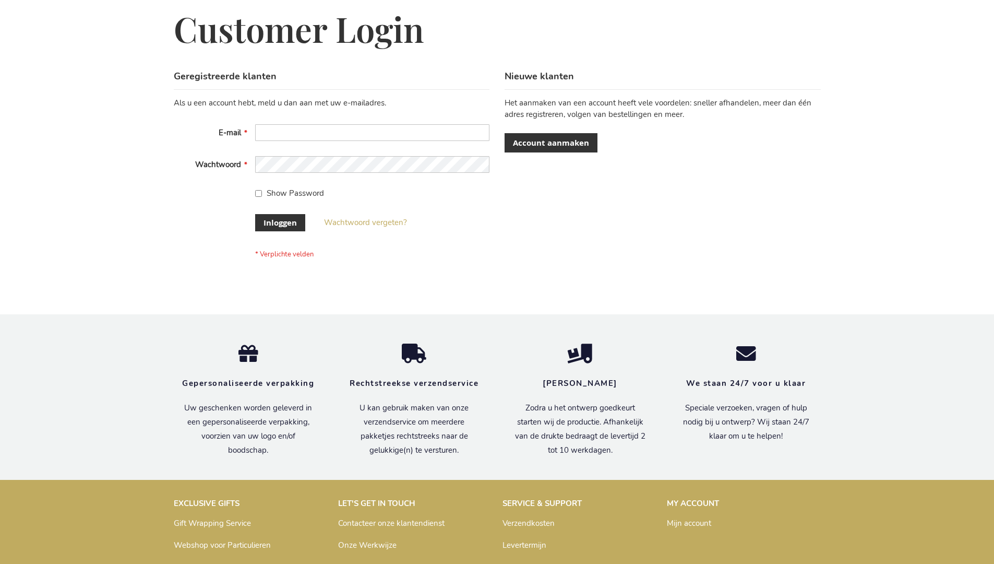
scroll to position [354, 0]
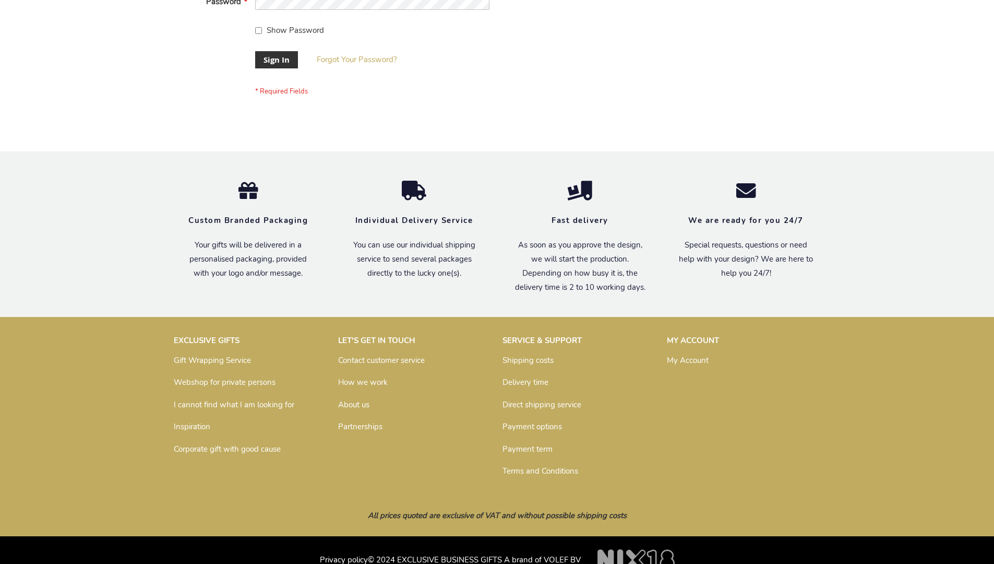
scroll to position [336, 0]
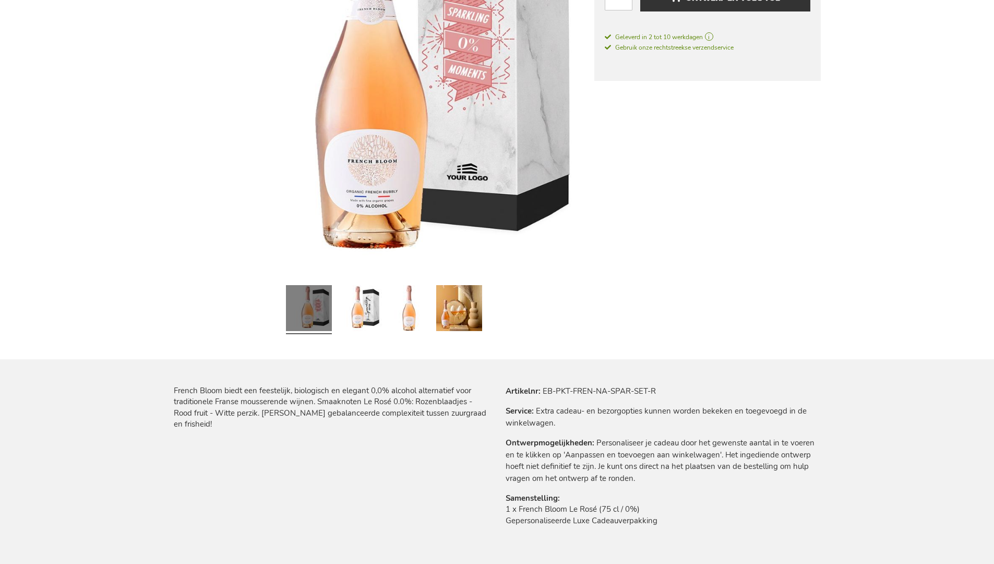
scroll to position [1355, 0]
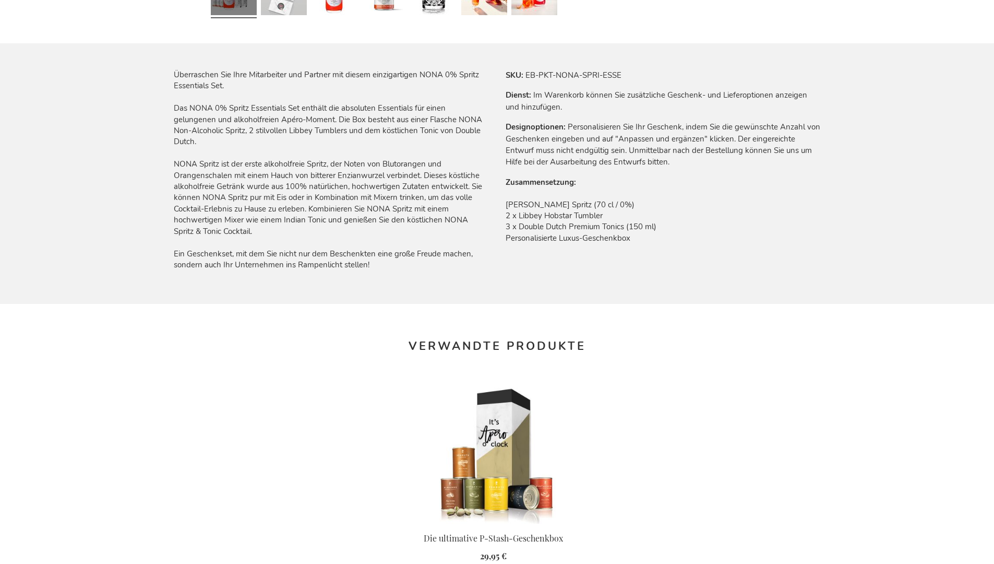
scroll to position [1374, 0]
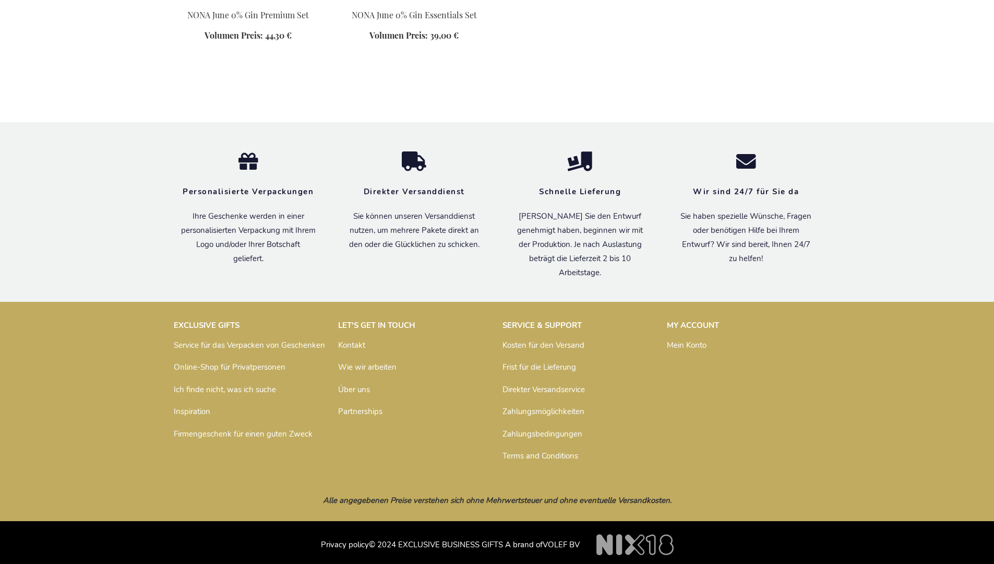
scroll to position [1100, 0]
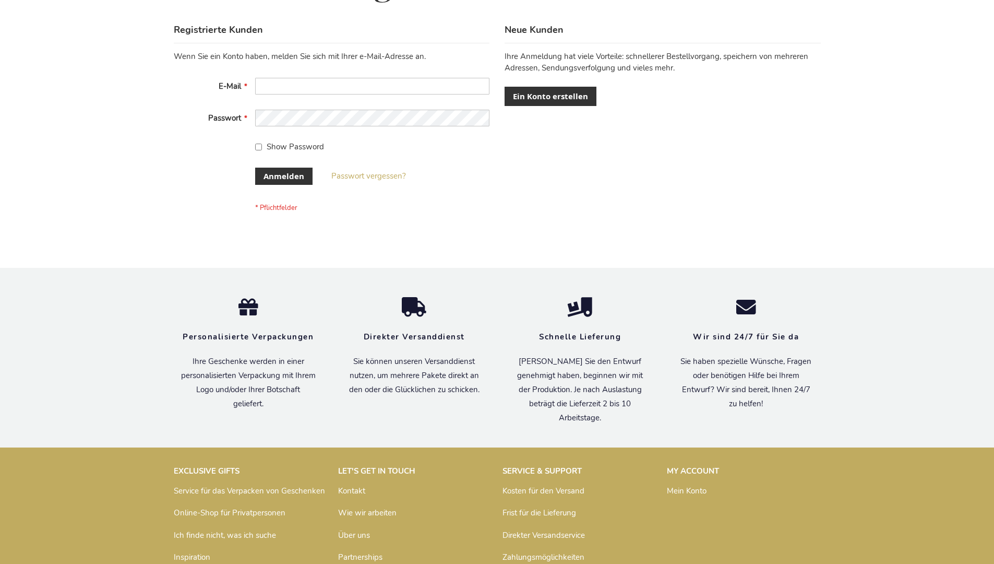
scroll to position [350, 0]
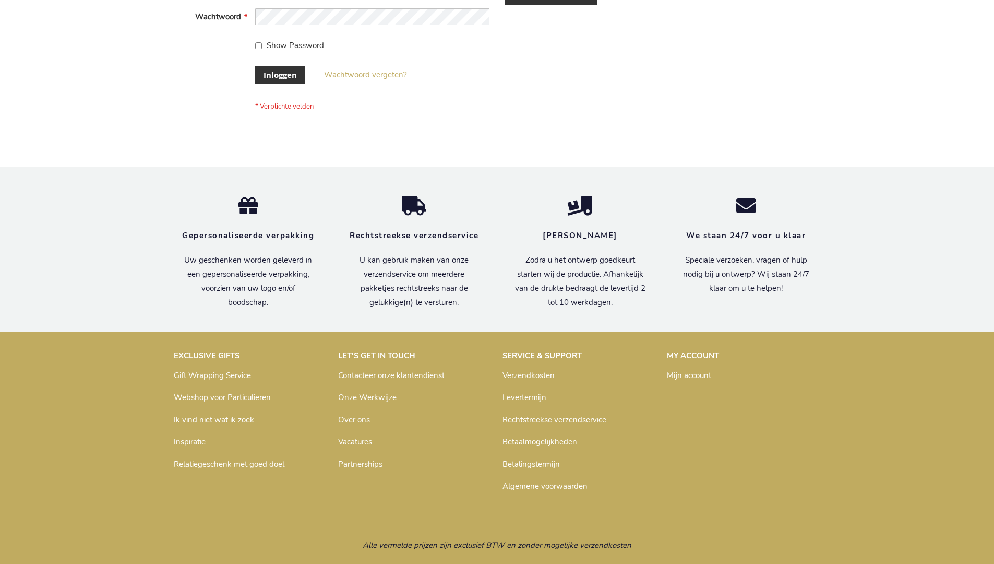
scroll to position [354, 0]
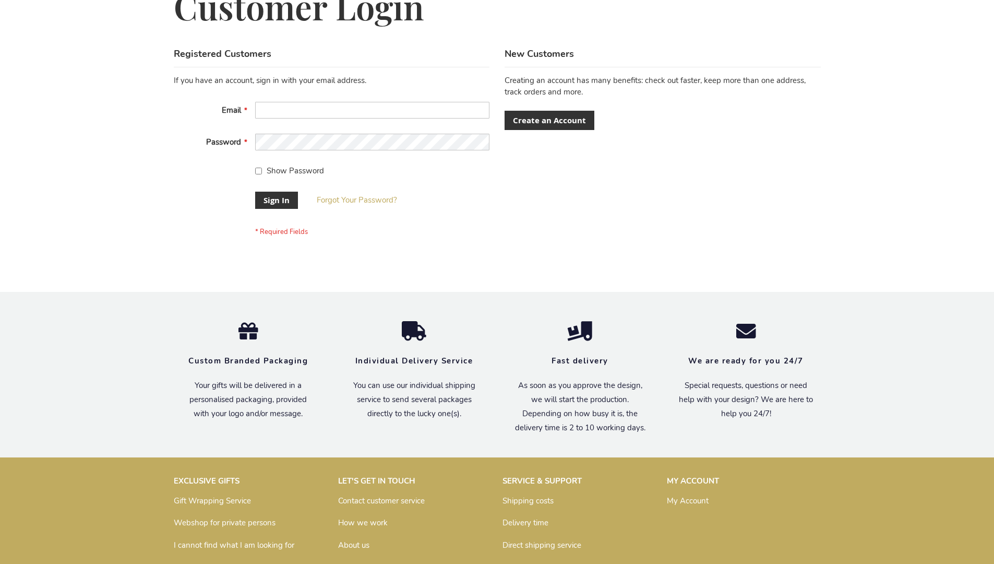
scroll to position [336, 0]
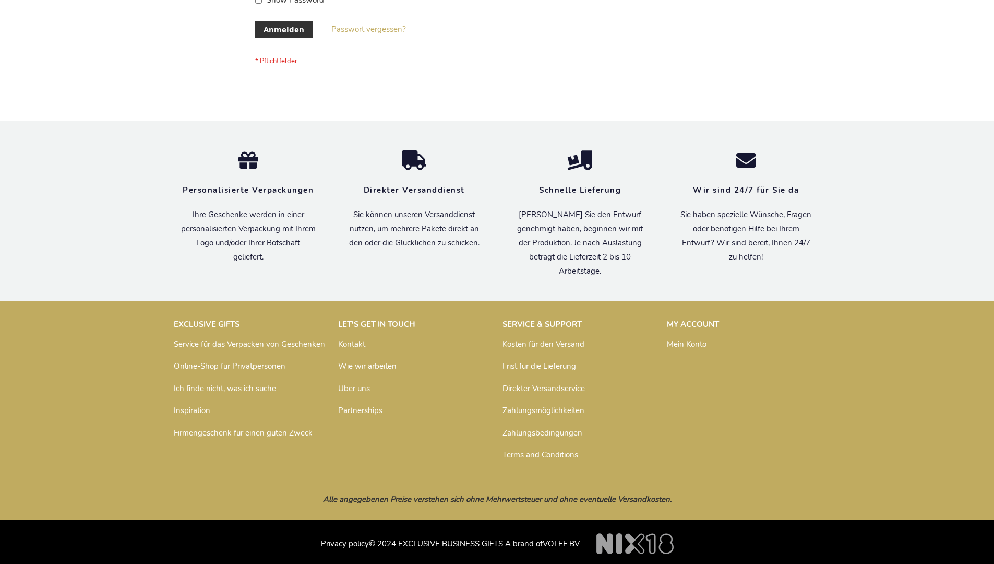
scroll to position [350, 0]
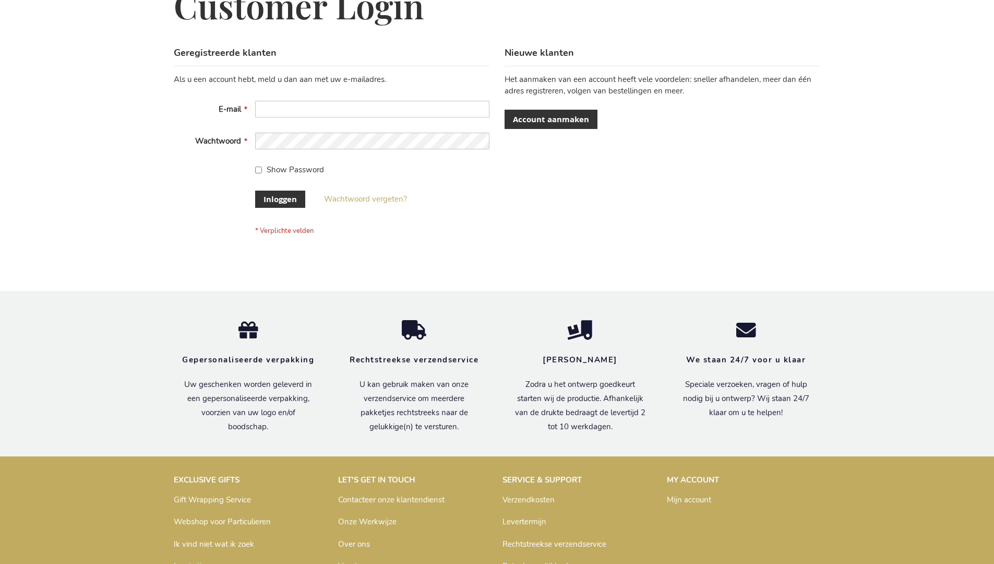
scroll to position [354, 0]
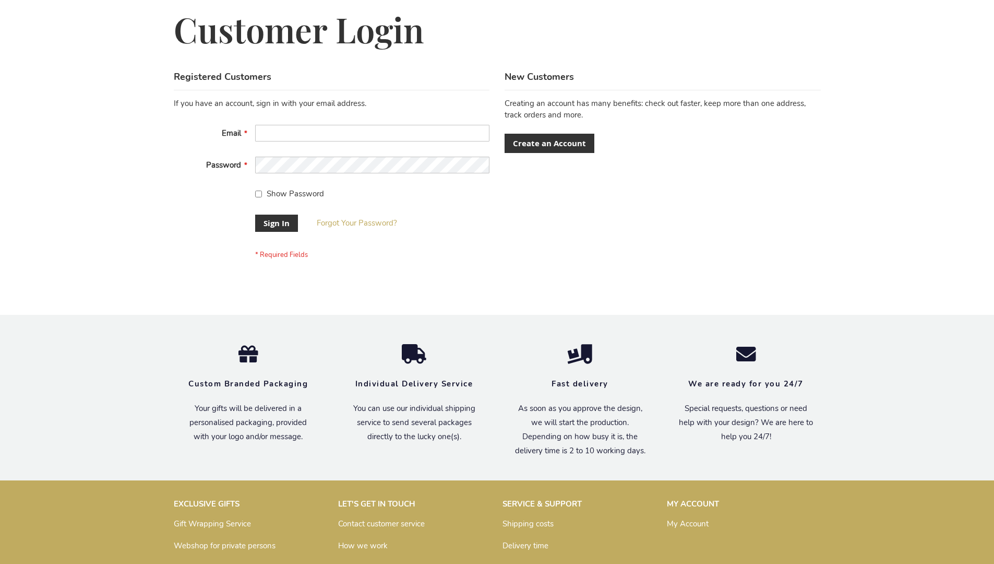
scroll to position [336, 0]
